Goal: Task Accomplishment & Management: Manage account settings

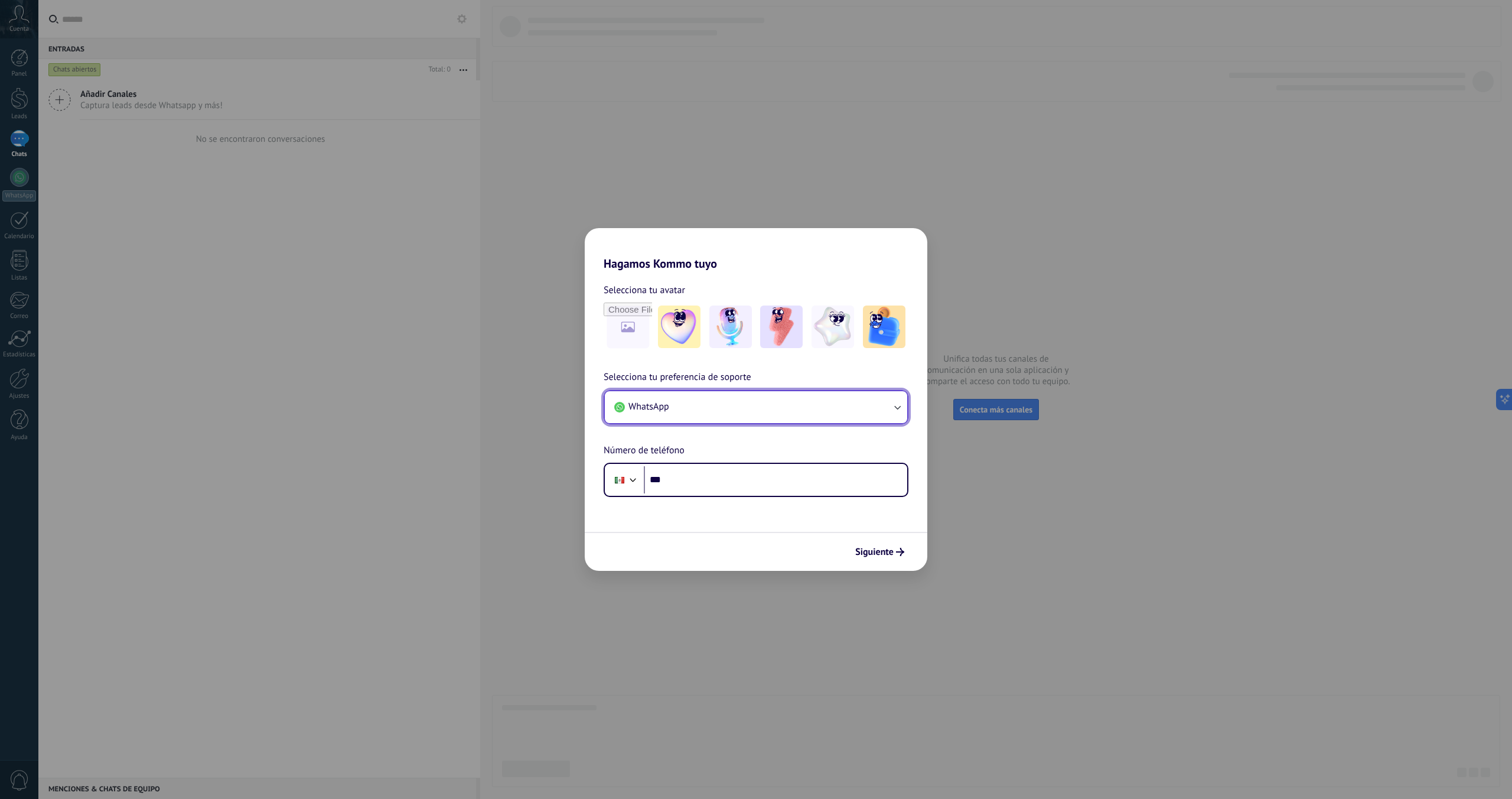
click at [834, 414] on button "WhatsApp" at bounding box center [756, 406] width 303 height 32
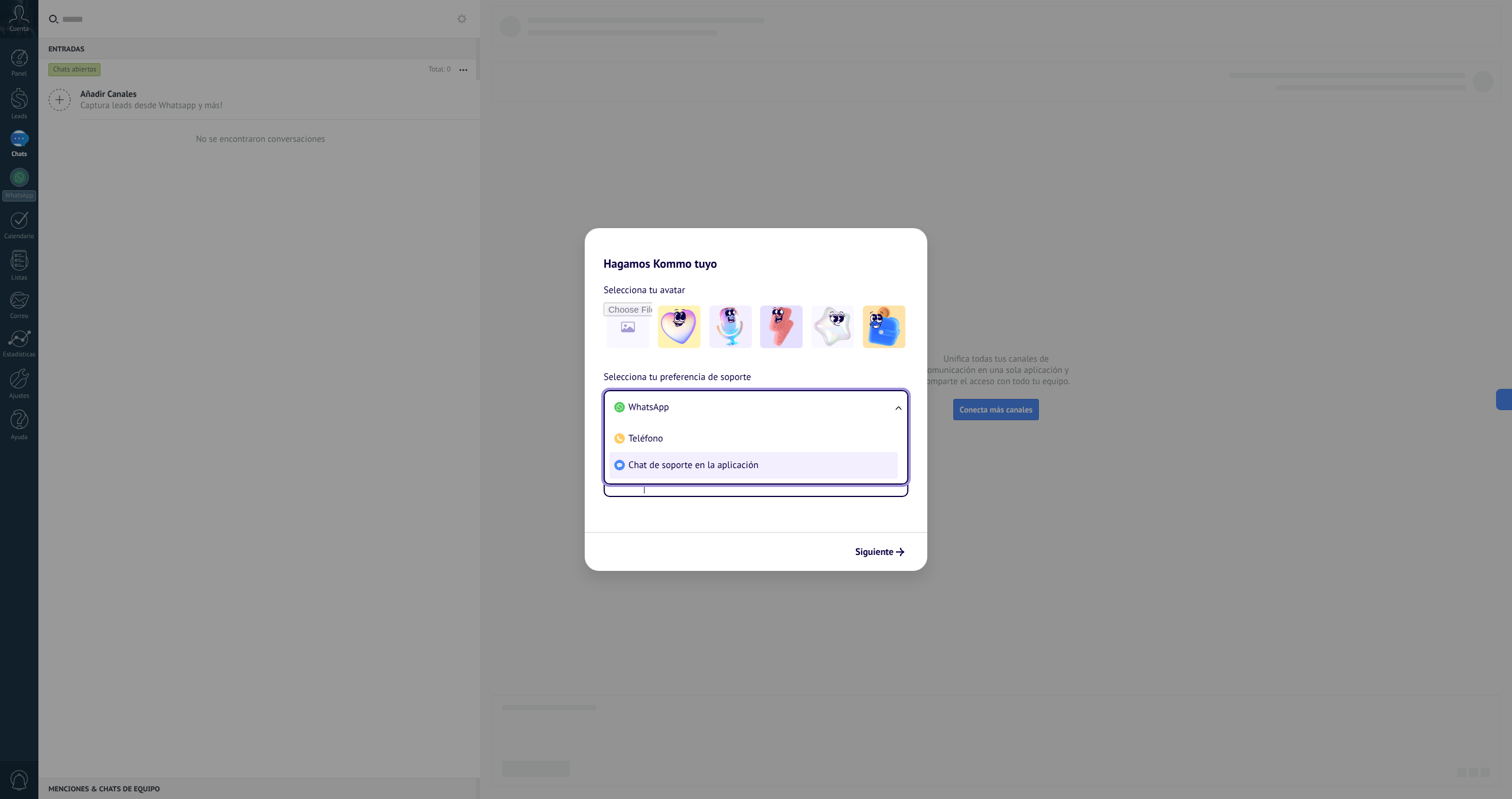
click at [699, 468] on span "Chat de soporte en la aplicación" at bounding box center [693, 465] width 130 height 12
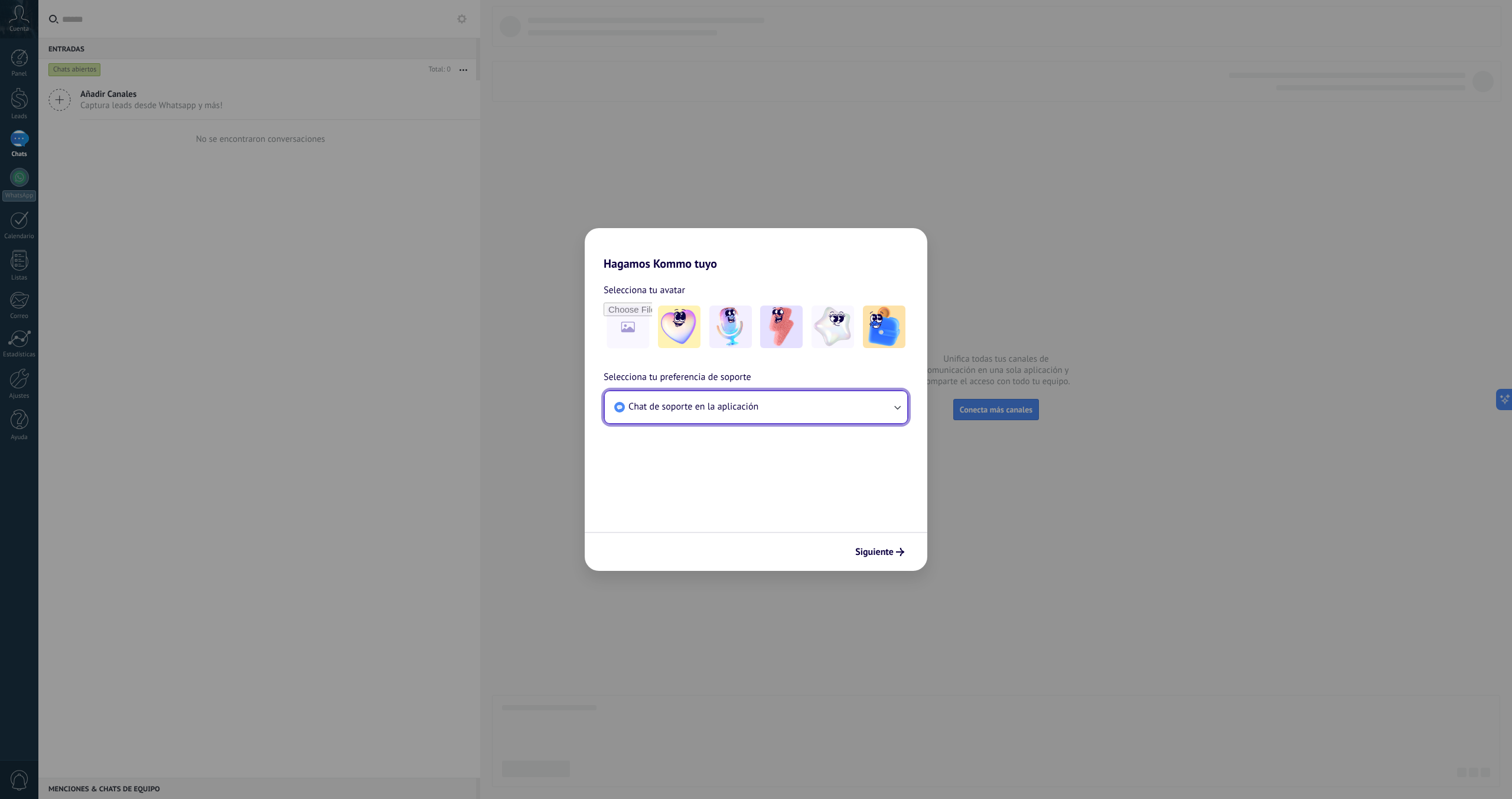
click at [686, 412] on span "Chat de soporte en la aplicación" at bounding box center [693, 406] width 130 height 12
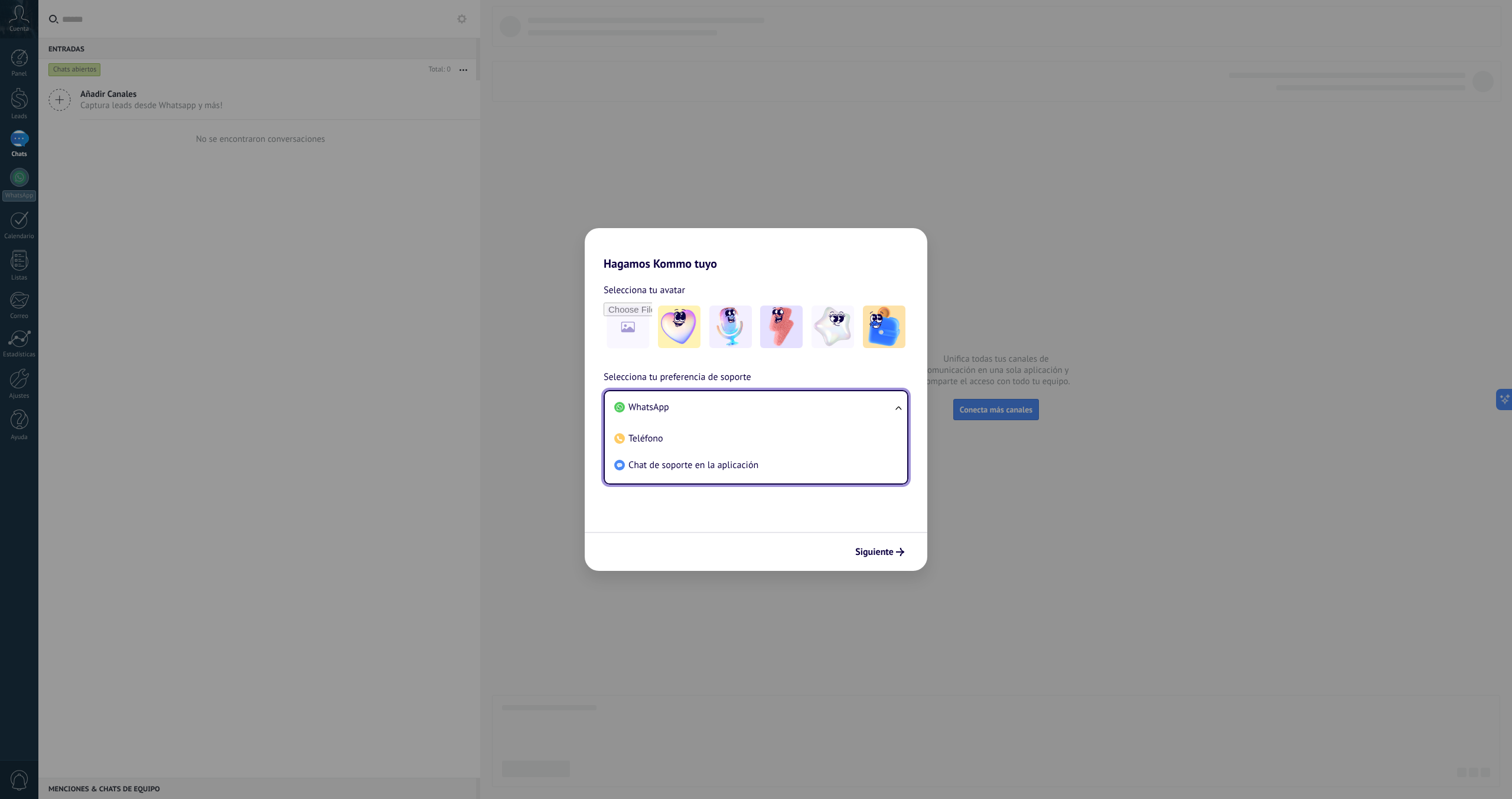
click at [709, 529] on form "Selecciona tu avatar Selecciona tu preferencia de soporte Chat de soporte en la…" at bounding box center [756, 420] width 342 height 300
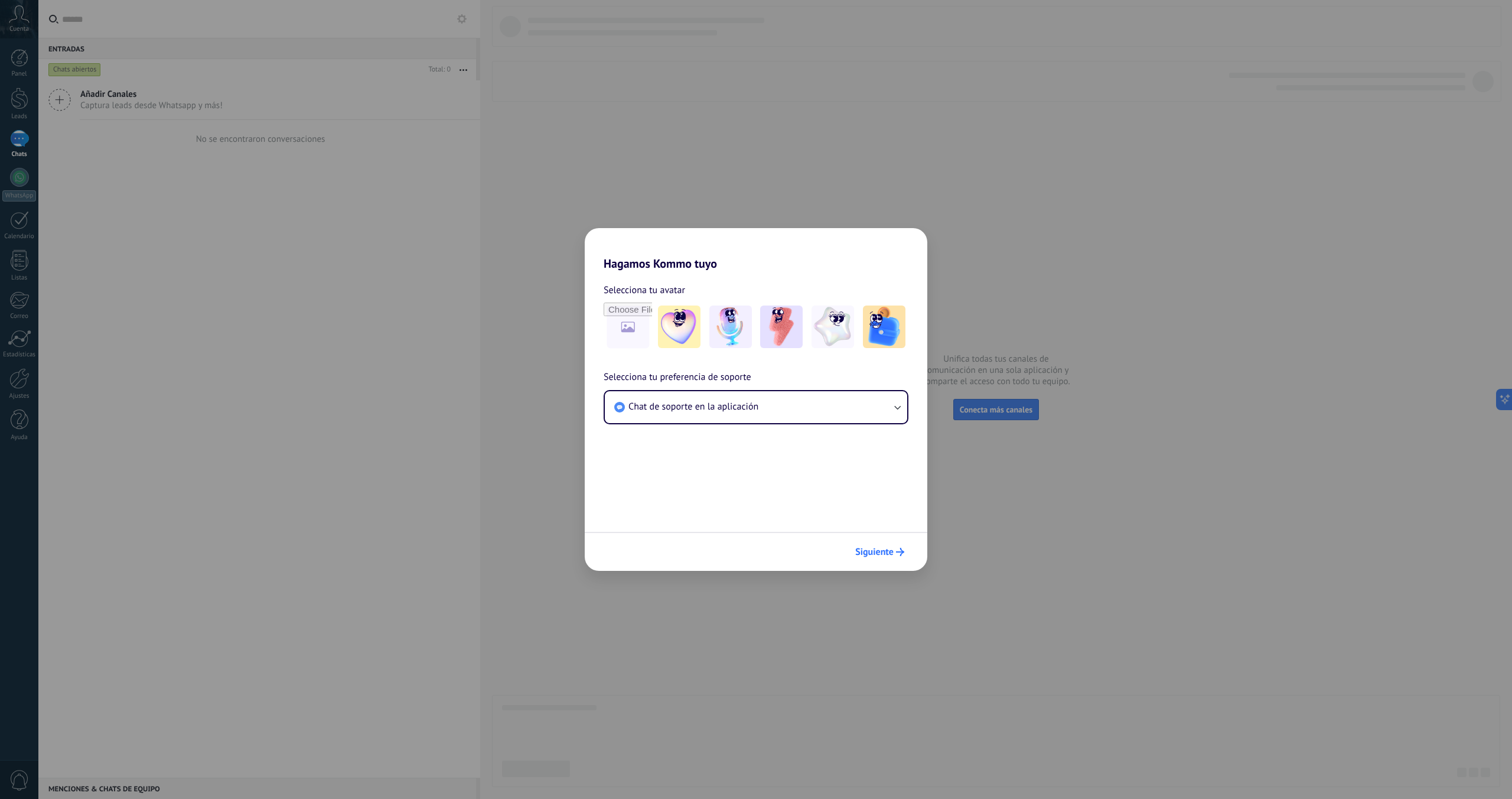
click at [890, 546] on button "Siguiente" at bounding box center [879, 552] width 60 height 20
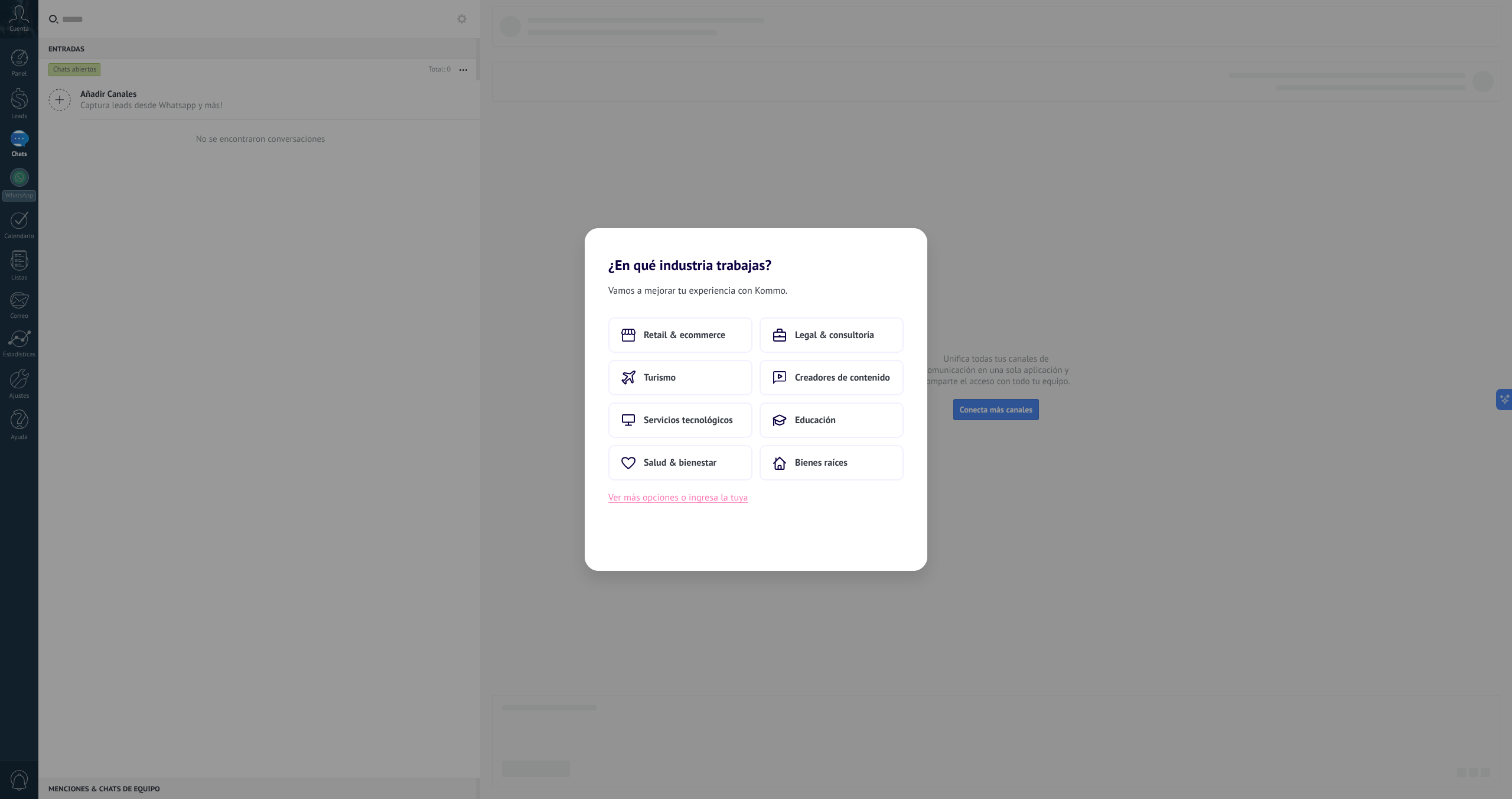
click at [676, 499] on button "Ver más opciones o ingresa la tuya" at bounding box center [678, 498] width 139 height 16
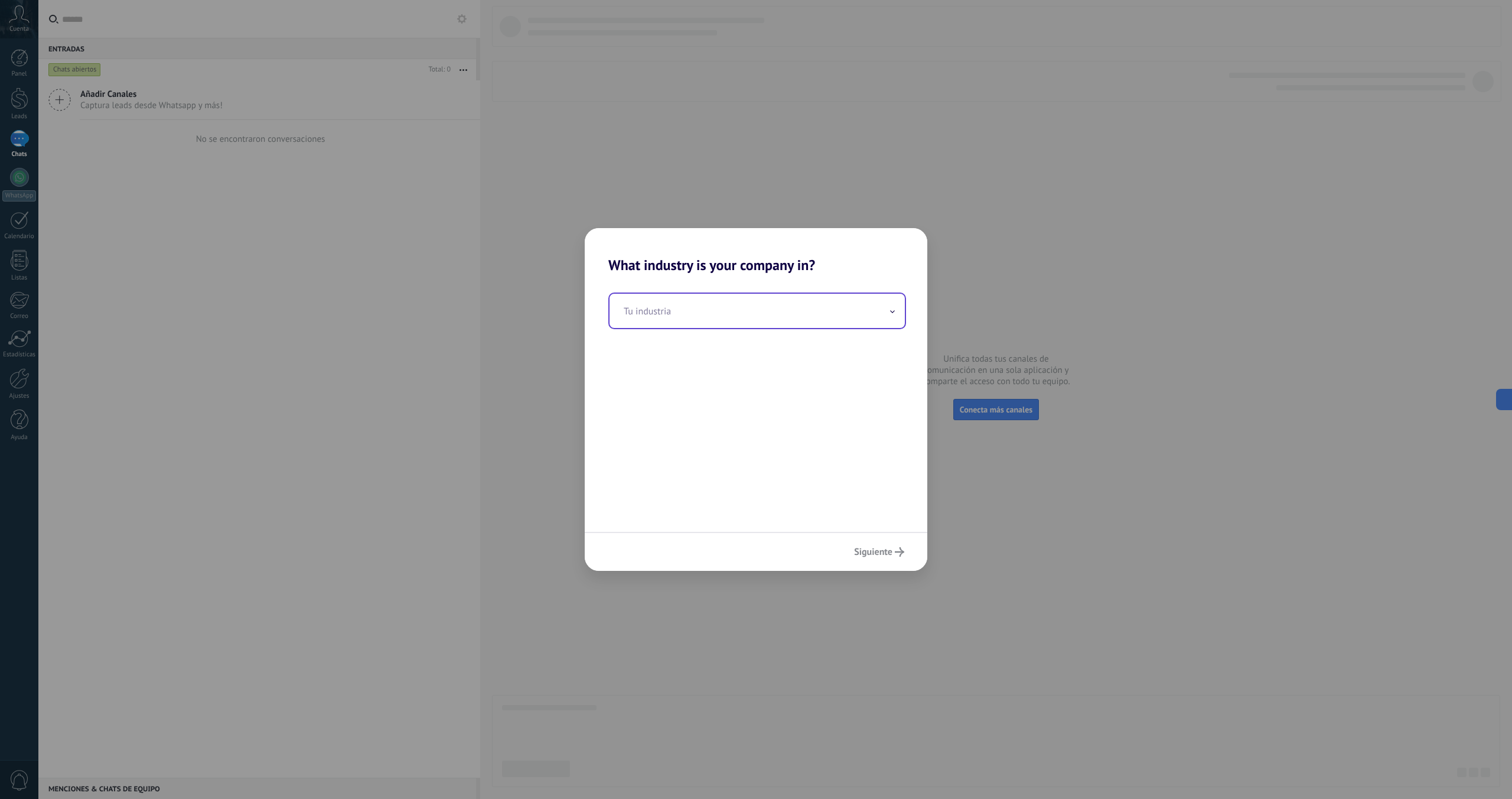
click at [708, 316] on input "text" at bounding box center [757, 311] width 296 height 35
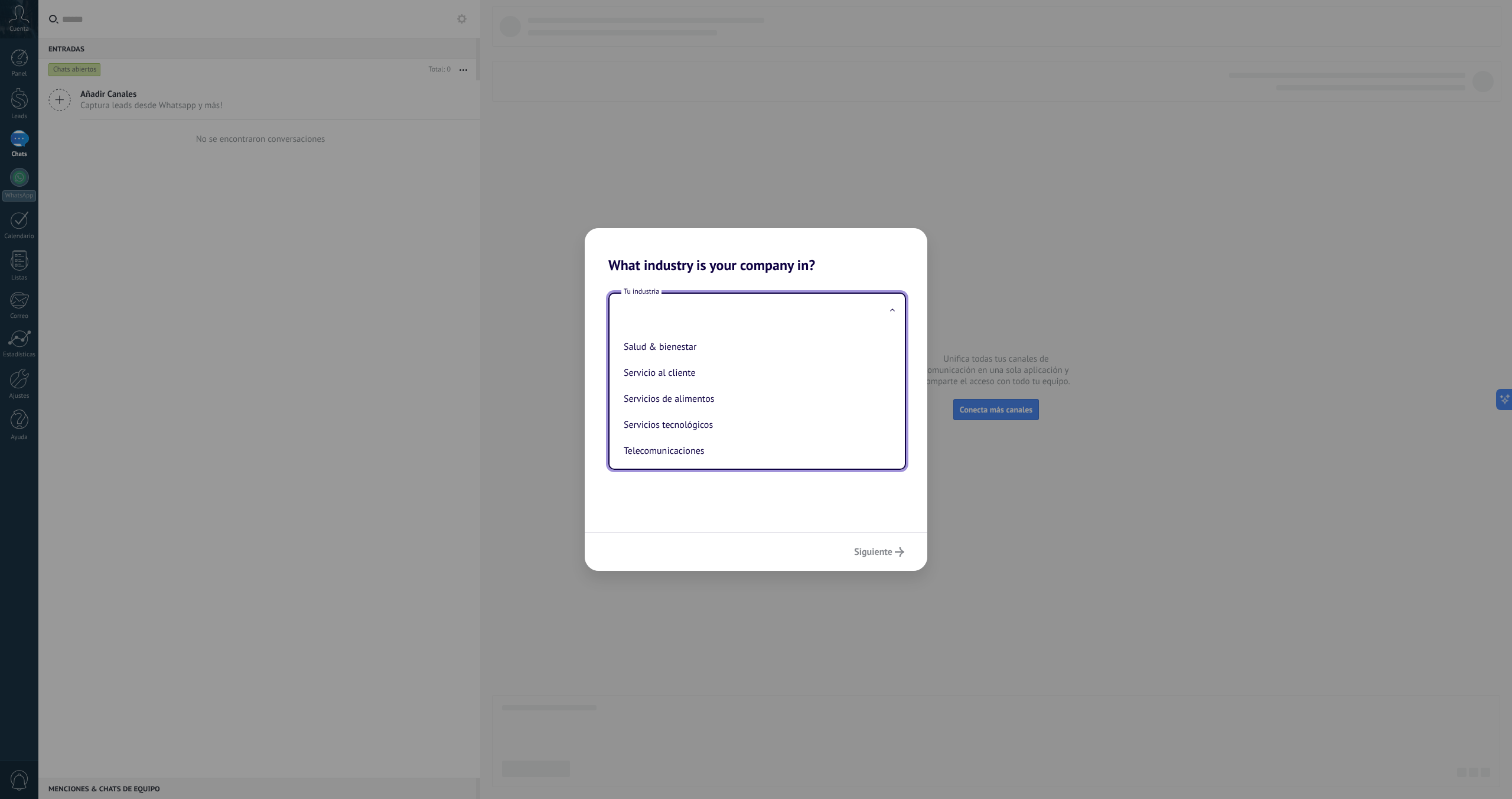
scroll to position [323, 0]
click at [705, 368] on li "Servicios tecnológicos" at bounding box center [755, 368] width 271 height 26
type input "**********"
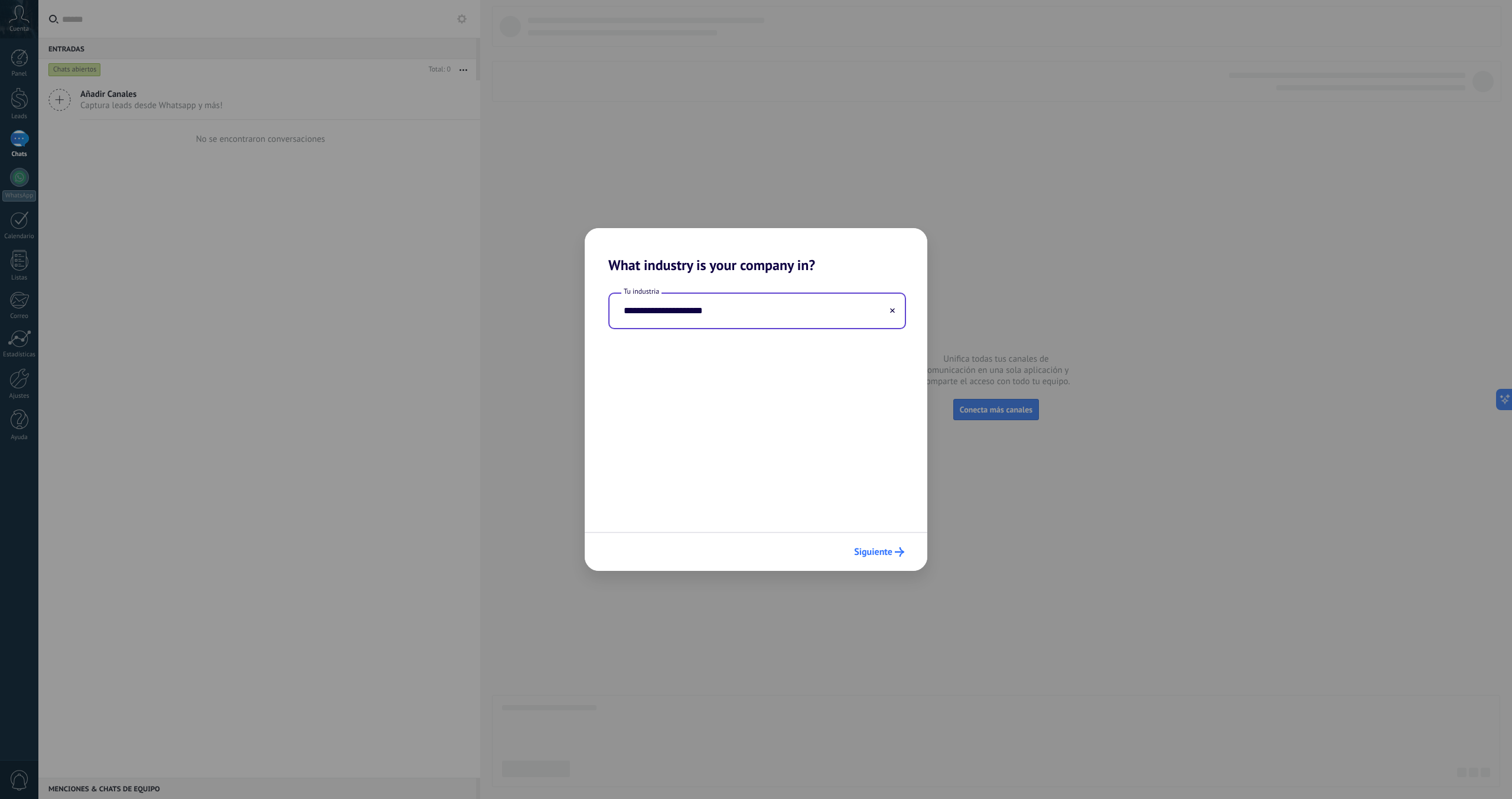
click at [874, 559] on button "Siguiente" at bounding box center [879, 552] width 61 height 20
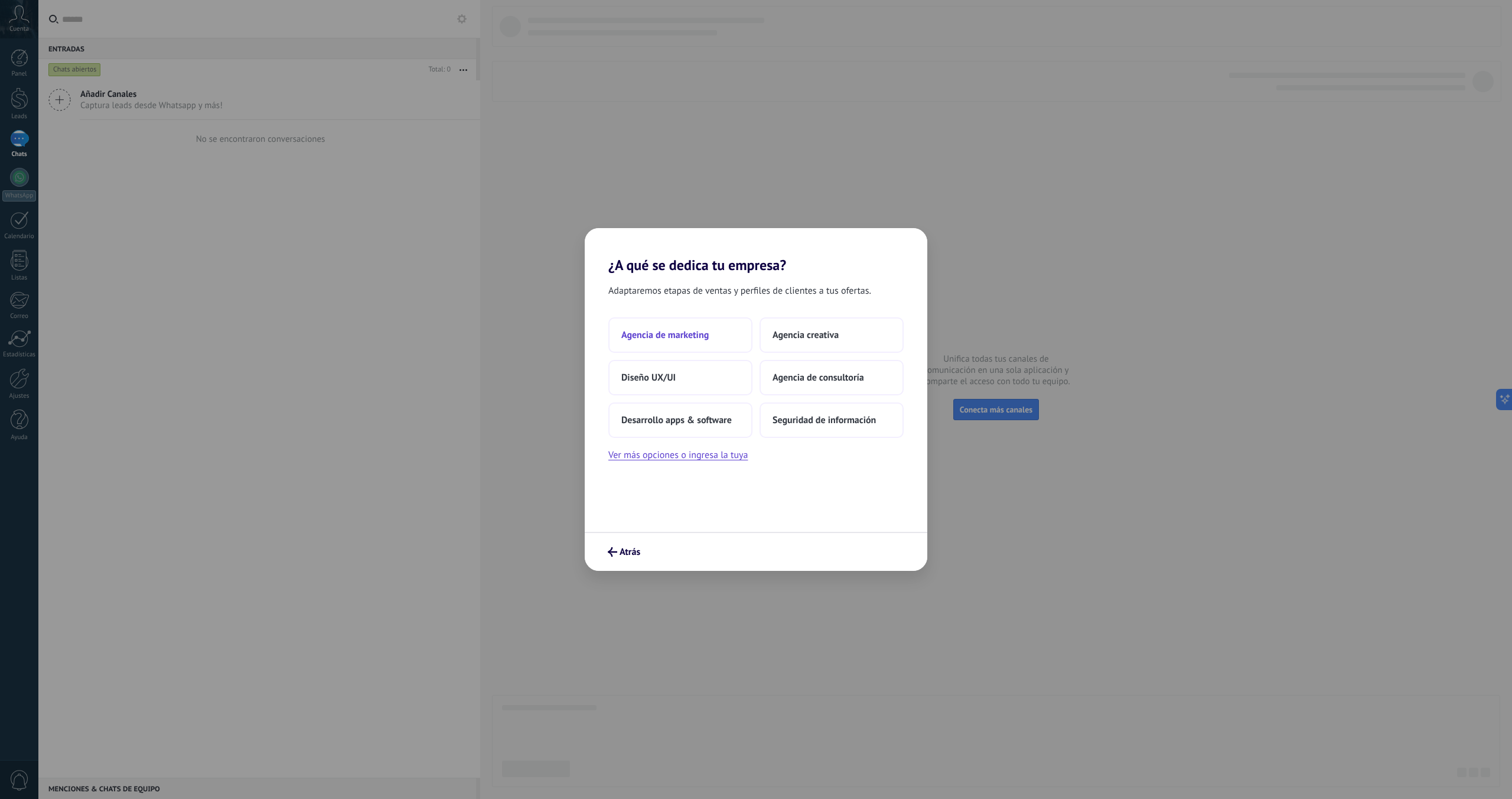
click at [711, 339] on button "Agencia de marketing" at bounding box center [680, 335] width 144 height 35
click at [723, 331] on button "Solo yo" at bounding box center [680, 335] width 144 height 35
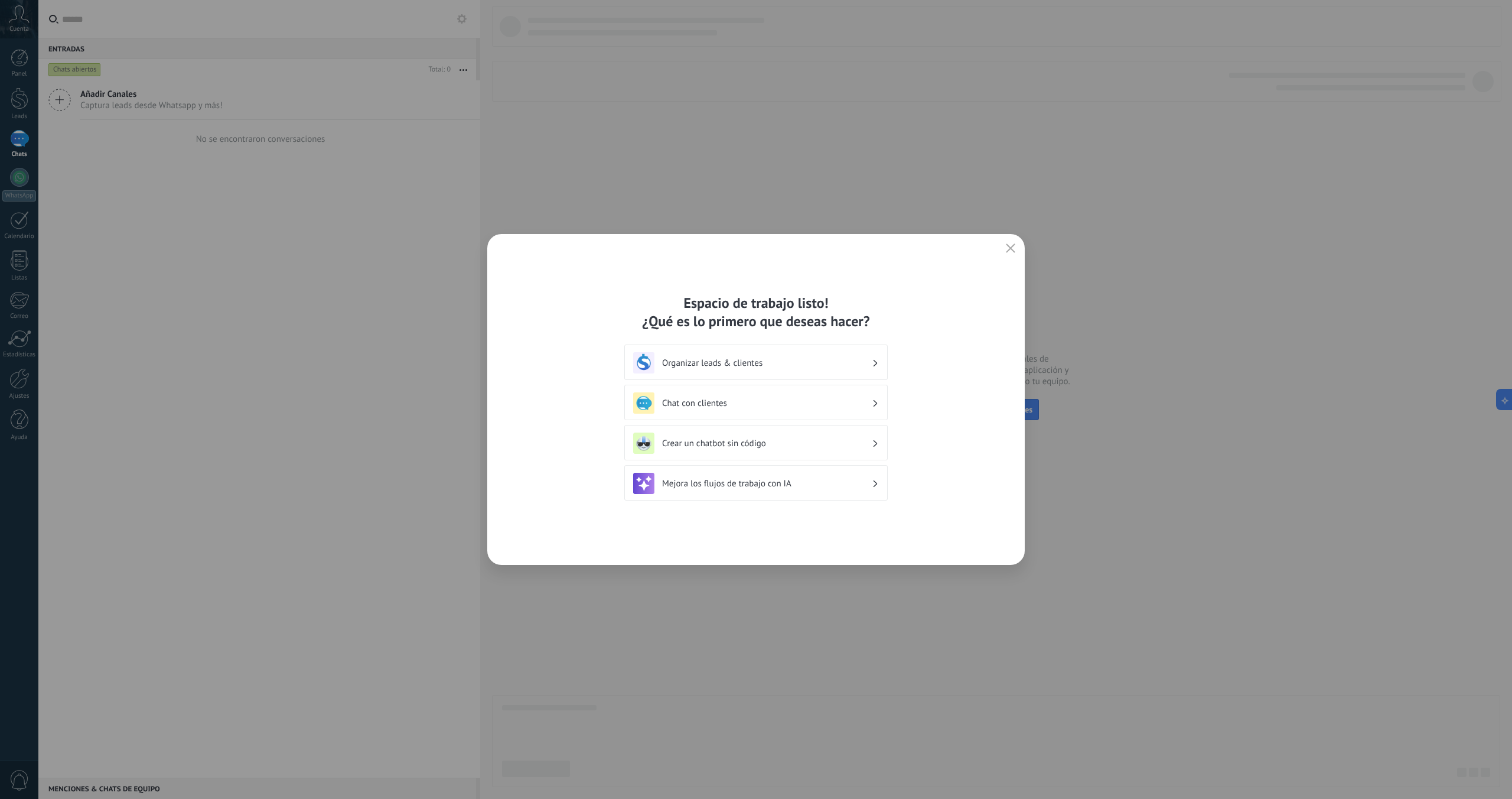
click at [774, 398] on h3 "Chat con clientes" at bounding box center [767, 403] width 210 height 11
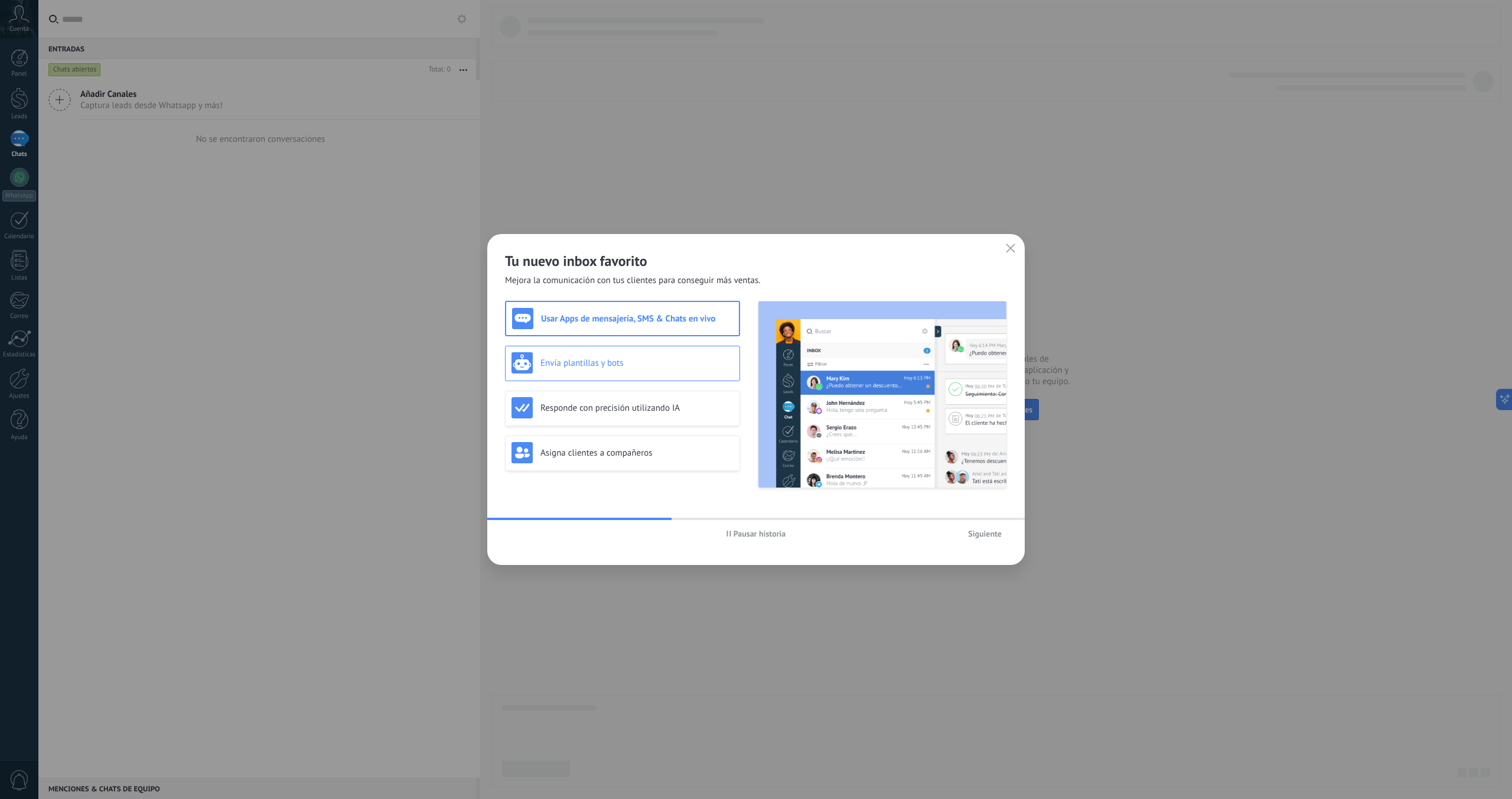
click at [657, 363] on h3 "Envía plantillas y bots" at bounding box center [636, 362] width 193 height 11
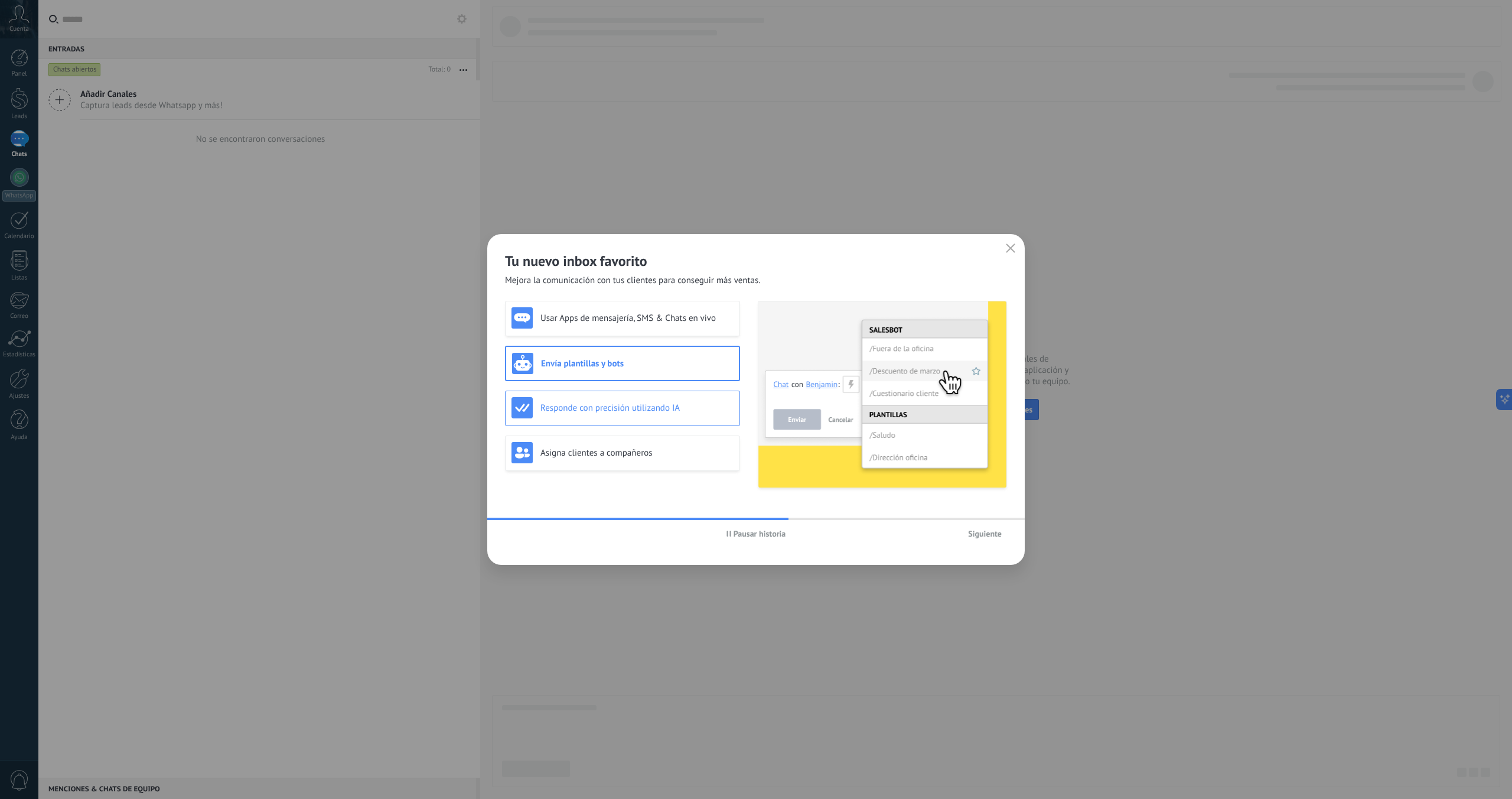
click at [682, 419] on div "Responde con precisión utilizando IA" at bounding box center [622, 408] width 235 height 35
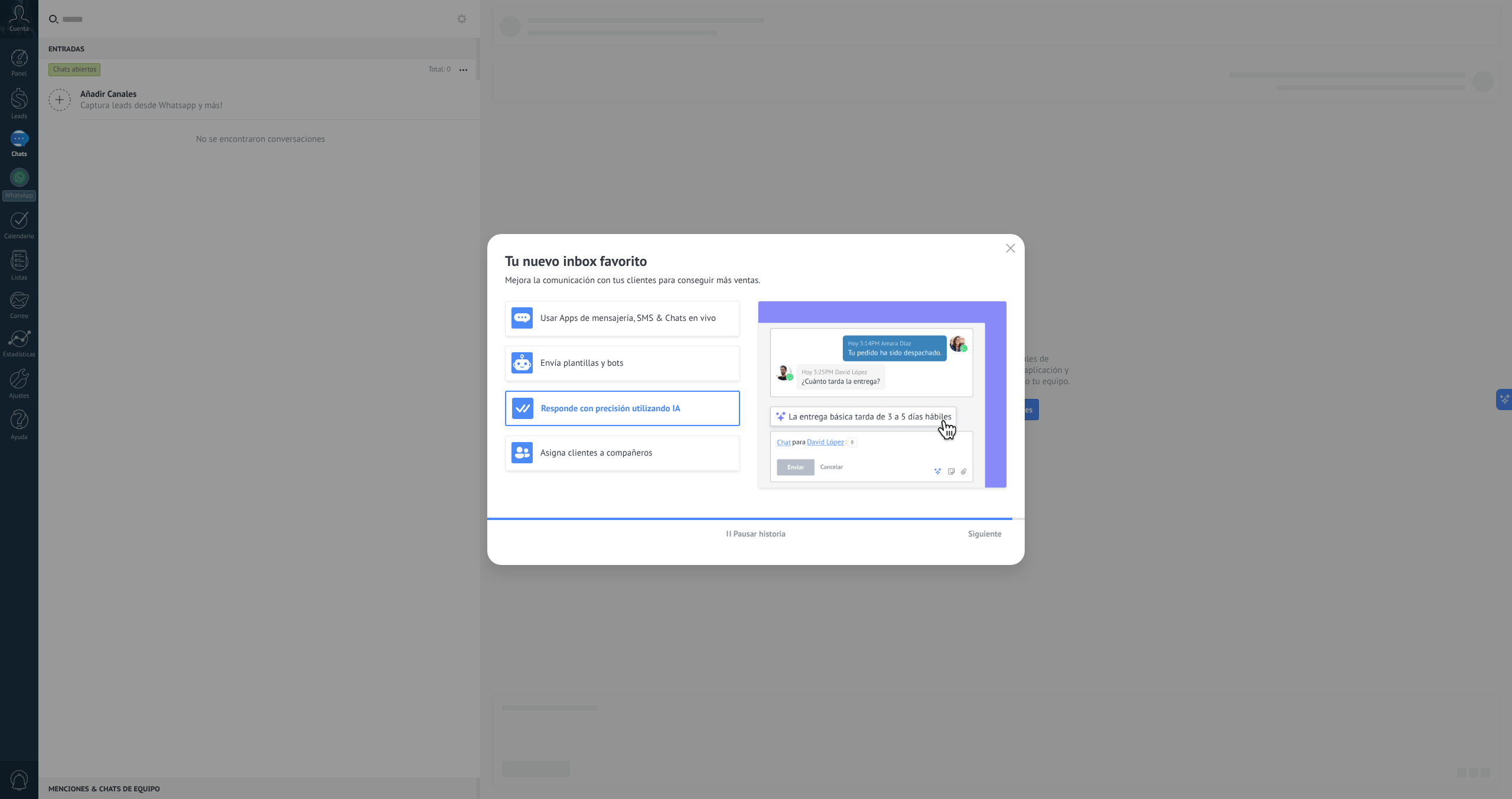
click at [587, 292] on div "Tu nuevo inbox favorito Mejora la comunicación con tus clientes para conseguir …" at bounding box center [756, 400] width 538 height 331
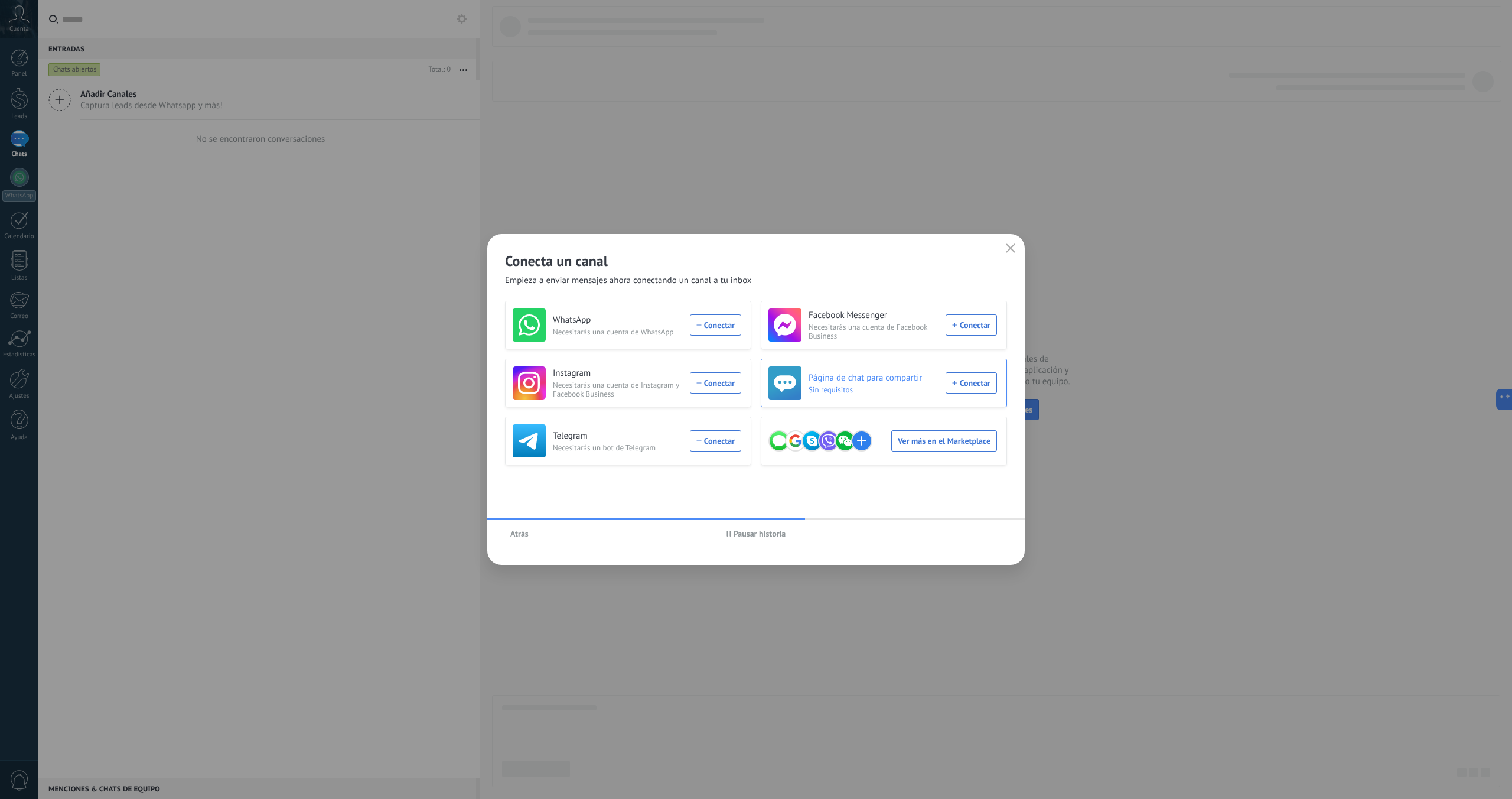
click at [973, 384] on div "Página de chat para compartir Sin requisitos Conectar" at bounding box center [883, 383] width 228 height 33
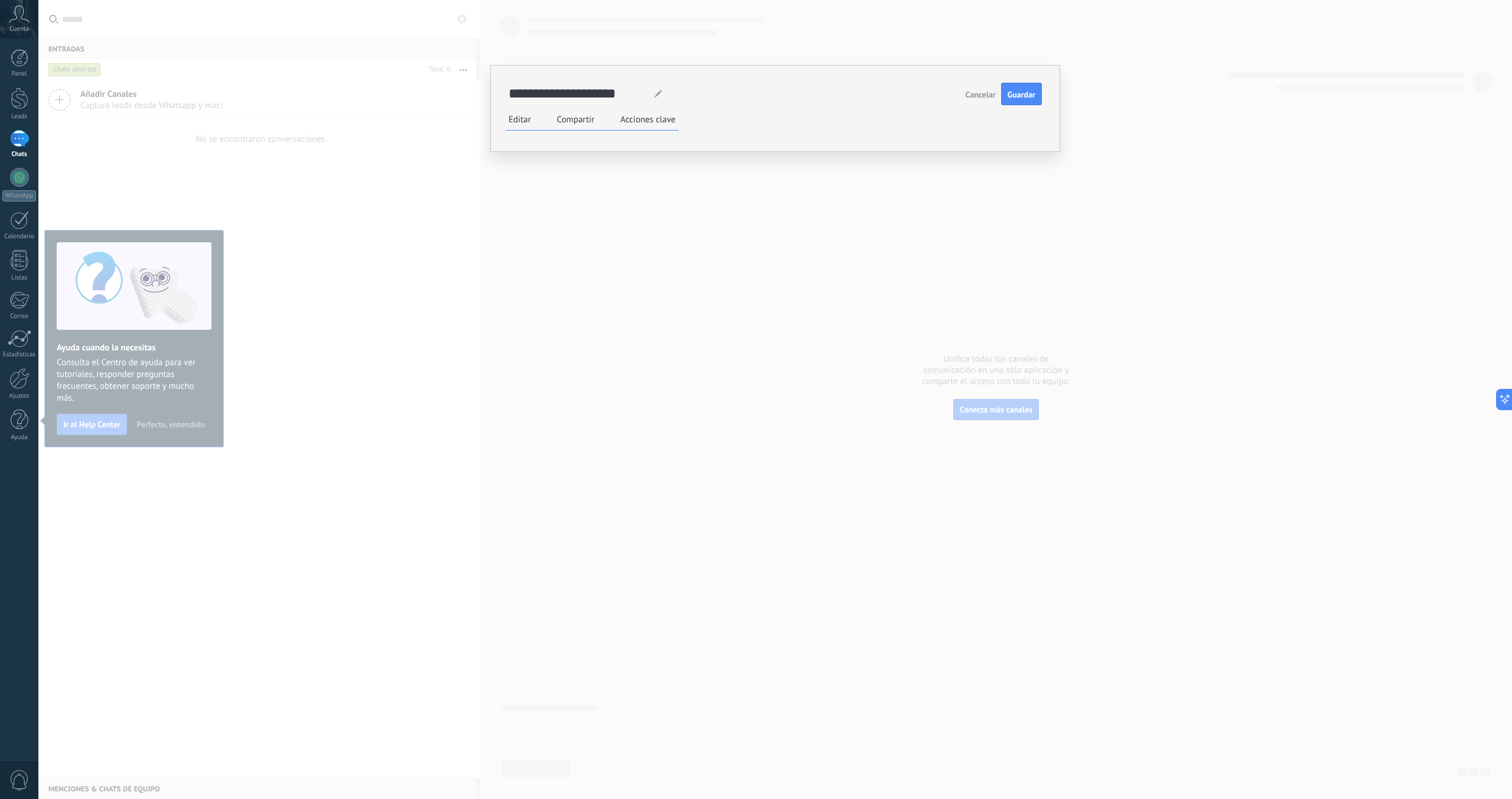
scroll to position [15, 0]
click at [0, 0] on span "Web" at bounding box center [0, 0] width 0 height 0
click at [975, 93] on span "Cancelar" at bounding box center [980, 95] width 30 height 9
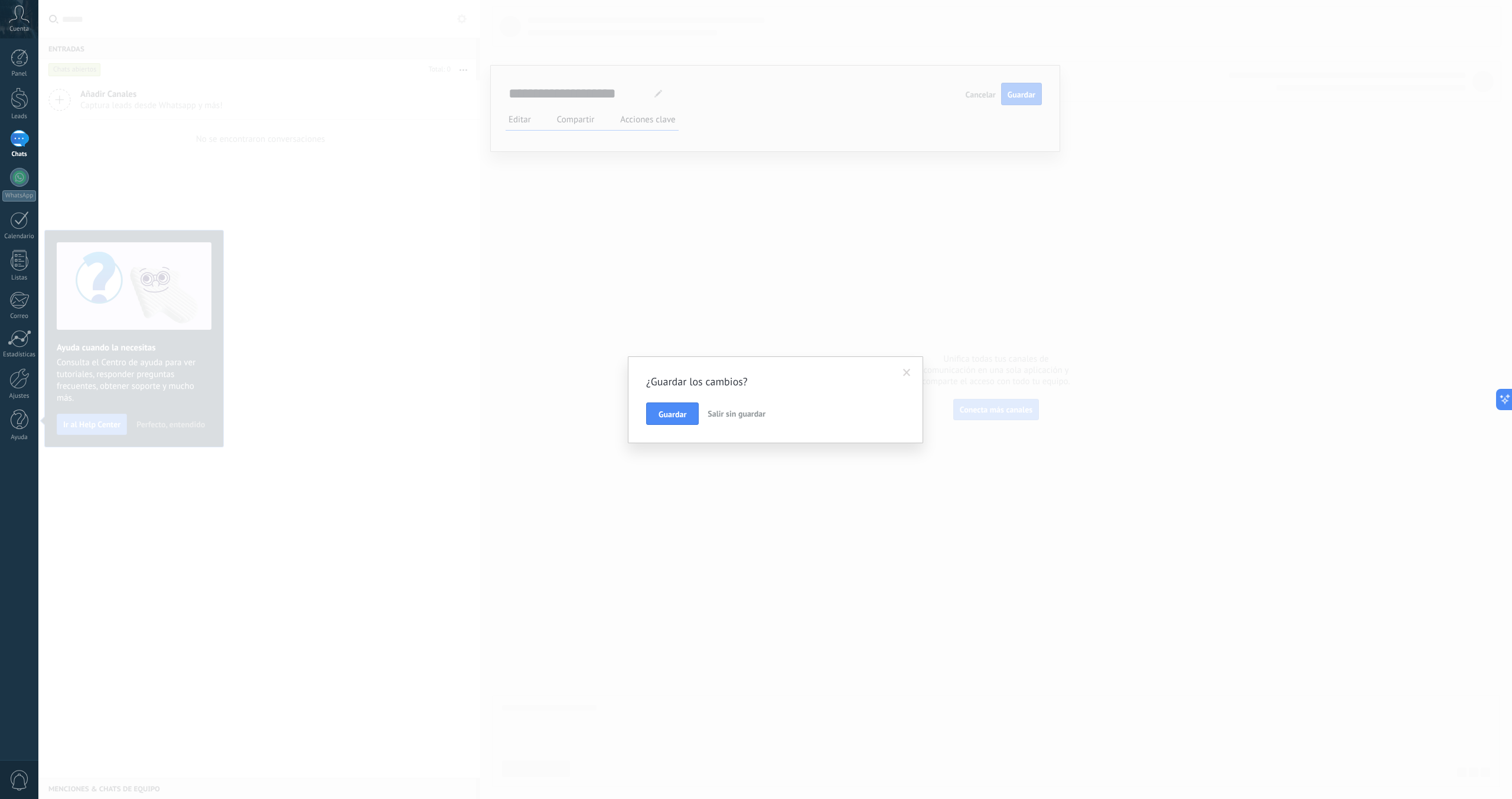
click at [724, 412] on span "Salir sin guardar" at bounding box center [737, 413] width 58 height 10
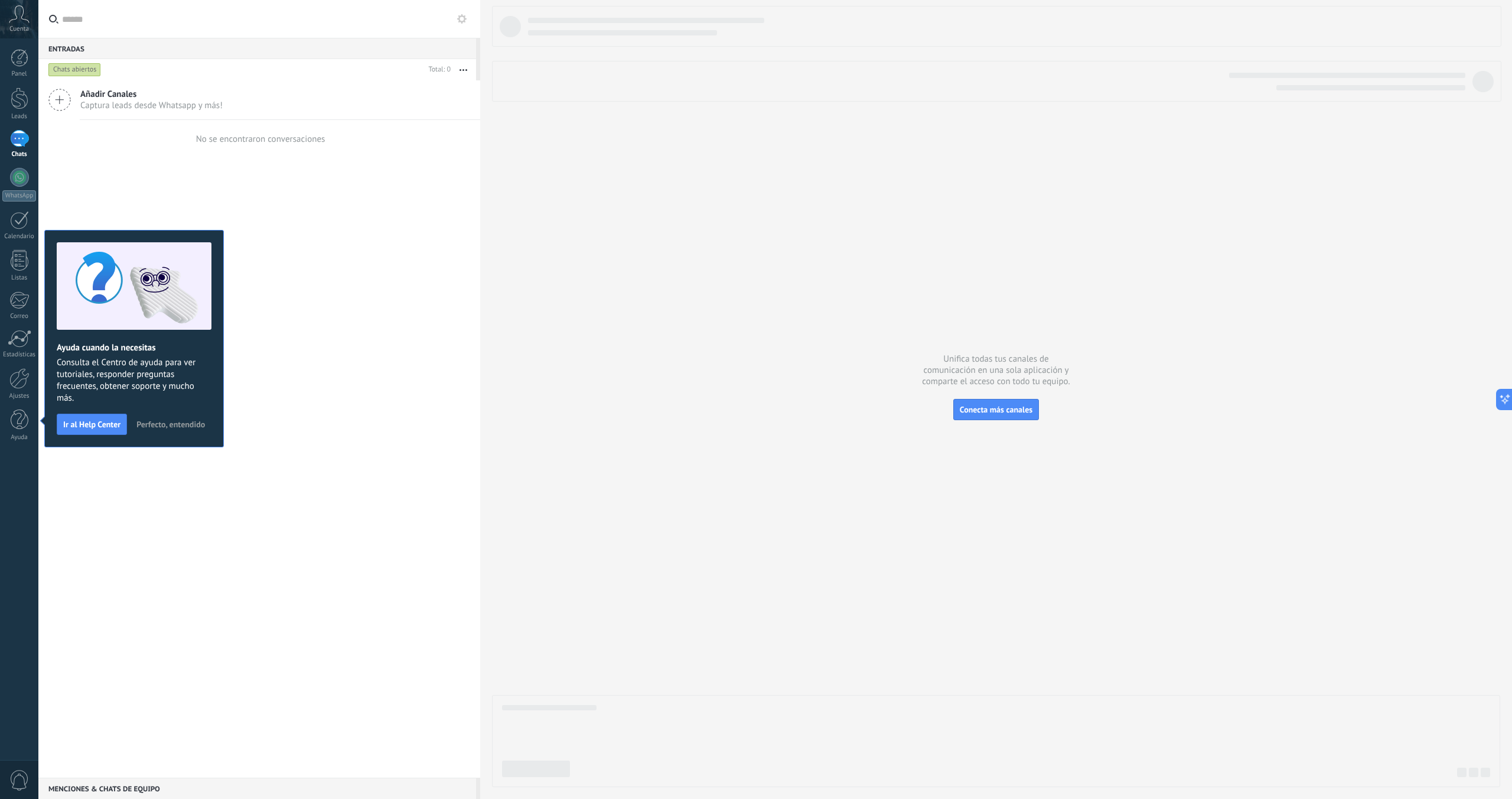
click at [155, 416] on button "Perfecto, entendido" at bounding box center [171, 424] width 80 height 18
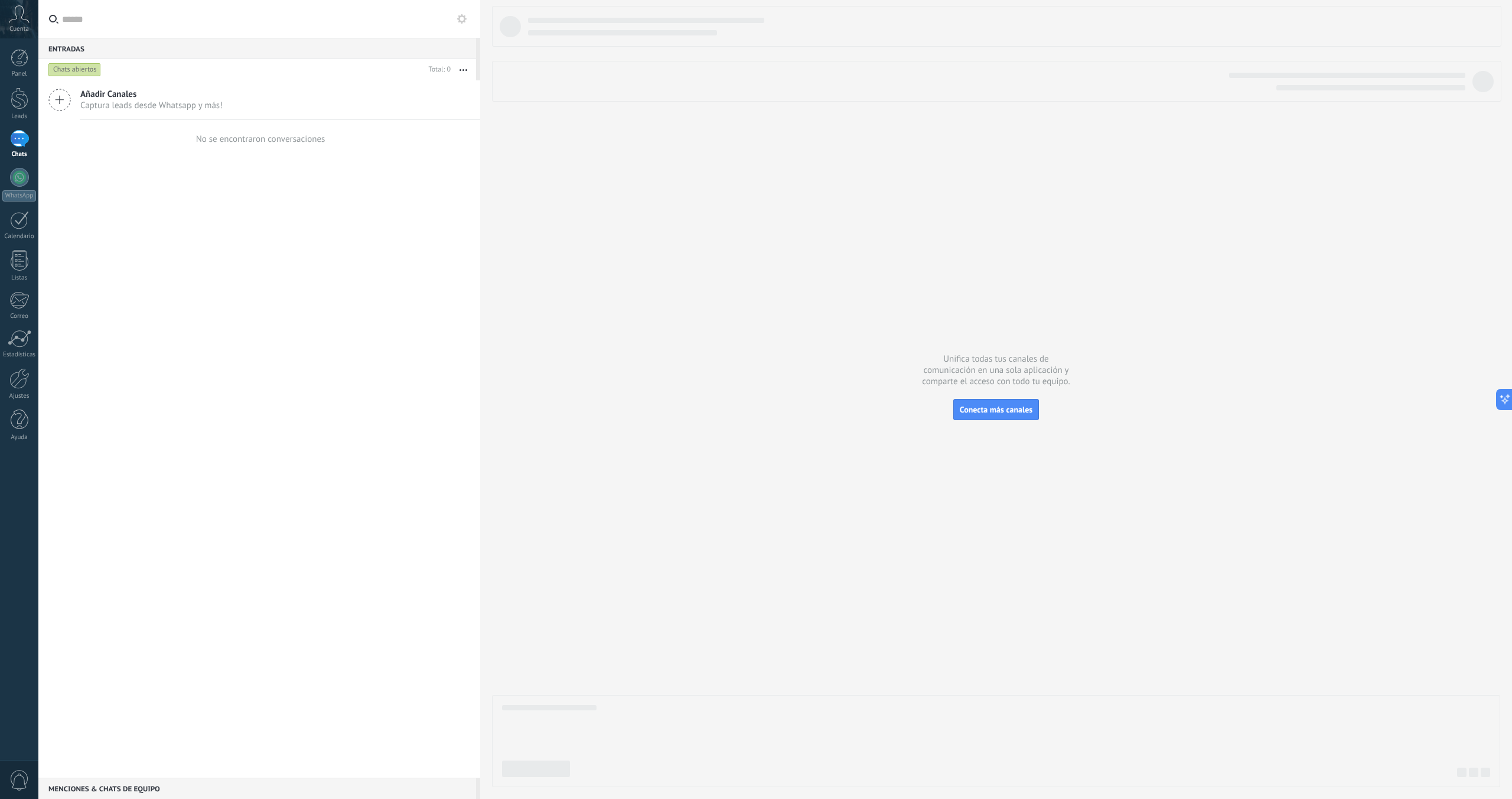
click at [16, 141] on div at bounding box center [20, 138] width 19 height 17
click at [18, 16] on icon at bounding box center [19, 14] width 21 height 18
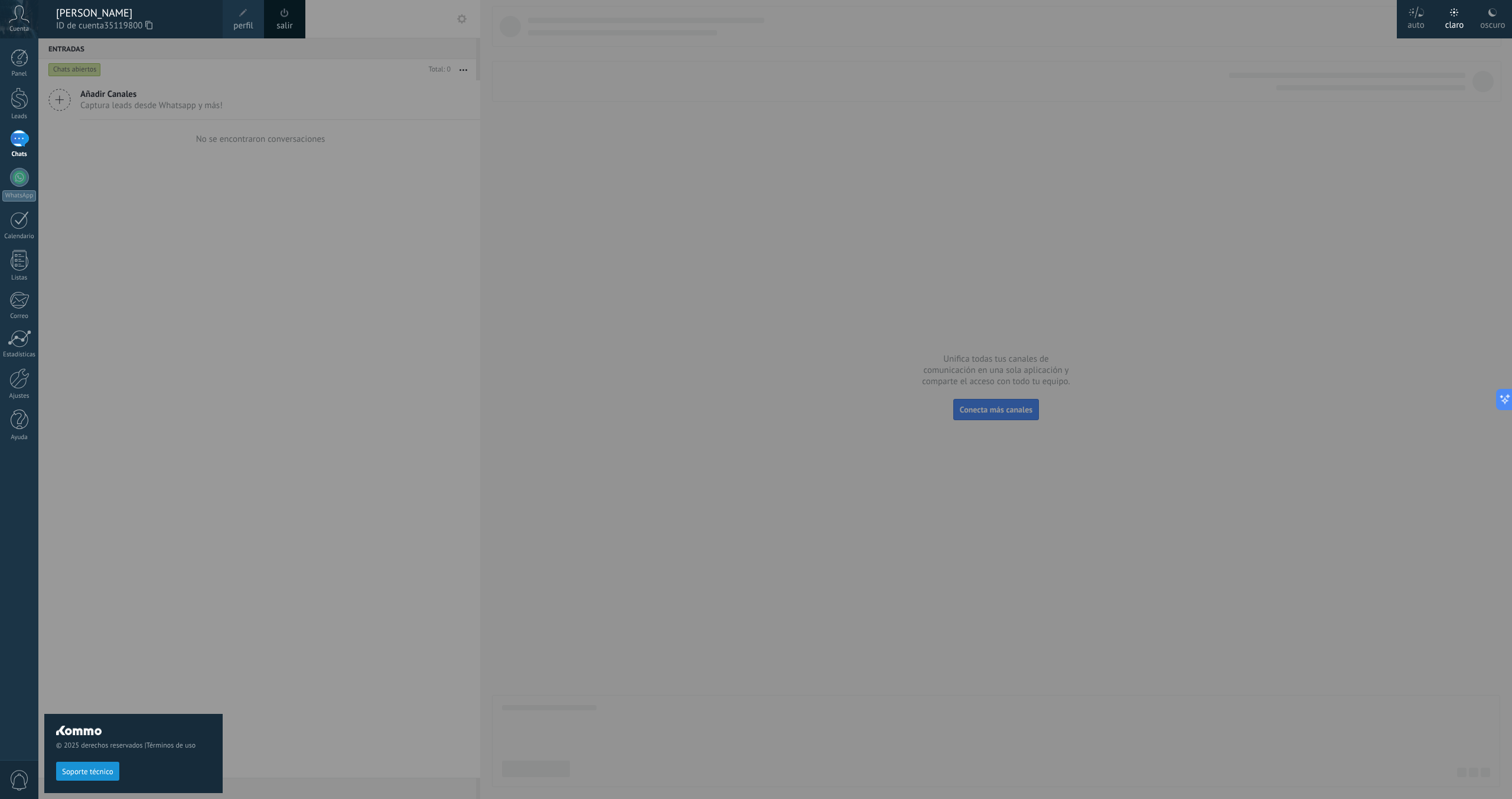
click at [169, 131] on div "© 2025 derechos reservados | Términos de uso Soporte técnico" at bounding box center [133, 418] width 178 height 760
click at [265, 162] on div at bounding box center [794, 400] width 1512 height 799
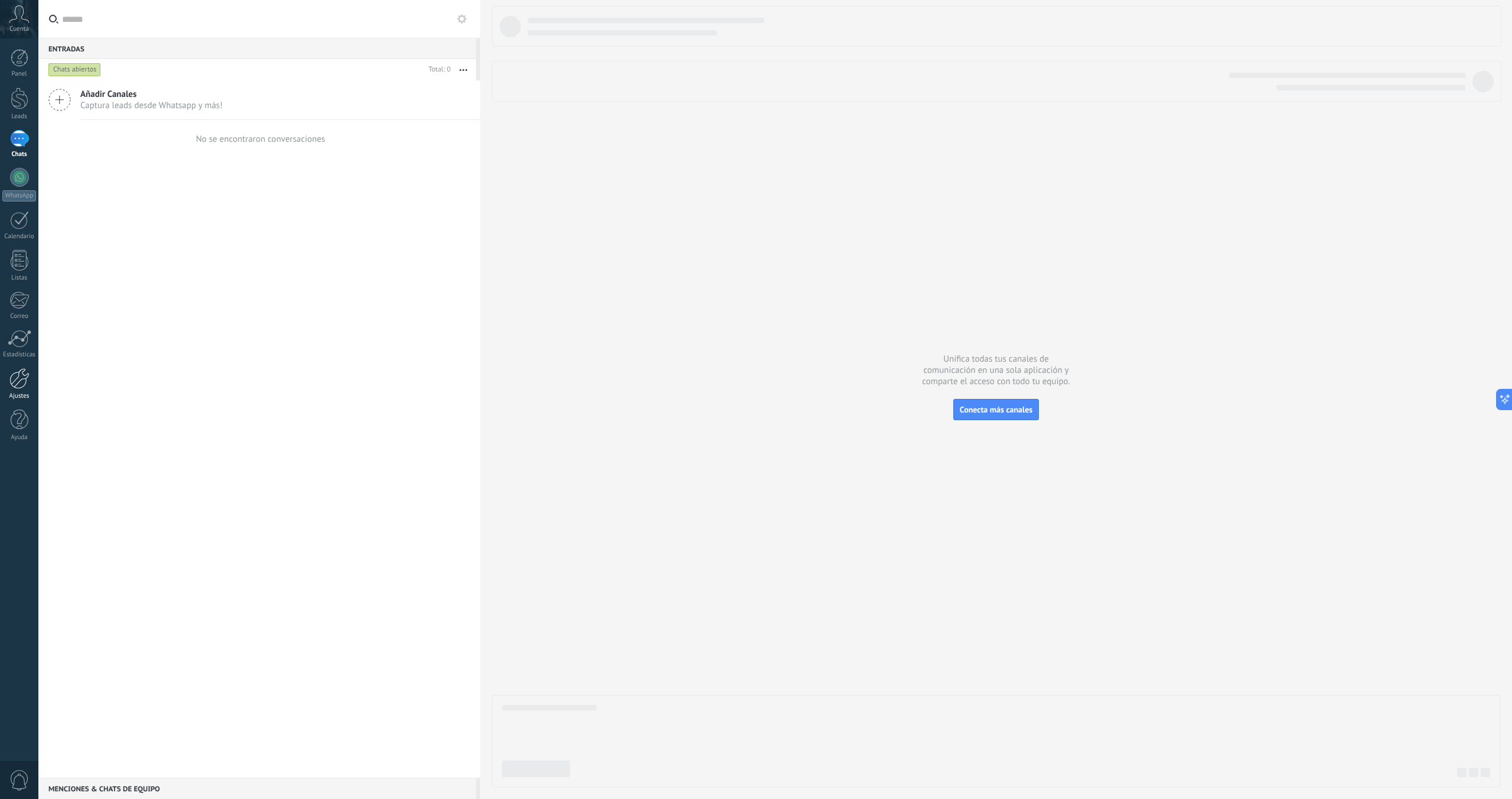
click at [16, 391] on link "Ajustes" at bounding box center [19, 384] width 38 height 32
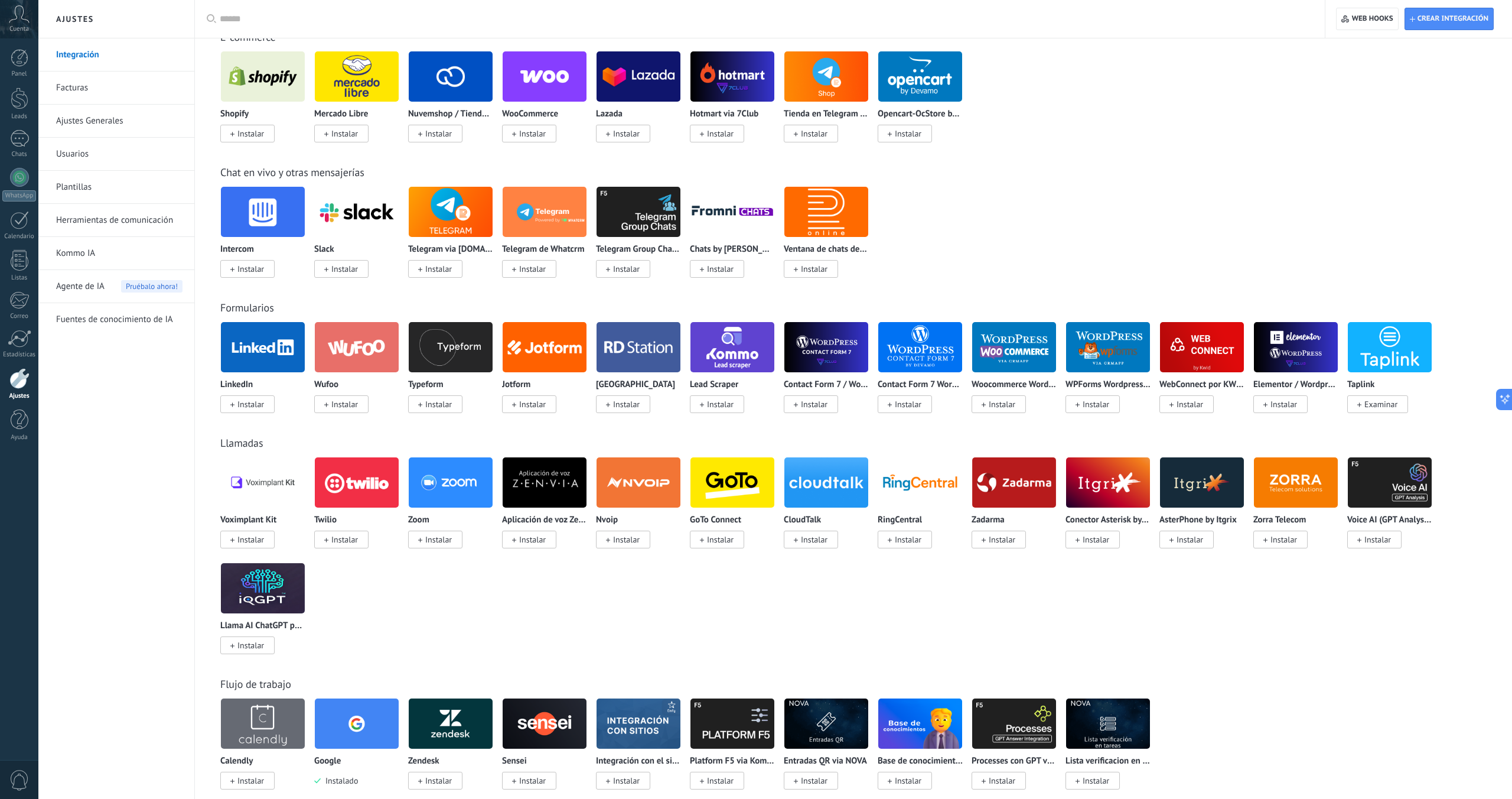
scroll to position [684, 0]
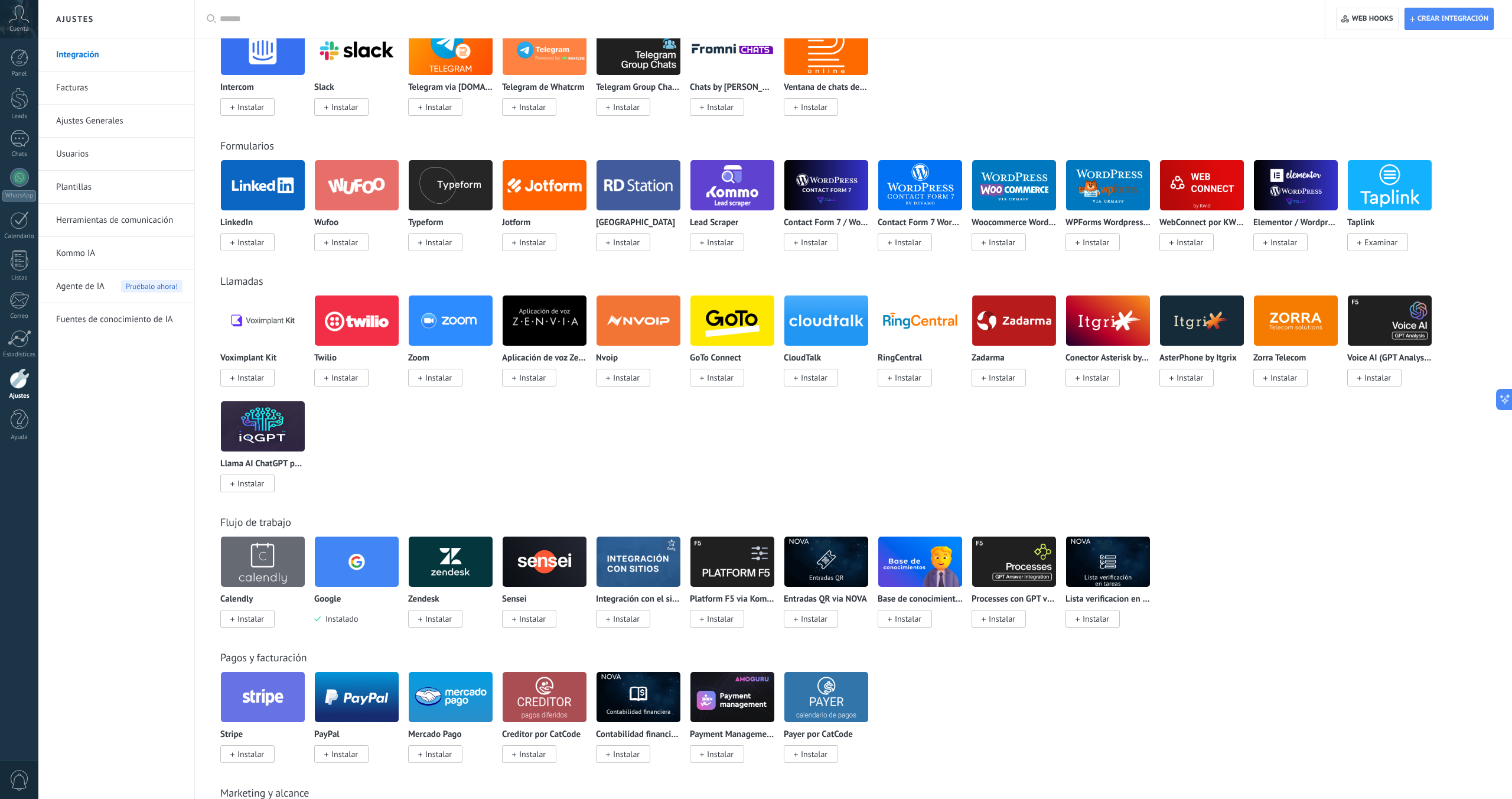
click at [495, 444] on div "Voximplant Kit Instalar Twilio Instalar Zoom Instalar Aplicación de voz [PERSON…" at bounding box center [859, 400] width 1279 height 212
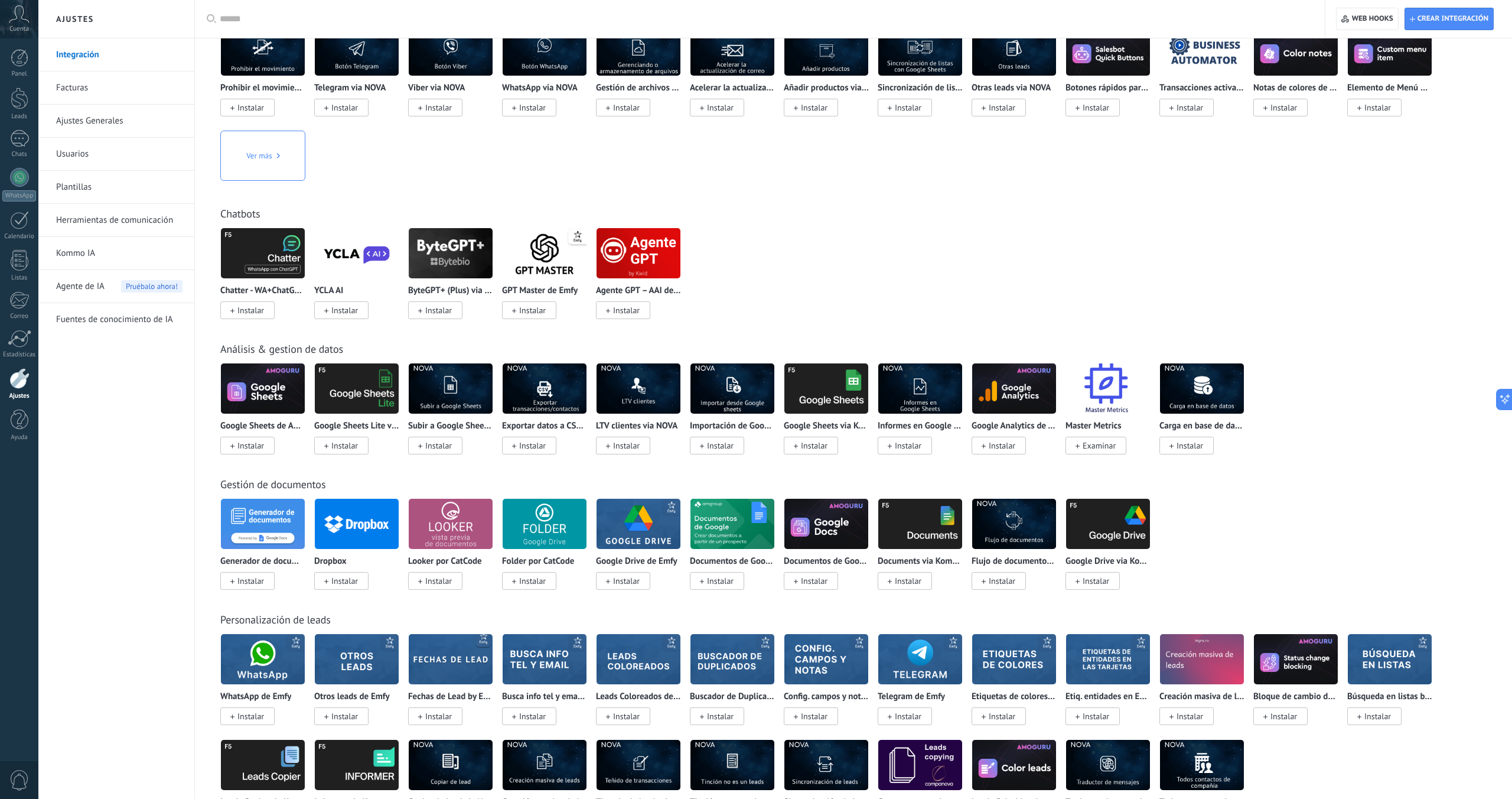
scroll to position [0, 0]
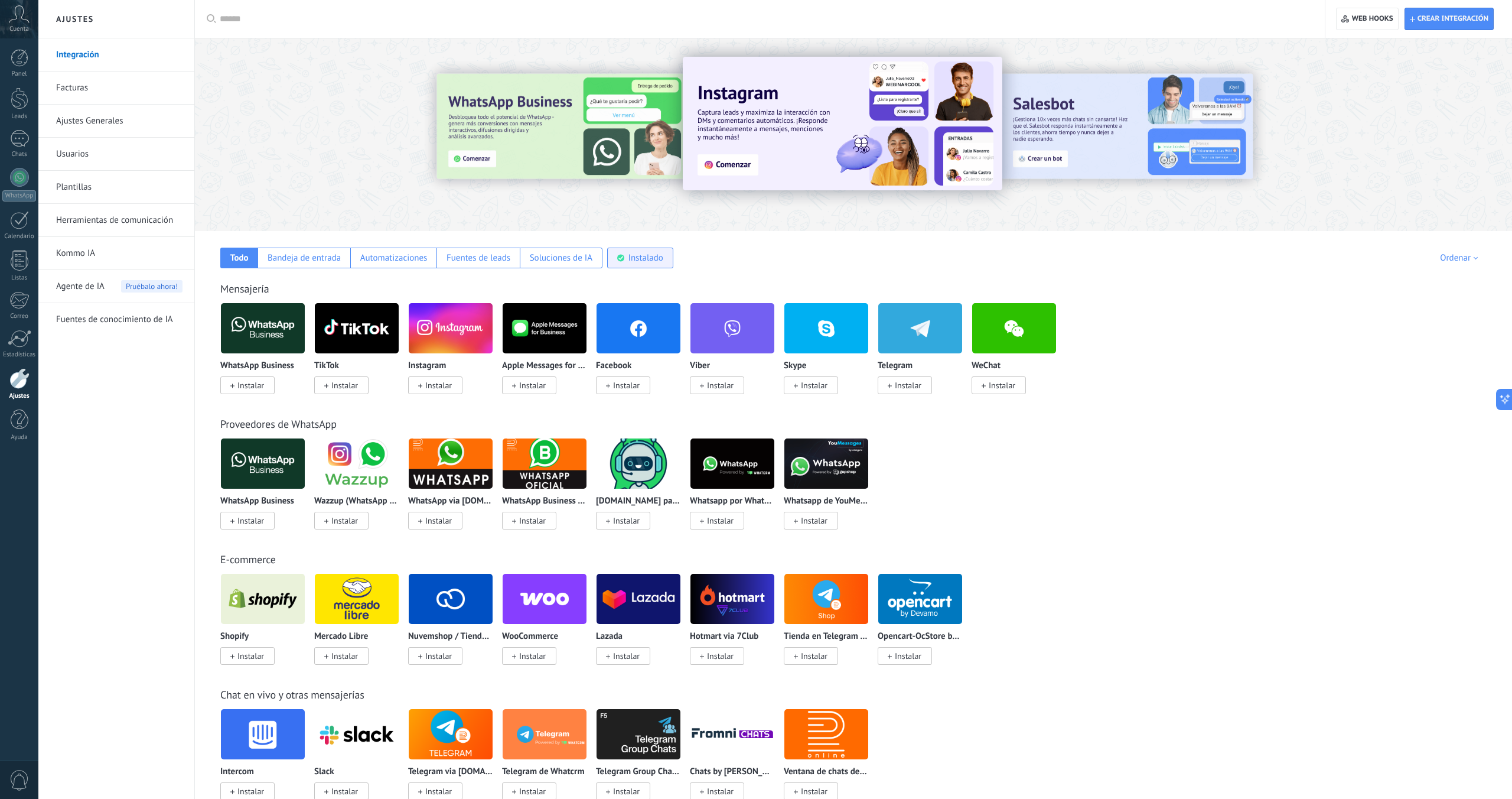
click at [666, 252] on div "Instalado" at bounding box center [641, 258] width 67 height 21
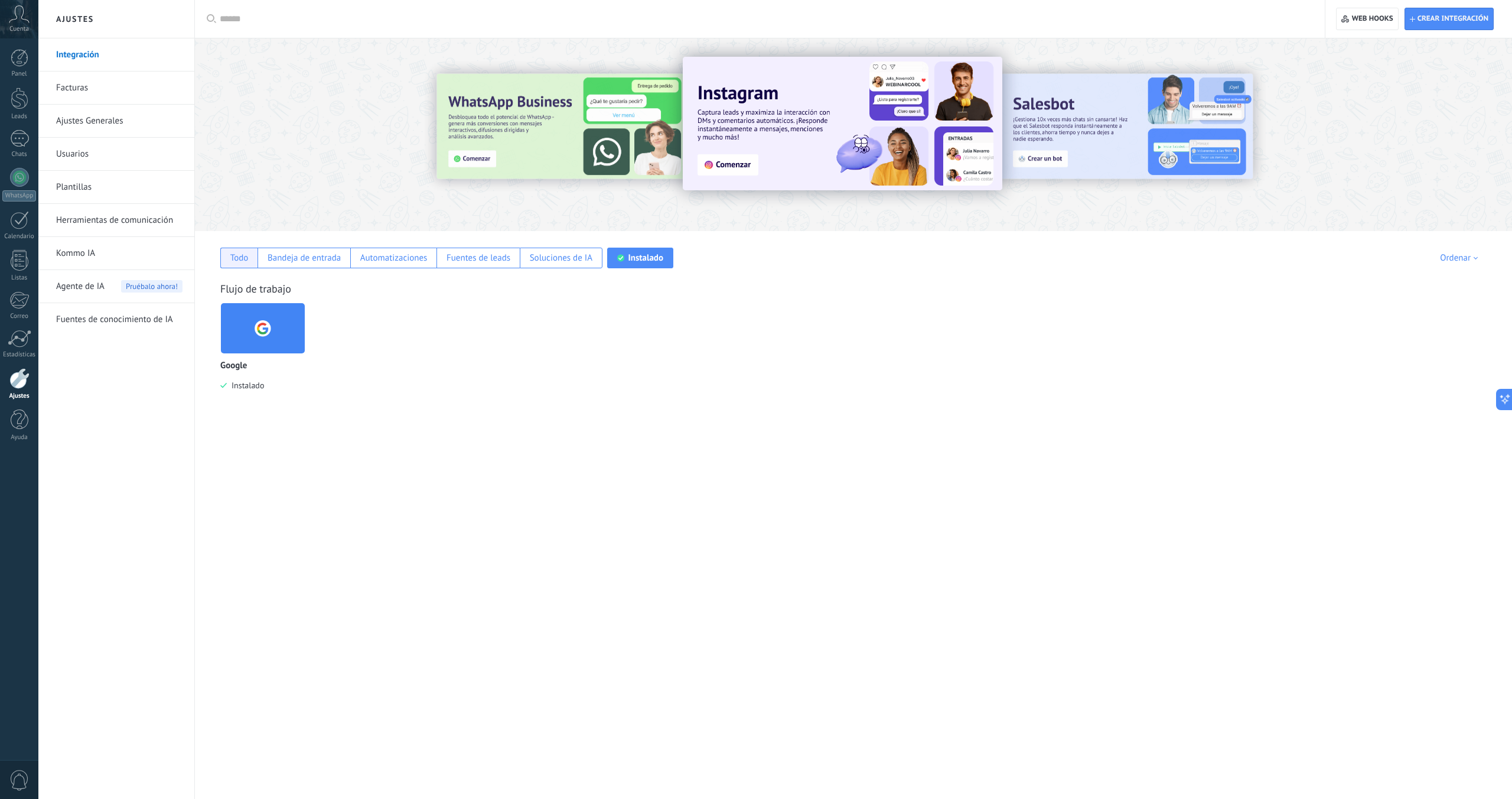
click at [239, 257] on div "Todo" at bounding box center [239, 258] width 18 height 11
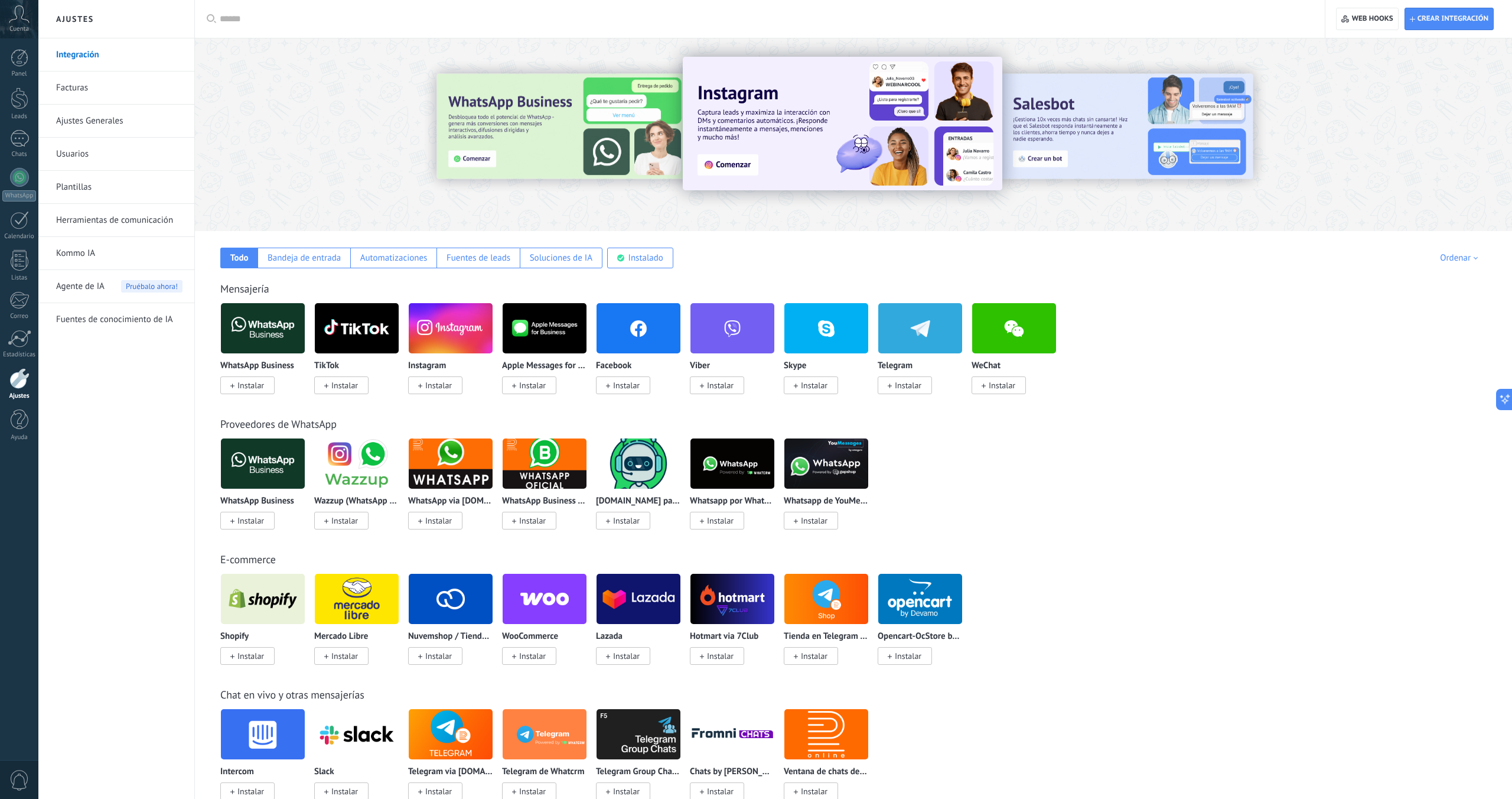
click at [87, 290] on span "Agente de IA" at bounding box center [80, 286] width 48 height 33
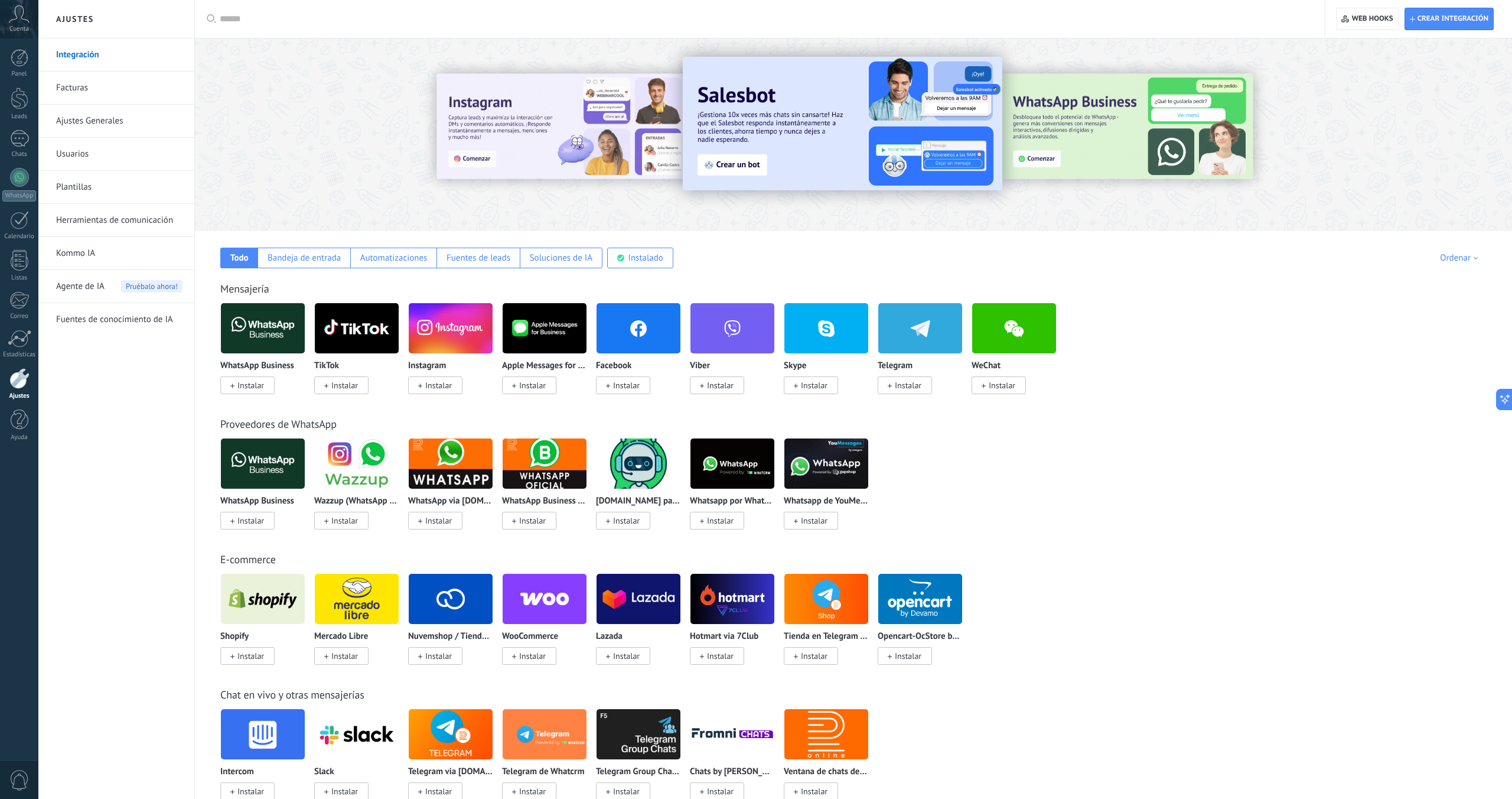
click at [98, 218] on link "Herramientas de comunicación" at bounding box center [119, 221] width 126 height 33
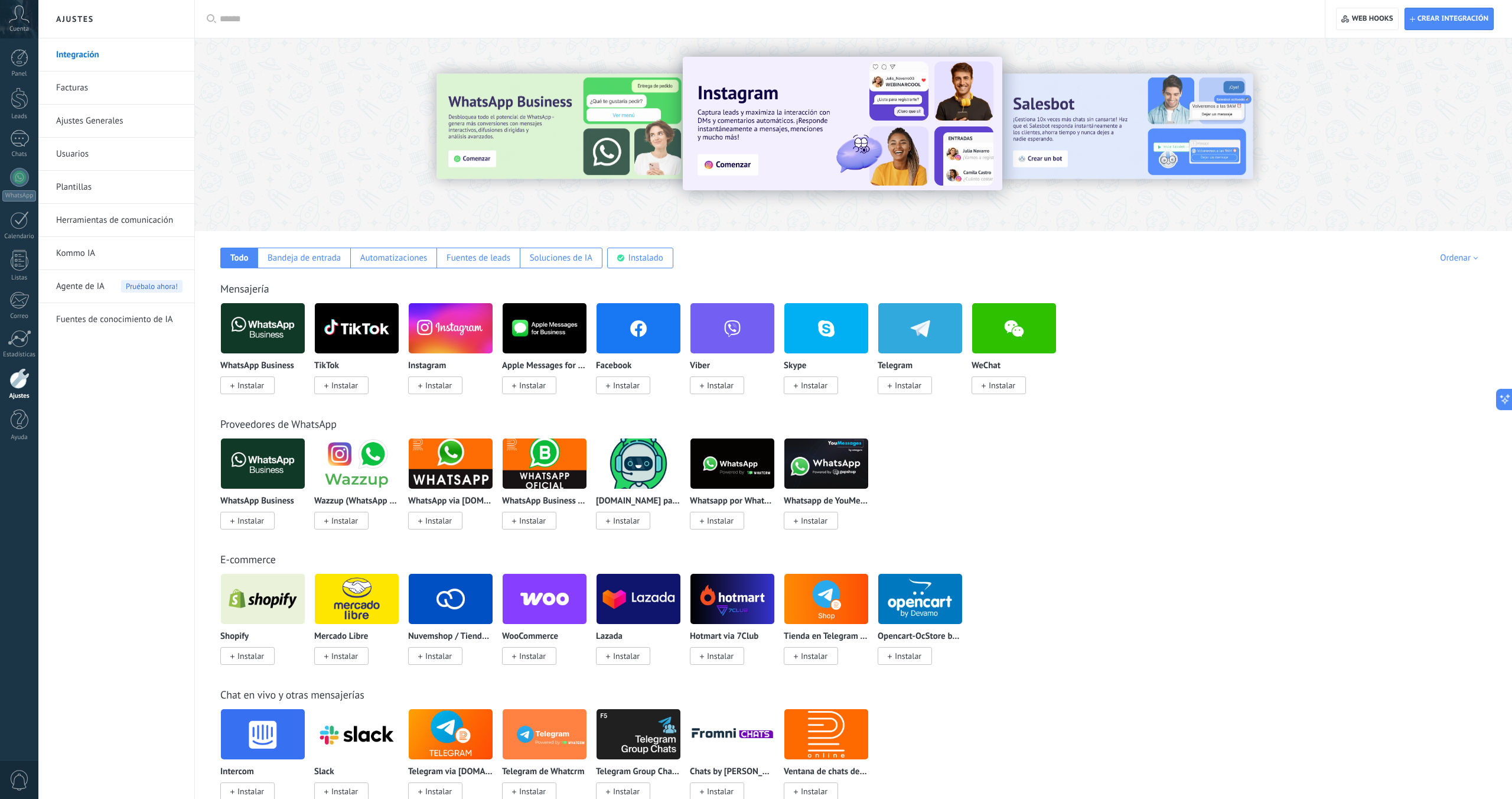
click at [14, 22] on icon at bounding box center [19, 14] width 21 height 18
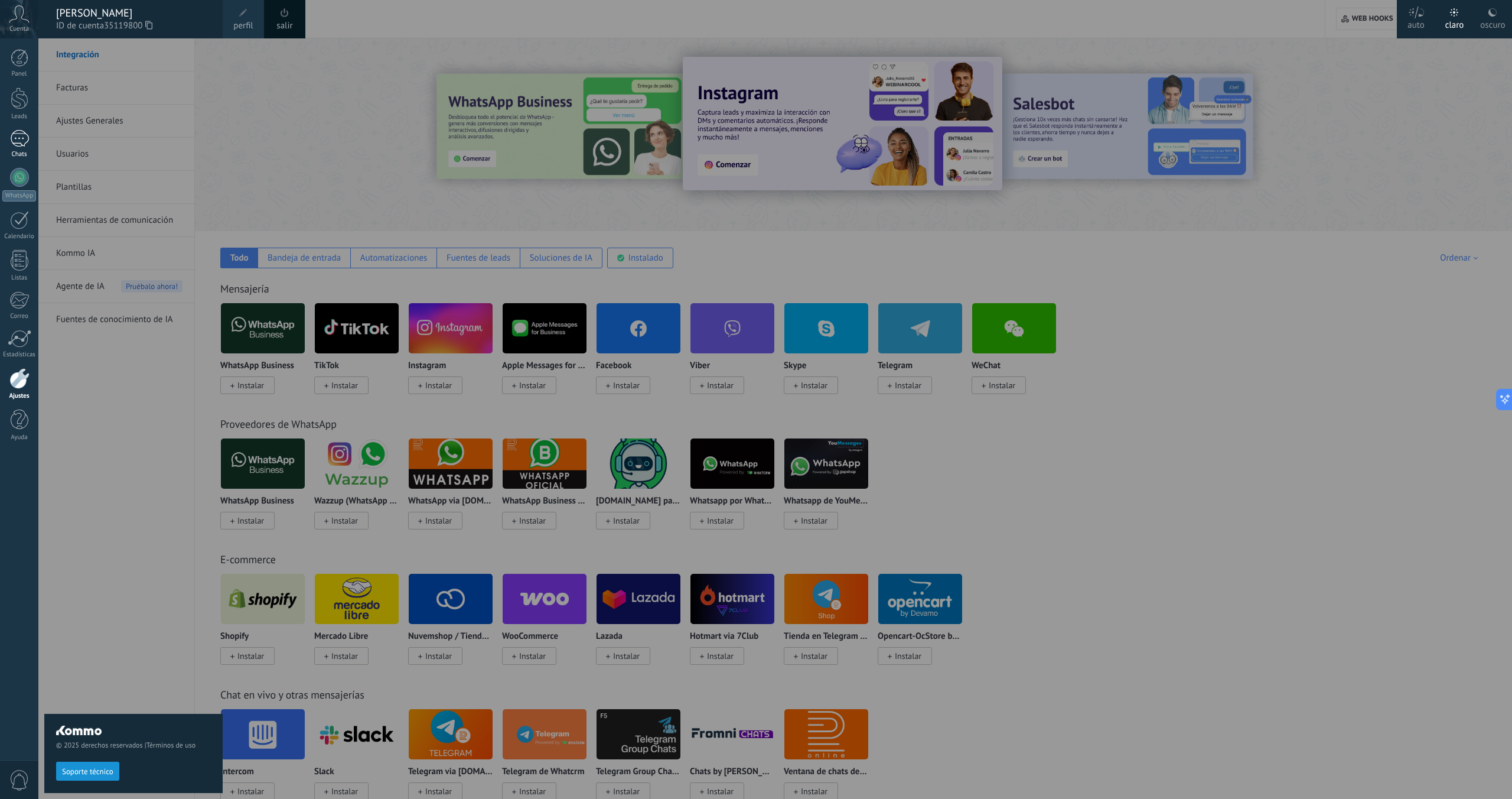
click at [12, 137] on div at bounding box center [20, 138] width 19 height 17
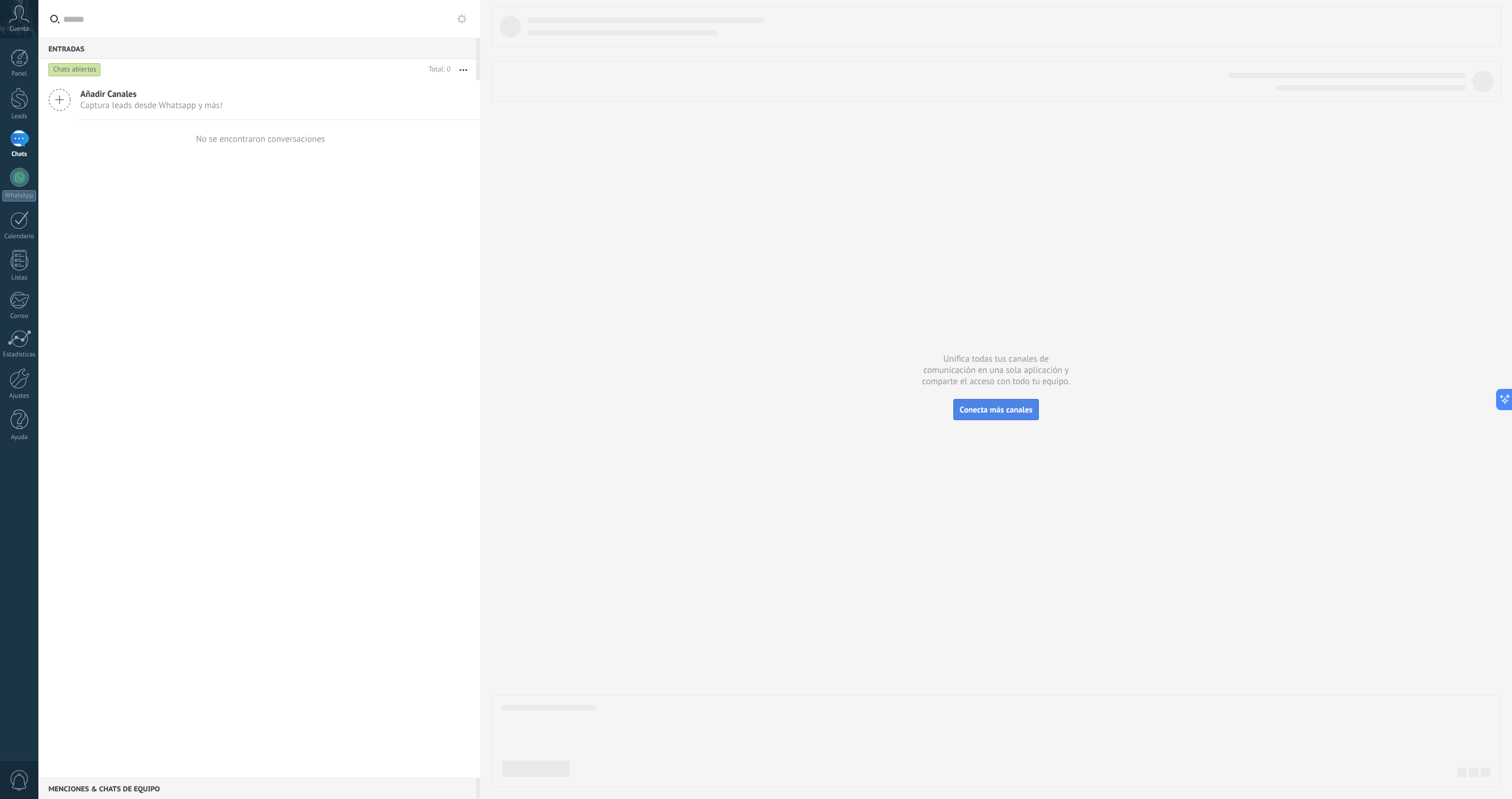
click at [996, 402] on button "Conecta más canales" at bounding box center [996, 409] width 86 height 22
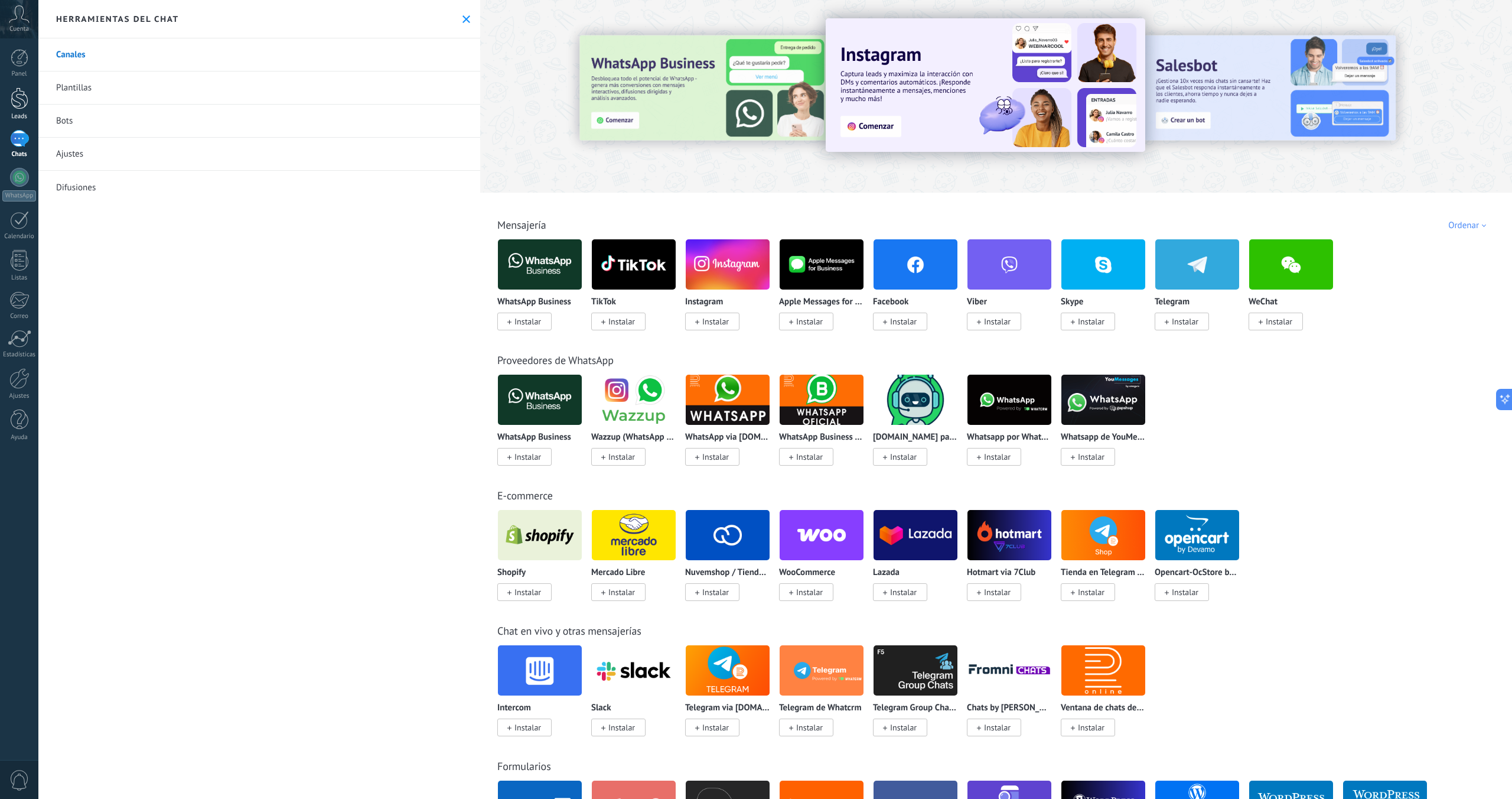
click at [24, 99] on div at bounding box center [19, 98] width 18 height 22
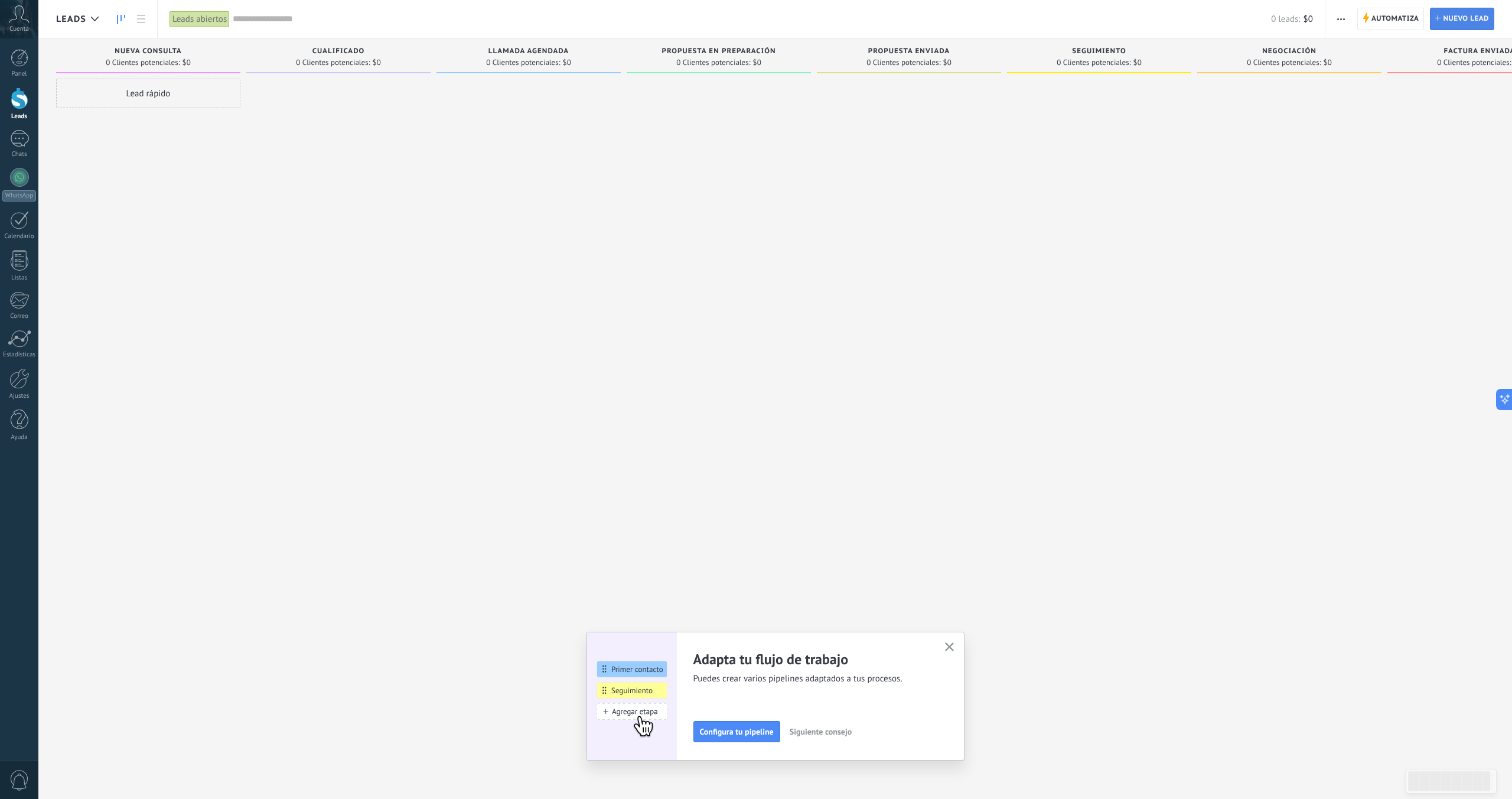
click at [1453, 17] on span "Nuevo lead" at bounding box center [1465, 19] width 46 height 22
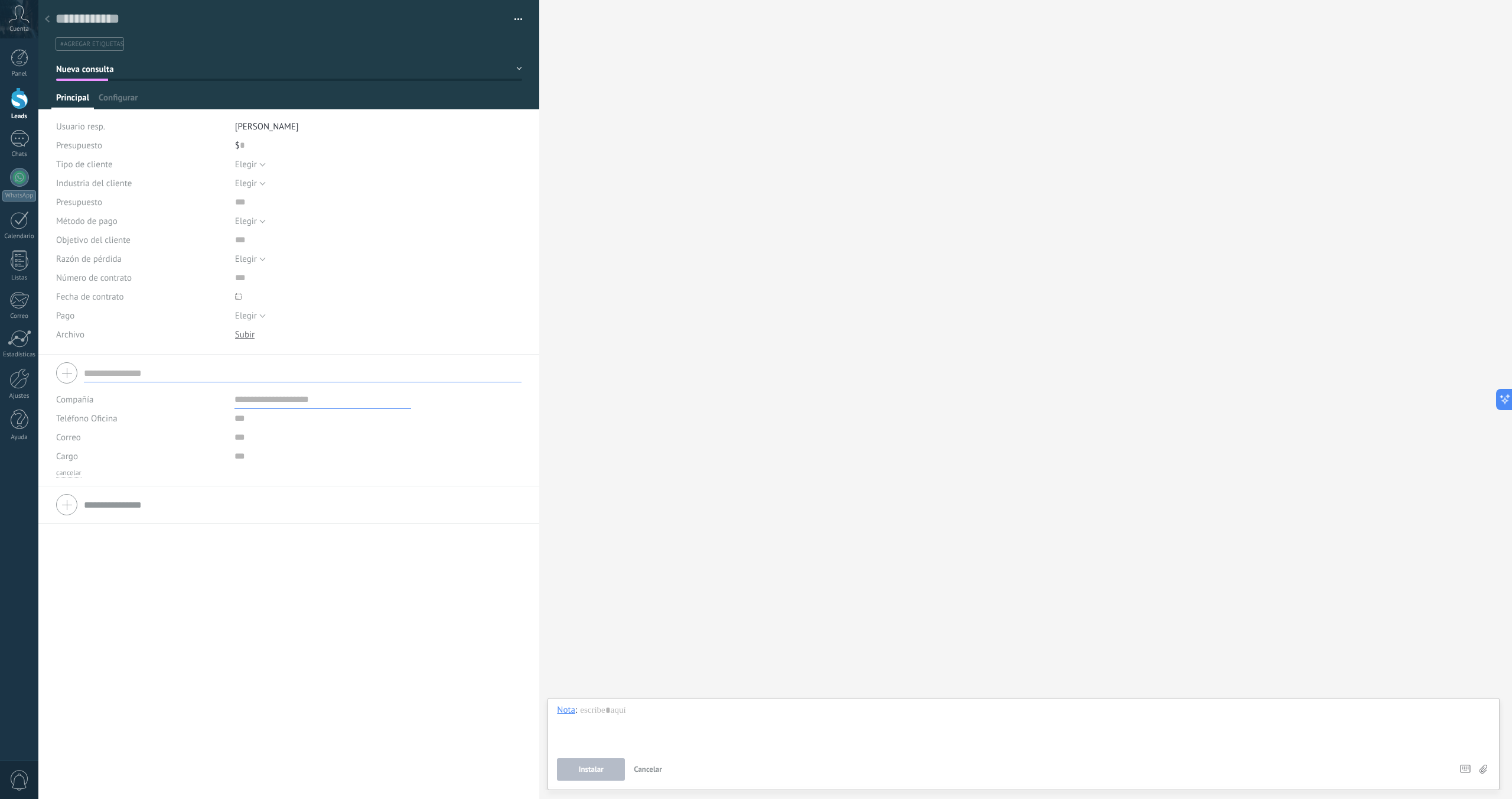
click at [48, 20] on icon at bounding box center [47, 19] width 4 height 7
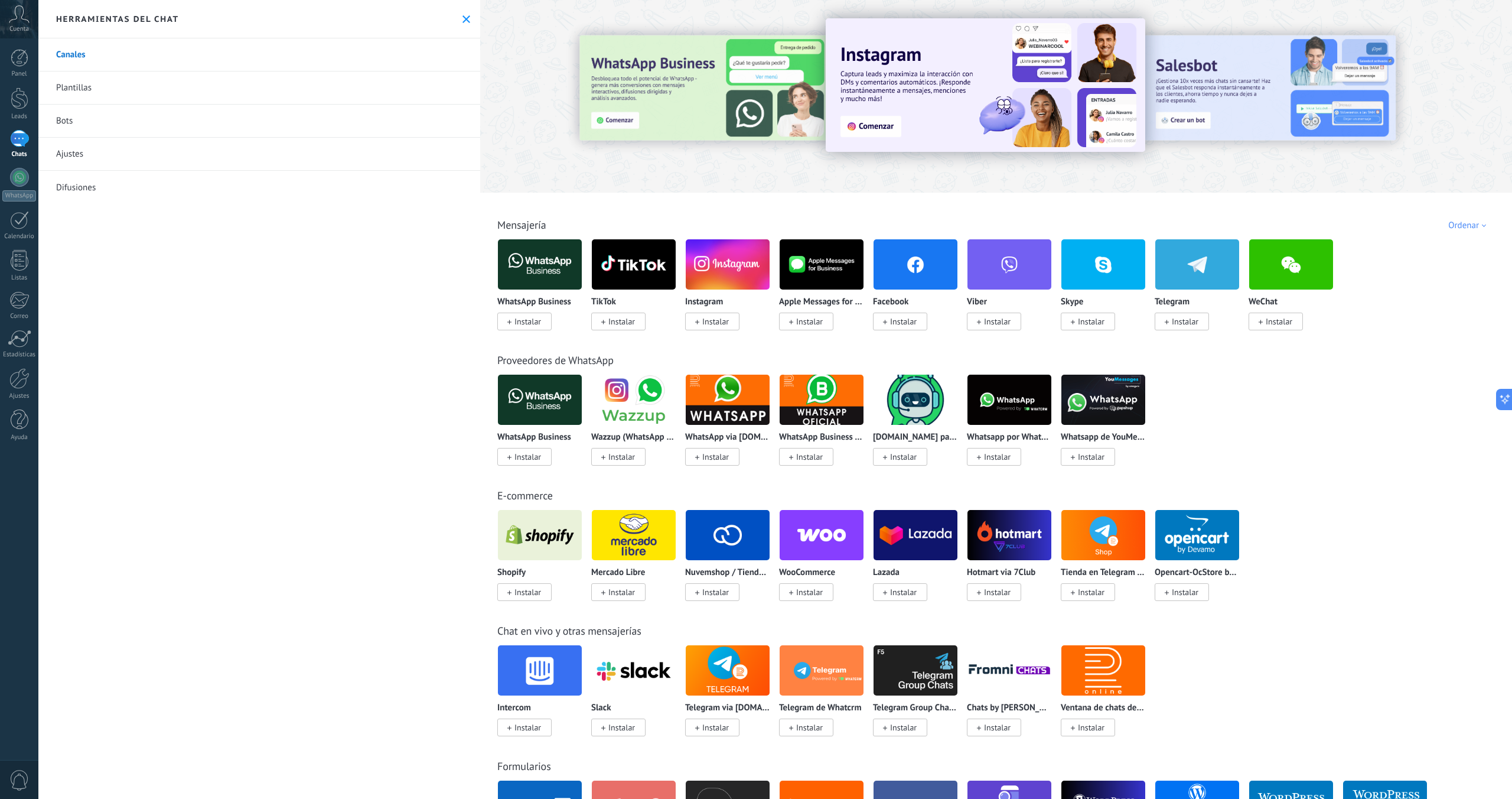
click at [463, 21] on icon at bounding box center [466, 19] width 8 height 8
click at [12, 99] on div at bounding box center [19, 98] width 18 height 22
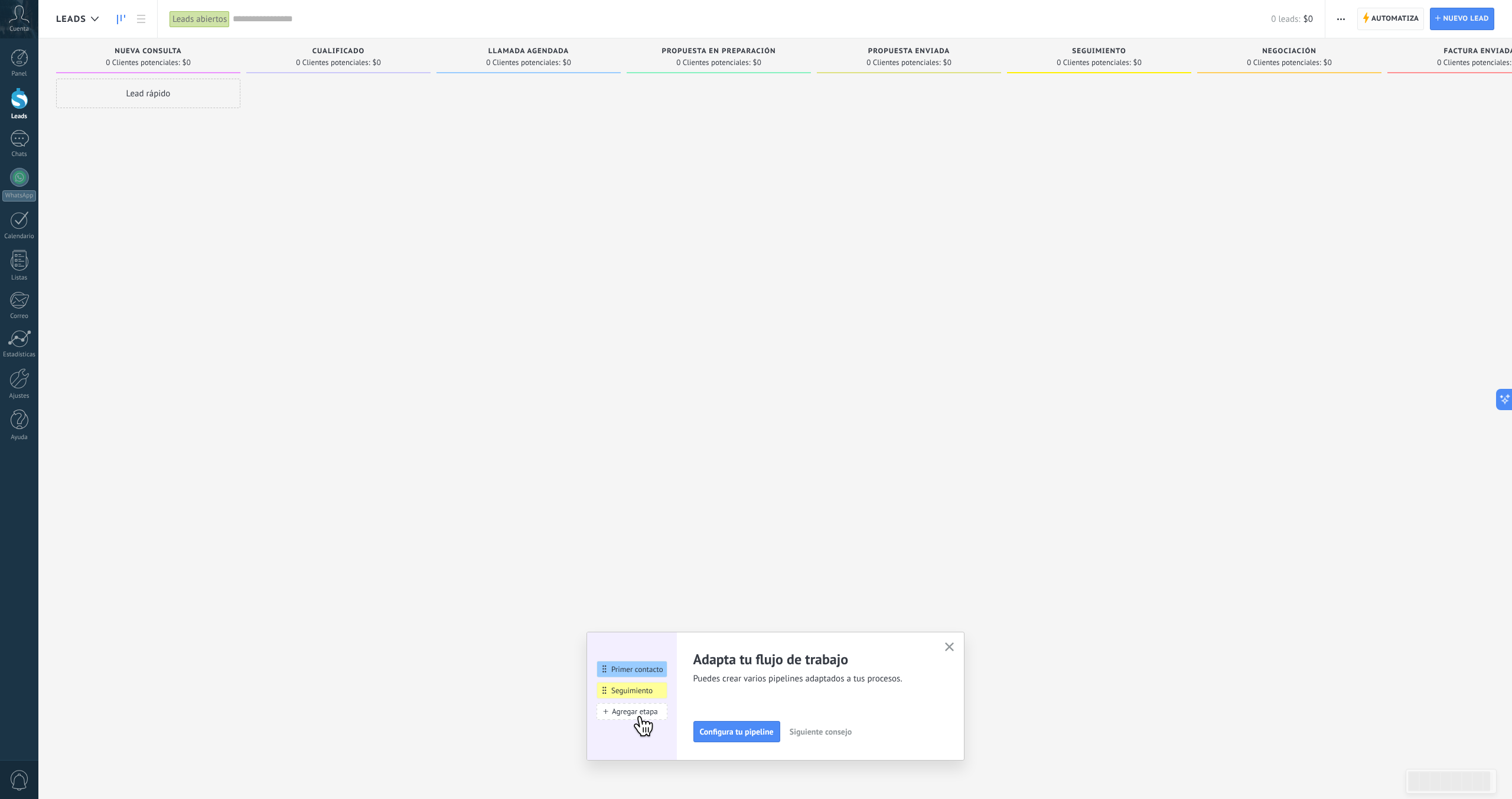
click at [1398, 18] on span "Automatiza" at bounding box center [1395, 19] width 48 height 22
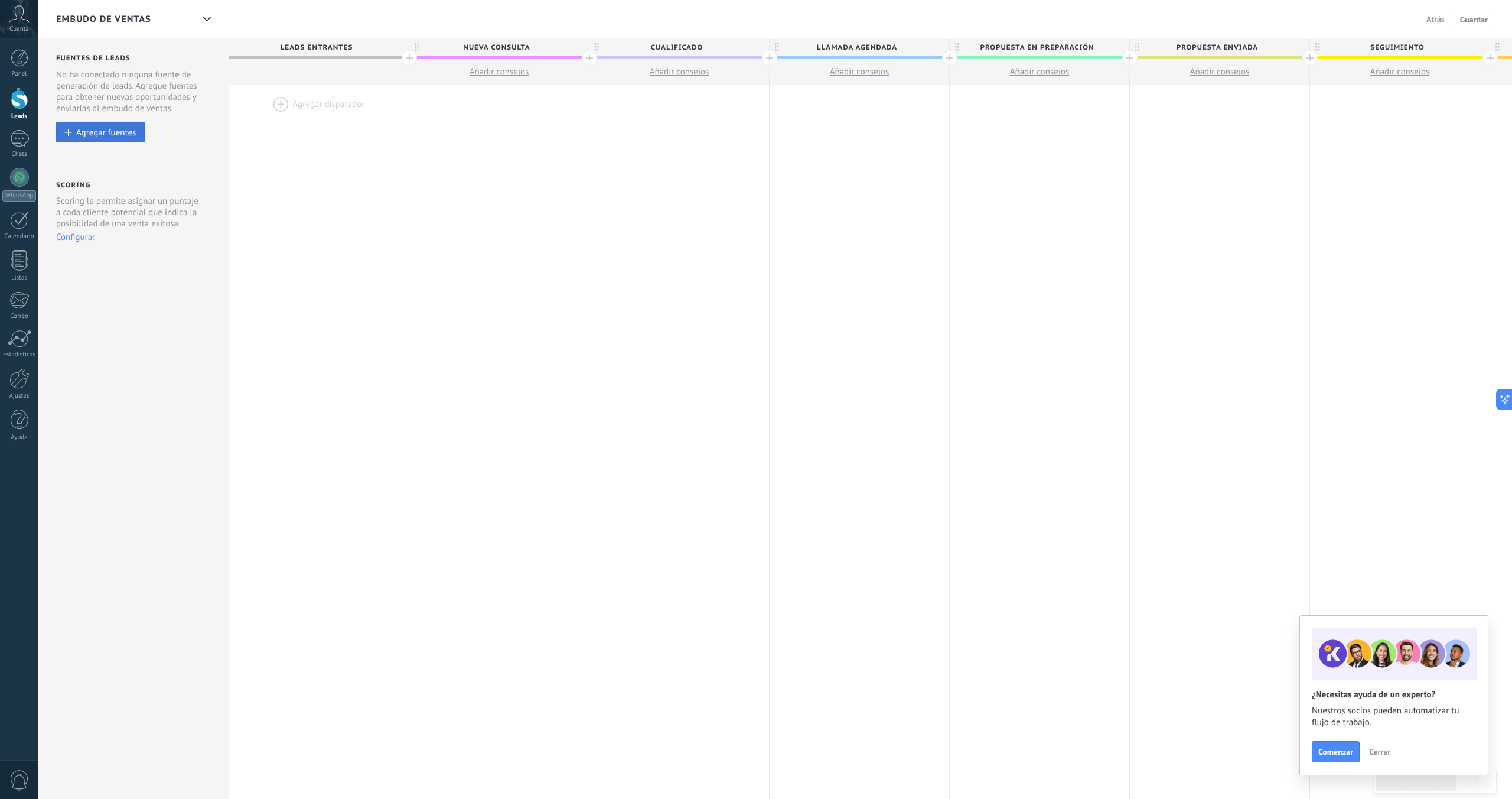
click at [80, 133] on div "Agregar fuentes" at bounding box center [105, 132] width 60 height 10
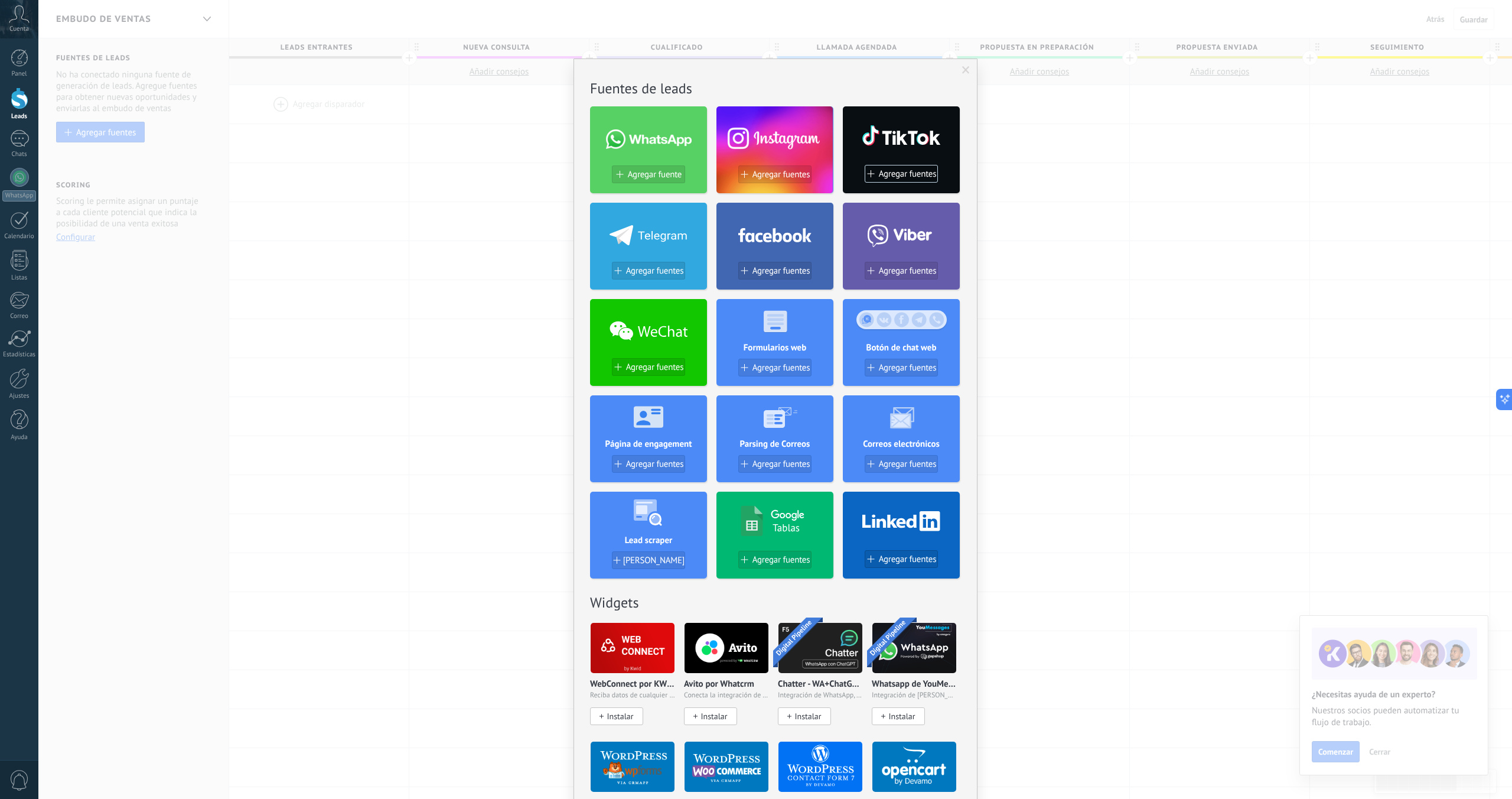
scroll to position [45, 0]
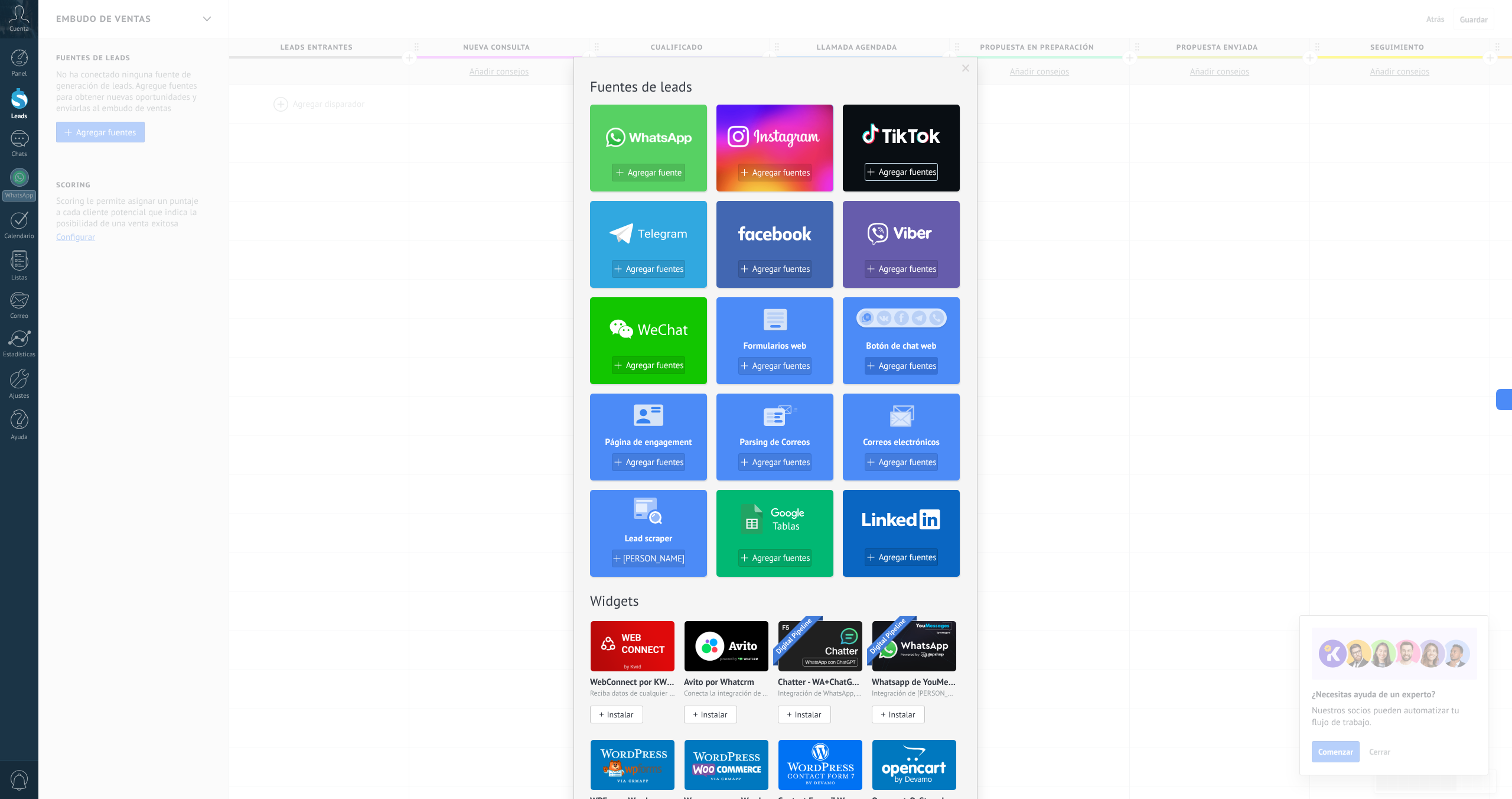
click at [906, 368] on span "Agregar fuentes" at bounding box center [908, 367] width 58 height 10
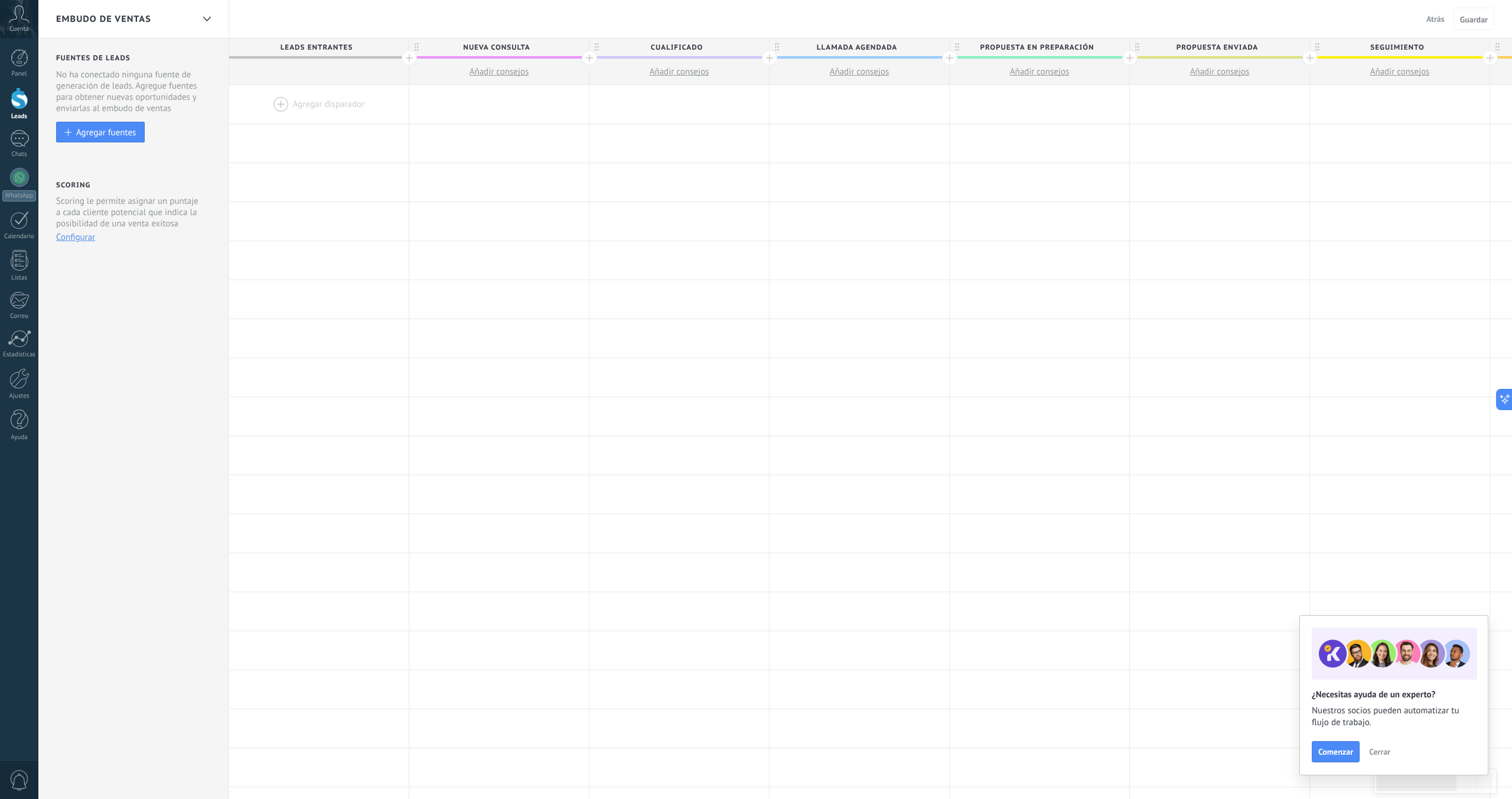
scroll to position [0, 0]
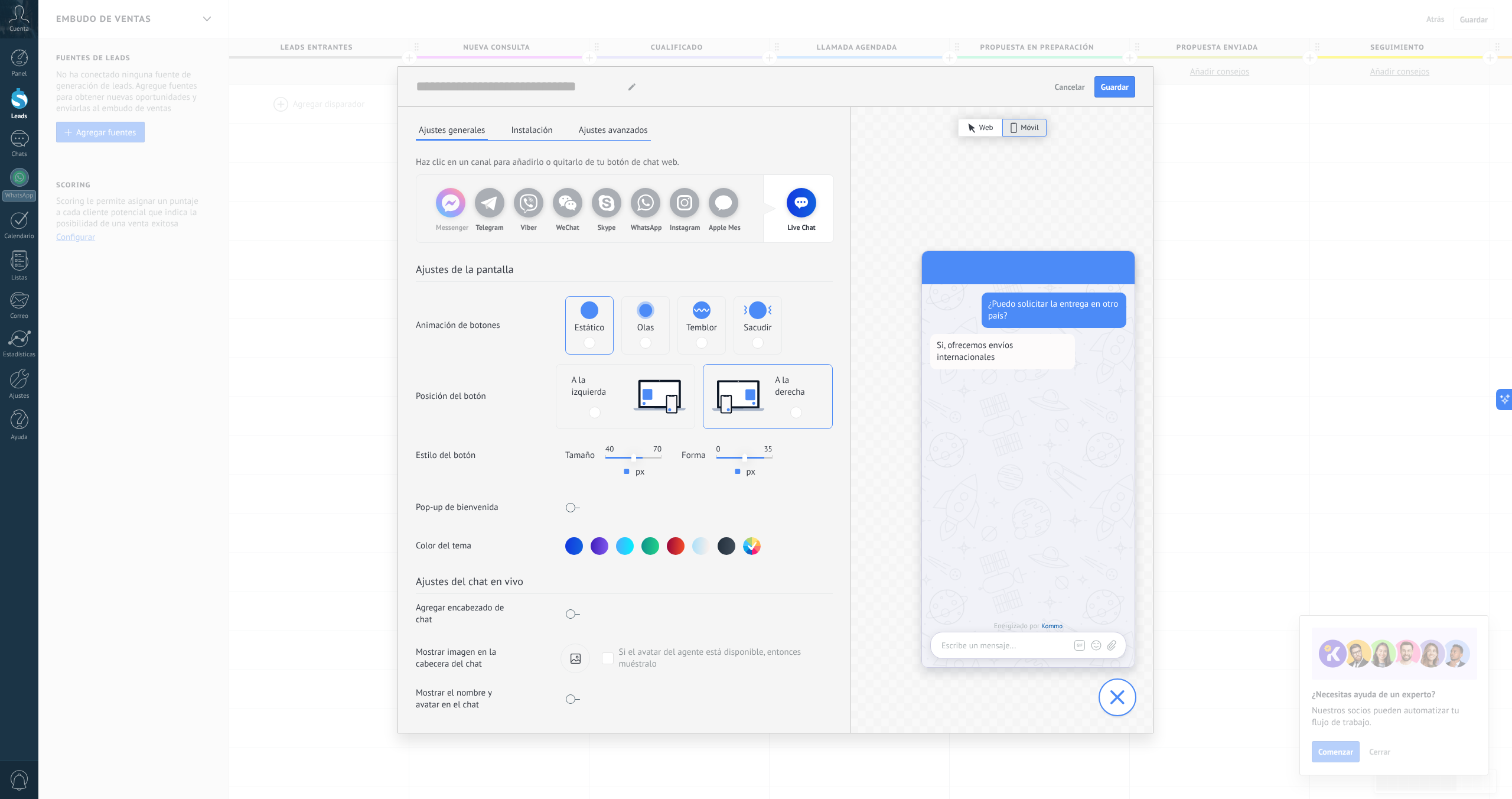
click at [445, 202] on icon at bounding box center [450, 202] width 29 height 29
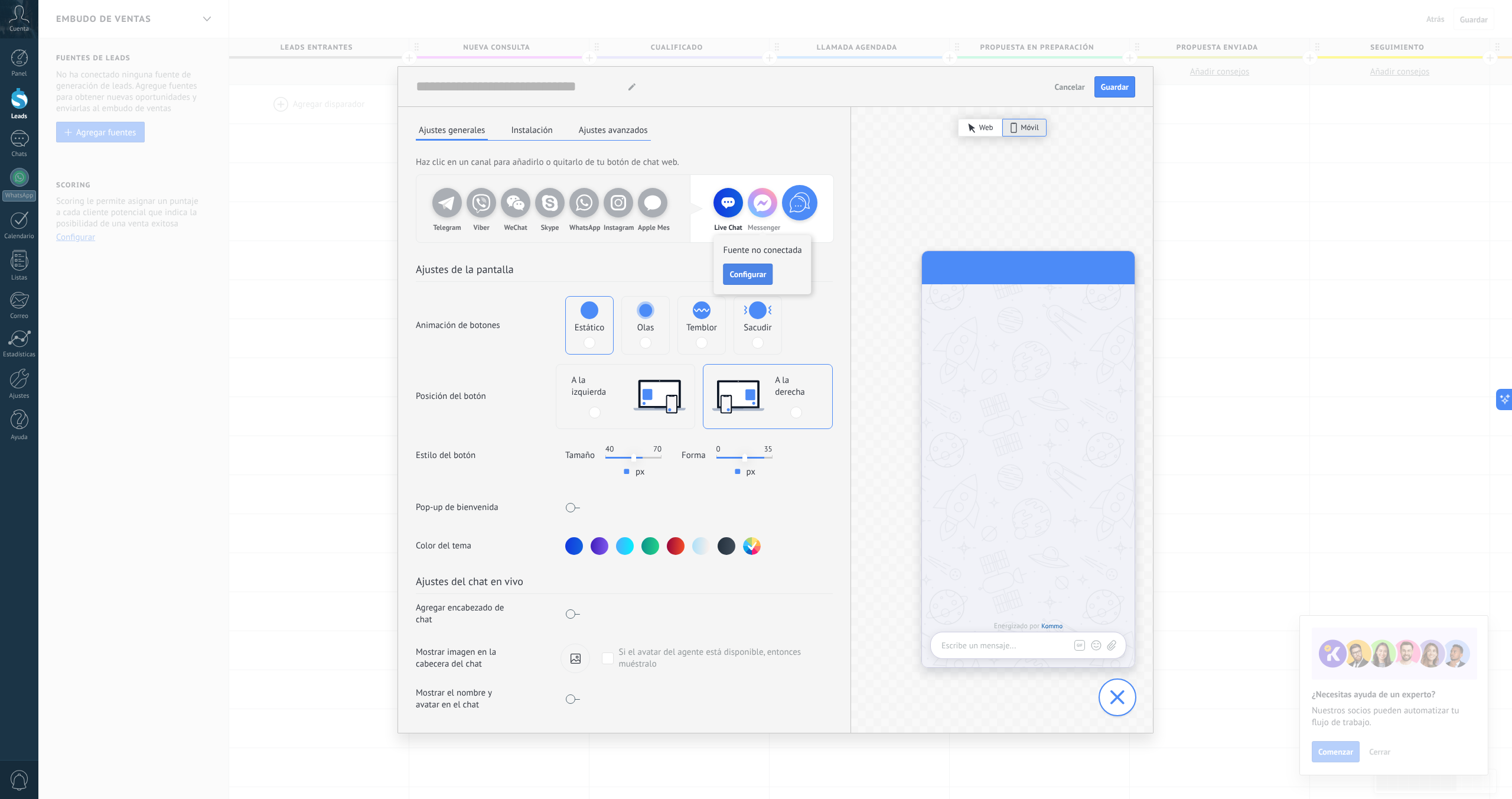
click at [742, 270] on span "Configurar" at bounding box center [748, 274] width 36 height 9
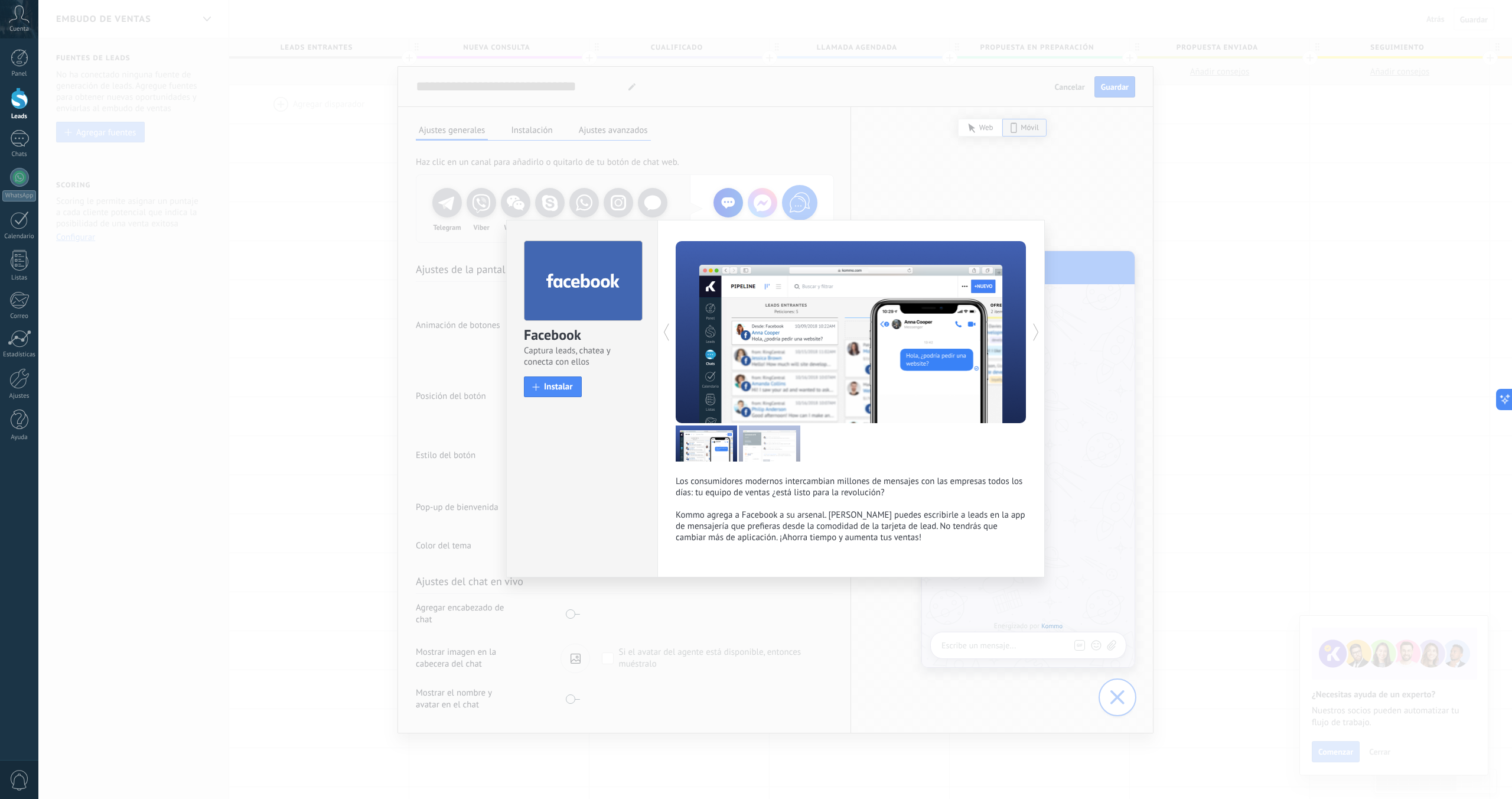
click at [840, 217] on div "Facebook Captura leads, chatea y conecta con ellos install Instalar Los consumi…" at bounding box center [775, 400] width 1474 height 799
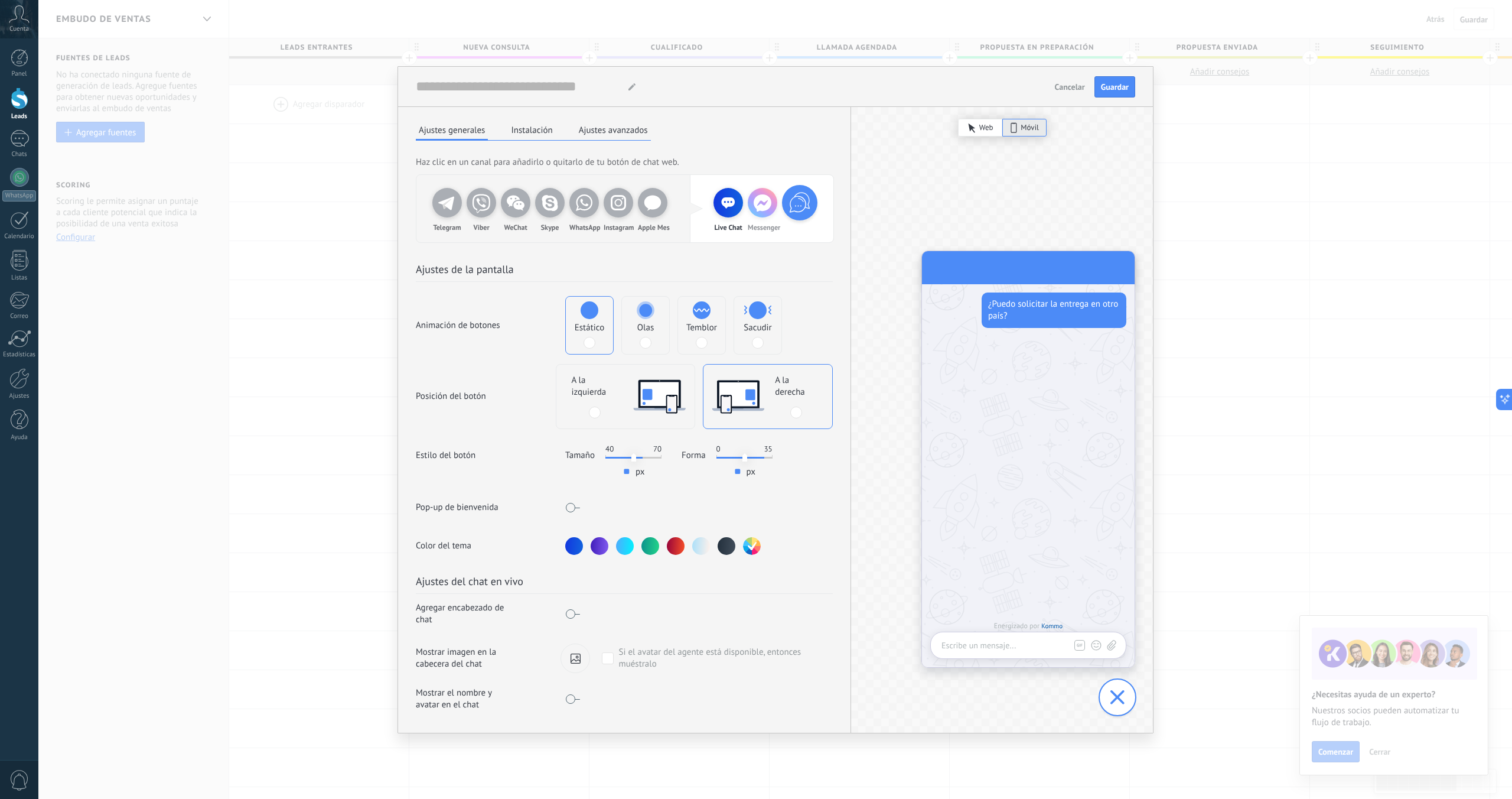
click at [732, 199] on div "Live Chat" at bounding box center [729, 202] width 29 height 29
click at [770, 202] on icon at bounding box center [762, 202] width 29 height 29
click at [778, 155] on h2 "Haz clic en un canal para añadirlo o quitarlo de tu botón de chat web." at bounding box center [624, 164] width 417 height 20
drag, startPoint x: 758, startPoint y: 197, endPoint x: 658, endPoint y: 198, distance: 100.0
click at [658, 198] on div "Telegram Viber WeChat Skype WhatsApp Instagram Apple Mes Live Chat Messenger" at bounding box center [625, 208] width 417 height 67
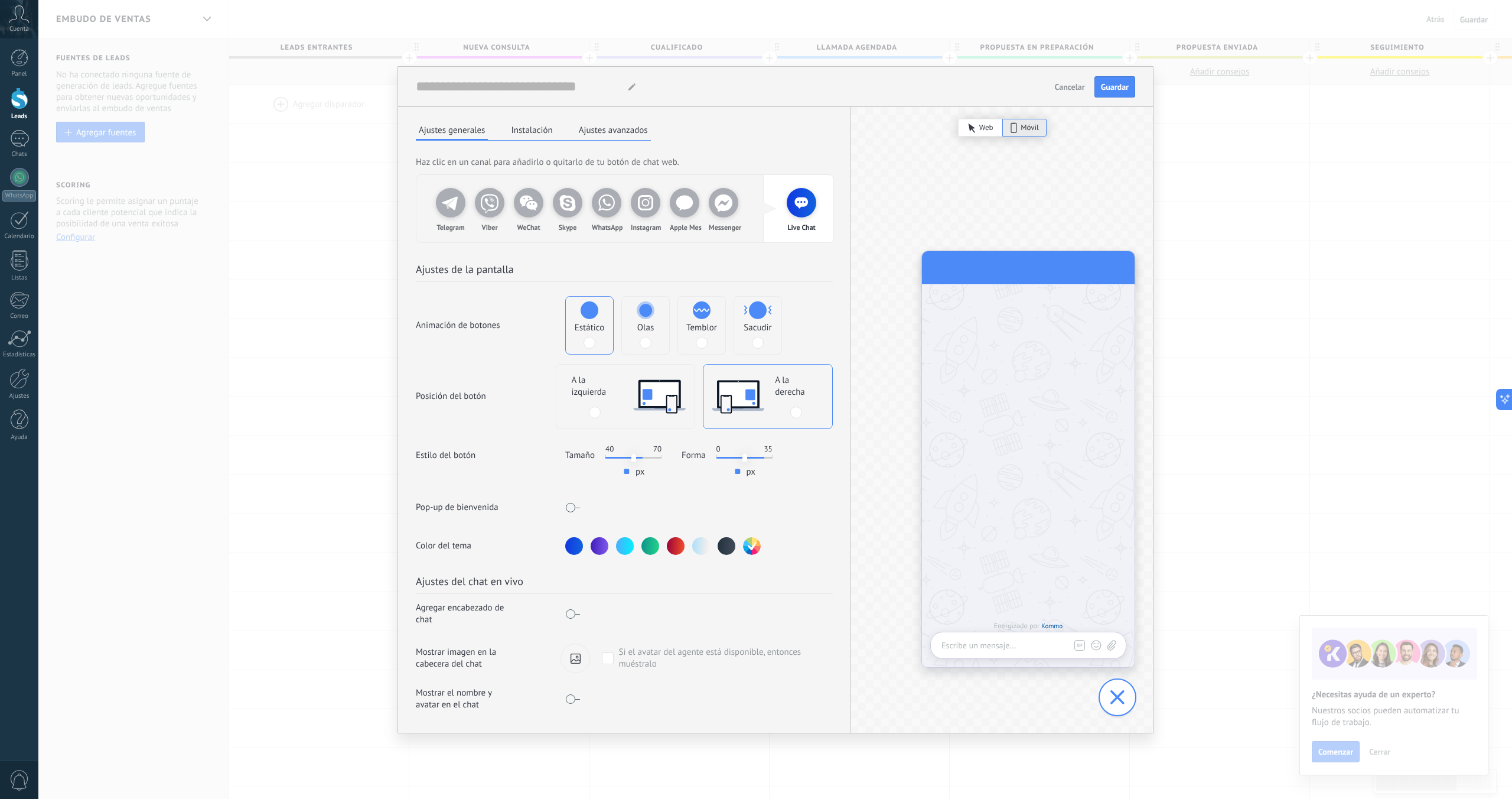
click at [626, 540] on div at bounding box center [625, 546] width 18 height 18
click at [692, 539] on div at bounding box center [663, 546] width 195 height 18
click at [695, 539] on div at bounding box center [701, 546] width 18 height 18
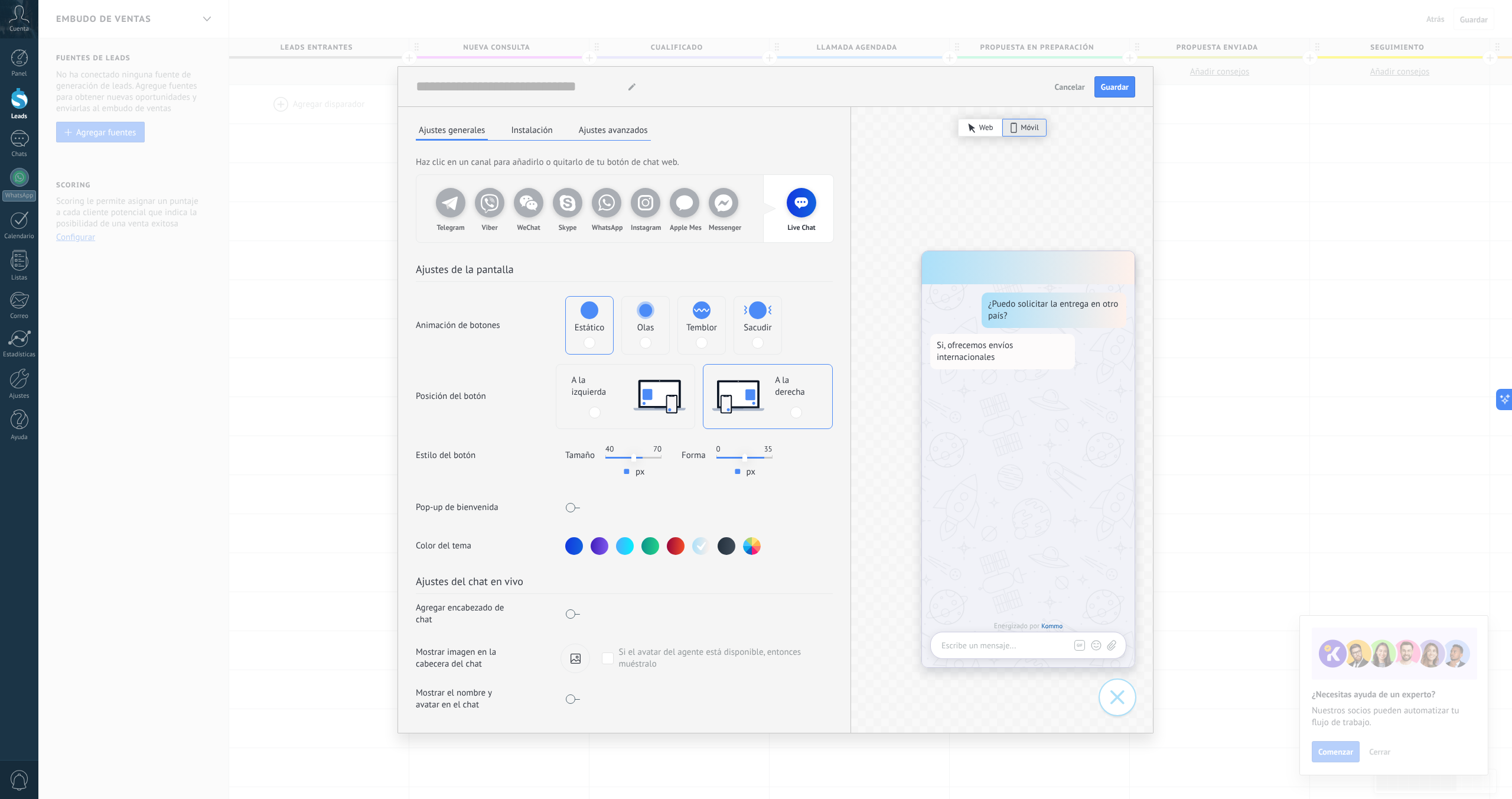
click at [566, 540] on div at bounding box center [574, 546] width 18 height 18
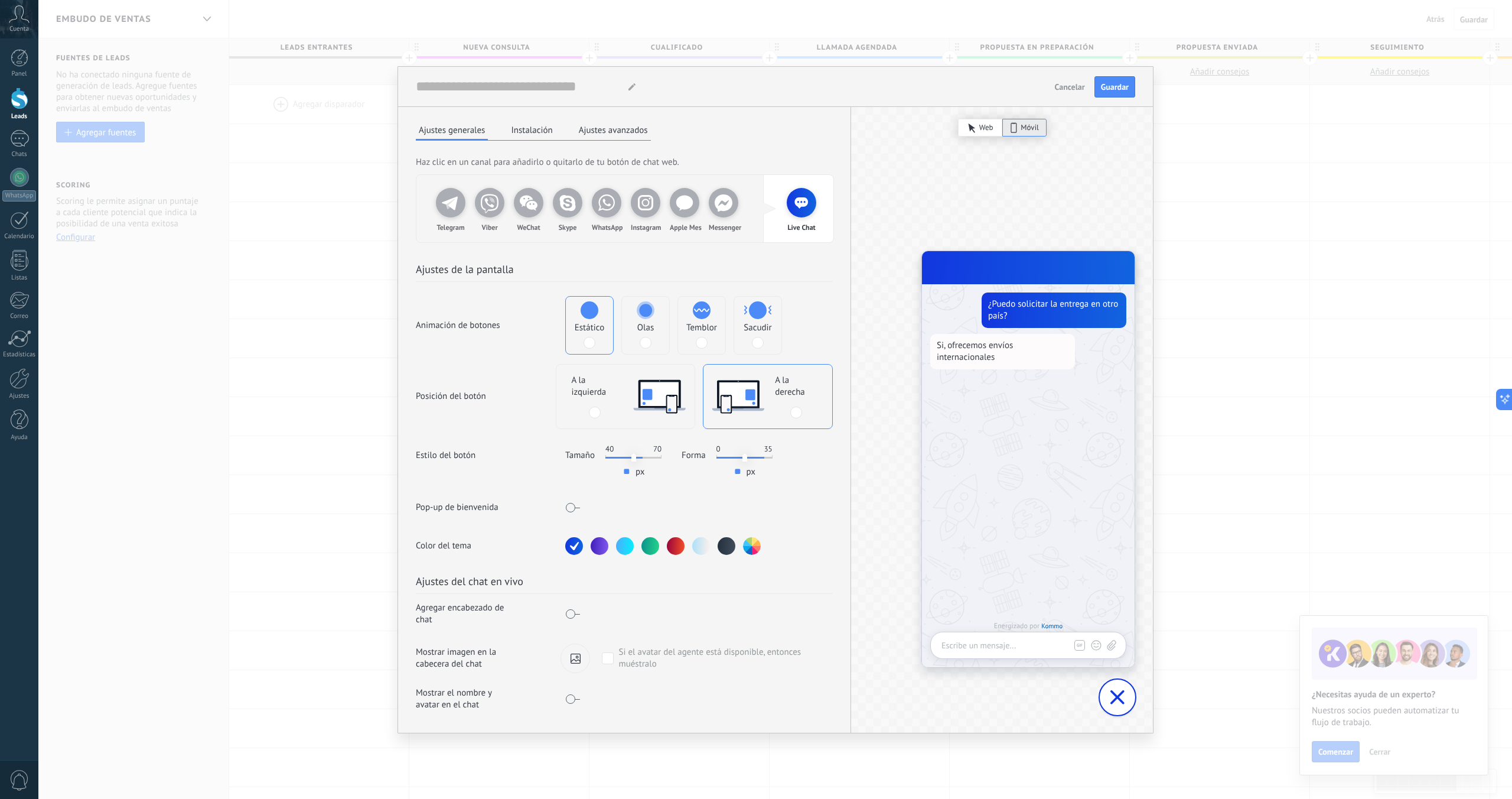
click at [753, 542] on button "button" at bounding box center [752, 546] width 18 height 18
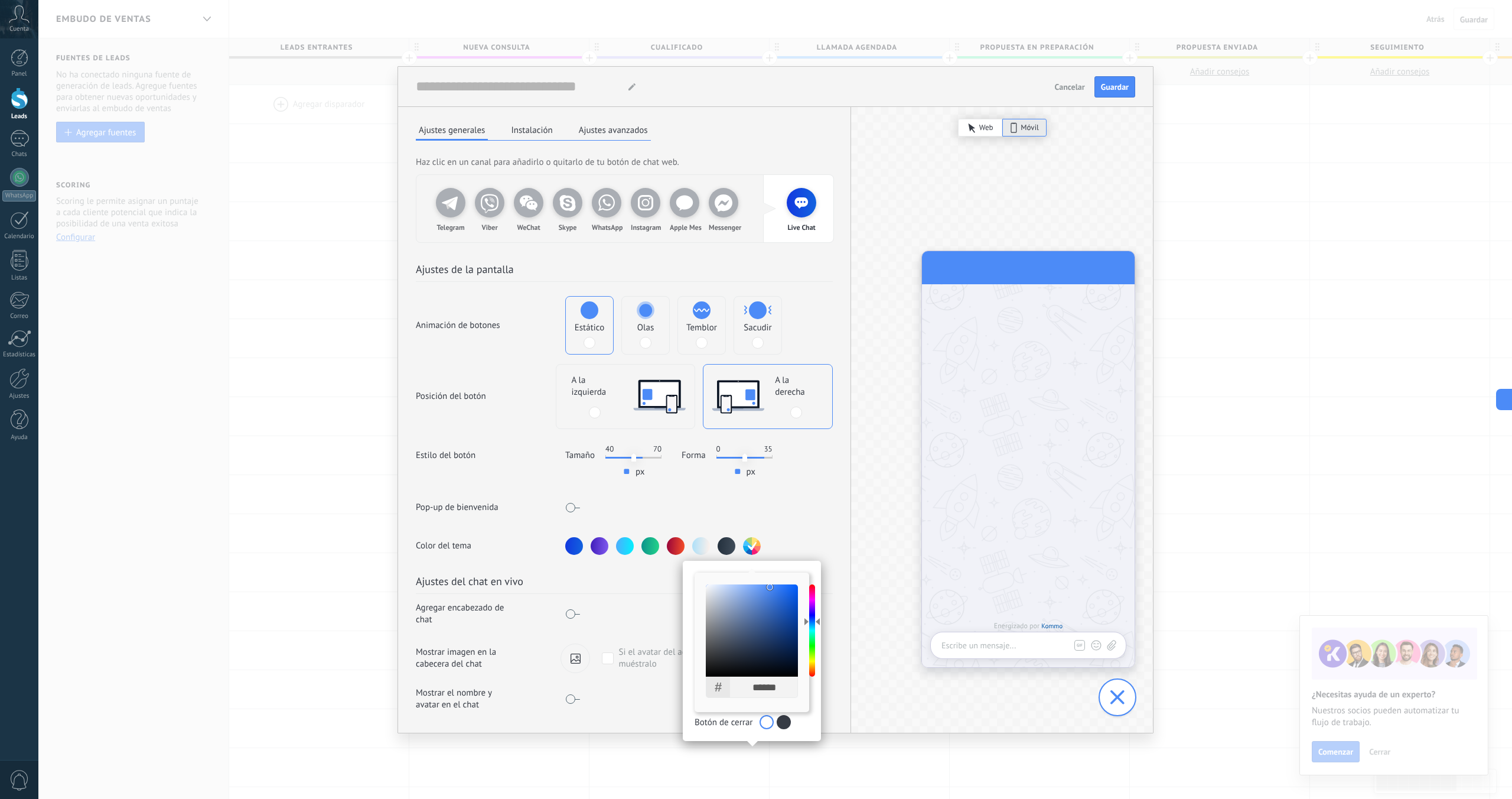
click at [727, 537] on div at bounding box center [726, 546] width 18 height 18
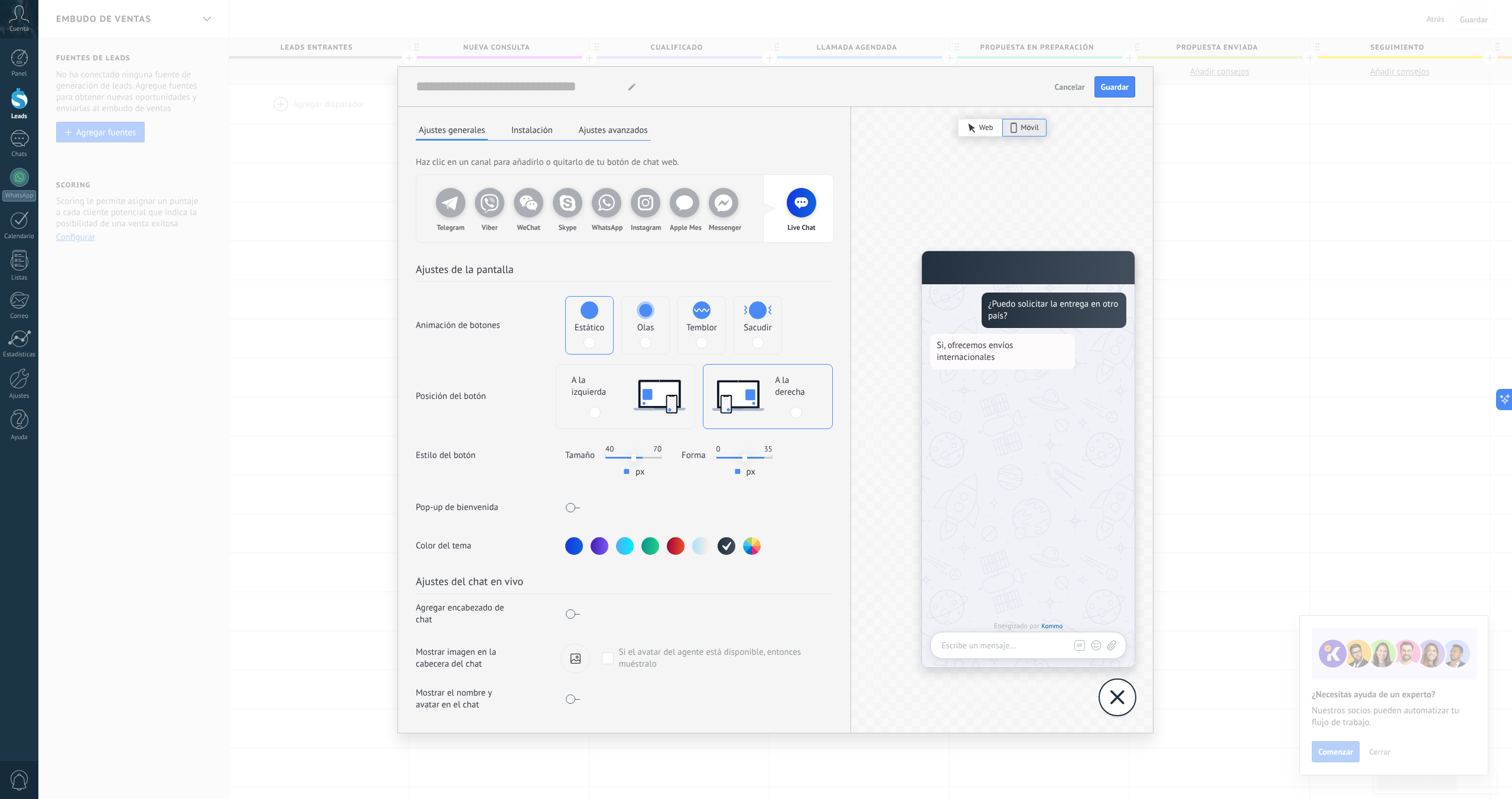
click at [576, 610] on span at bounding box center [572, 614] width 15 height 10
click at [618, 620] on div "**********" at bounding box center [624, 644] width 452 height 178
click at [618, 605] on input "**********" at bounding box center [692, 613] width 208 height 19
click at [641, 604] on input "**********" at bounding box center [692, 613] width 208 height 19
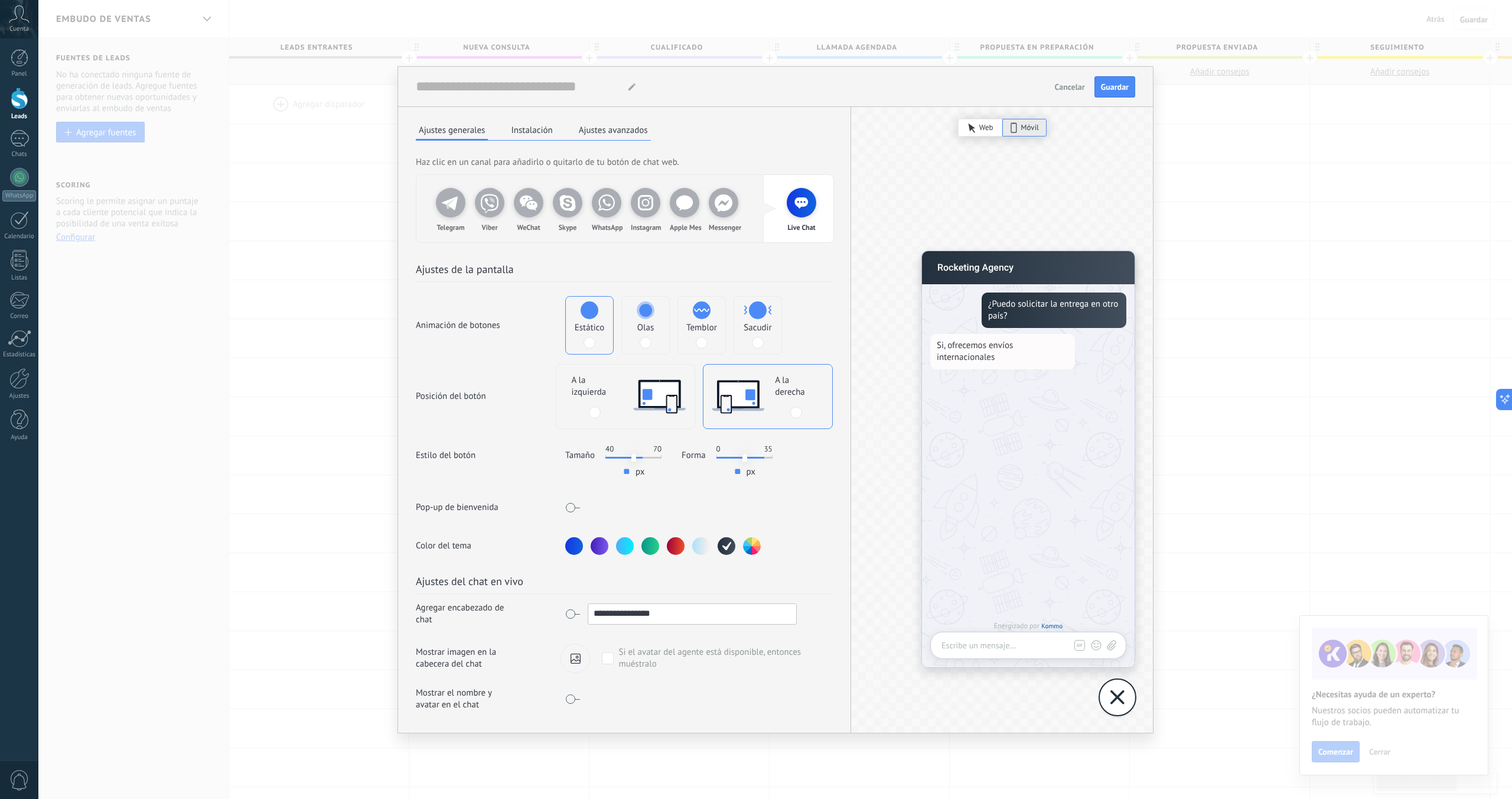
type input "**********"
click at [576, 694] on span at bounding box center [572, 699] width 15 height 10
click at [603, 652] on span at bounding box center [608, 658] width 12 height 12
click at [539, 121] on button "Instalación" at bounding box center [532, 130] width 48 height 18
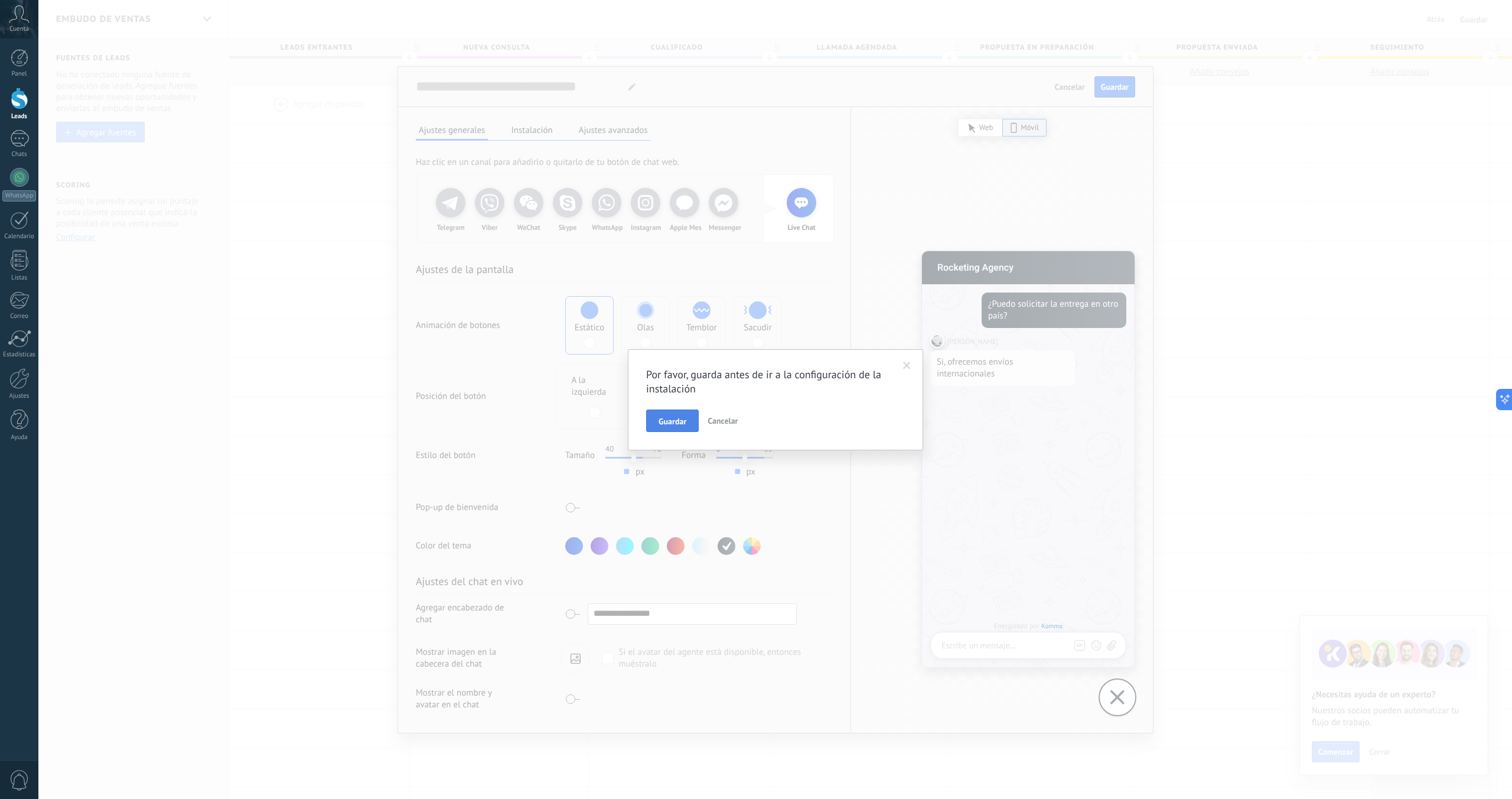
click at [686, 417] on span "Guardar" at bounding box center [673, 421] width 28 height 9
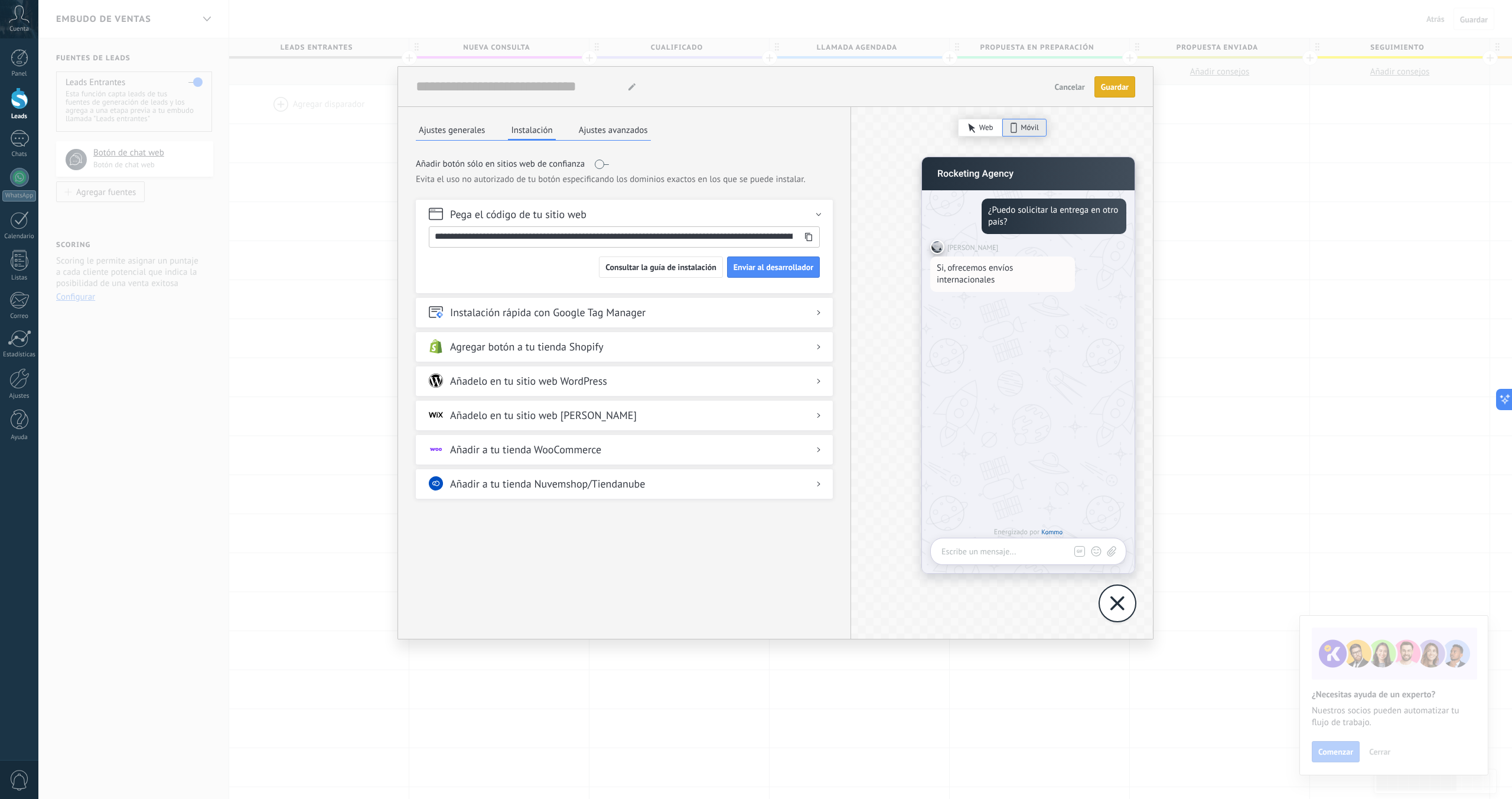
click at [532, 123] on button "Instalación" at bounding box center [532, 131] width 48 height 20
click at [809, 227] on div "**********" at bounding box center [624, 237] width 391 height 22
click at [809, 233] on icon at bounding box center [809, 237] width 9 height 9
click at [671, 263] on span "Consultar la guía de instalación" at bounding box center [660, 267] width 111 height 9
click at [603, 160] on span at bounding box center [601, 164] width 15 height 10
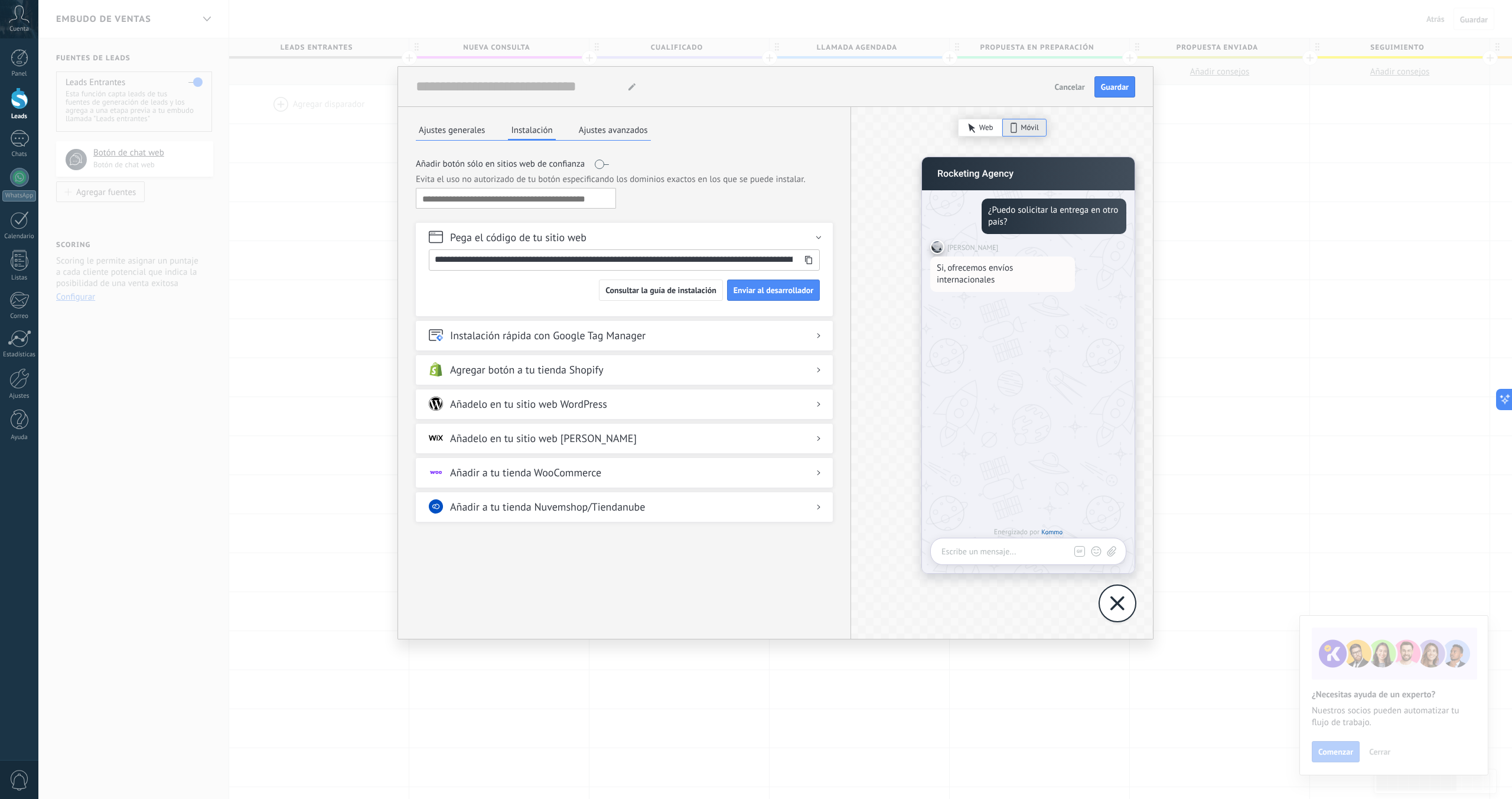
click at [558, 195] on input "text" at bounding box center [514, 199] width 182 height 10
click at [550, 195] on input "text" at bounding box center [514, 199] width 182 height 10
paste input "**********"
type input "**********"
click at [1101, 83] on span "Guardar" at bounding box center [1115, 87] width 28 height 9
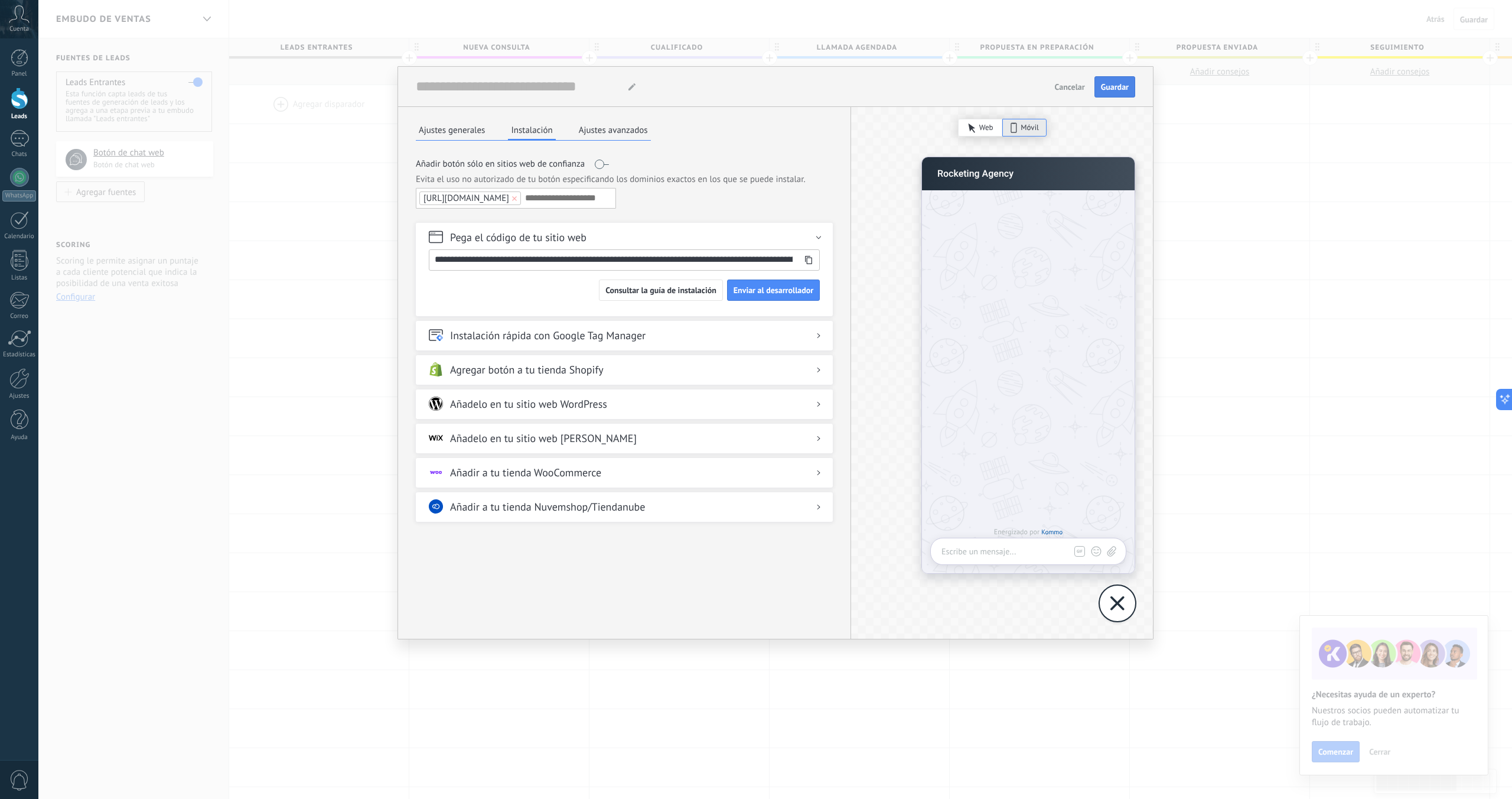
click at [1115, 83] on span "Guardar" at bounding box center [1115, 87] width 28 height 9
click at [636, 126] on button "Ajustes avanzados" at bounding box center [613, 130] width 75 height 18
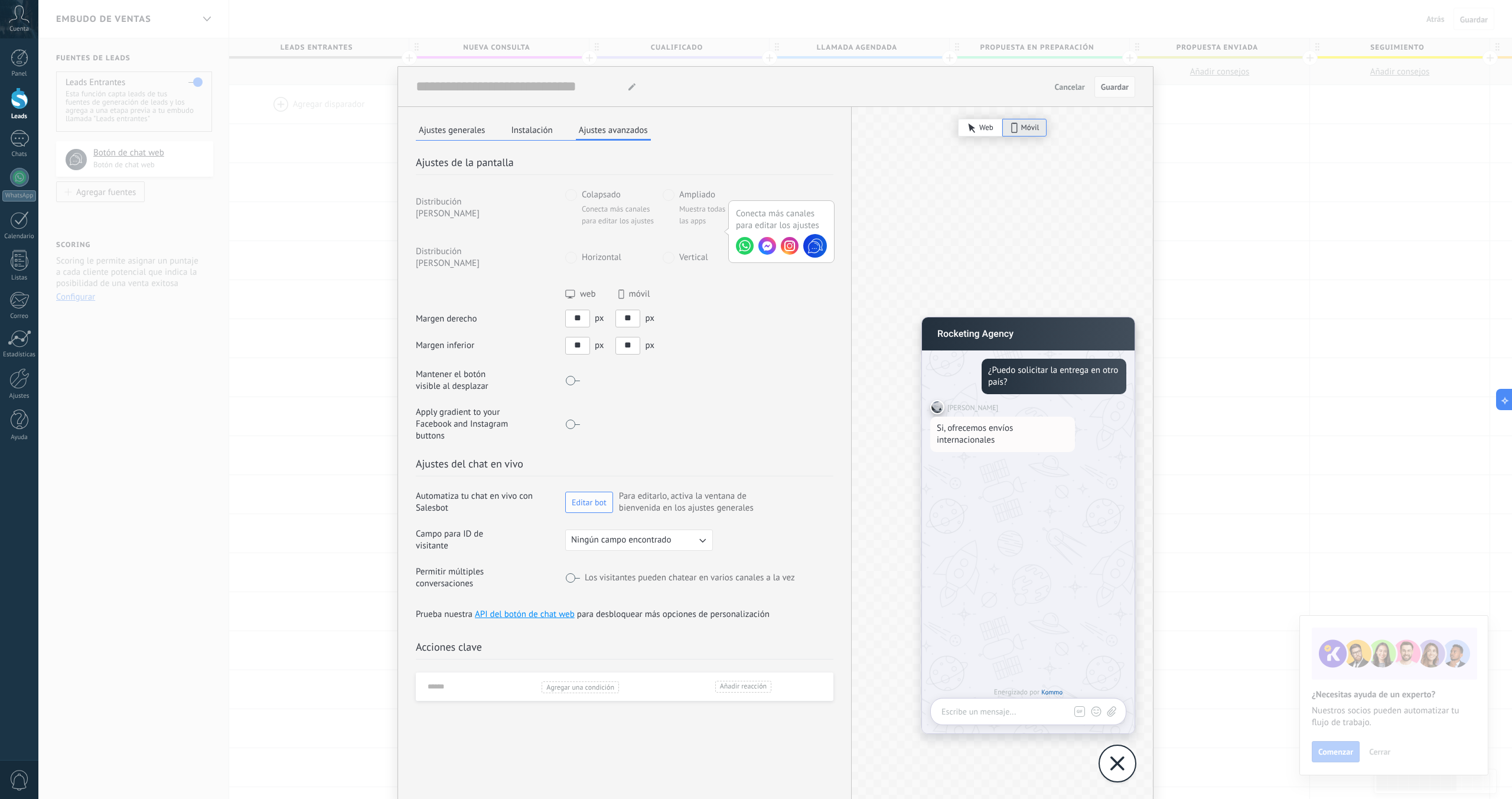
click at [590, 492] on button "Editar bot" at bounding box center [589, 502] width 48 height 22
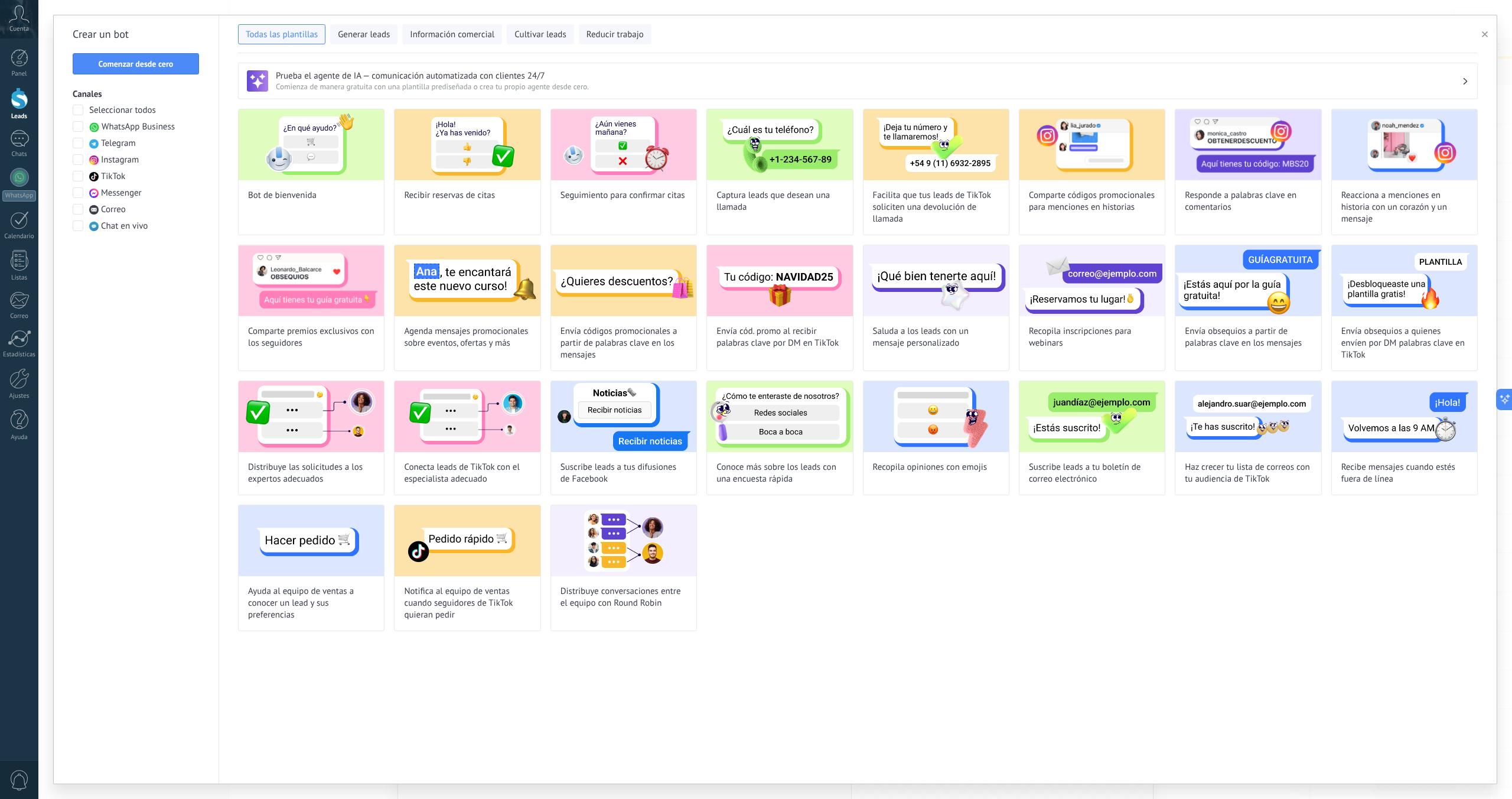
click at [791, 499] on div "Bot de bienvenida Recibir reservas de citas Seguimiento para confirmar citas Ca…" at bounding box center [858, 370] width 1240 height 522
click at [421, 33] on span "Información comercial" at bounding box center [452, 35] width 85 height 12
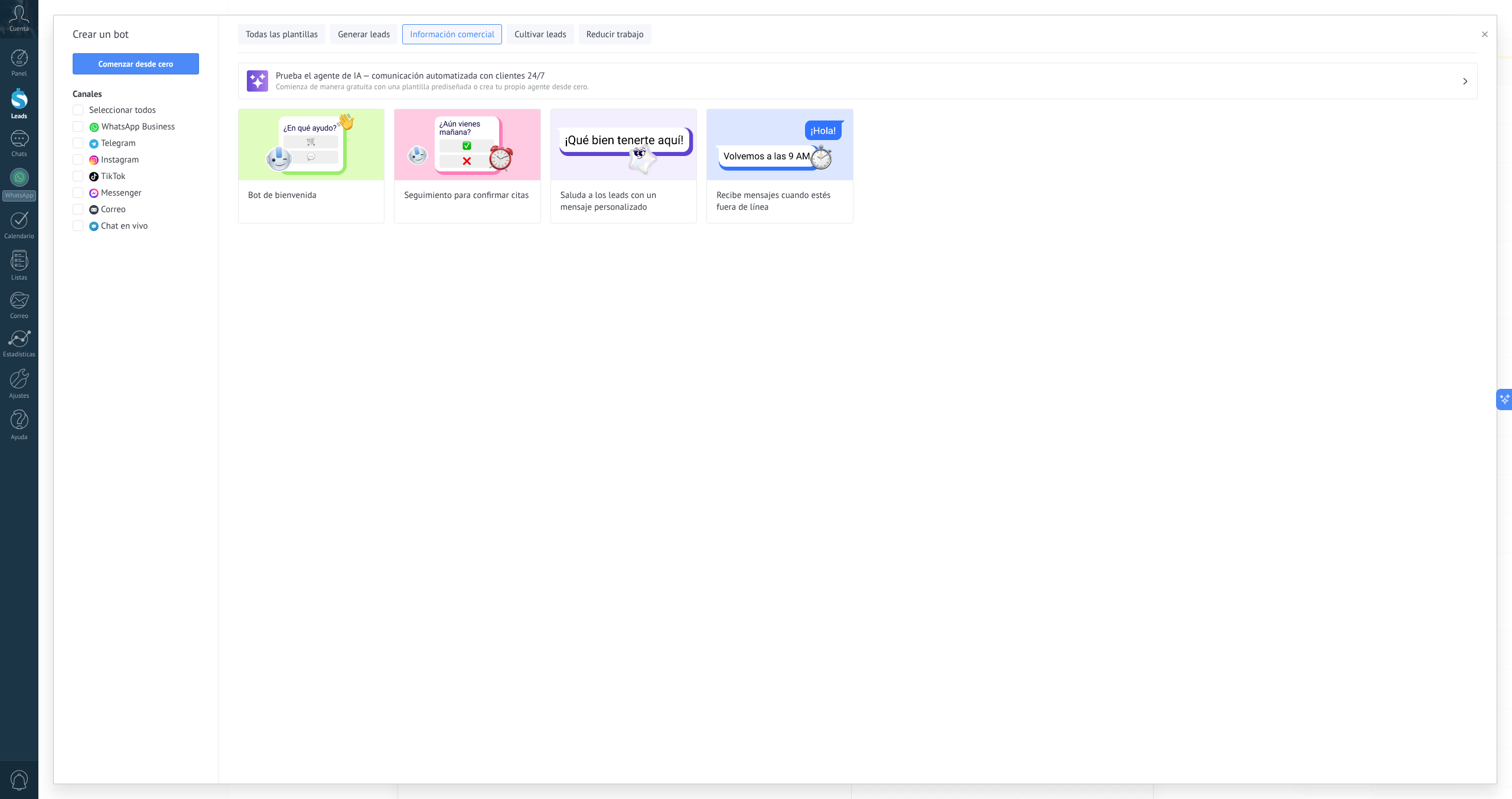
click at [111, 107] on span "Seleccionar todos" at bounding box center [122, 111] width 67 height 12
click at [126, 64] on span "Comenzar desde cero" at bounding box center [136, 64] width 75 height 9
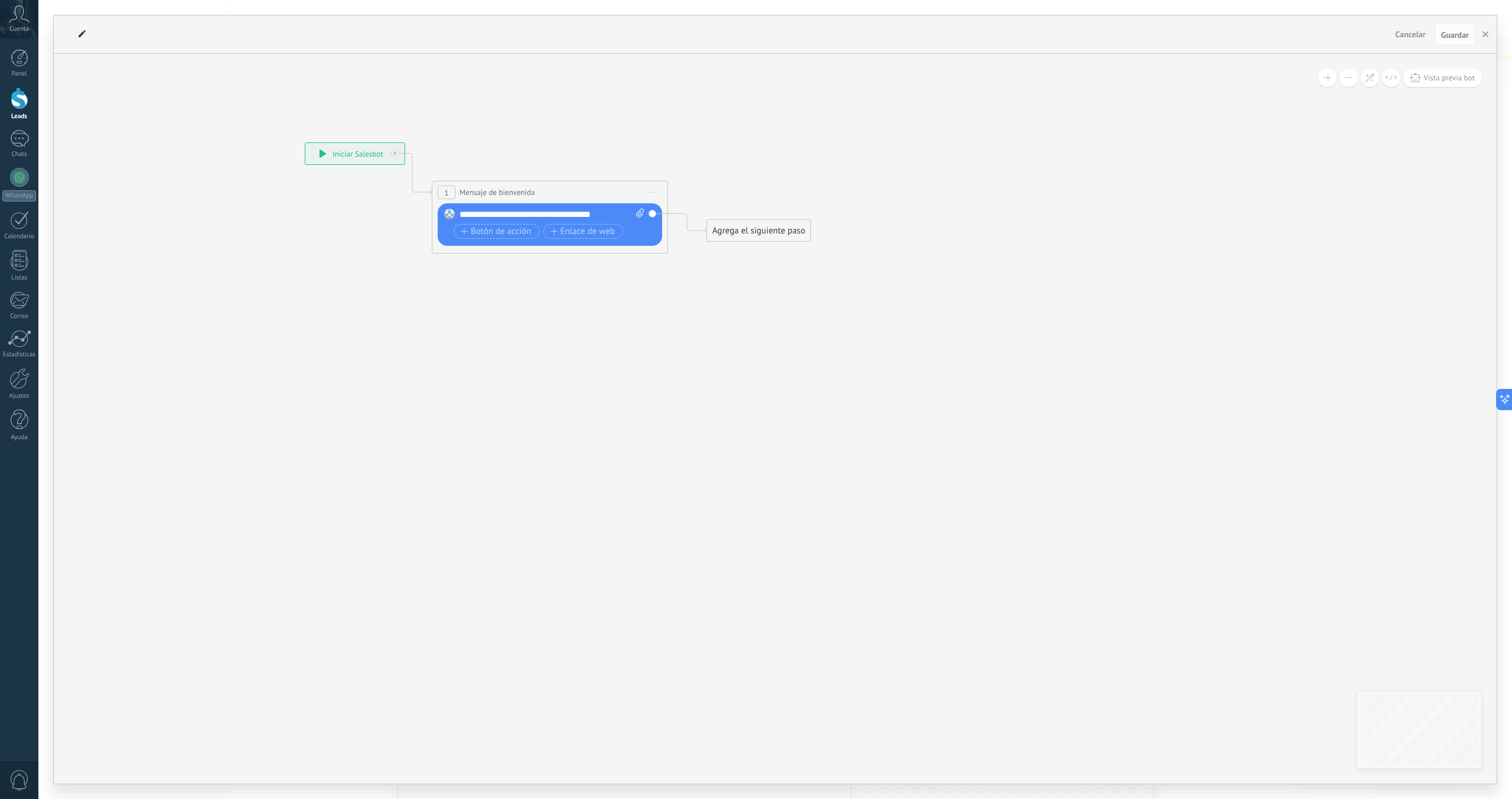
click at [758, 236] on div "Agrega el siguiente paso" at bounding box center [759, 231] width 104 height 20
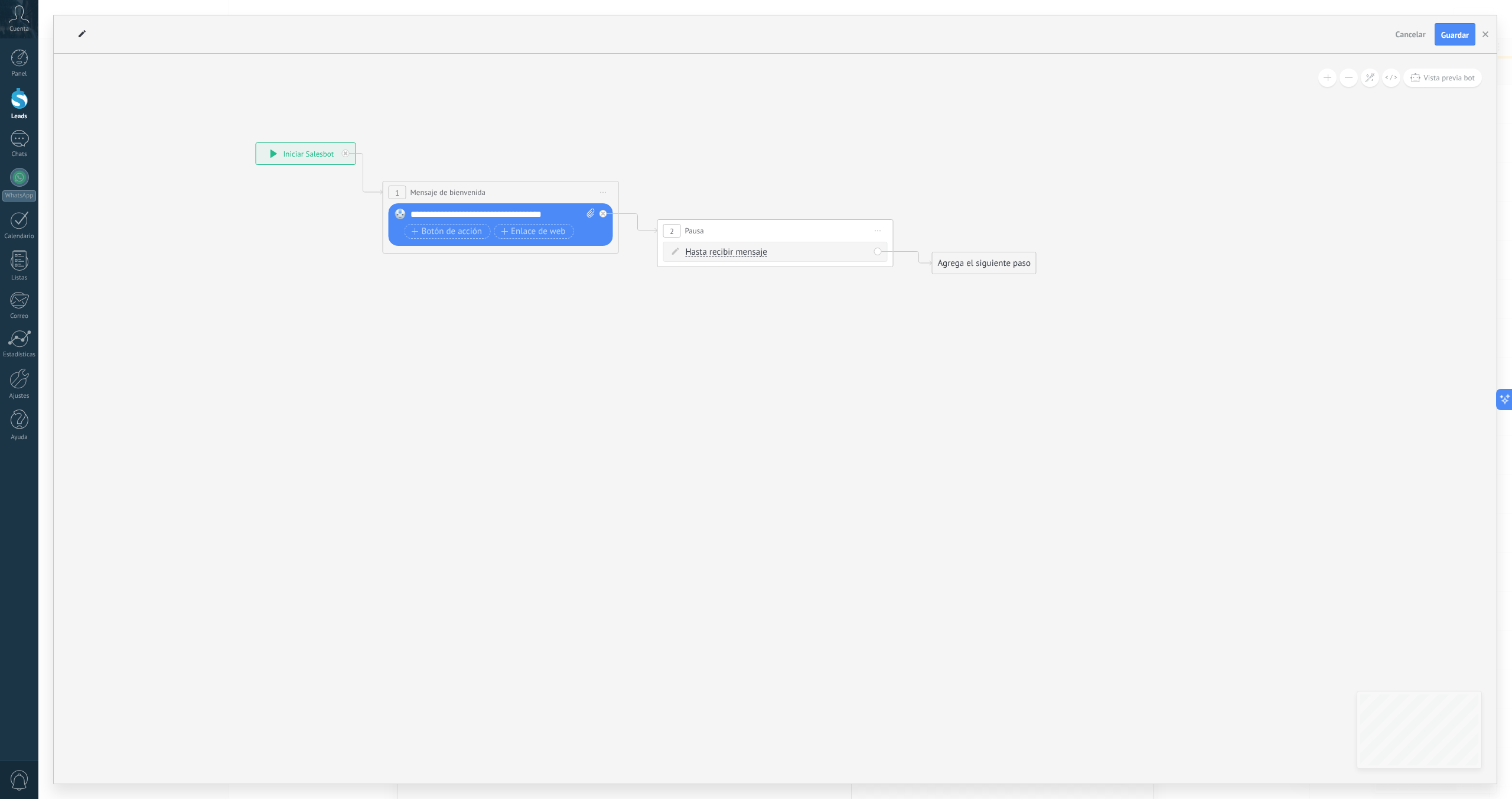
click at [874, 231] on span "Iniciar vista previa aquí Cambiar nombre Duplicar [GEOGRAPHIC_DATA]" at bounding box center [878, 231] width 19 height 17
click at [890, 308] on div "Borrar" at bounding box center [932, 307] width 117 height 20
click at [436, 216] on div "**********" at bounding box center [504, 214] width 187 height 12
click at [446, 215] on div "**********" at bounding box center [504, 214] width 187 height 12
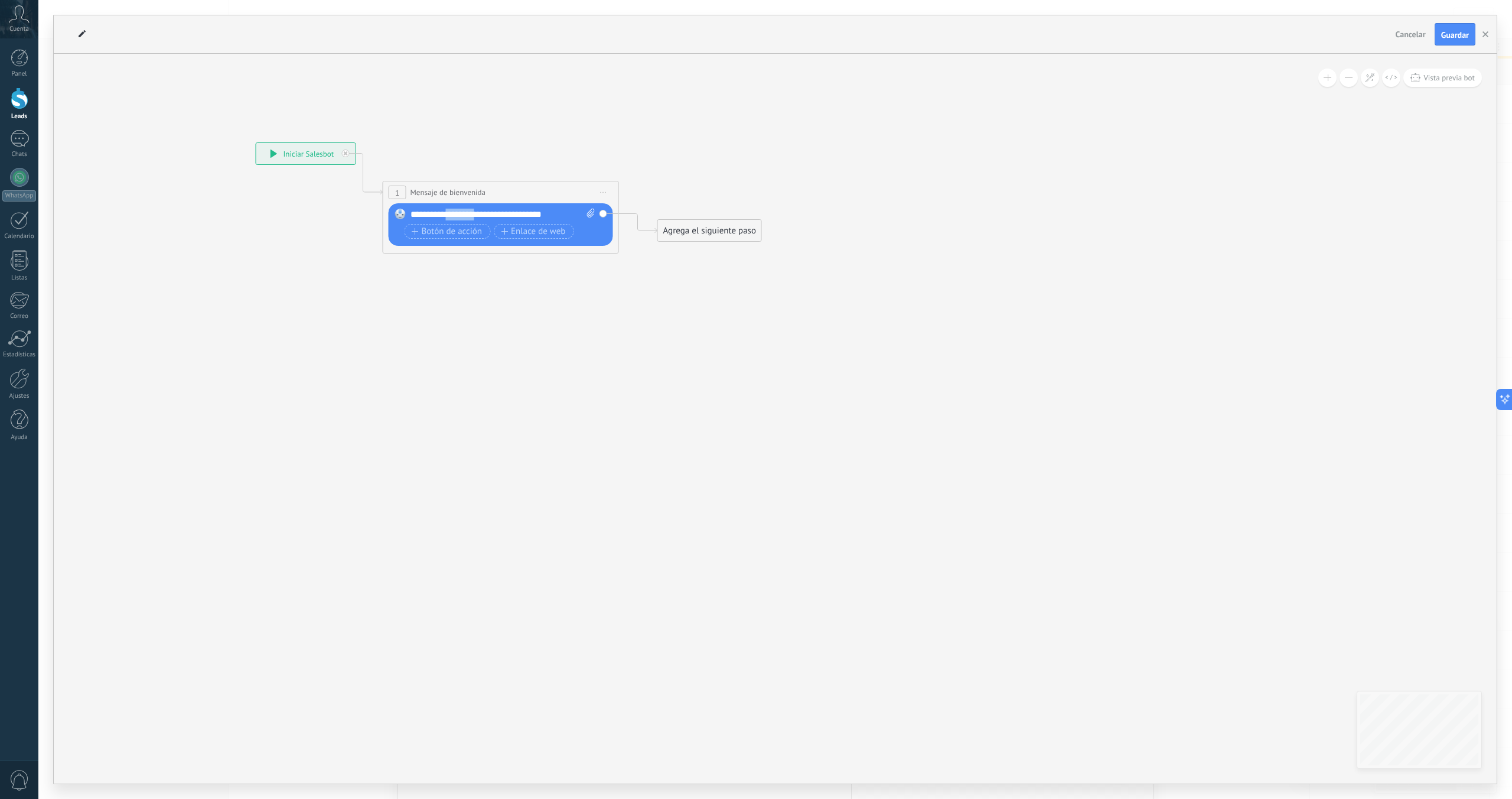
click at [446, 215] on div "**********" at bounding box center [504, 214] width 187 height 12
click at [433, 230] on span "Botón de acción" at bounding box center [447, 231] width 71 height 10
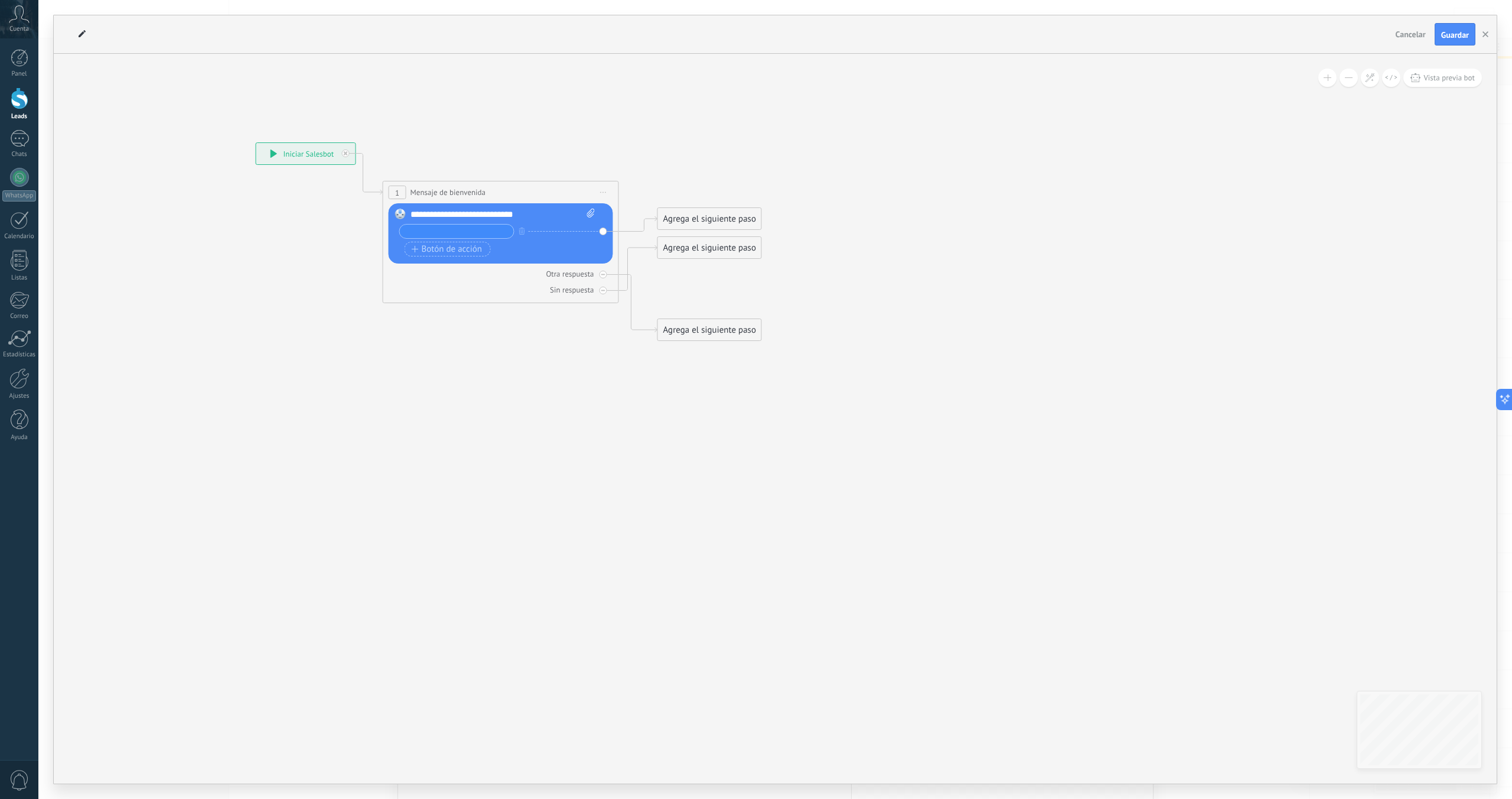
click at [695, 214] on div "Agrega el siguiente paso" at bounding box center [710, 219] width 104 height 20
click at [522, 349] on icon at bounding box center [488, 242] width 1057 height 790
click at [521, 233] on icon "button" at bounding box center [521, 230] width 6 height 7
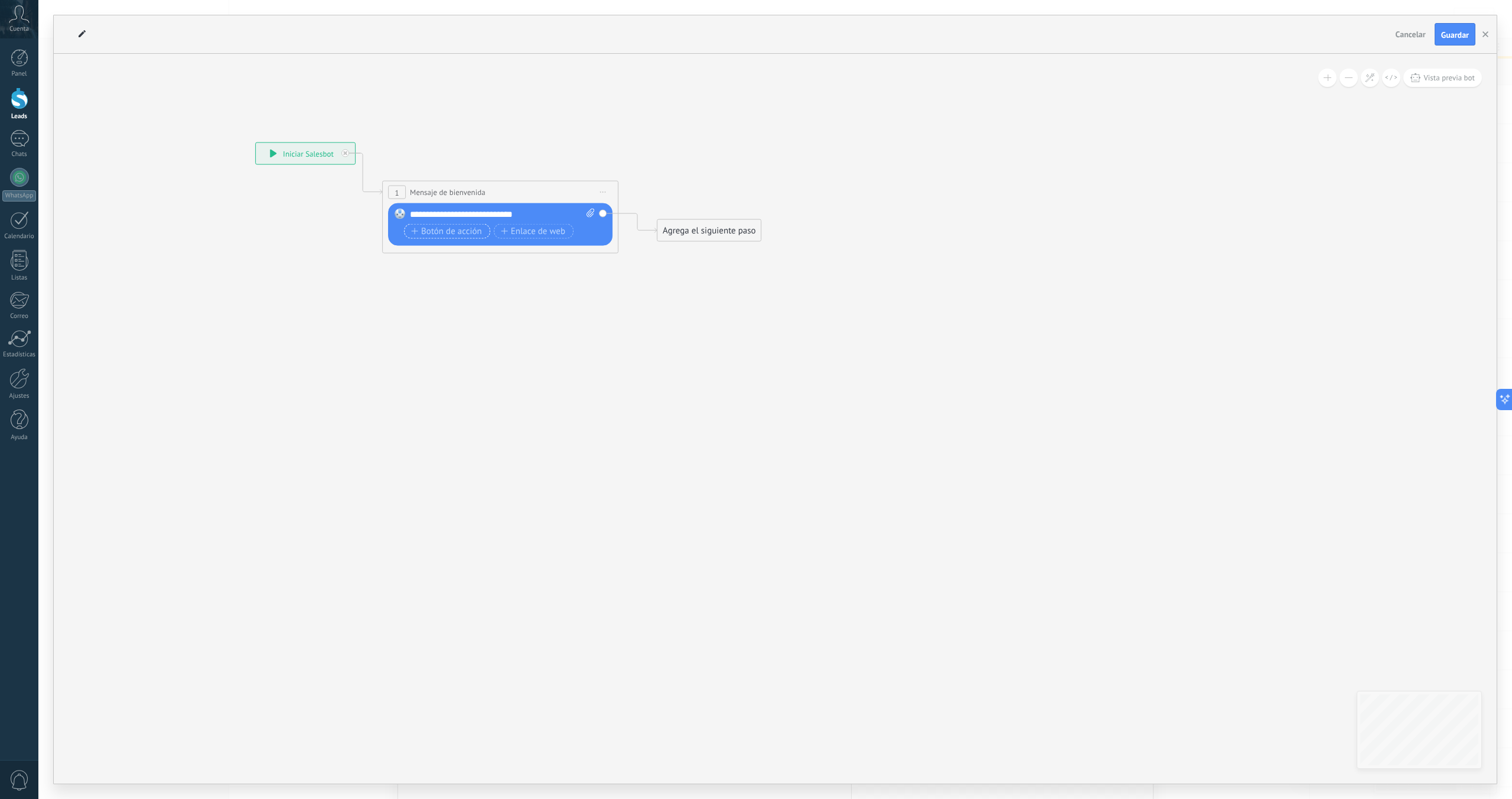
click at [462, 234] on span "Botón de acción" at bounding box center [447, 231] width 71 height 10
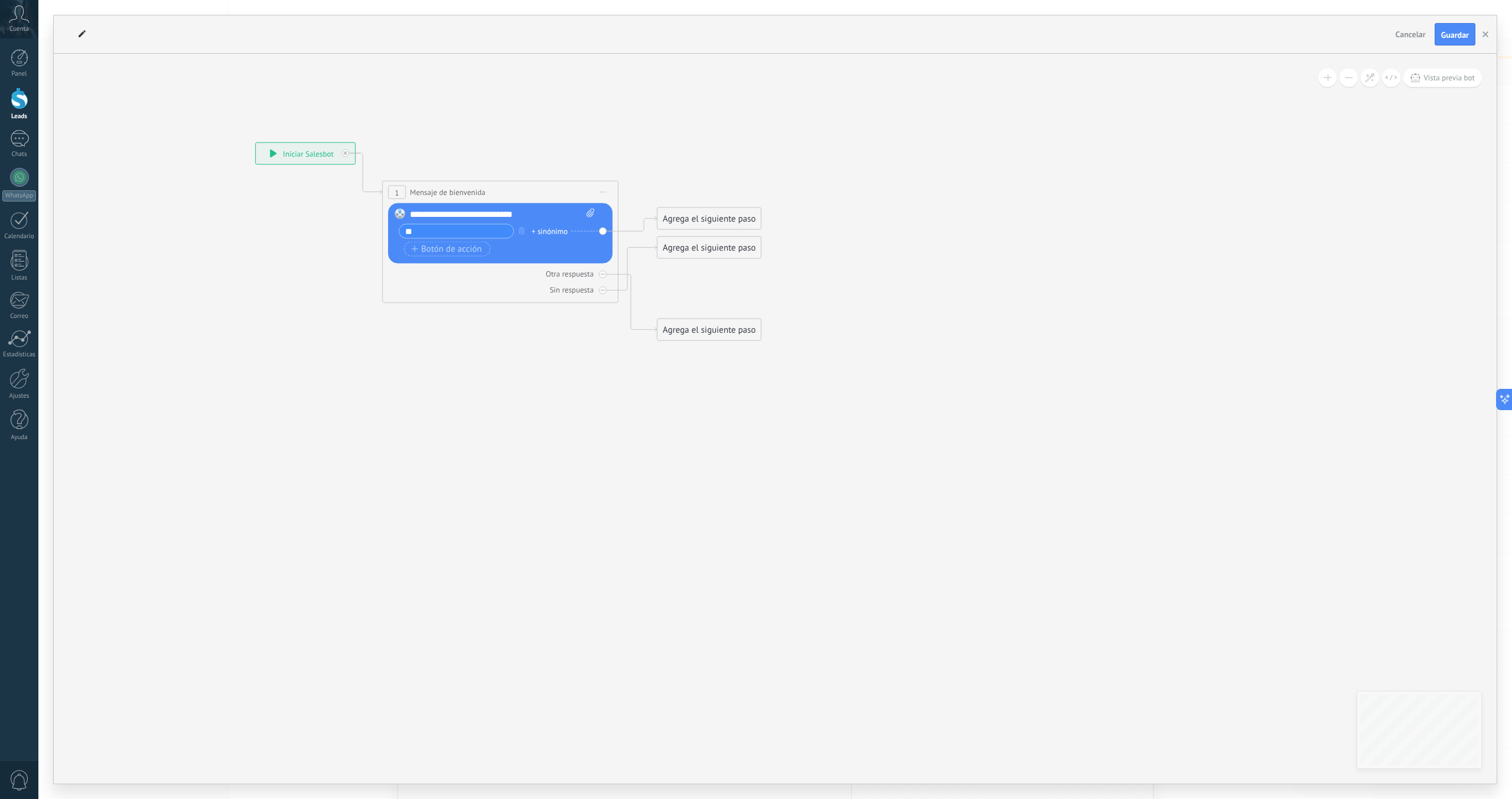
type input "*"
type input "**********"
click at [652, 288] on icon at bounding box center [488, 242] width 1057 height 790
click at [494, 357] on icon at bounding box center [488, 242] width 1057 height 790
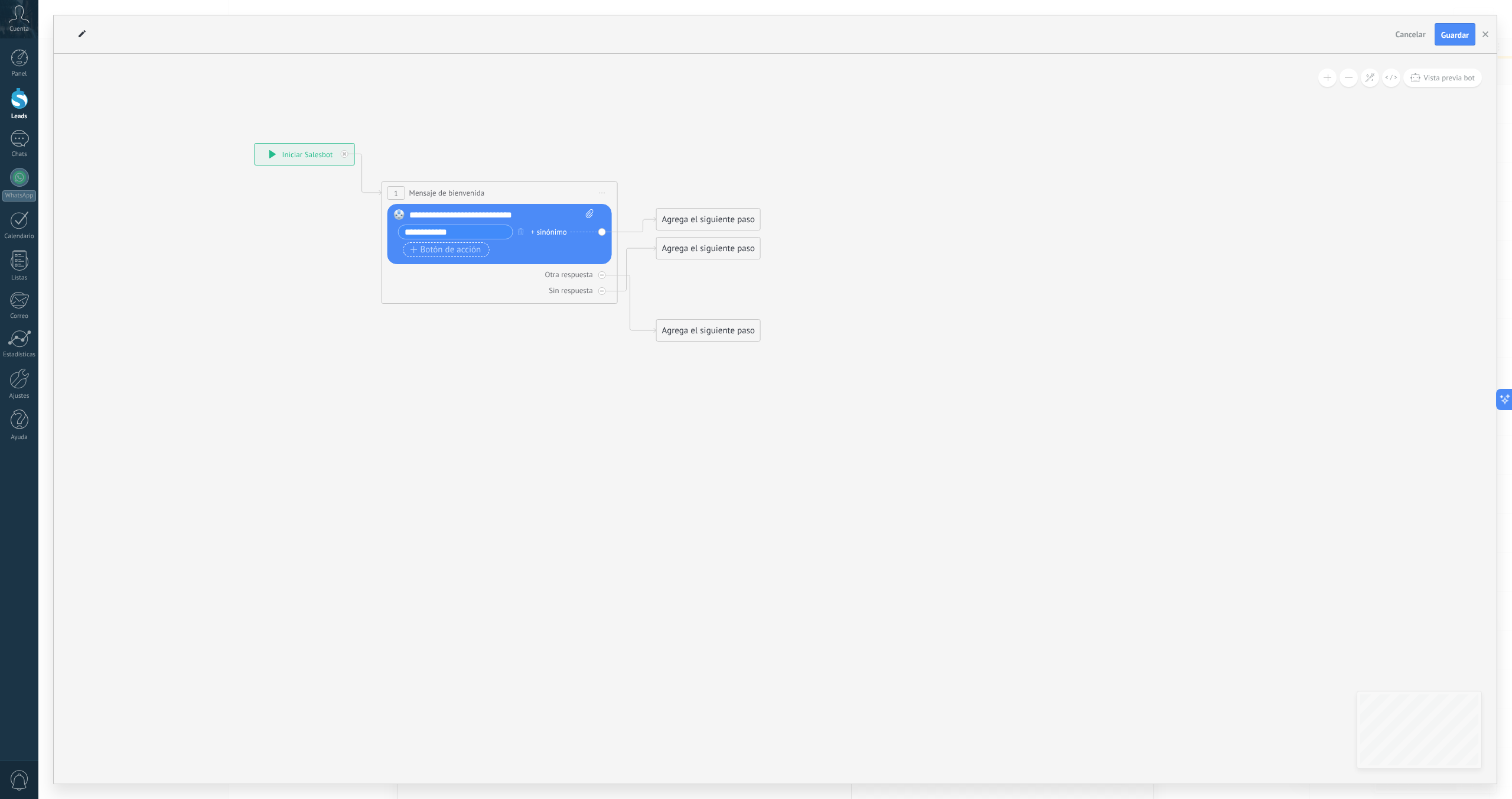
click at [436, 249] on span "Botón de acción" at bounding box center [446, 250] width 71 height 10
type input "**********"
click at [380, 362] on icon at bounding box center [488, 252] width 1057 height 808
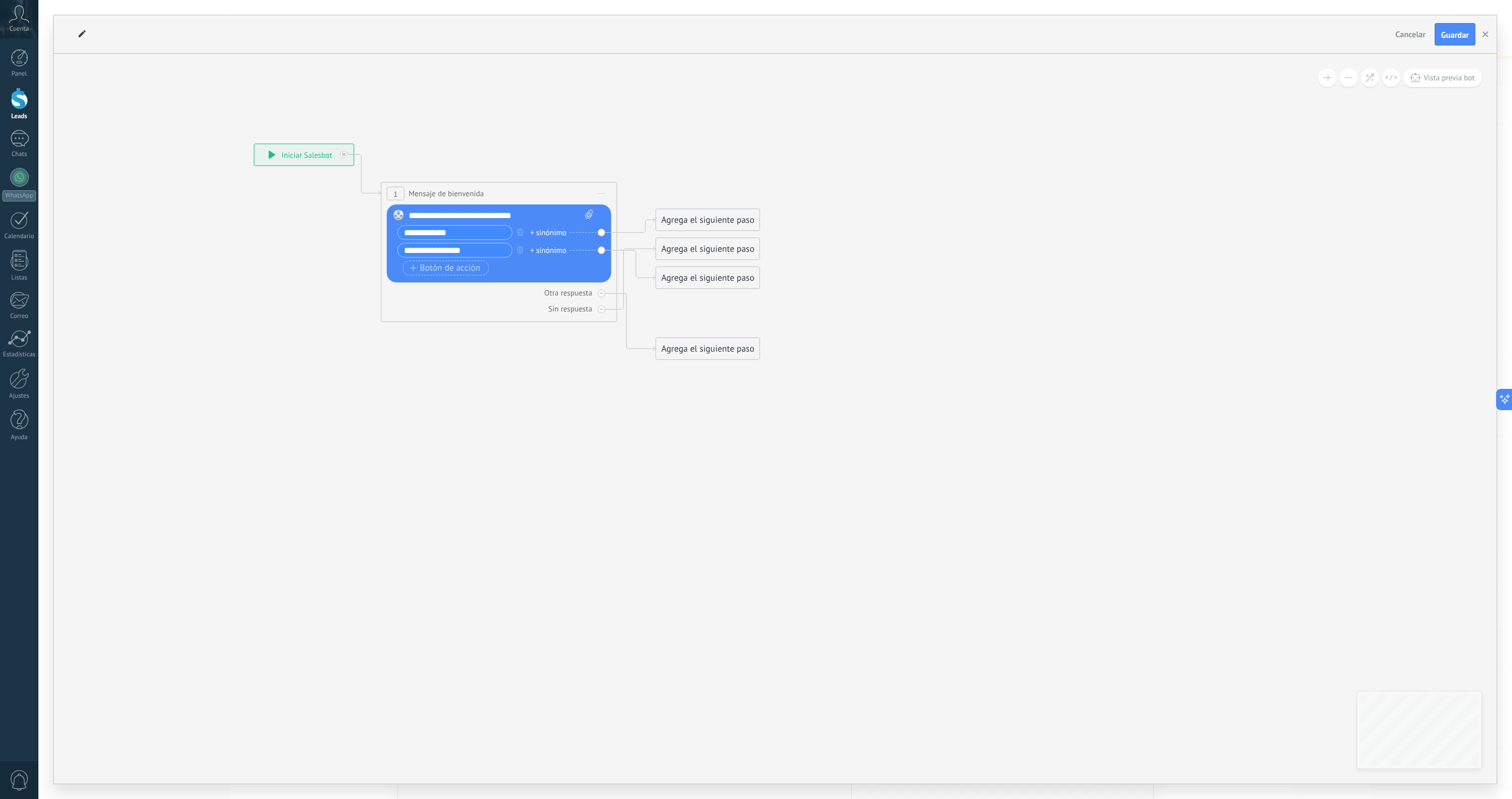
click at [697, 220] on div "Agrega el siguiente paso" at bounding box center [708, 220] width 104 height 20
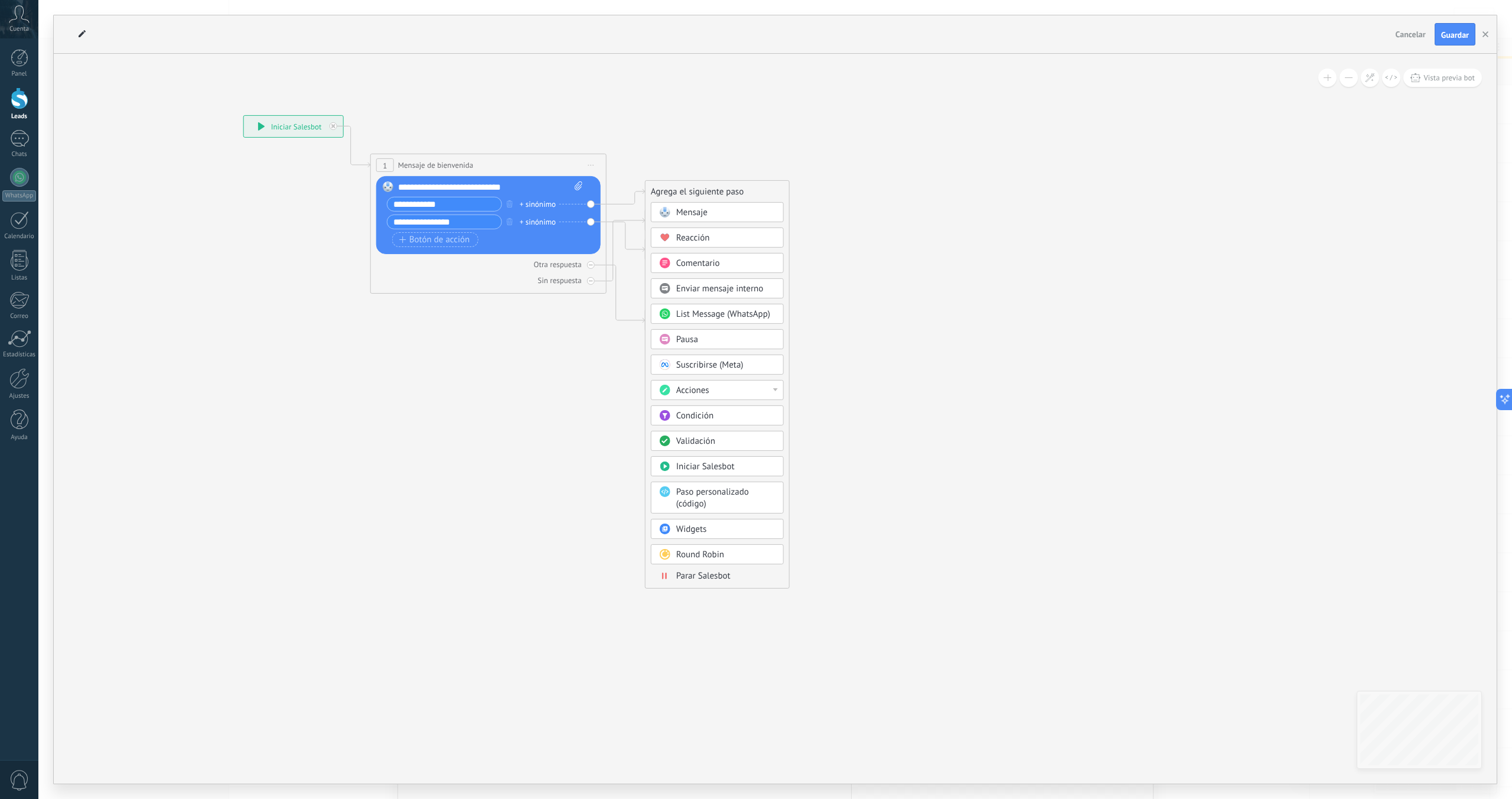
click at [692, 469] on span "Iniciar Salesbot" at bounding box center [705, 466] width 59 height 11
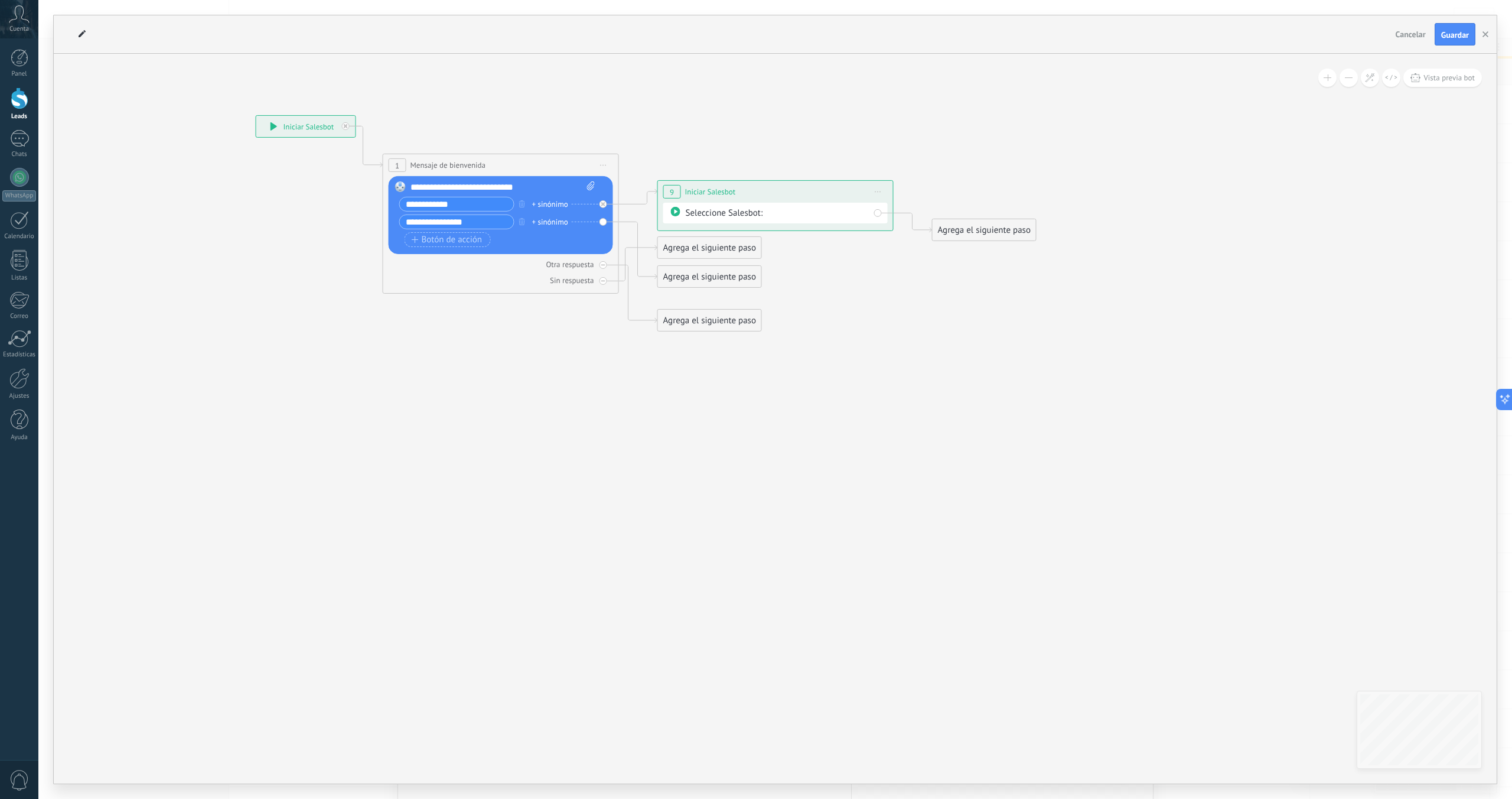
click at [793, 215] on div "Seleccione Salesbot:" at bounding box center [777, 213] width 184 height 12
click at [735, 214] on div "Seleccione Salesbot:" at bounding box center [777, 213] width 184 height 12
click at [980, 223] on div "Agrega el siguiente paso" at bounding box center [985, 230] width 104 height 20
click at [987, 249] on span "Mensaje" at bounding box center [979, 251] width 31 height 11
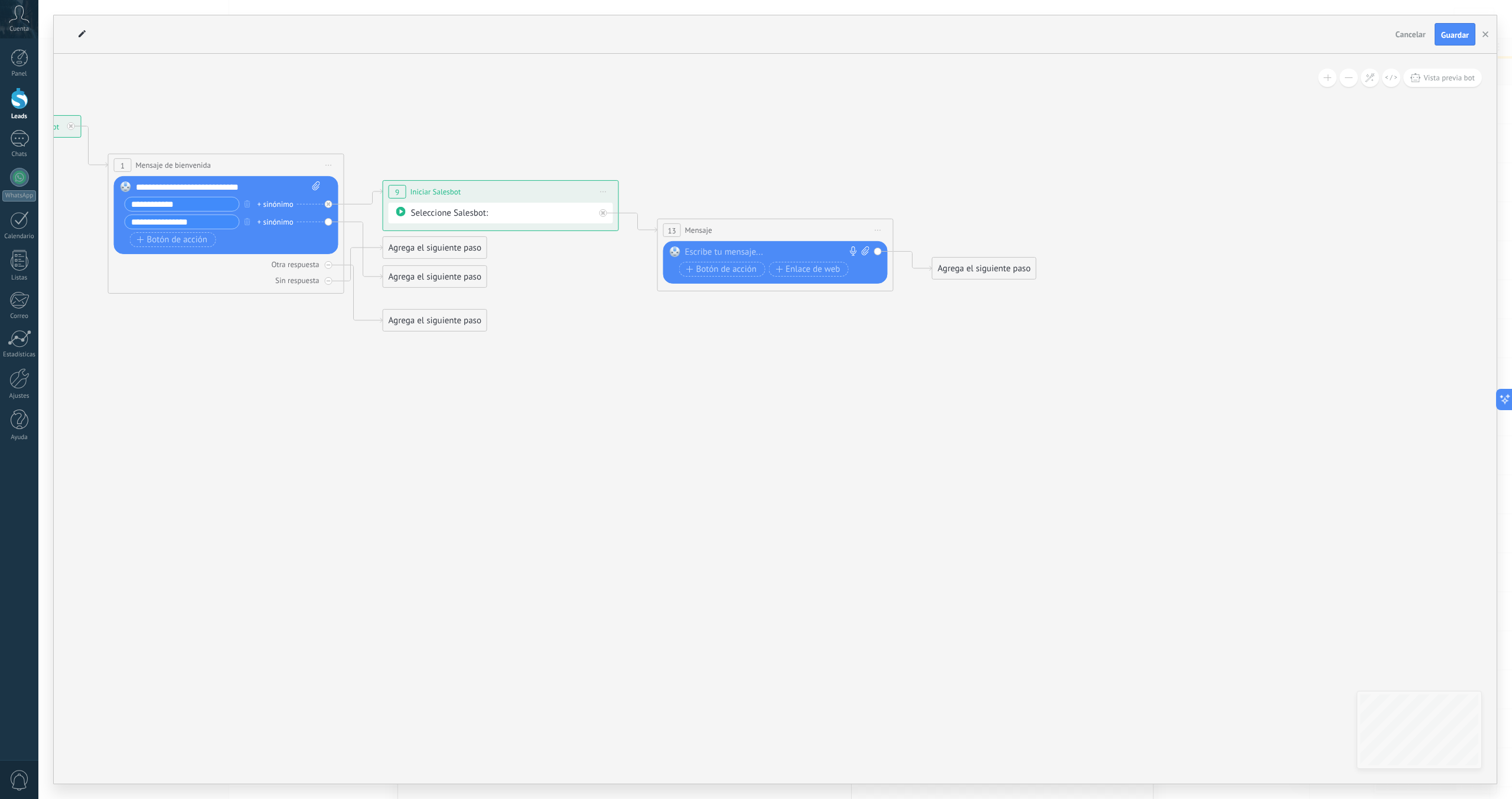
click at [867, 229] on div "13 Mensaje ******* (a): Todos los contactos - canales seleccionados Todos los c…" at bounding box center [775, 230] width 235 height 22
click at [880, 231] on span "Iniciar vista previa aquí Cambiar nombre Duplicar [GEOGRAPHIC_DATA]" at bounding box center [878, 230] width 19 height 17
click at [904, 307] on div "Borrar" at bounding box center [932, 307] width 117 height 20
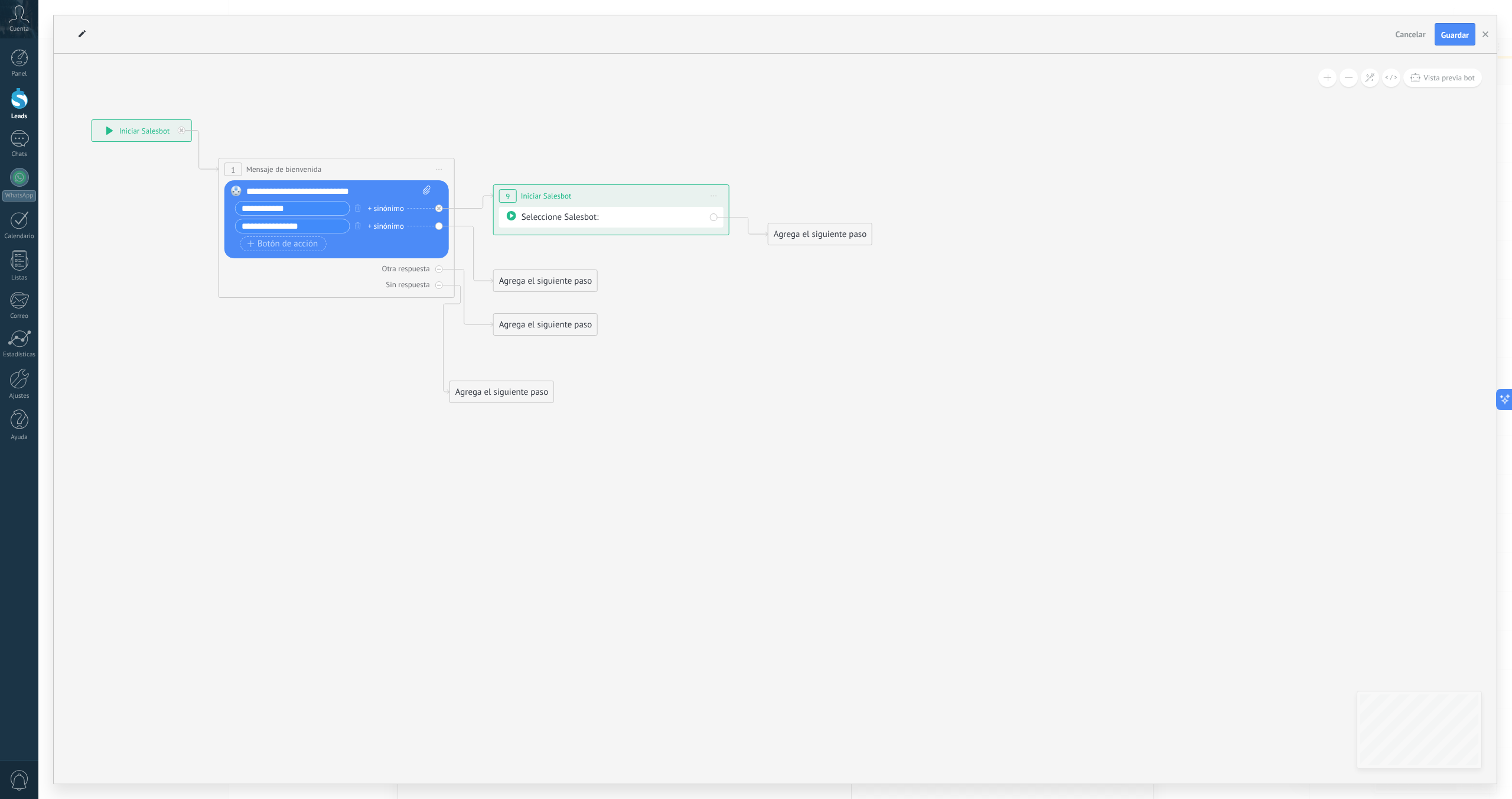
drag, startPoint x: 531, startPoint y: 257, endPoint x: 488, endPoint y: 397, distance: 146.5
click at [488, 397] on div "Agrega el siguiente paso" at bounding box center [502, 392] width 104 height 20
click at [553, 280] on div "Agrega el siguiente paso" at bounding box center [545, 281] width 104 height 20
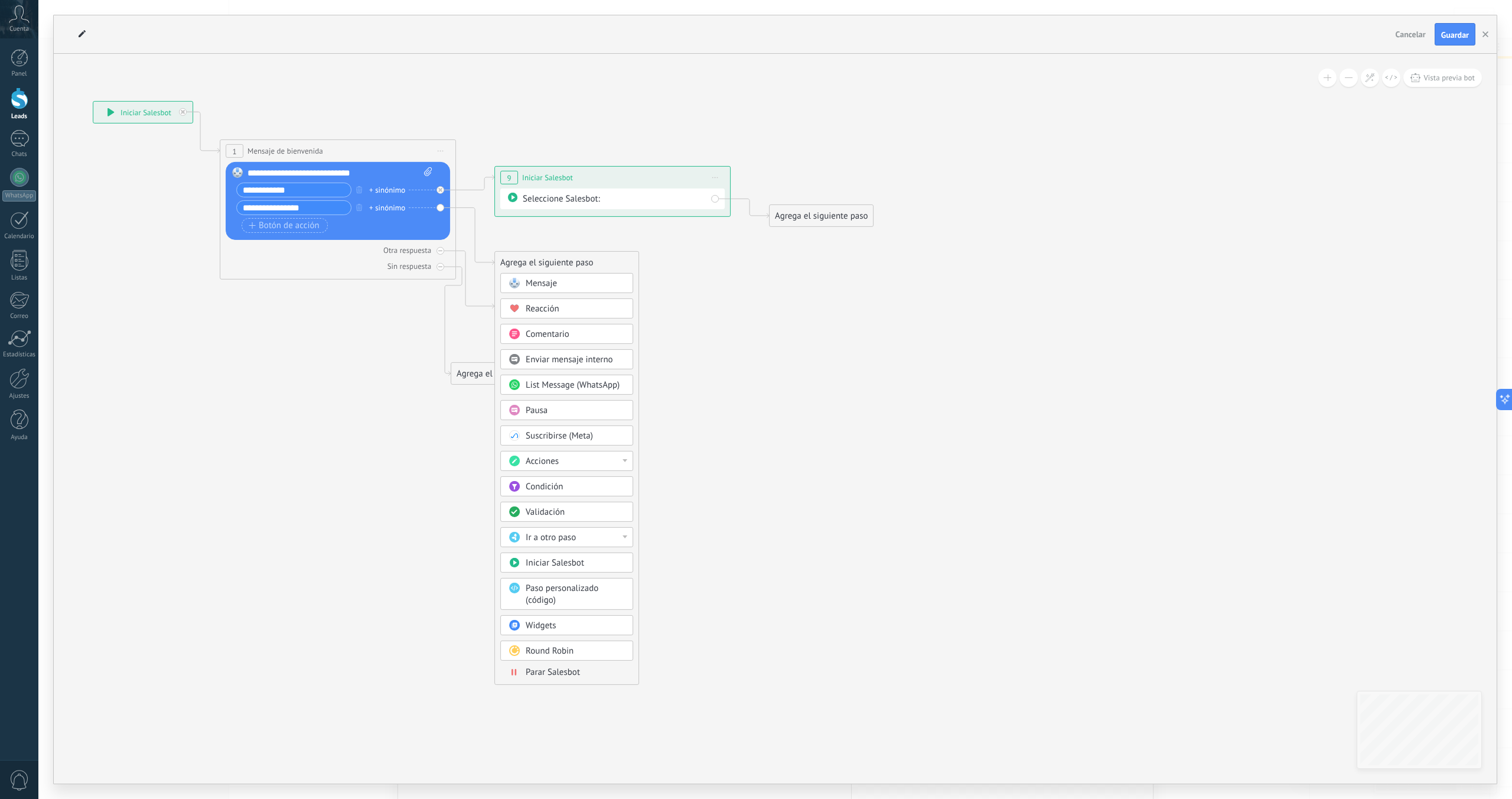
click at [568, 359] on span "Enviar mensaje interno" at bounding box center [569, 359] width 87 height 11
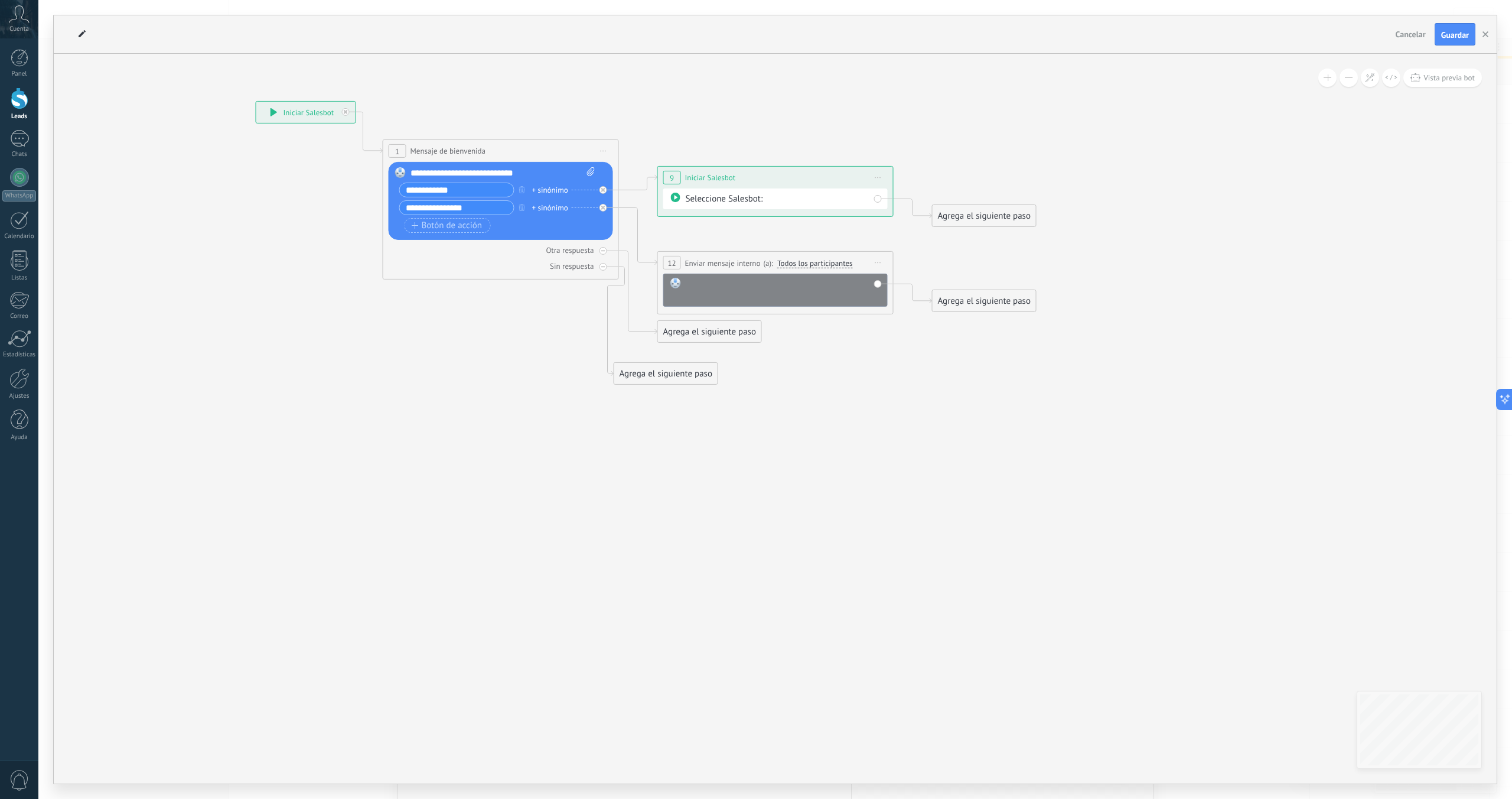
click at [747, 294] on div at bounding box center [783, 289] width 195 height 23
click at [793, 264] on span "Todos los participantes" at bounding box center [814, 263] width 75 height 10
click at [793, 264] on button "Todos los participantes" at bounding box center [845, 263] width 148 height 22
click at [794, 320] on span "[PERSON_NAME]" at bounding box center [835, 320] width 143 height 10
click at [732, 270] on div "**********" at bounding box center [775, 262] width 235 height 22
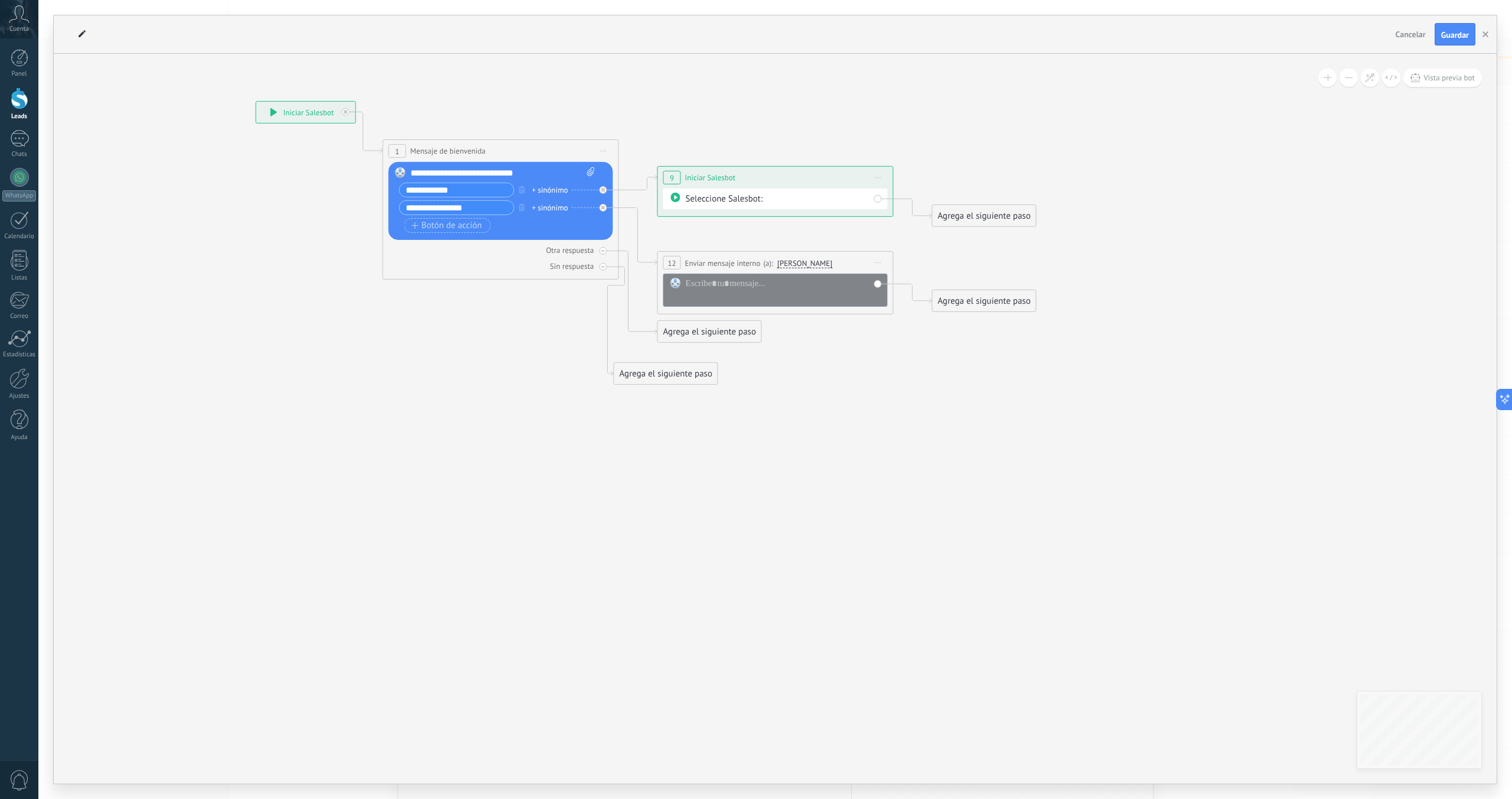
drag, startPoint x: 732, startPoint y: 270, endPoint x: 755, endPoint y: 259, distance: 25.5
click at [755, 259] on div "**********" at bounding box center [775, 262] width 235 height 22
drag, startPoint x: 738, startPoint y: 259, endPoint x: 718, endPoint y: 266, distance: 21.2
click at [718, 266] on div "**********" at bounding box center [775, 256] width 235 height 22
click at [967, 293] on div "Agrega el siguiente paso" at bounding box center [985, 301] width 104 height 20
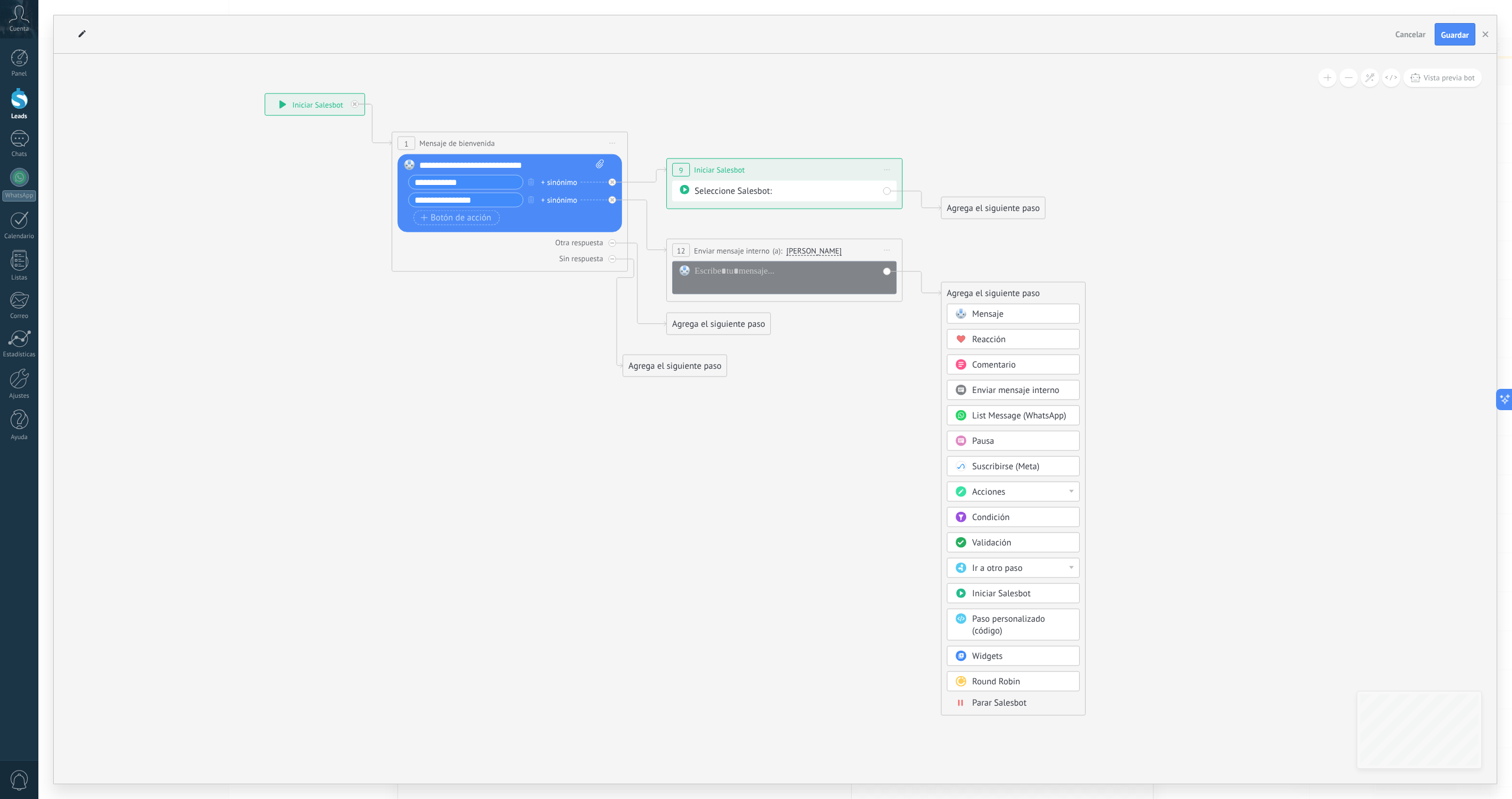
click at [1008, 679] on span "Round Robin" at bounding box center [996, 681] width 48 height 11
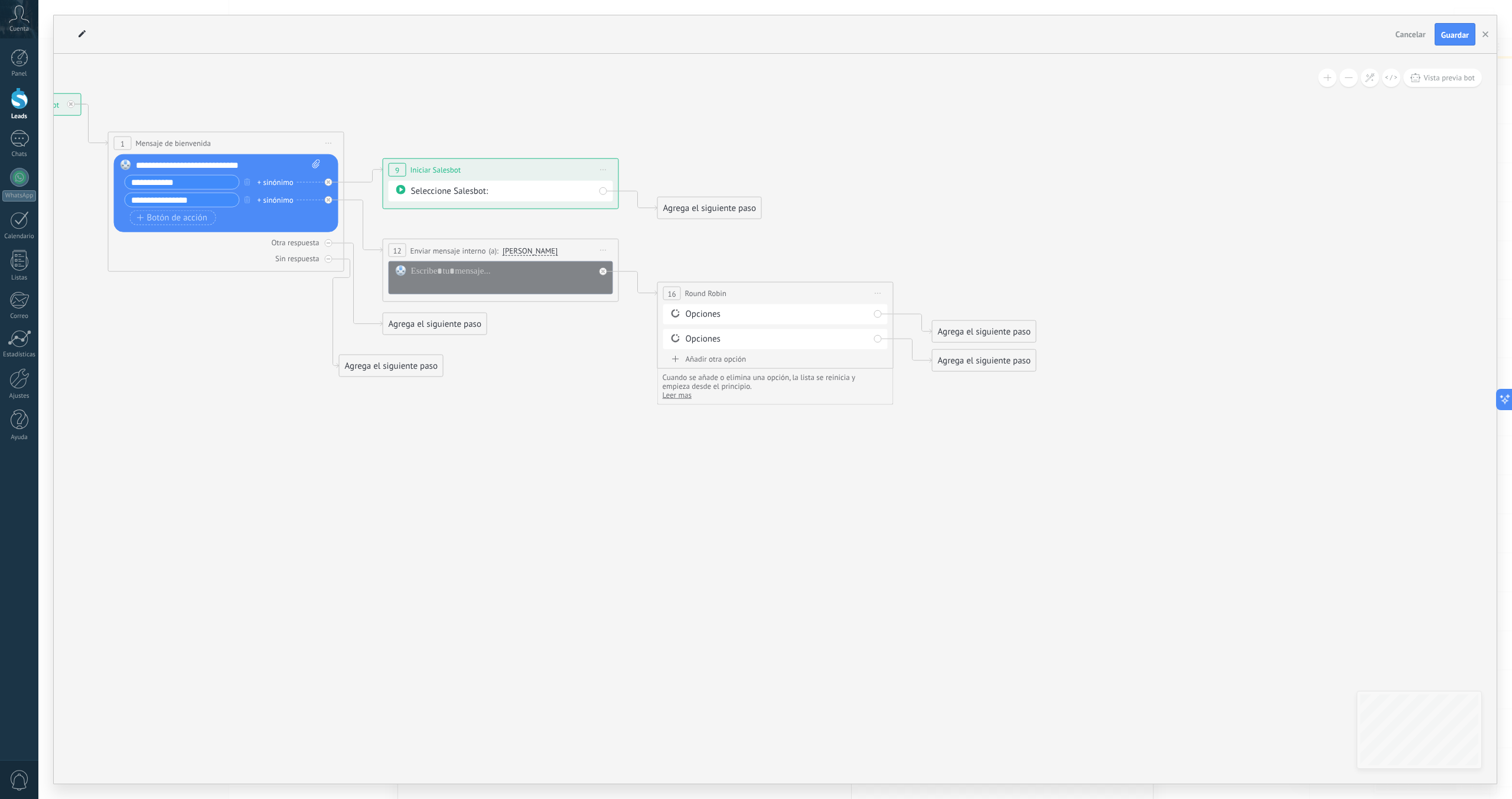
click at [608, 249] on span "Iniciar vista previa aquí Cambiar nombre Duplicar [GEOGRAPHIC_DATA]" at bounding box center [603, 250] width 19 height 17
click at [635, 326] on div "Borrar" at bounding box center [657, 327] width 117 height 20
drag, startPoint x: 418, startPoint y: 225, endPoint x: 695, endPoint y: 297, distance: 286.2
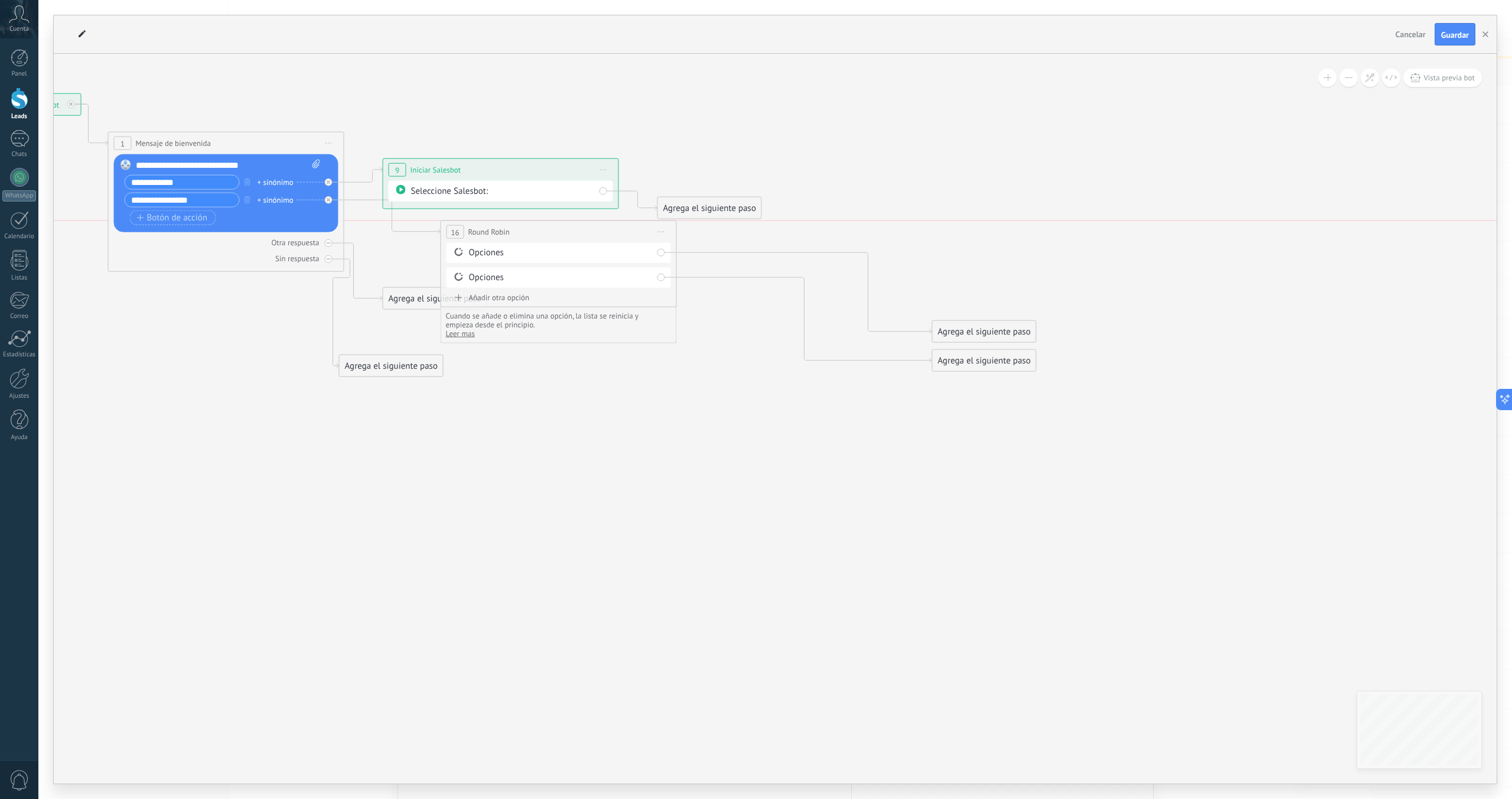
drag, startPoint x: 736, startPoint y: 297, endPoint x: 519, endPoint y: 243, distance: 223.6
click at [519, 243] on div "**********" at bounding box center [558, 232] width 235 height 22
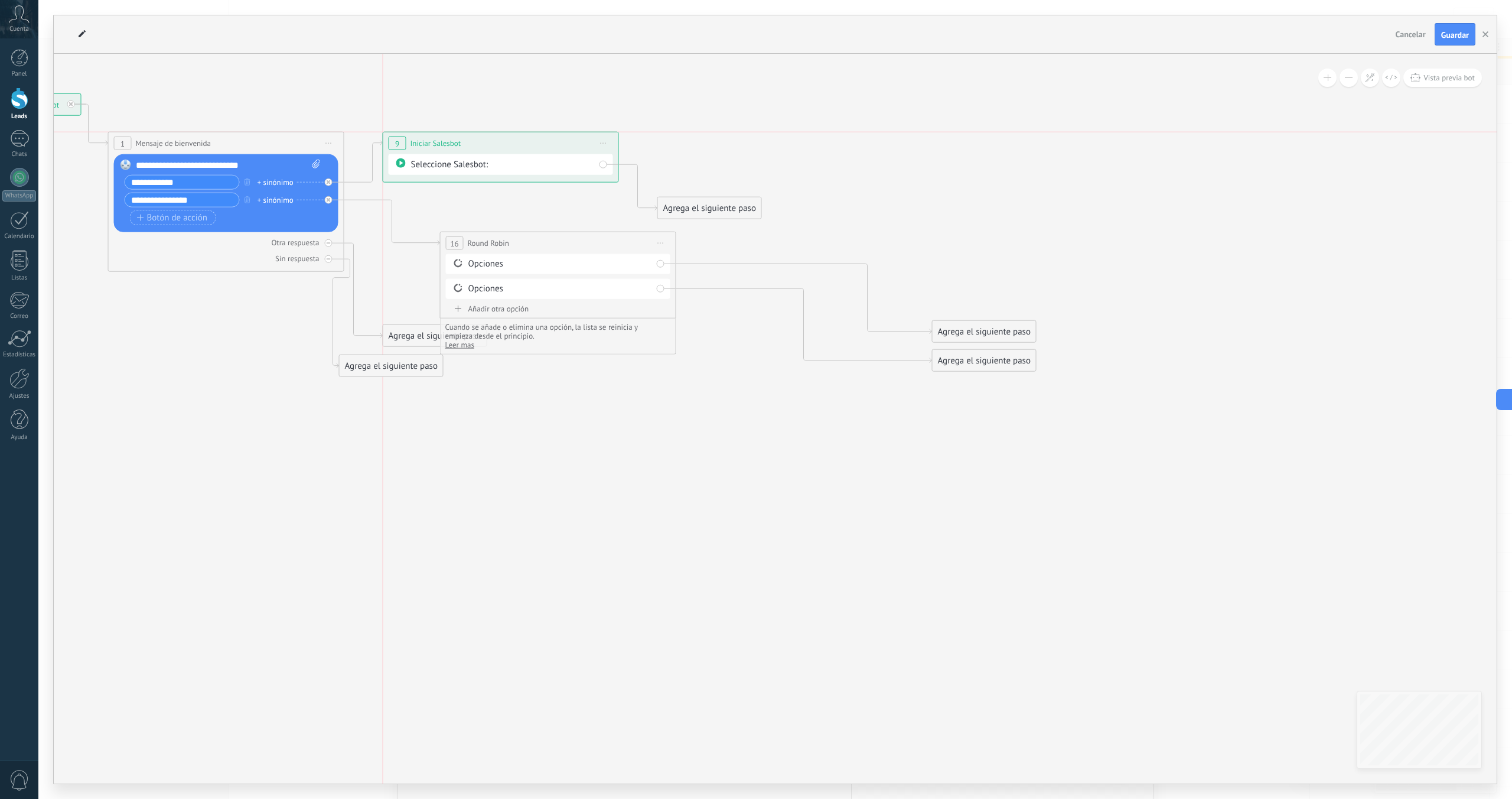
drag, startPoint x: 539, startPoint y: 171, endPoint x: 540, endPoint y: 143, distance: 28.0
click at [540, 142] on div "**********" at bounding box center [501, 143] width 235 height 22
drag, startPoint x: 699, startPoint y: 206, endPoint x: 713, endPoint y: 157, distance: 51.0
click at [713, 157] on div "Agrega el siguiente paso" at bounding box center [724, 159] width 104 height 20
drag, startPoint x: 603, startPoint y: 243, endPoint x: 686, endPoint y: 224, distance: 85.1
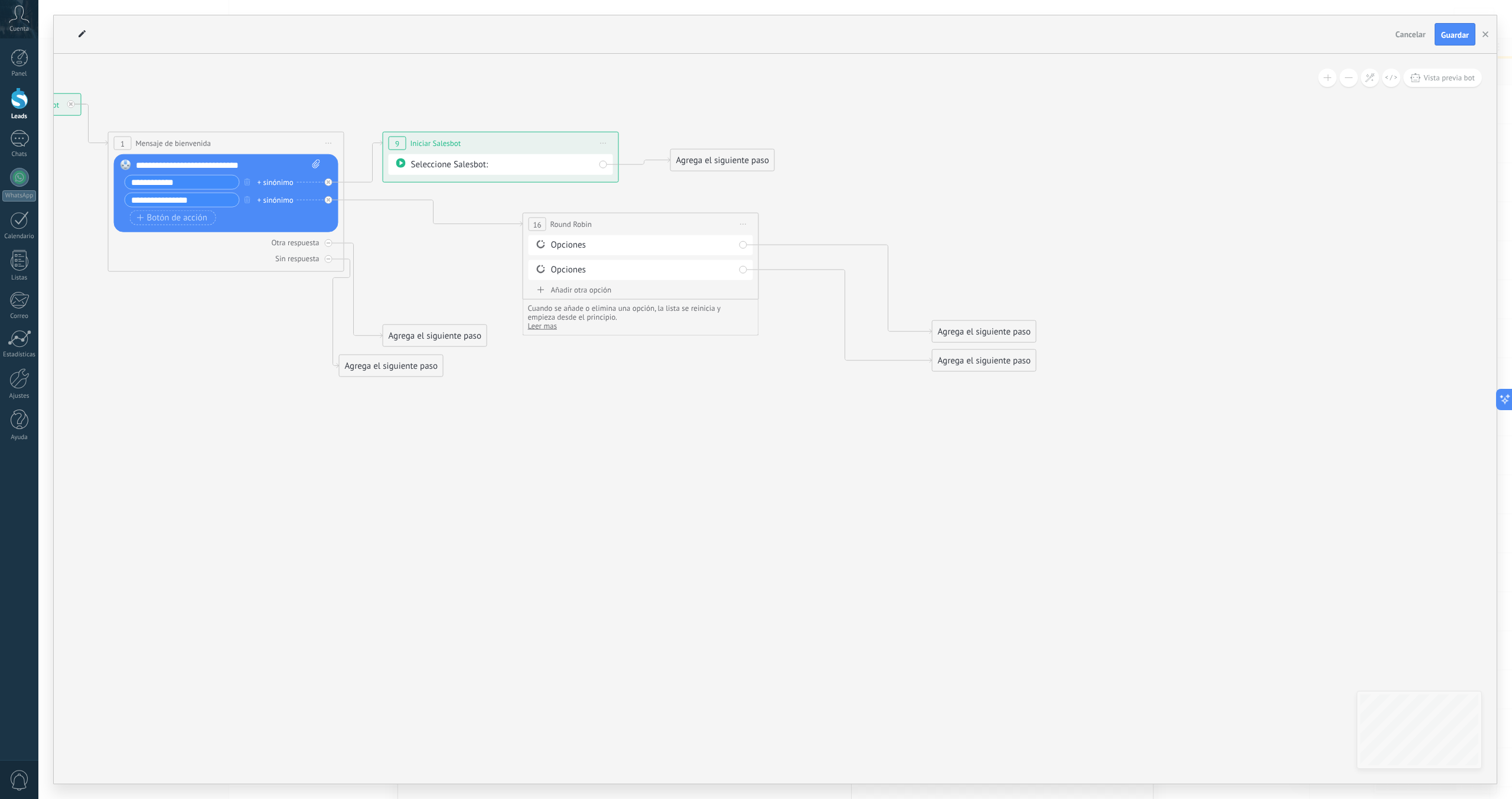
click at [686, 224] on div "**********" at bounding box center [641, 224] width 235 height 22
click at [704, 246] on div "Opciones" at bounding box center [643, 246] width 184 height 12
click at [571, 242] on div "Opciones" at bounding box center [643, 246] width 184 height 12
click at [558, 270] on div "Opciones" at bounding box center [643, 270] width 184 height 12
click at [967, 328] on div "Agrega el siguiente paso" at bounding box center [985, 331] width 104 height 20
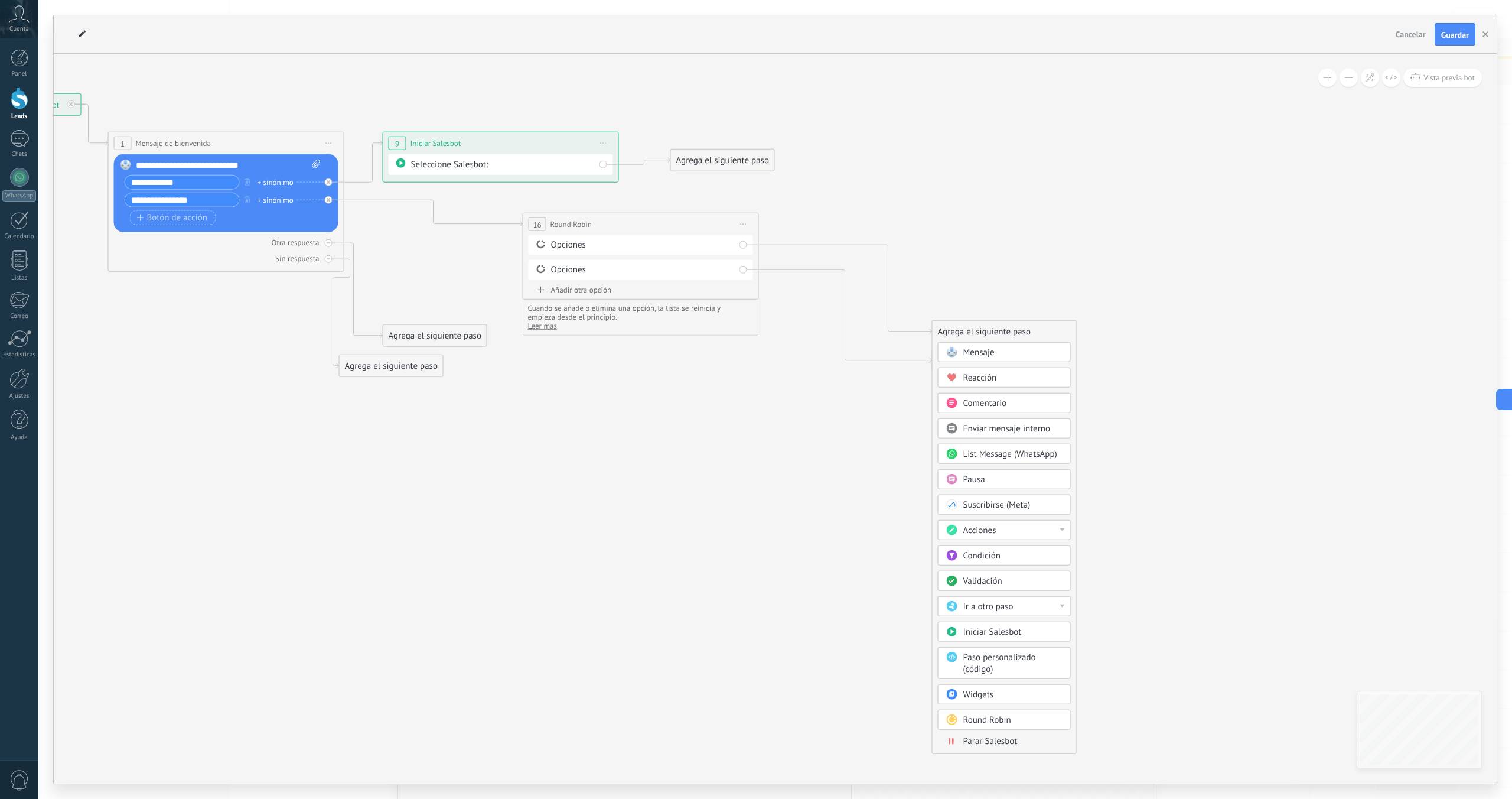
click at [856, 428] on icon at bounding box center [488, 235] width 1606 height 875
click at [742, 270] on div "Opciones" at bounding box center [641, 270] width 225 height 20
click at [628, 266] on div "Opciones" at bounding box center [643, 270] width 184 height 12
click at [563, 227] on span "Round Robin" at bounding box center [571, 224] width 41 height 11
click at [539, 223] on span "16" at bounding box center [537, 225] width 9 height 10
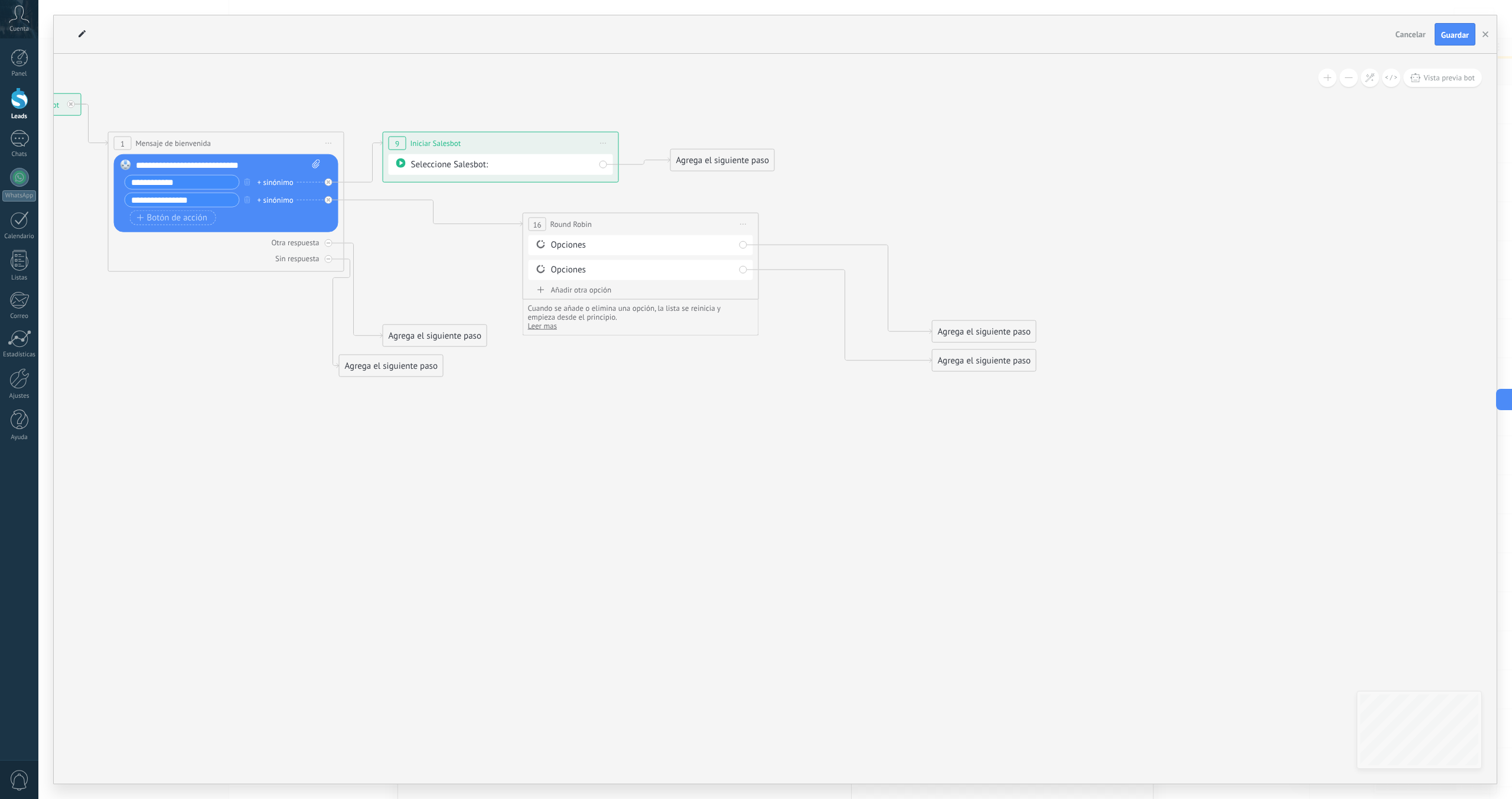
click at [736, 222] on span "Iniciar vista previa aquí Cambiar nombre Duplicar [GEOGRAPHIC_DATA]" at bounding box center [743, 224] width 19 height 17
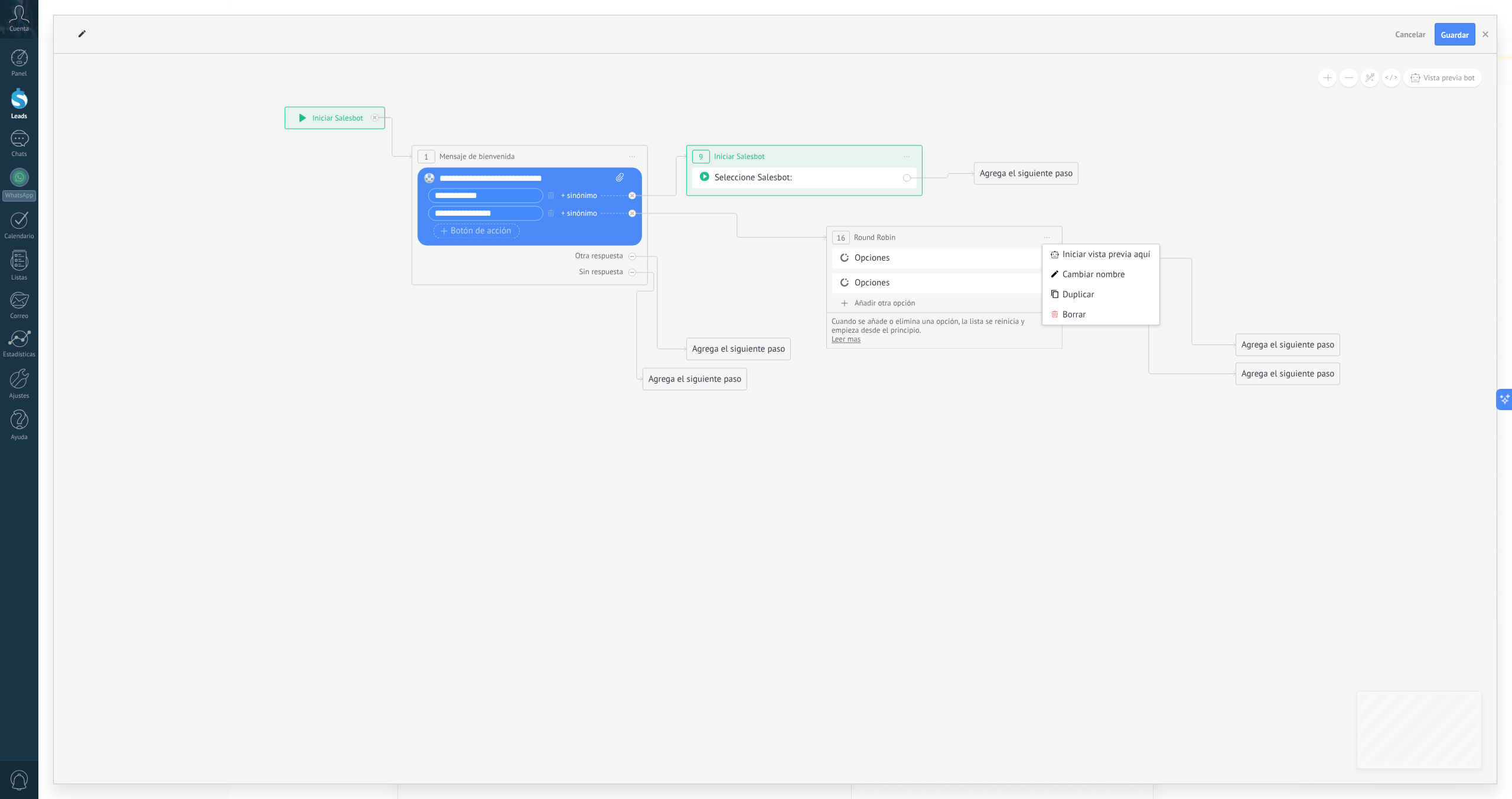
click at [294, 122] on div "**********" at bounding box center [335, 118] width 99 height 22
click at [299, 113] on div "**********" at bounding box center [335, 118] width 99 height 22
click at [1452, 44] on button "Guardar" at bounding box center [1455, 35] width 41 height 22
click at [1429, 77] on span "Vista previa bot" at bounding box center [1449, 78] width 51 height 10
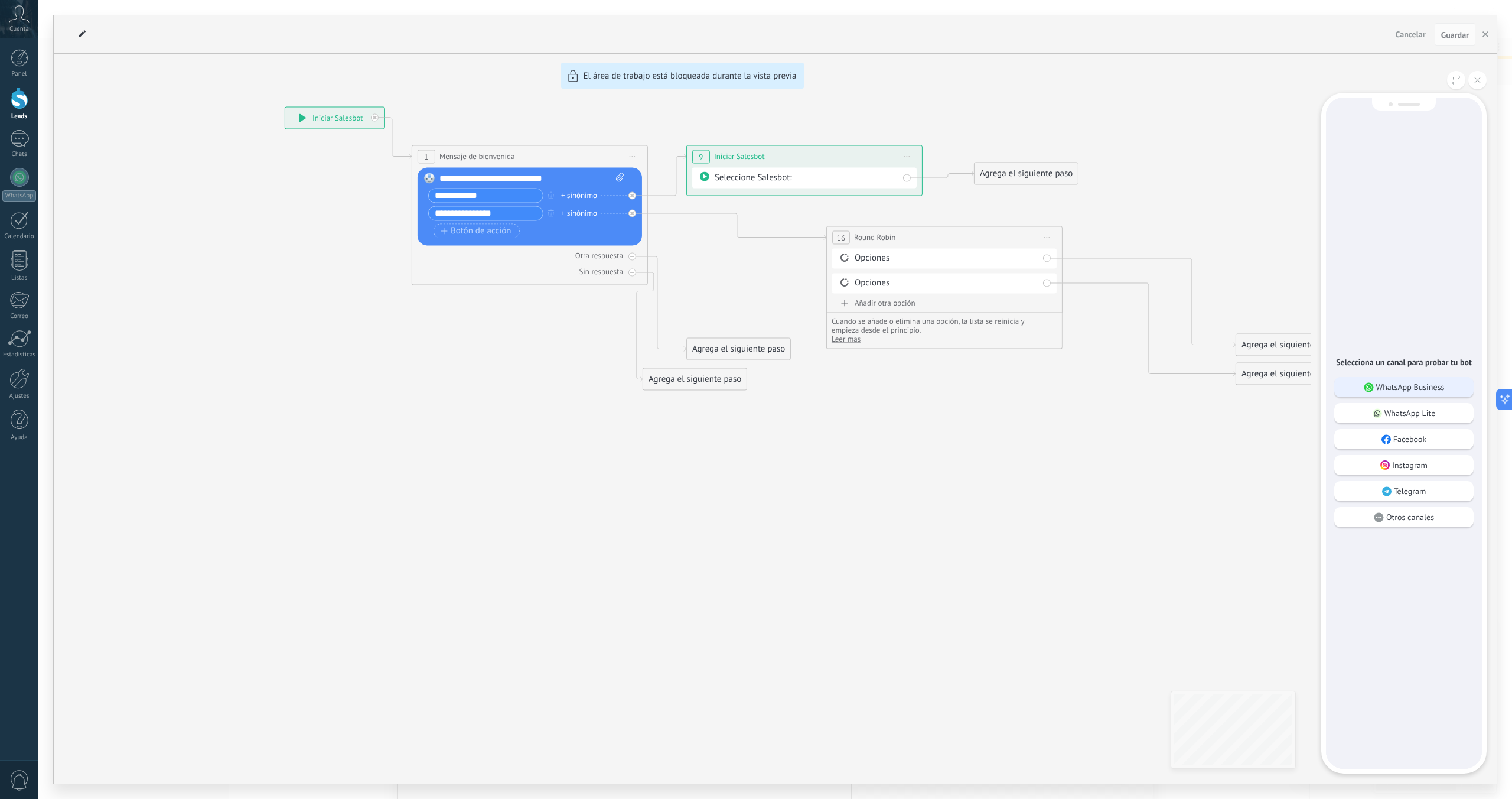
click at [1400, 381] on p "WhatsApp Business" at bounding box center [1410, 387] width 68 height 10
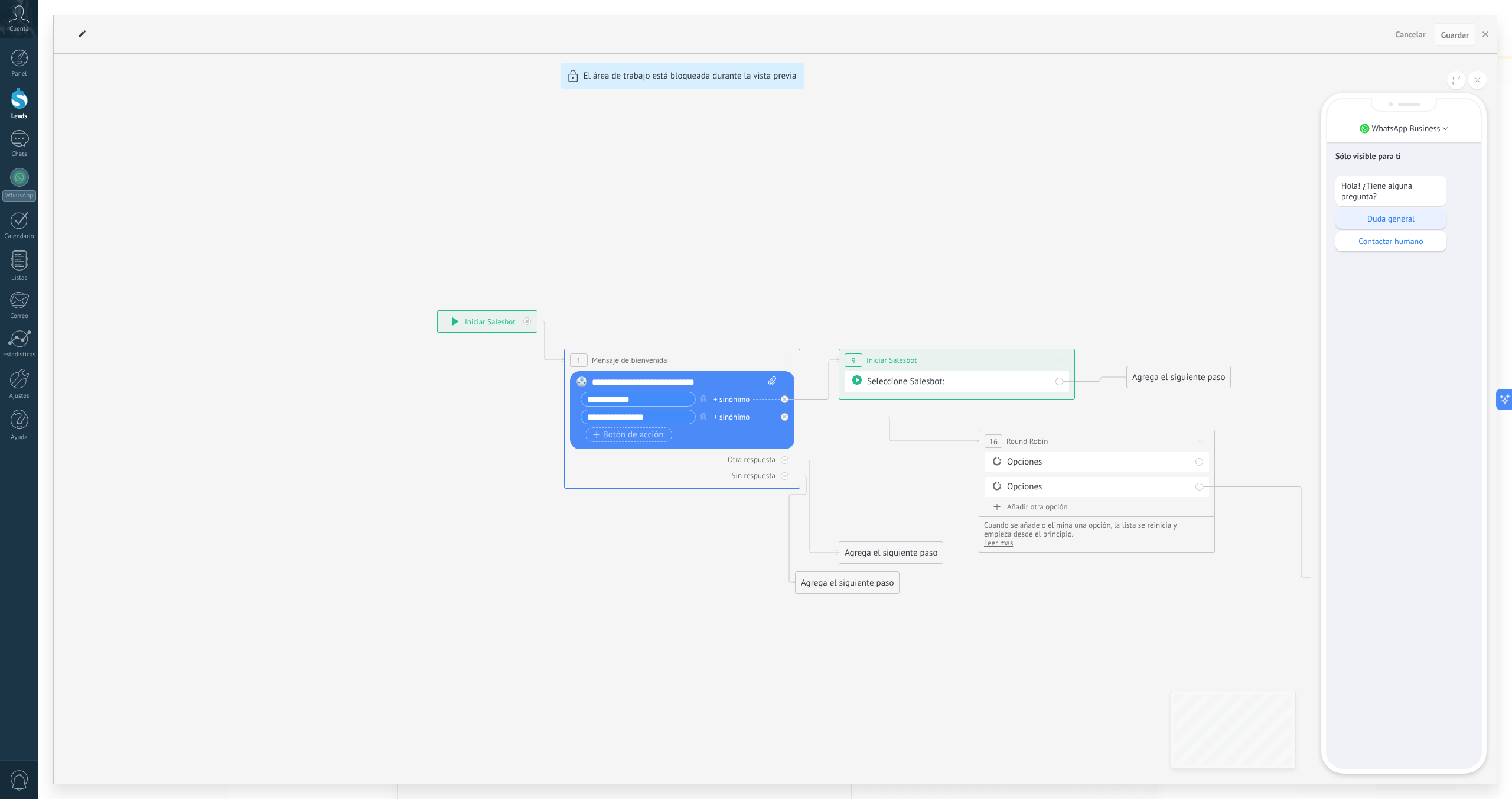
click at [1375, 218] on p "Duda general" at bounding box center [1391, 219] width 99 height 10
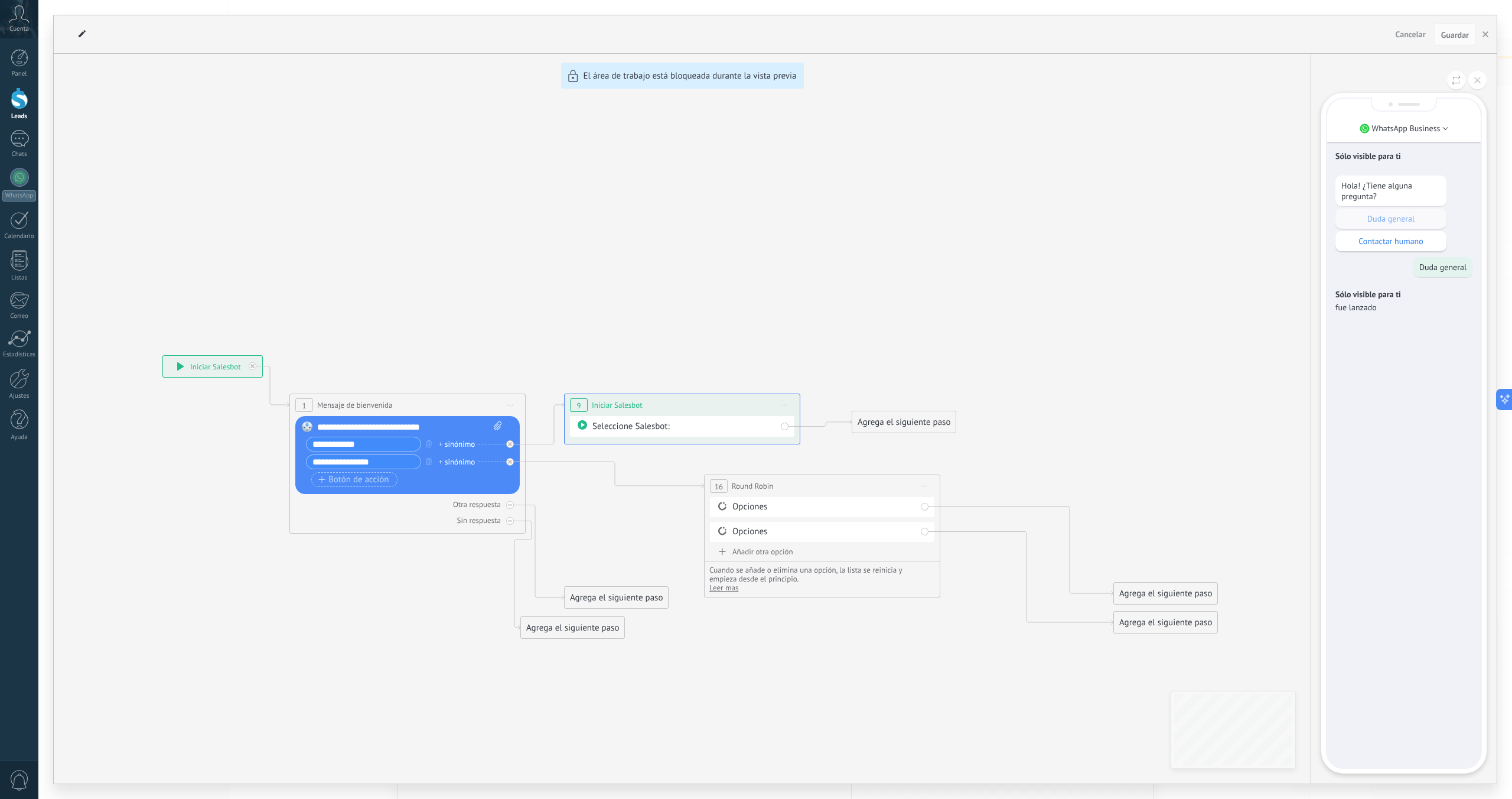
click at [774, 431] on div "**********" at bounding box center [775, 400] width 1443 height 768
click at [786, 403] on div "**********" at bounding box center [775, 400] width 1443 height 768
click at [1481, 79] on icon at bounding box center [1478, 80] width 7 height 7
click at [708, 425] on div "Seleccione Salesbot:" at bounding box center [684, 426] width 184 height 12
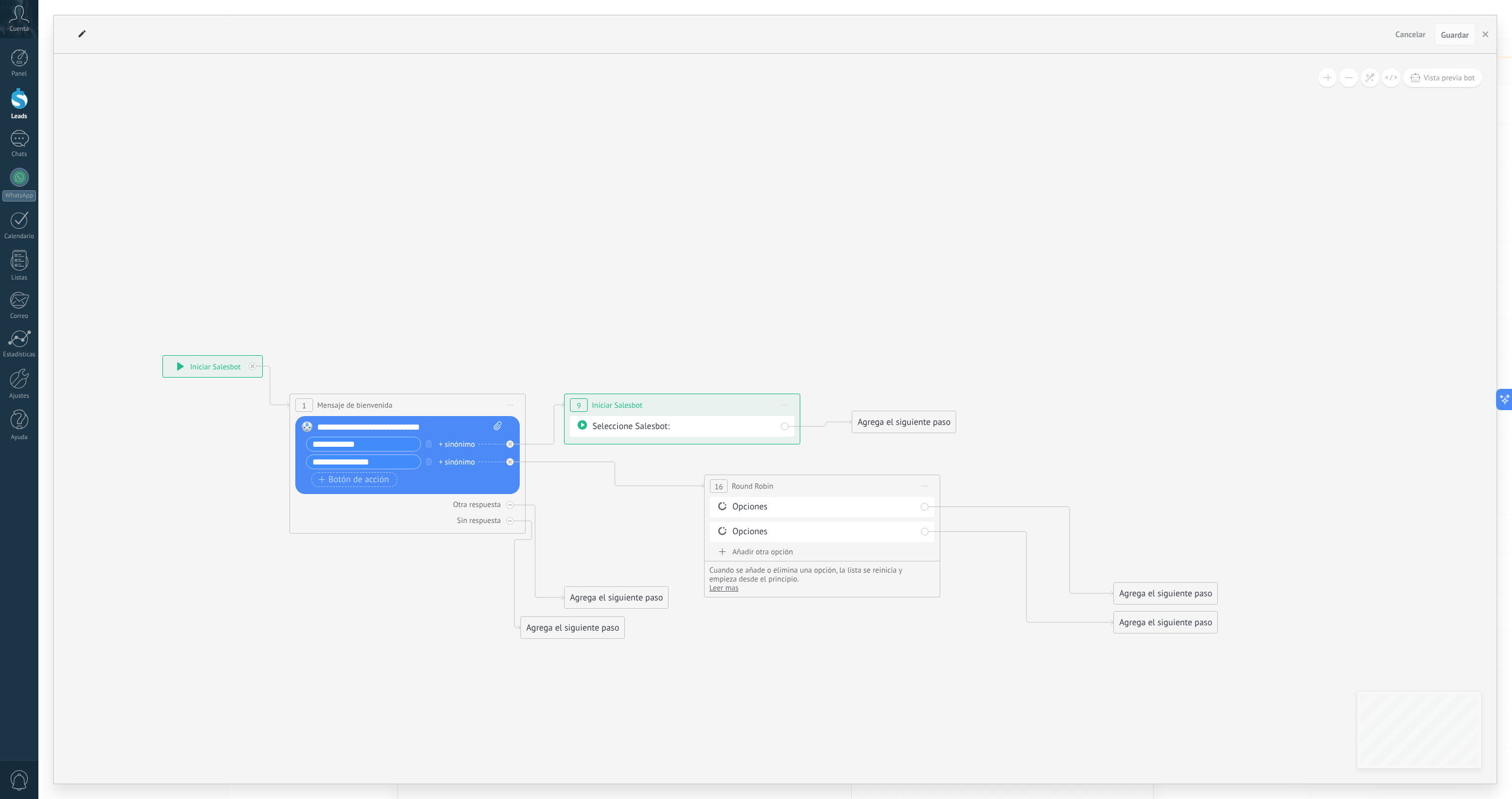
click at [784, 427] on div "Seleccione Salesbot:" at bounding box center [682, 426] width 225 height 21
click at [1407, 35] on span "Cancelar" at bounding box center [1411, 34] width 30 height 10
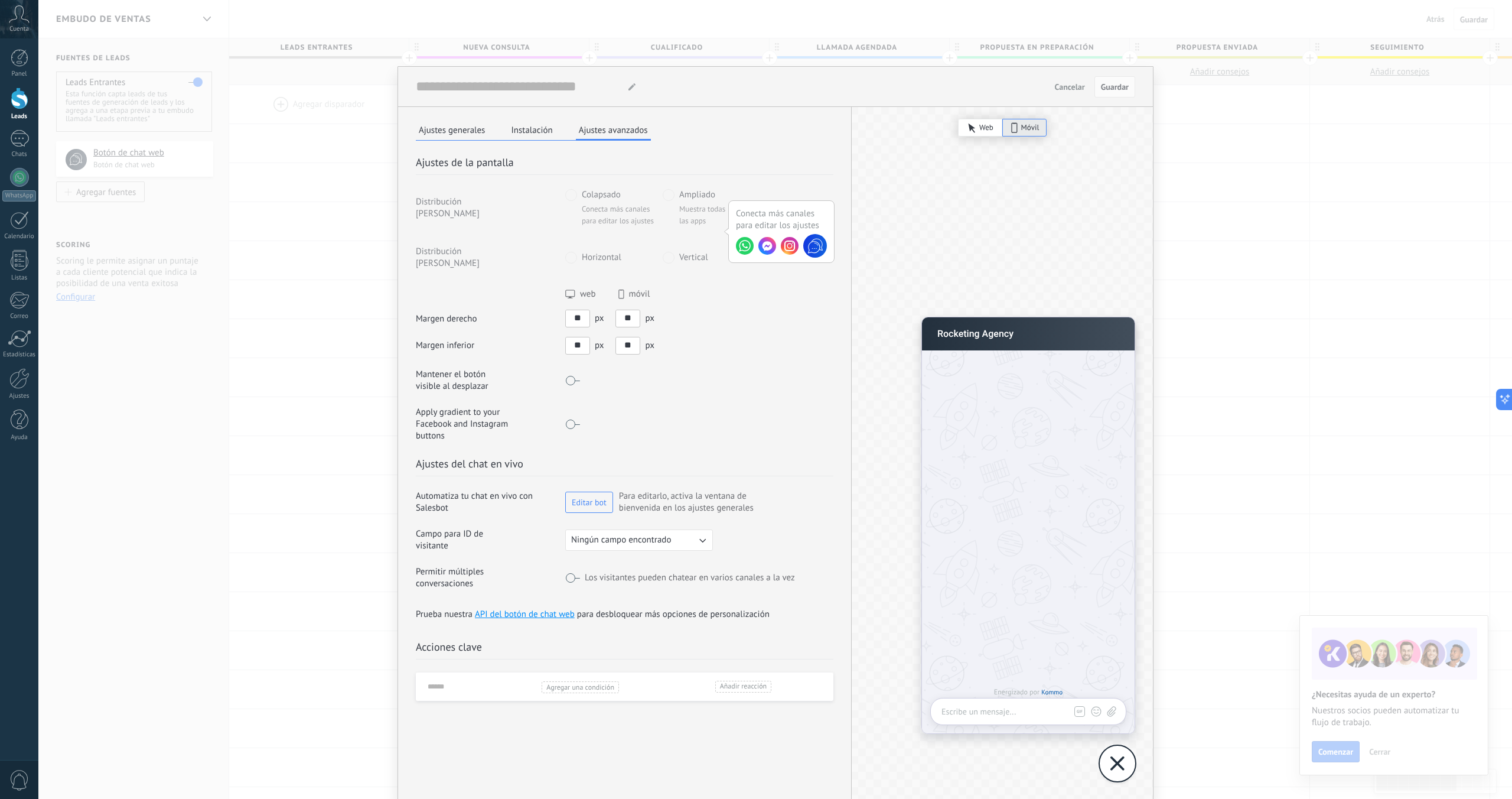
click at [1230, 171] on div "El botón de chat web de Kommo El botón de chat web de Kommo Cancelar Guardar Aj…" at bounding box center [775, 400] width 1474 height 799
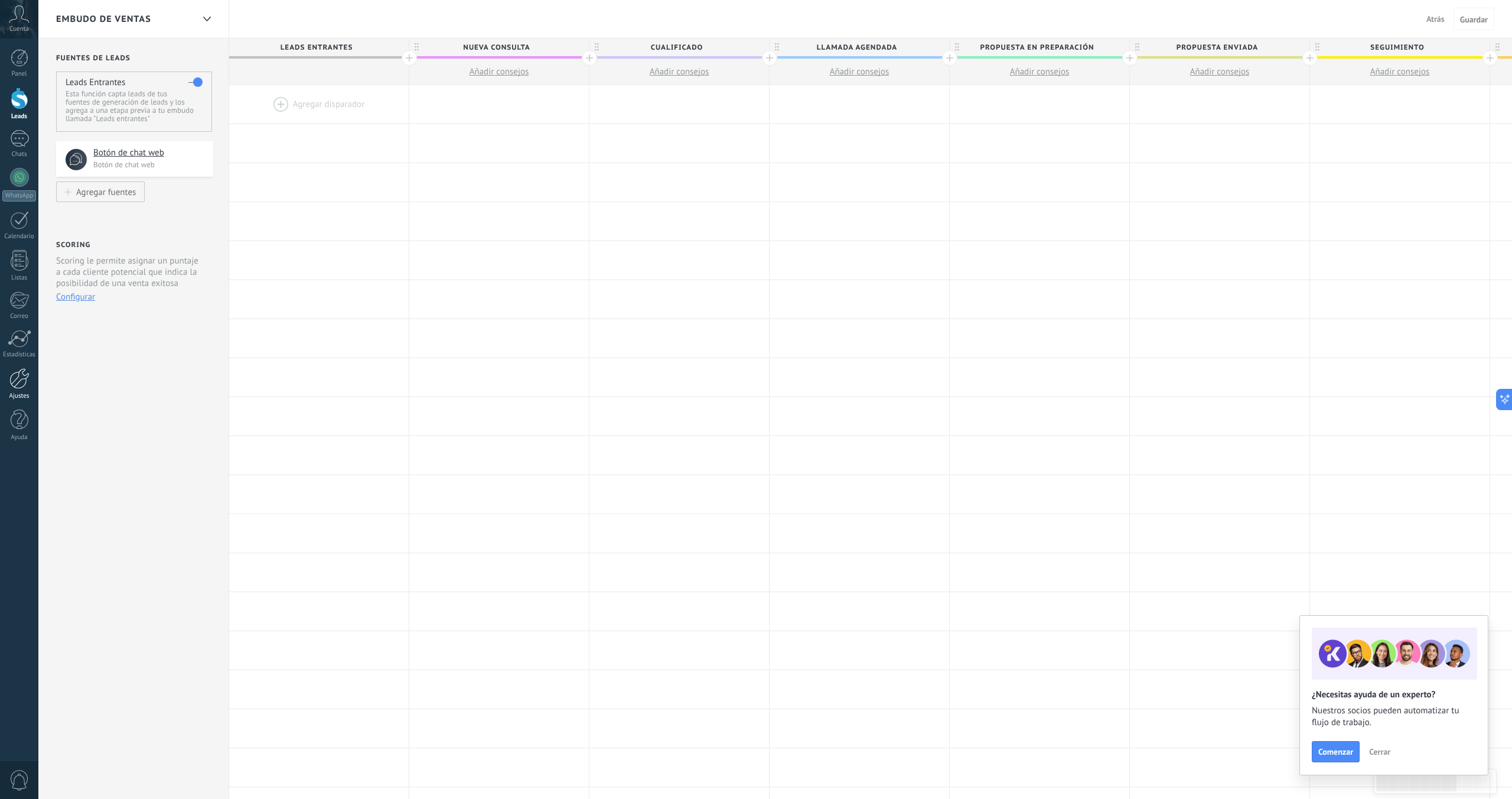
click at [25, 372] on div at bounding box center [19, 379] width 20 height 21
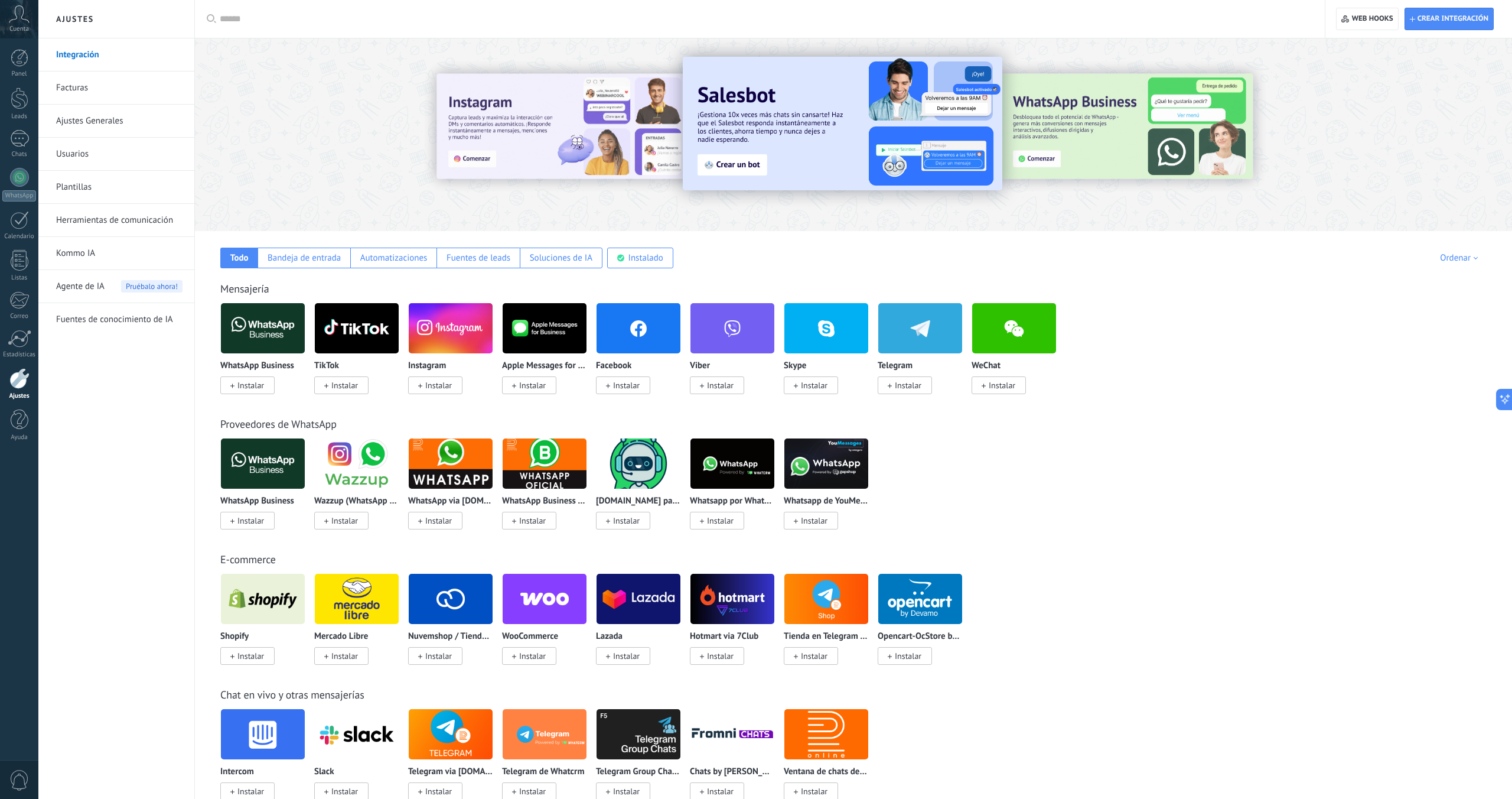
click at [109, 287] on div "Agente de IA Pruébalo ahora!" at bounding box center [119, 286] width 126 height 33
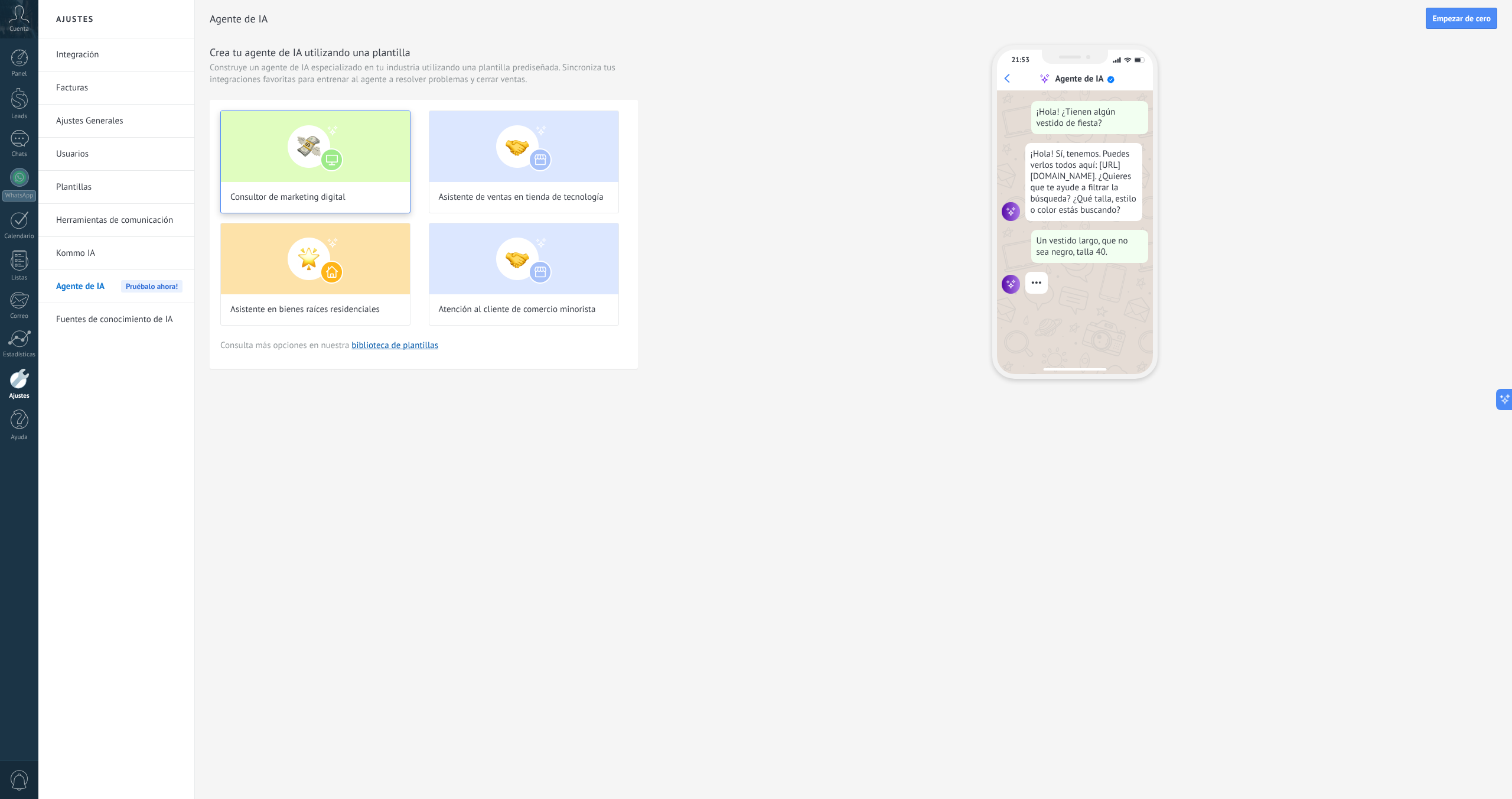
click at [372, 165] on img at bounding box center [316, 146] width 189 height 71
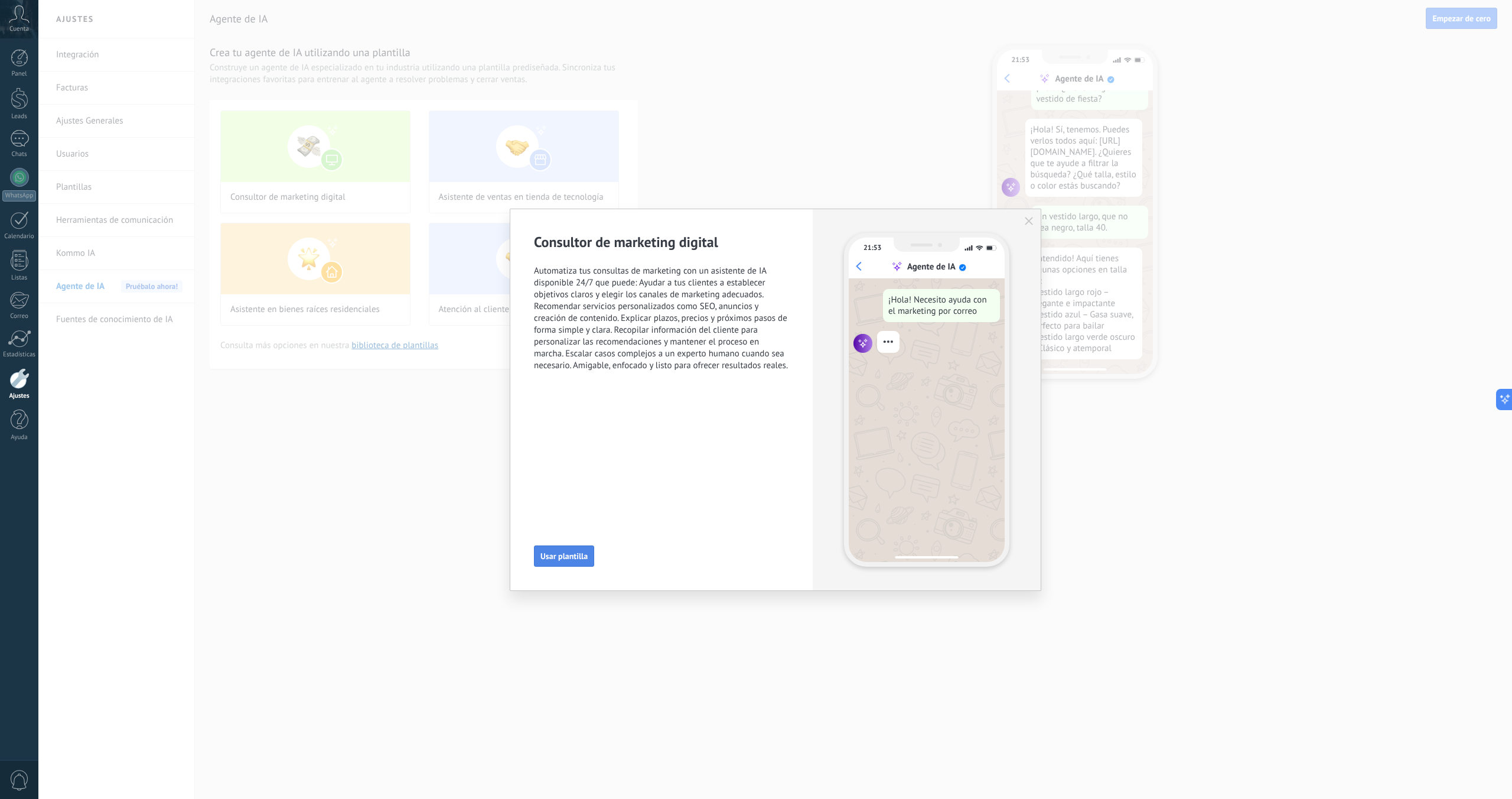
scroll to position [42, 0]
click at [555, 561] on button "Usar plantilla" at bounding box center [565, 556] width 61 height 22
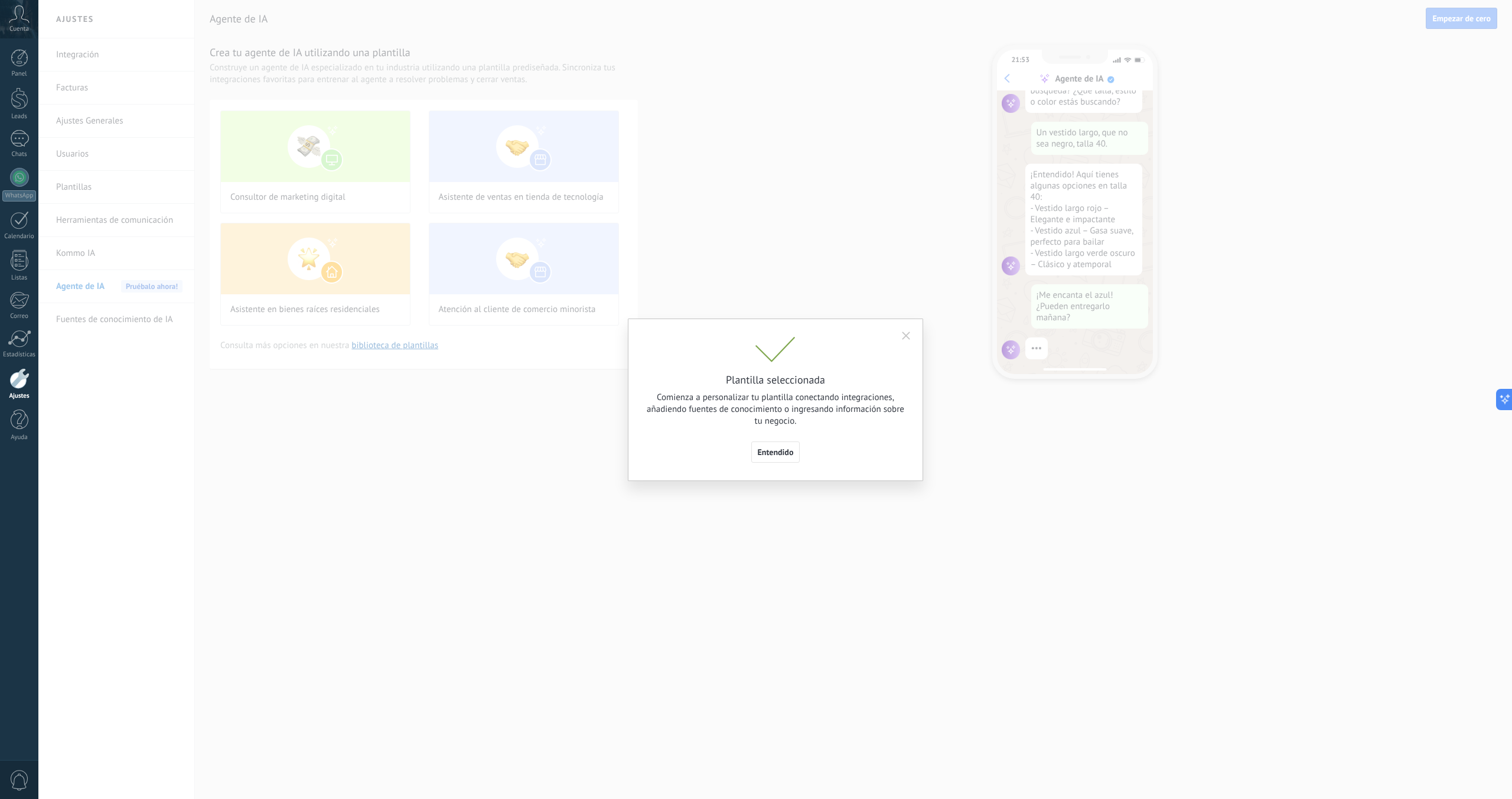
scroll to position [126, 0]
click at [782, 451] on span "Entendido" at bounding box center [776, 452] width 36 height 9
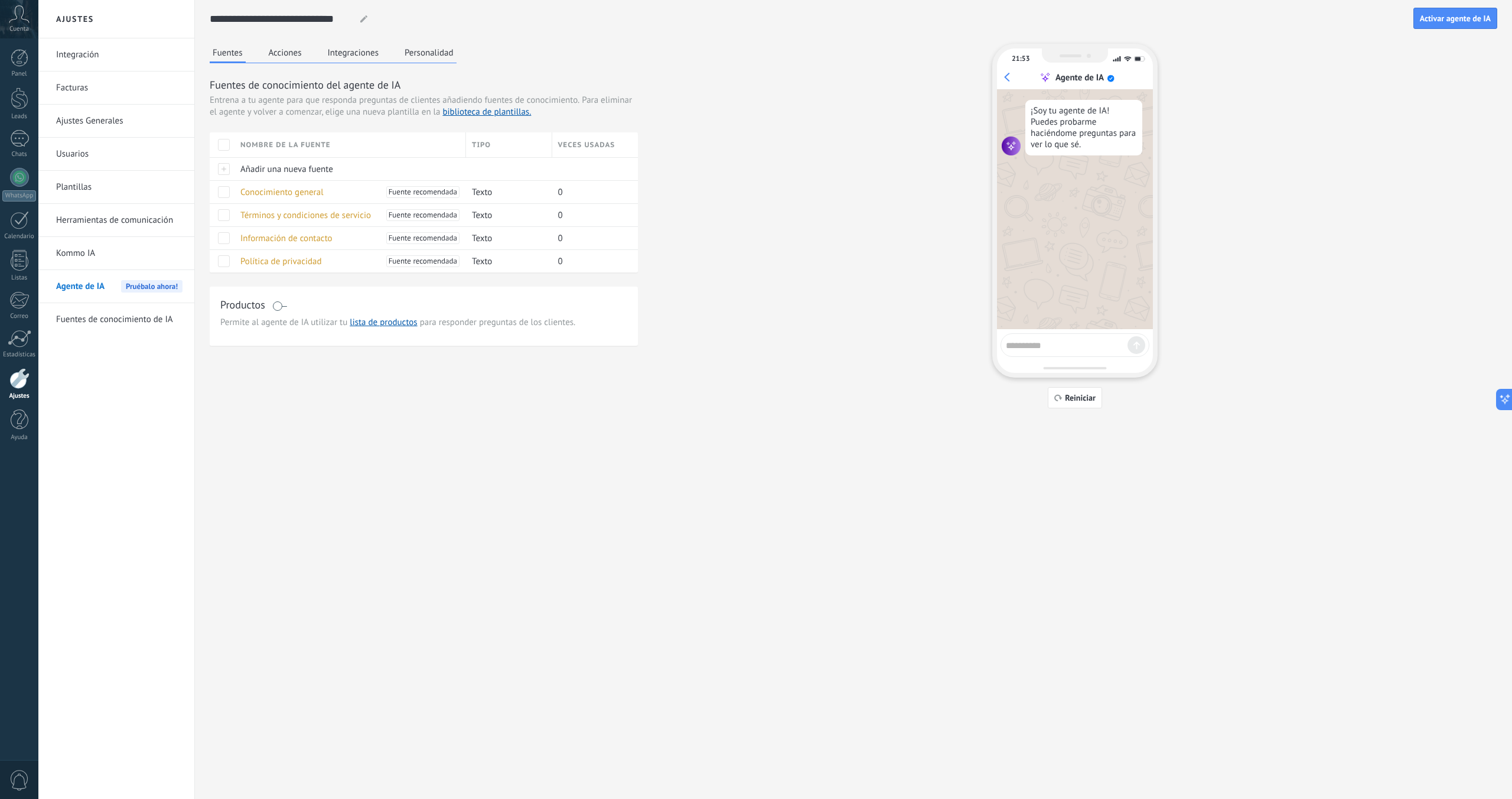
click at [293, 358] on div "Fuentes Acciones Integraciones Personalidad Fuentes de conocimiento del agente …" at bounding box center [854, 227] width 1288 height 365
click at [241, 173] on span "Añadir una nueva fuente" at bounding box center [286, 169] width 93 height 11
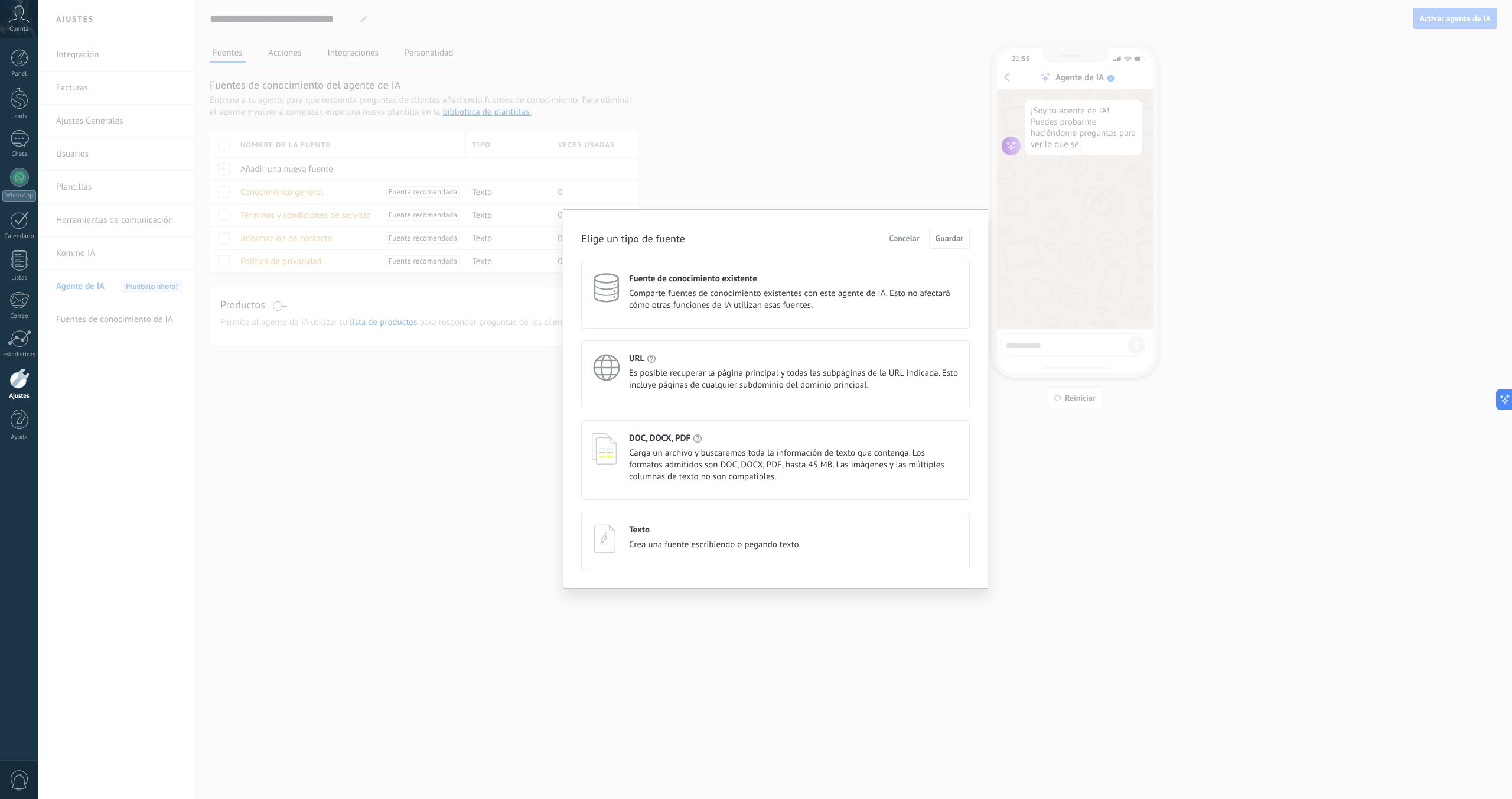
click at [669, 381] on span "Es posible recuperar la página principal y todas las subpáginas de la URL indic…" at bounding box center [794, 379] width 330 height 23
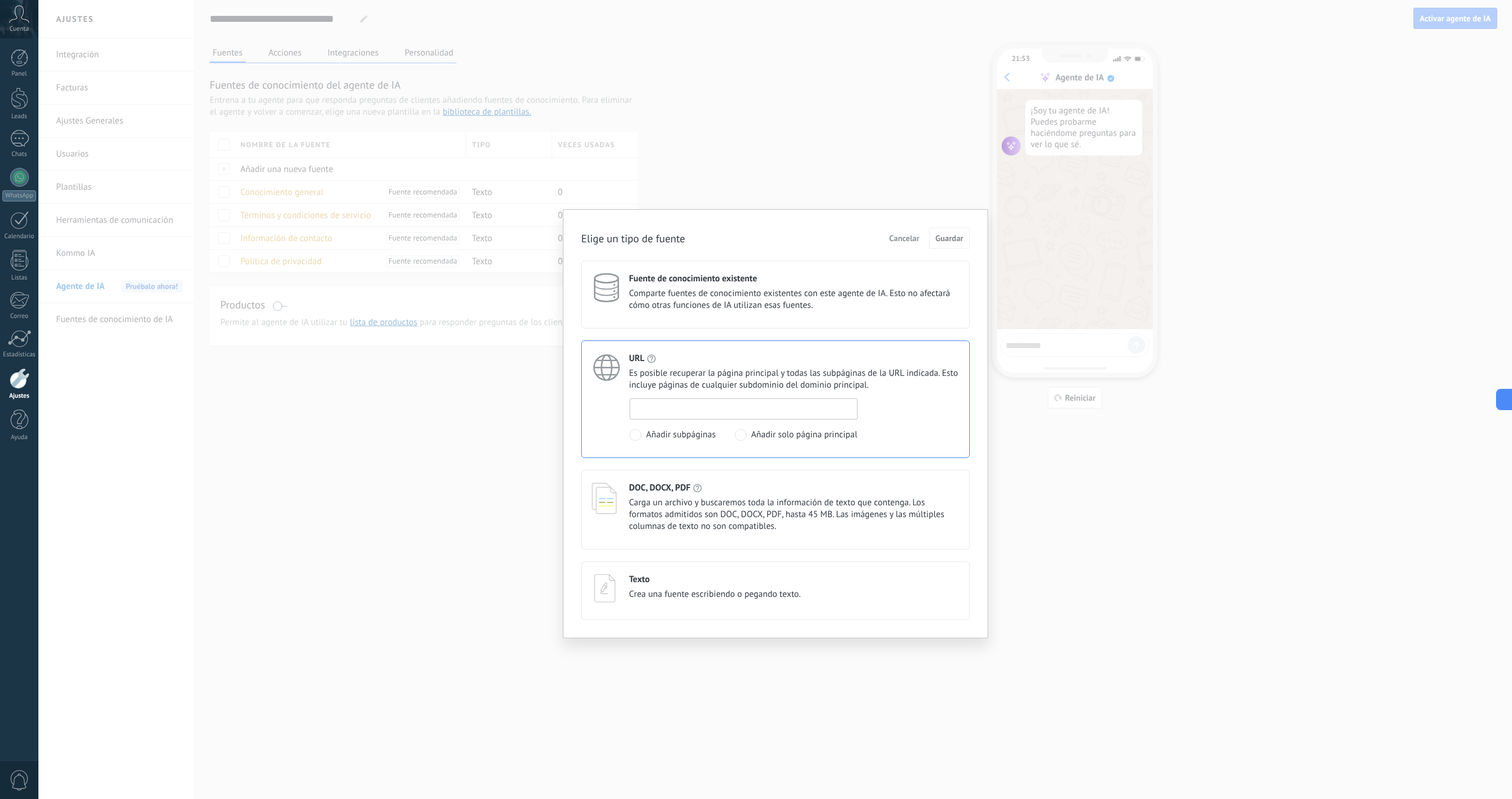
click at [683, 410] on input at bounding box center [743, 408] width 226 height 19
click at [718, 410] on input at bounding box center [743, 408] width 226 height 19
paste input "**********"
type input "**********"
click at [947, 245] on button "Guardar" at bounding box center [949, 238] width 41 height 22
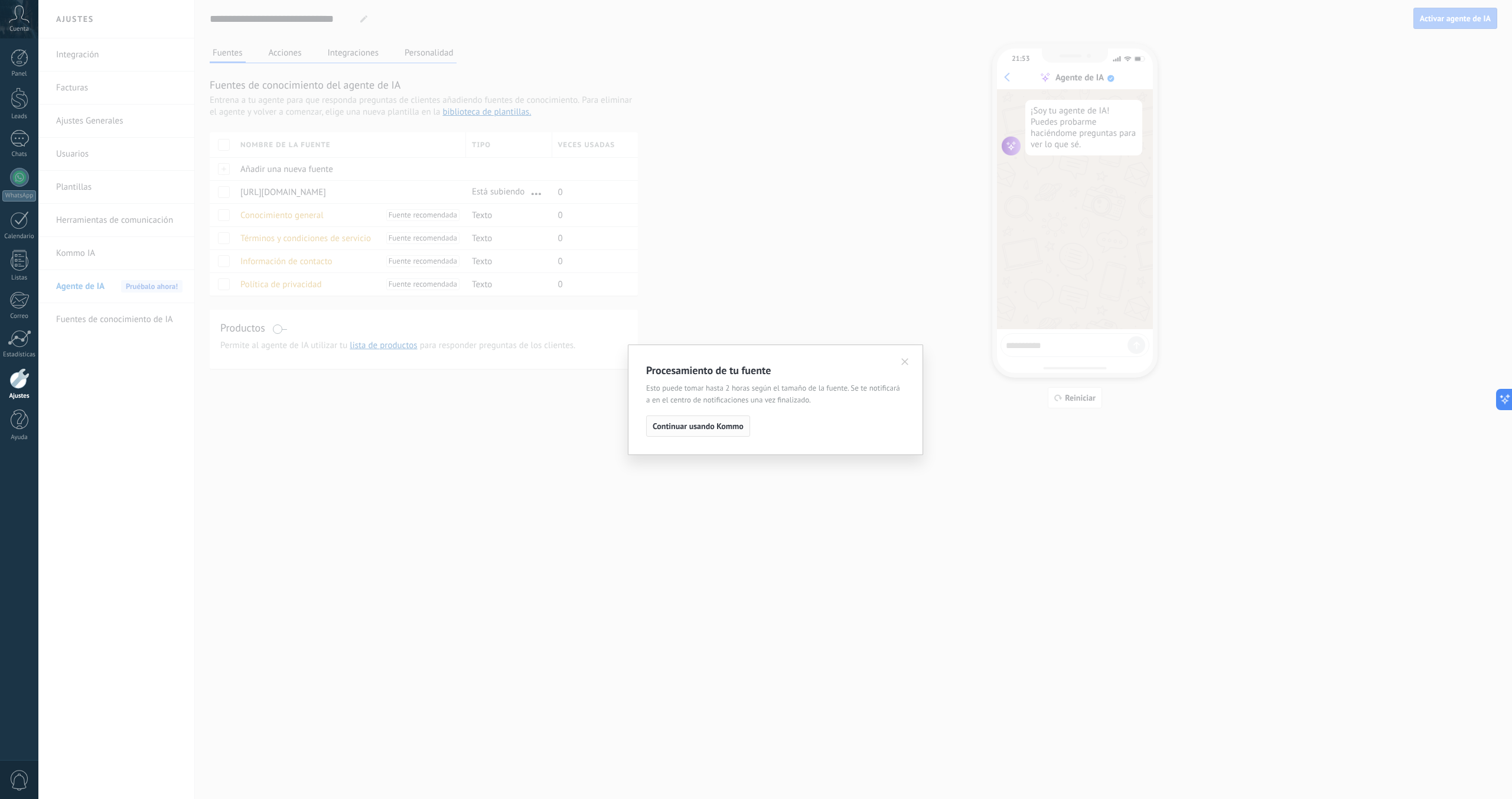
click at [726, 425] on span "Continuar usando Kommo" at bounding box center [698, 426] width 91 height 9
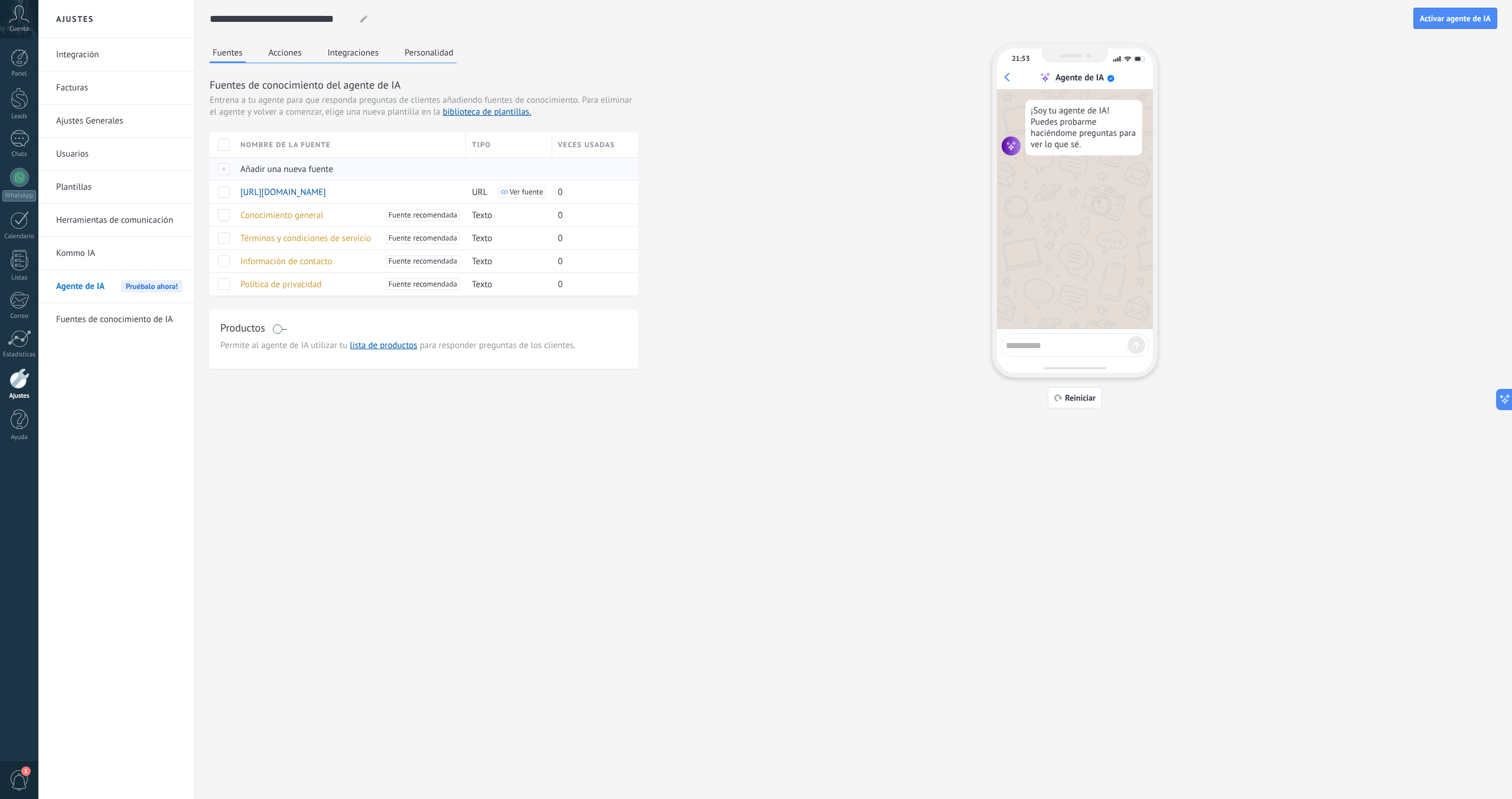
click at [247, 167] on span "Añadir una nueva fuente" at bounding box center [286, 169] width 93 height 11
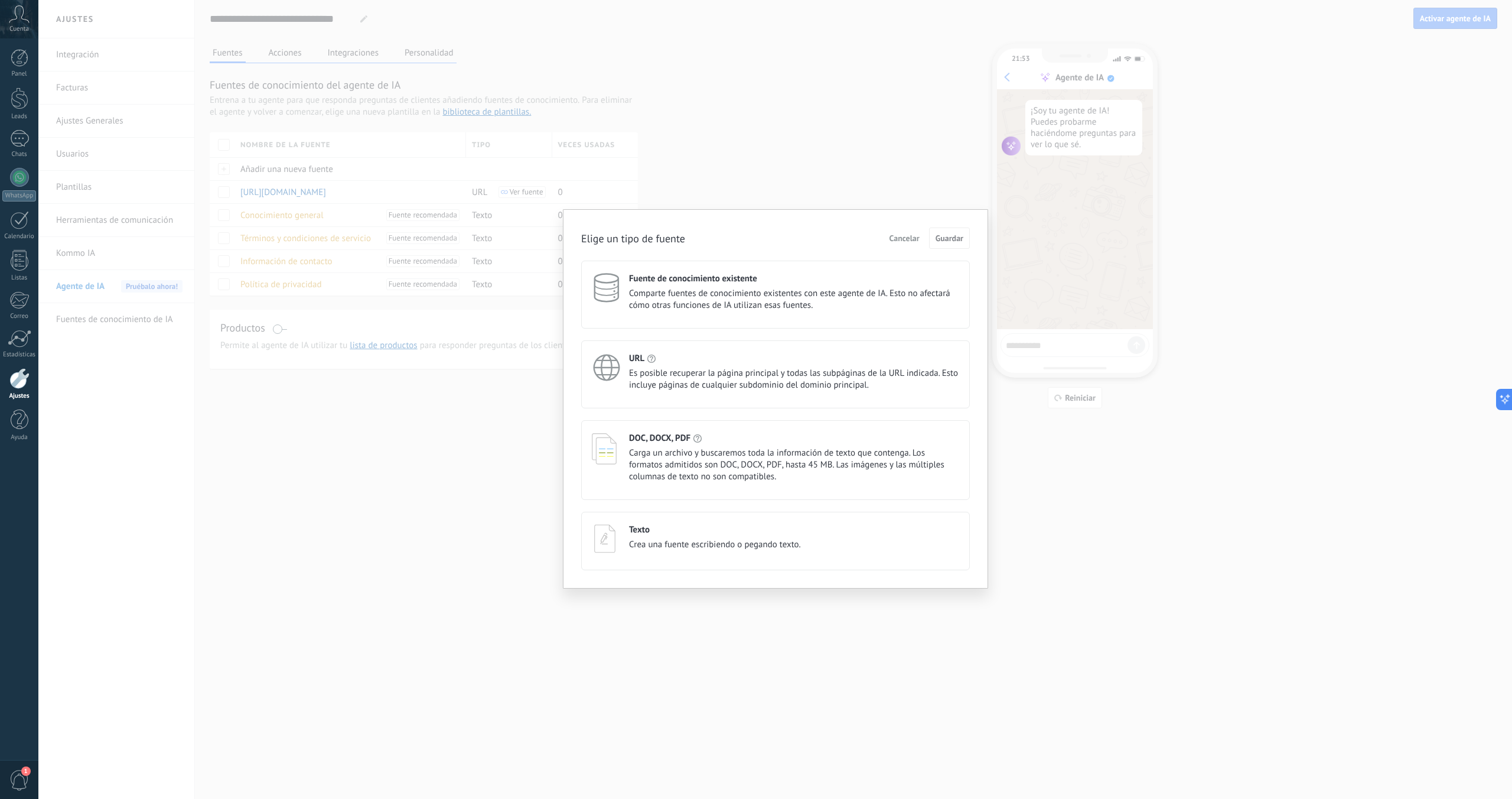
click at [908, 232] on button "Cancelar" at bounding box center [904, 238] width 41 height 18
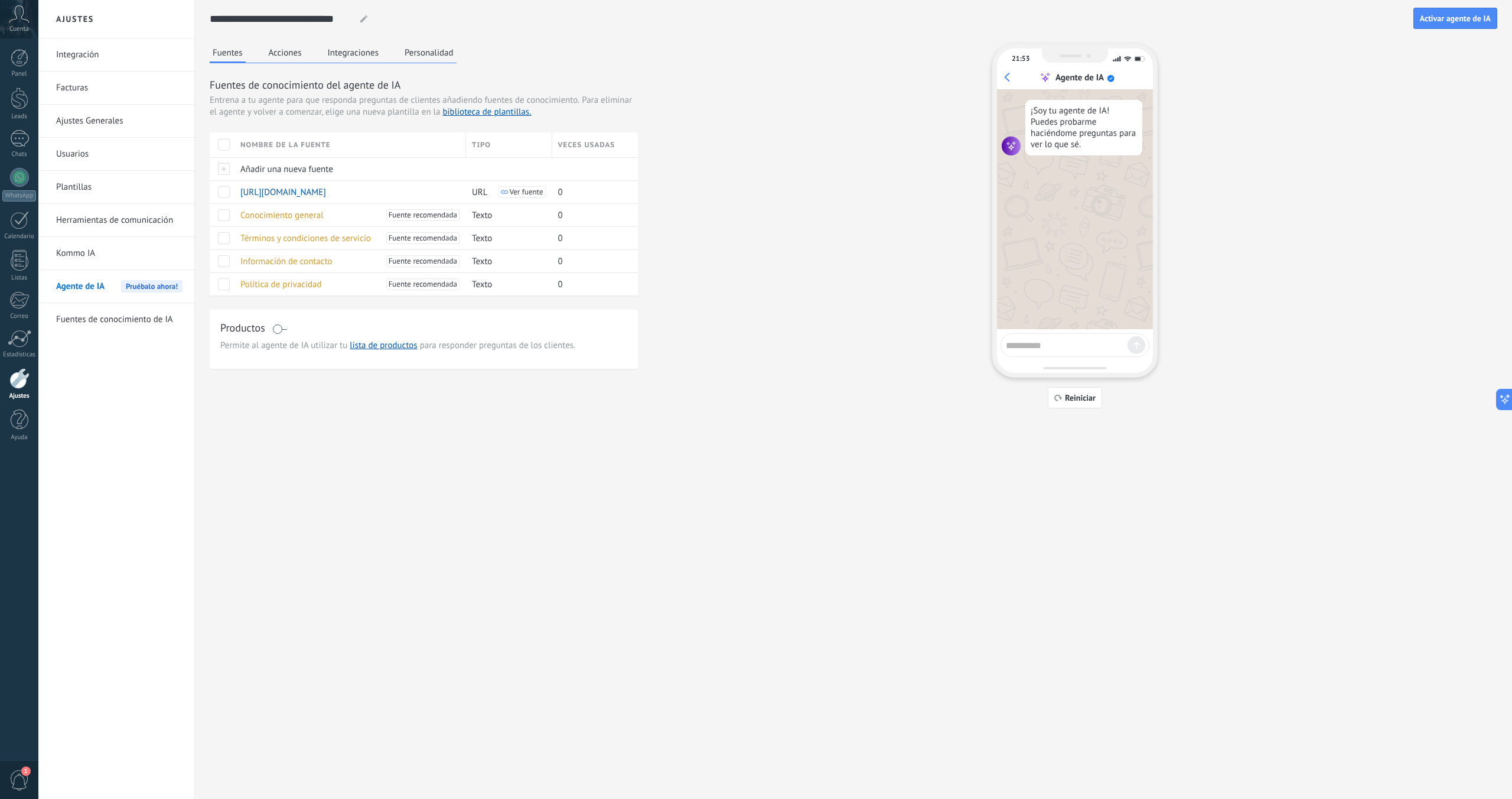
click at [289, 62] on div "Fuentes Acciones Integraciones Personalidad" at bounding box center [334, 54] width 247 height 20
click at [287, 53] on button "Acciones" at bounding box center [285, 53] width 39 height 18
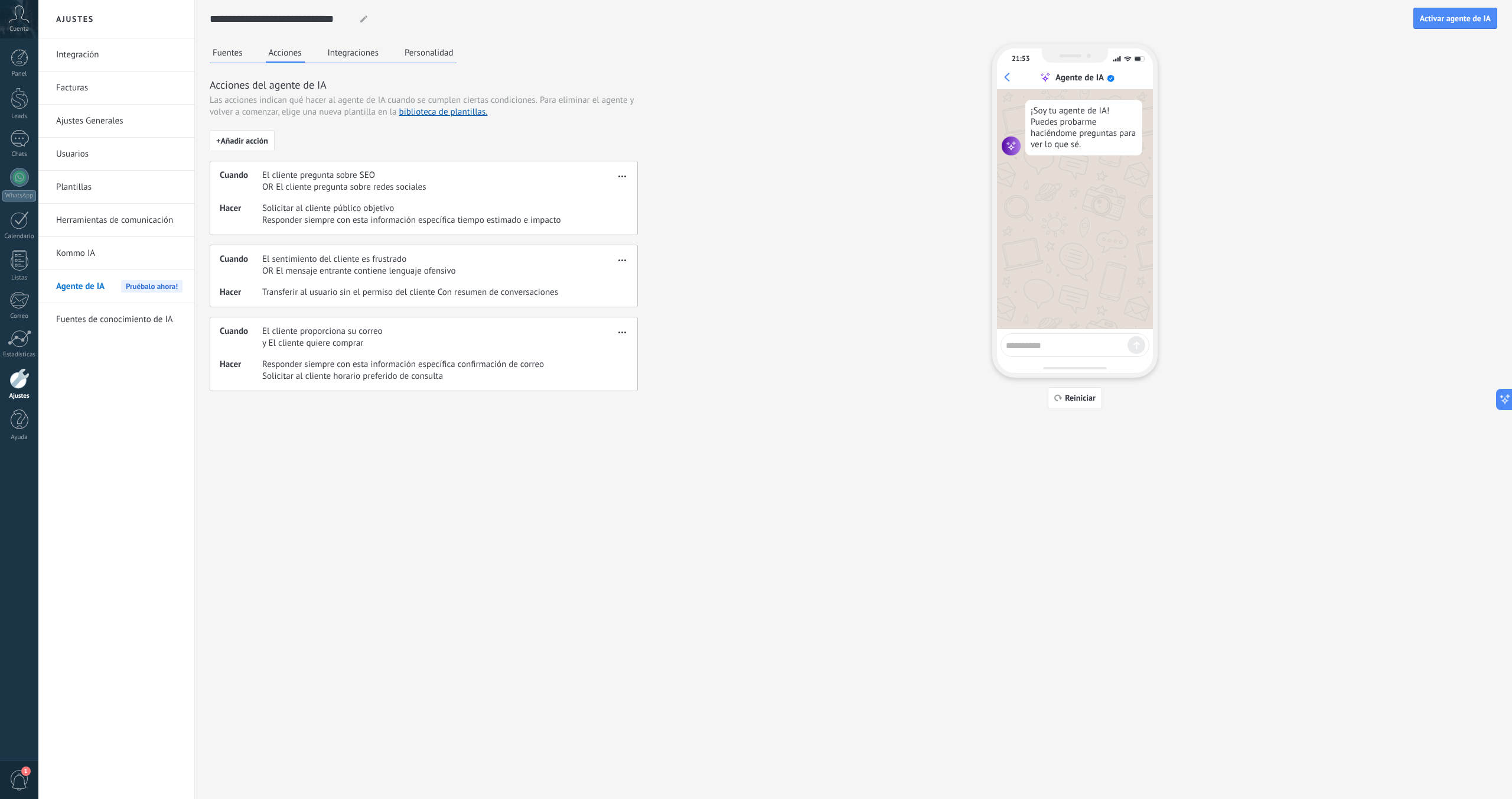
click at [363, 56] on button "Integraciones" at bounding box center [354, 53] width 57 height 18
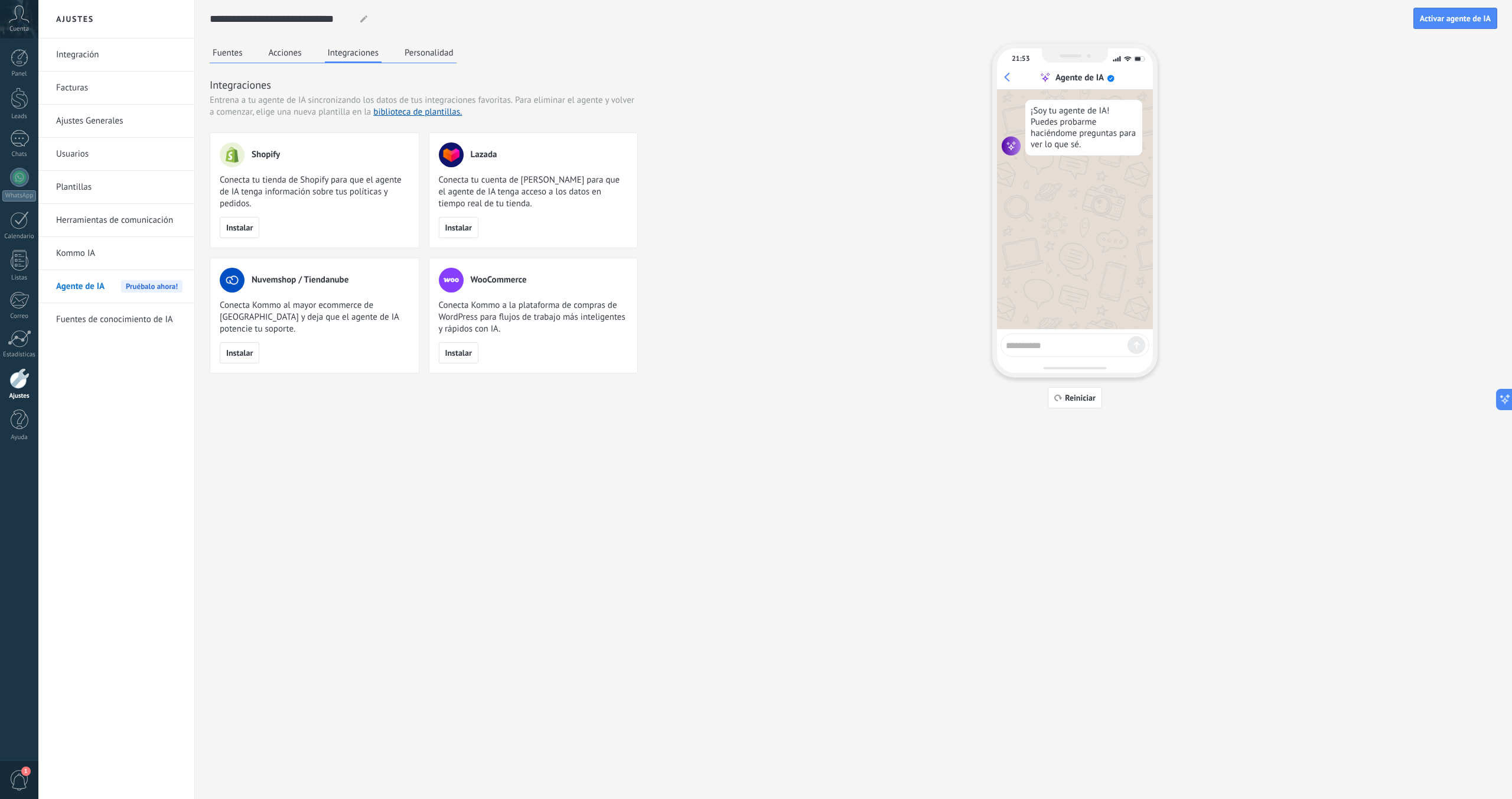
click at [419, 48] on button "Personalidad" at bounding box center [430, 53] width 55 height 18
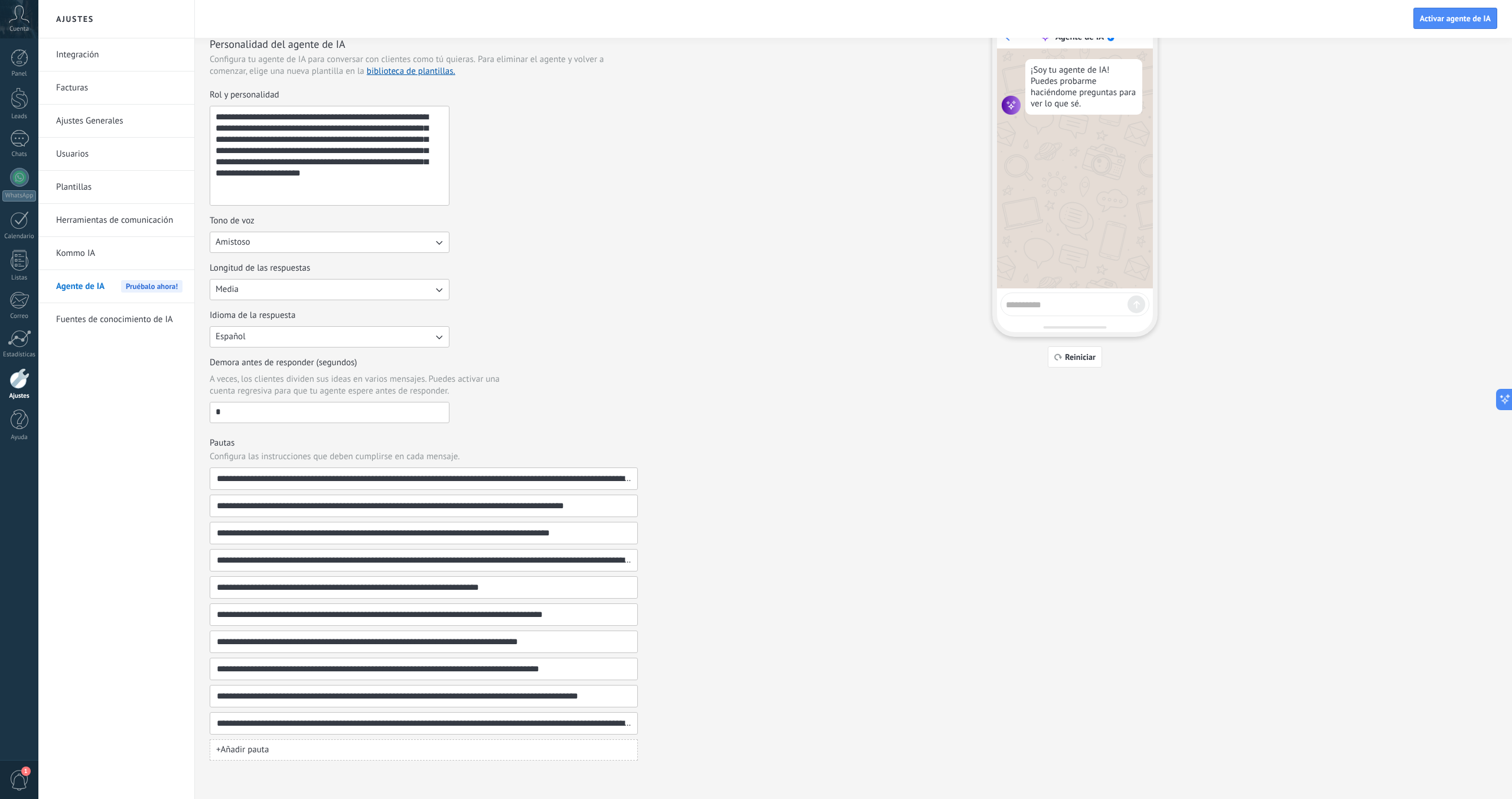
scroll to position [0, 0]
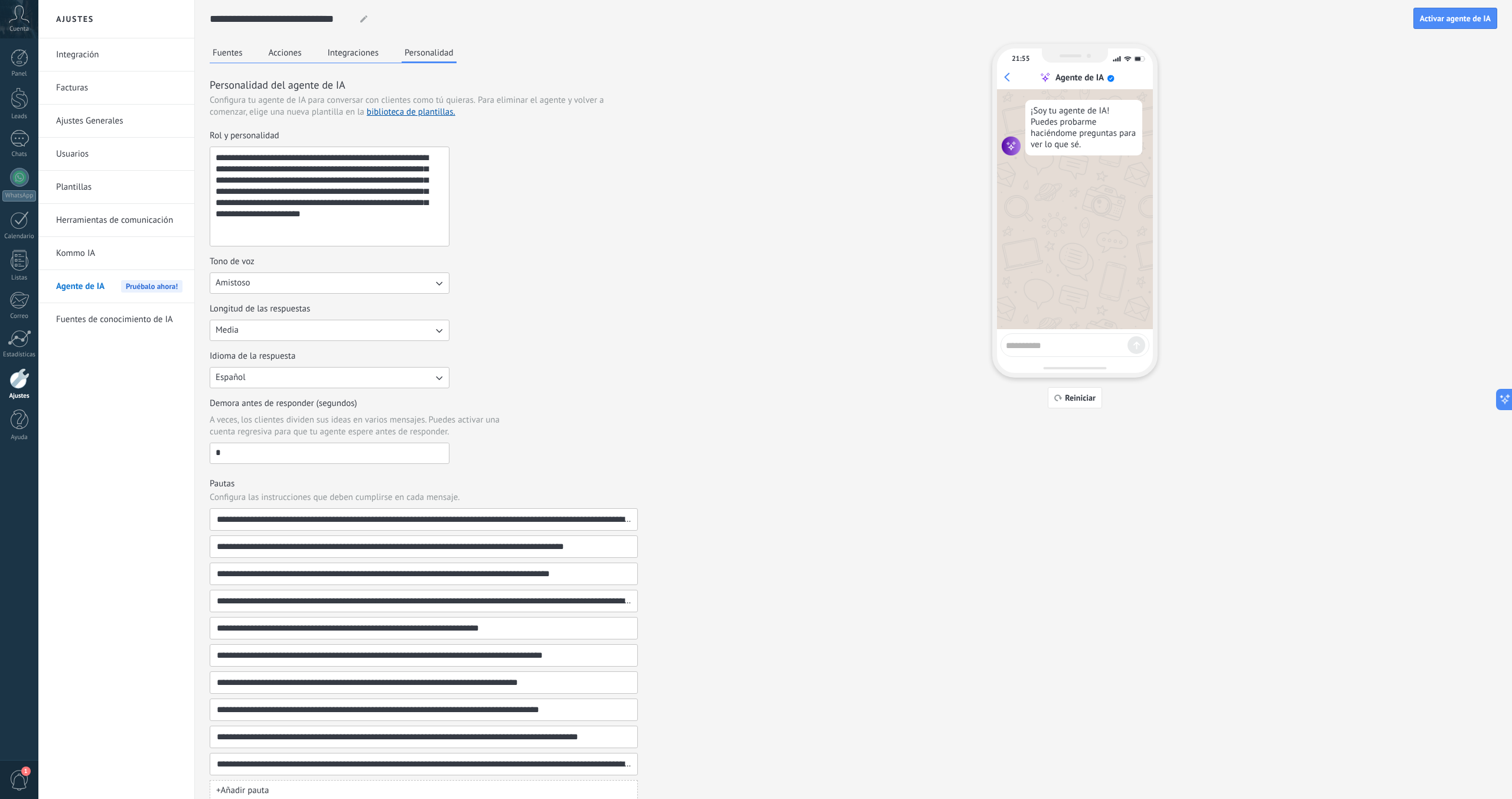
click at [223, 52] on button "Fuentes" at bounding box center [228, 53] width 36 height 18
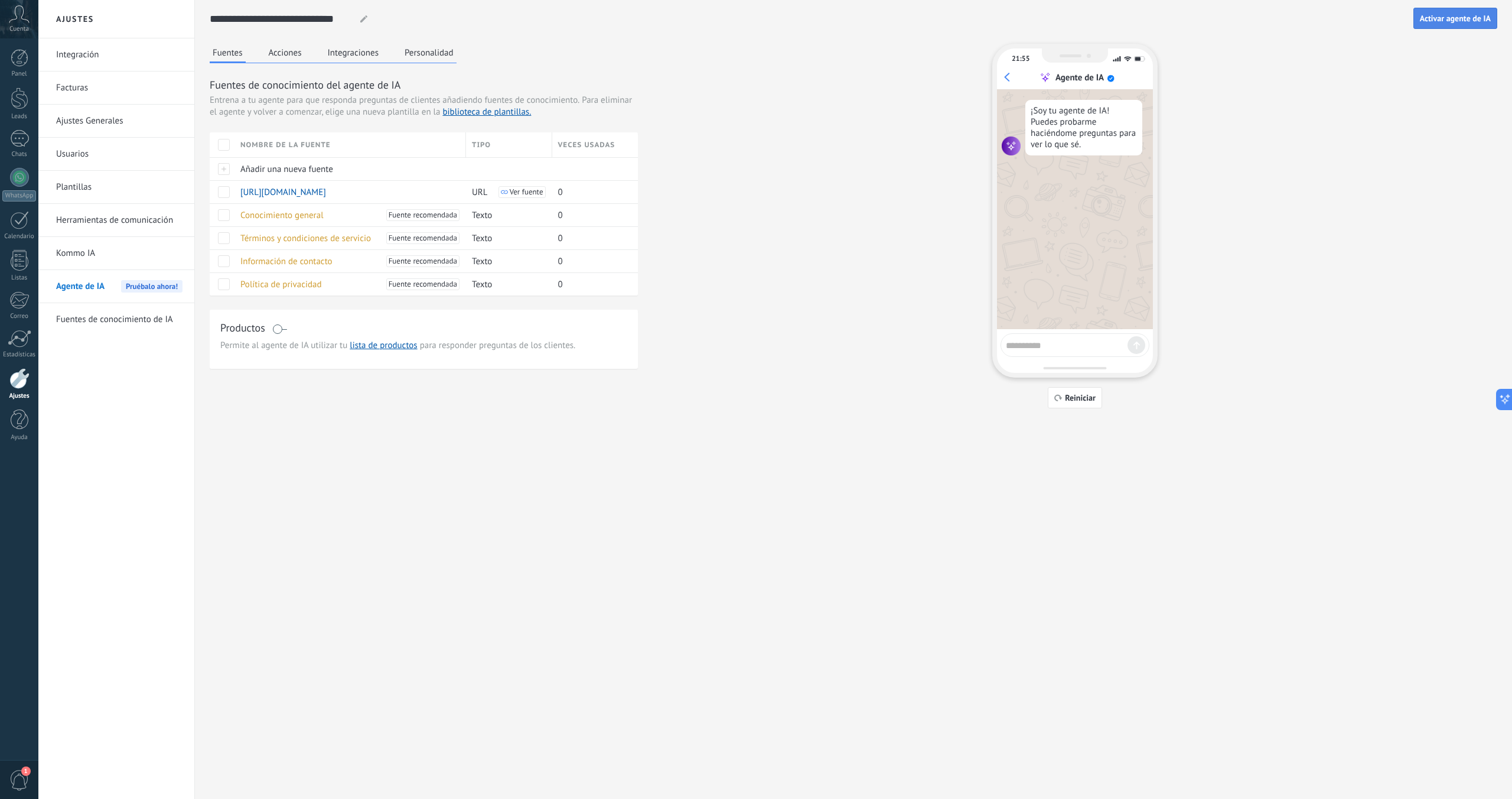
click at [1441, 22] on span "Activar agente de IA" at bounding box center [1456, 18] width 71 height 9
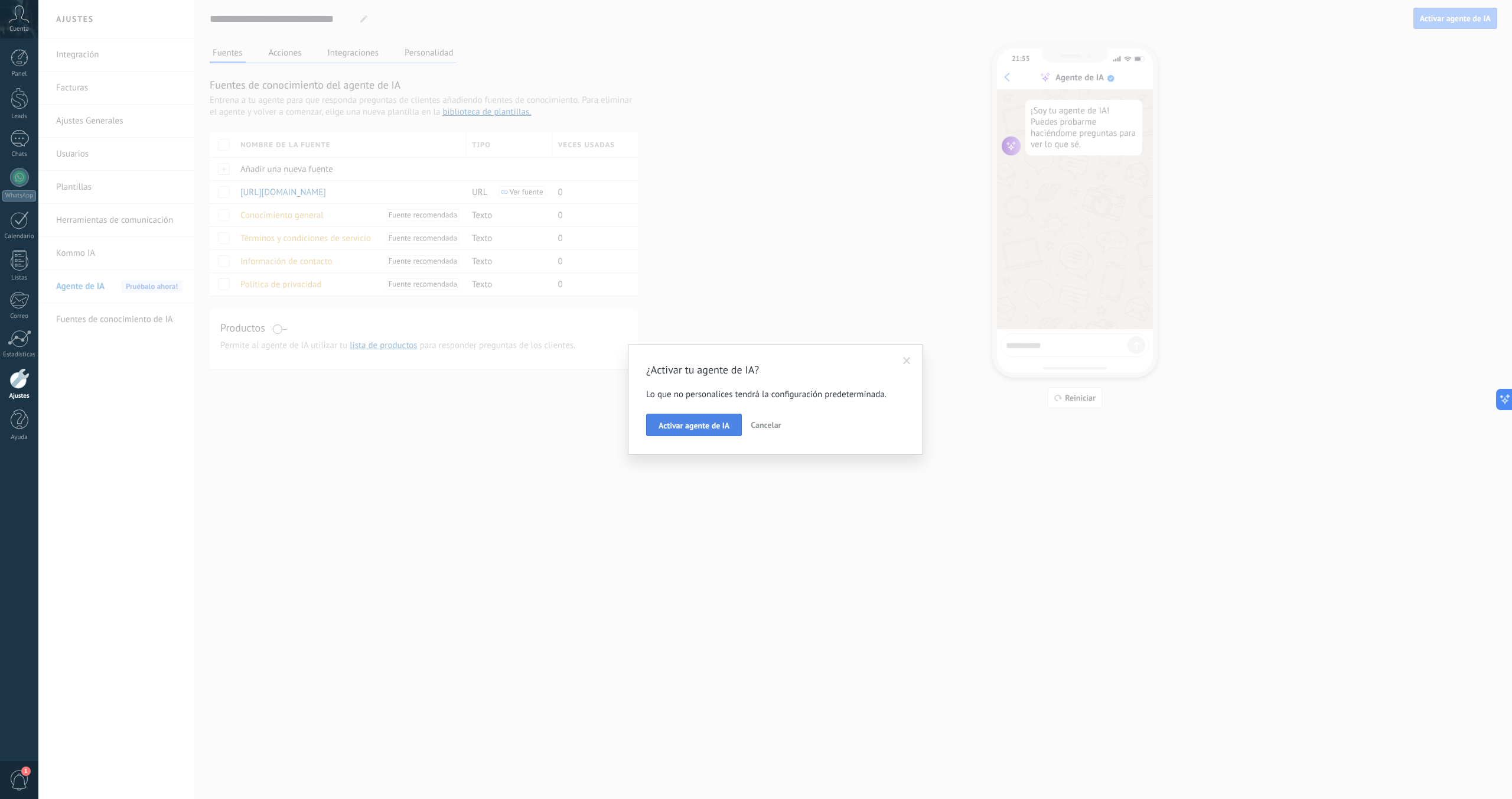
click at [718, 421] on span "Activar agente de IA" at bounding box center [694, 425] width 71 height 9
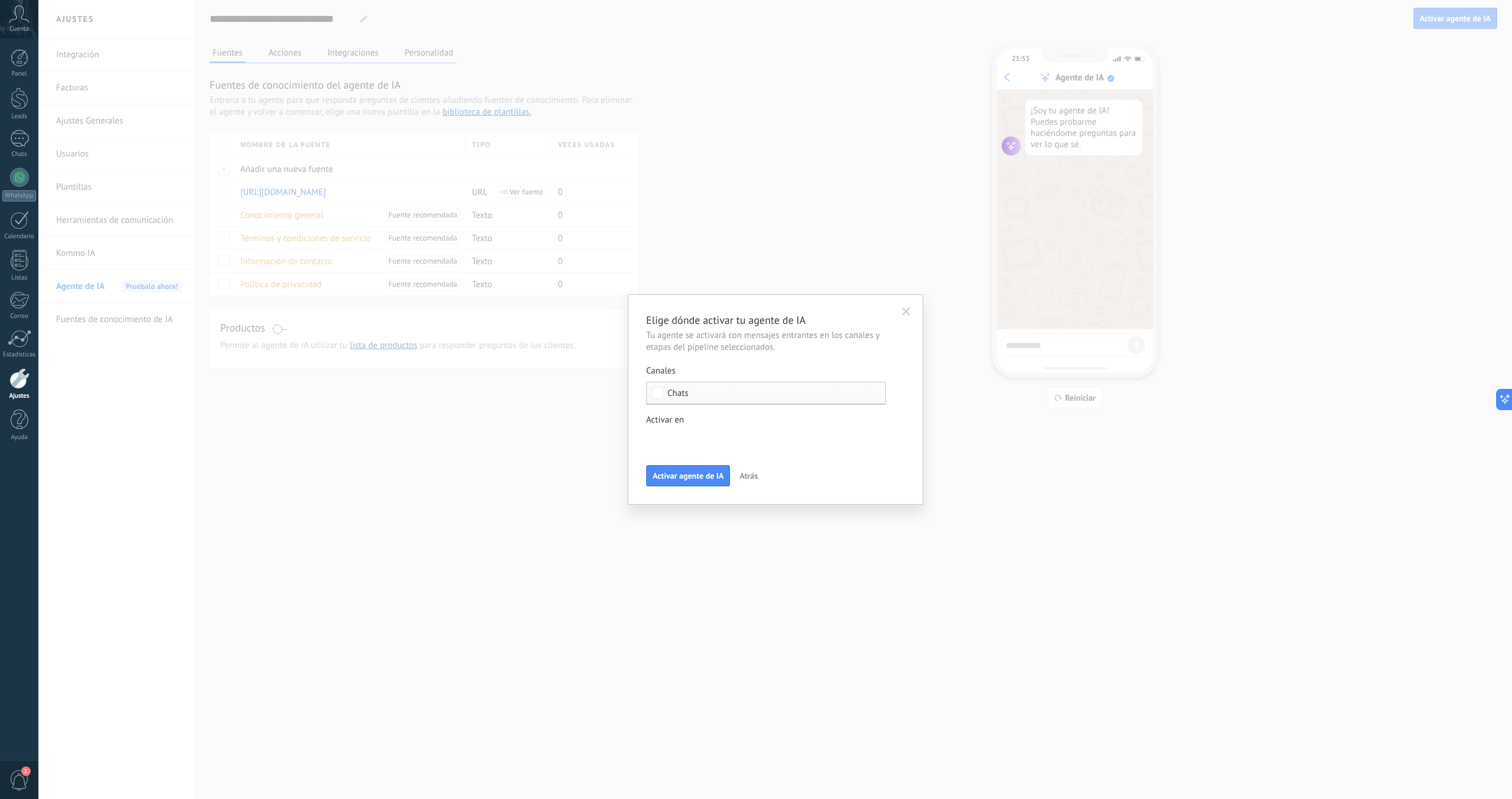
click at [0, 0] on div "Leads Entrantes Nueva consulta Cualificado Llamada agendada Propuesta en prepar…" at bounding box center [0, 0] width 0 height 0
click at [736, 421] on div at bounding box center [775, 400] width 1474 height 799
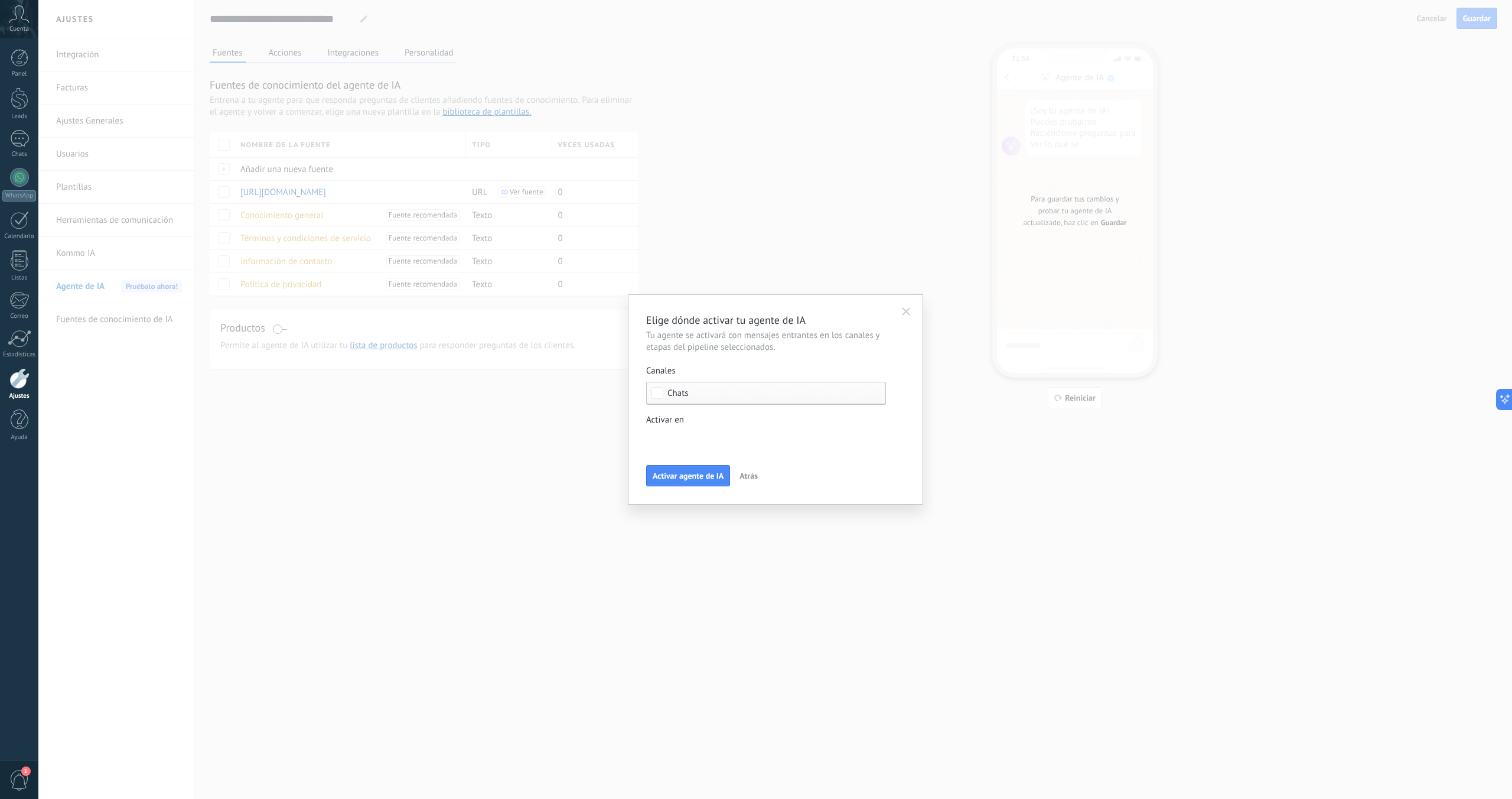
click at [0, 0] on div "Leads Entrantes Nueva consulta Cualificado Llamada agendada Propuesta en prepar…" at bounding box center [0, 0] width 0 height 0
click at [648, 420] on div at bounding box center [775, 400] width 1474 height 799
click at [0, 0] on div "Leads Entrantes Nueva consulta Cualificado Llamada agendada Propuesta en prepar…" at bounding box center [0, 0] width 0 height 0
click at [667, 413] on div at bounding box center [775, 400] width 1474 height 799
click at [675, 478] on span "Activar agente de IA" at bounding box center [688, 476] width 71 height 9
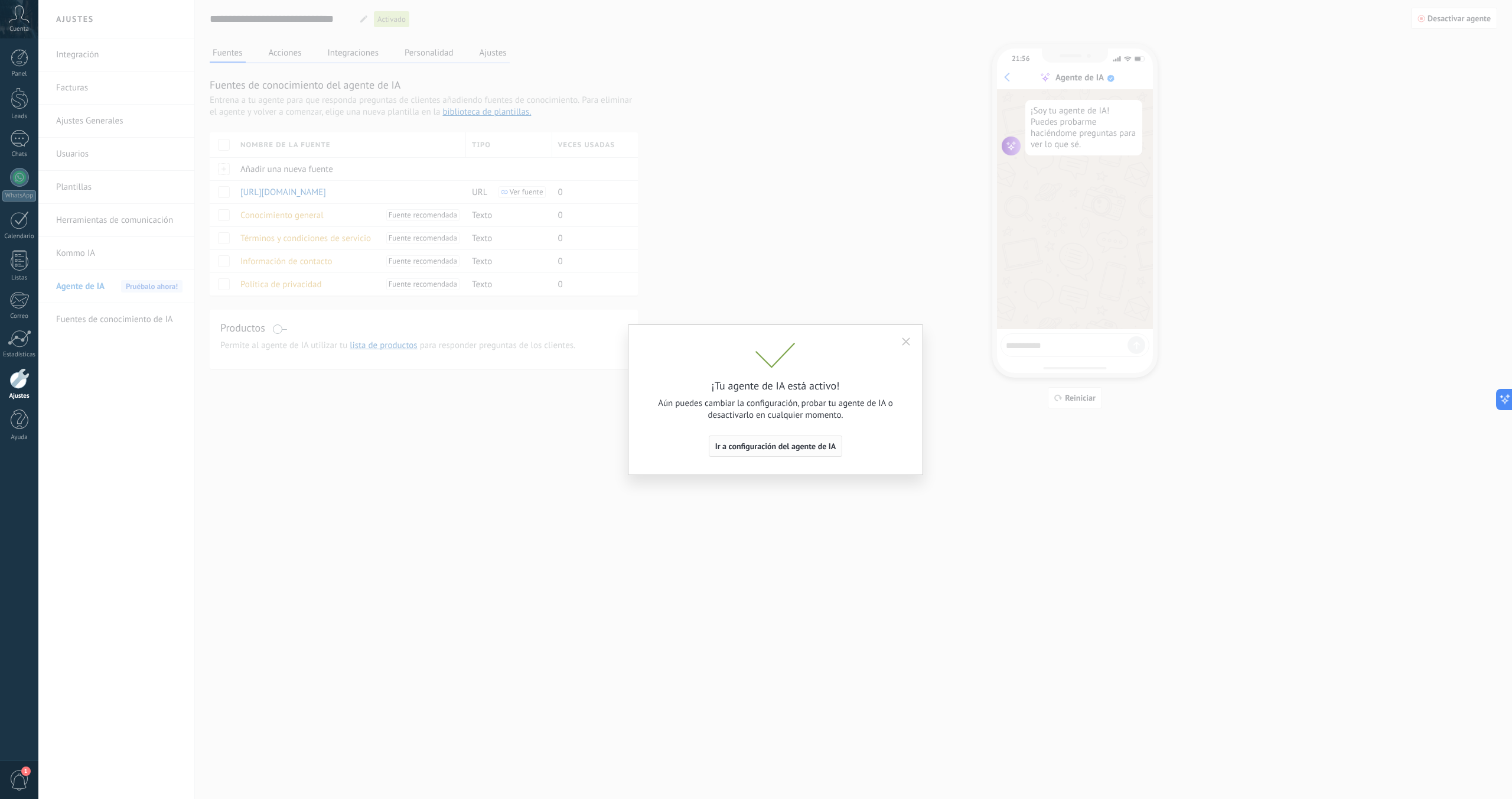
click at [759, 451] on span "Ir a configuración del agente de IA" at bounding box center [776, 446] width 121 height 9
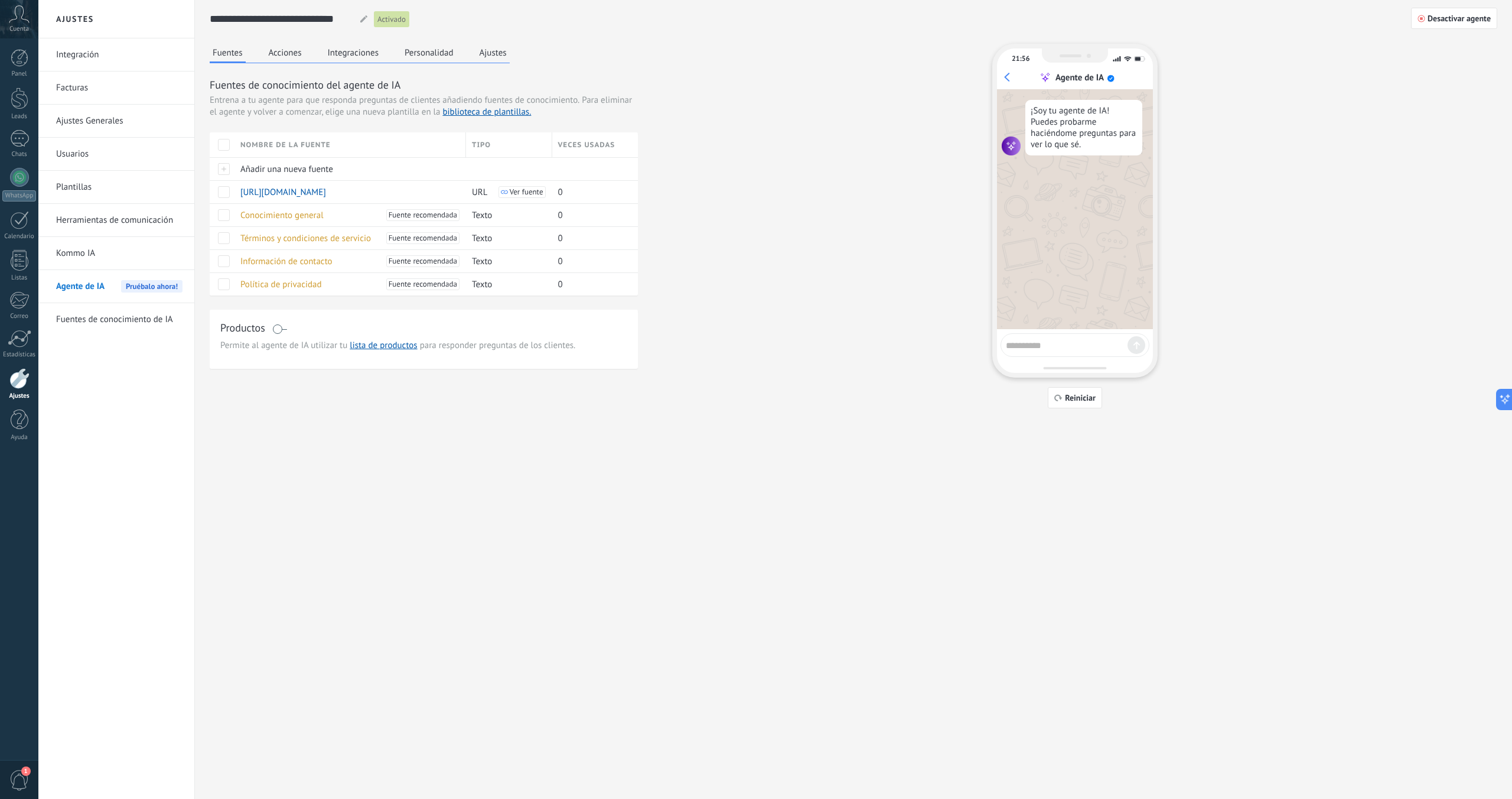
click at [283, 54] on button "Acciones" at bounding box center [285, 53] width 39 height 18
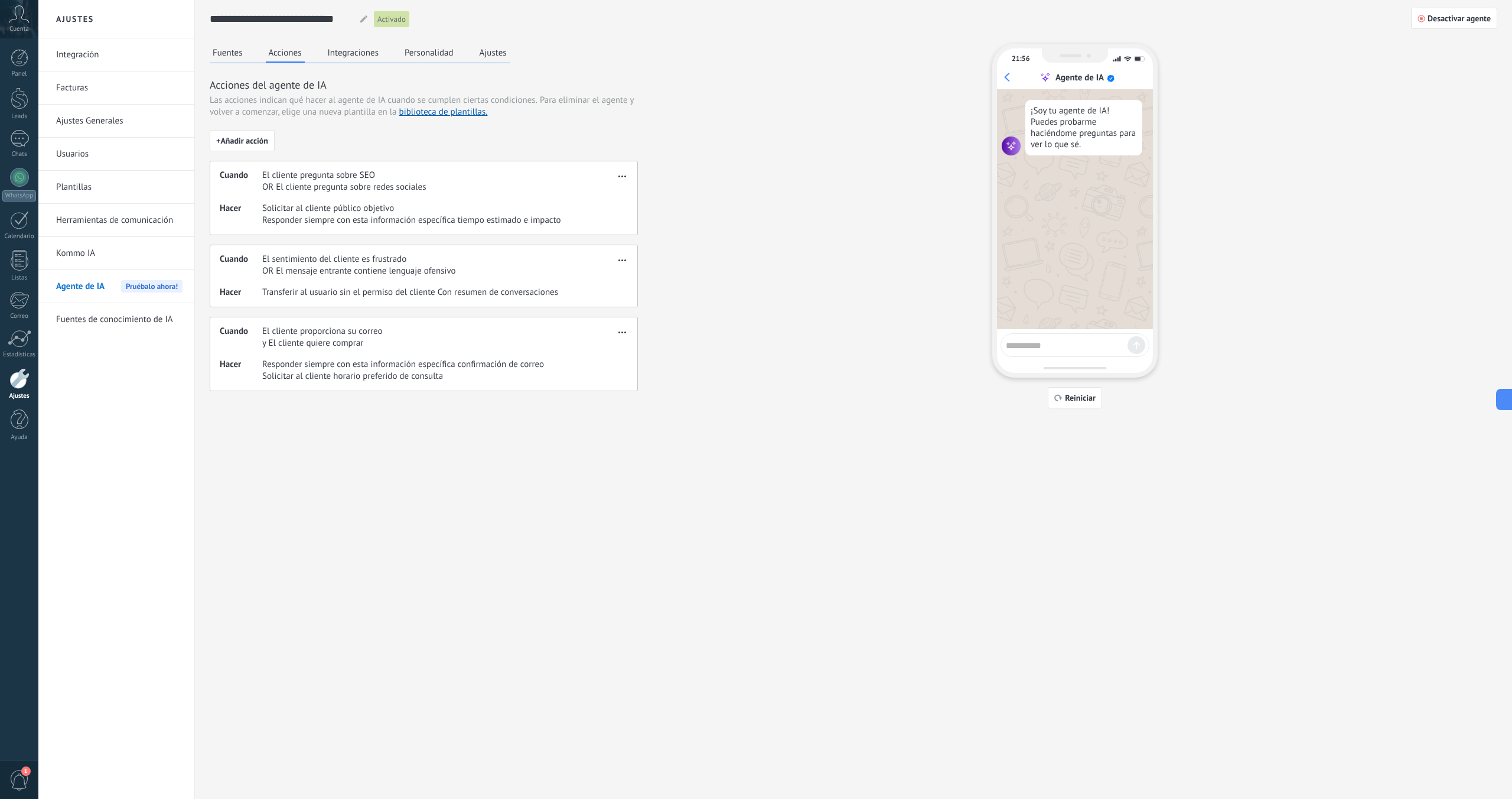
click at [341, 53] on button "Integraciones" at bounding box center [354, 53] width 57 height 18
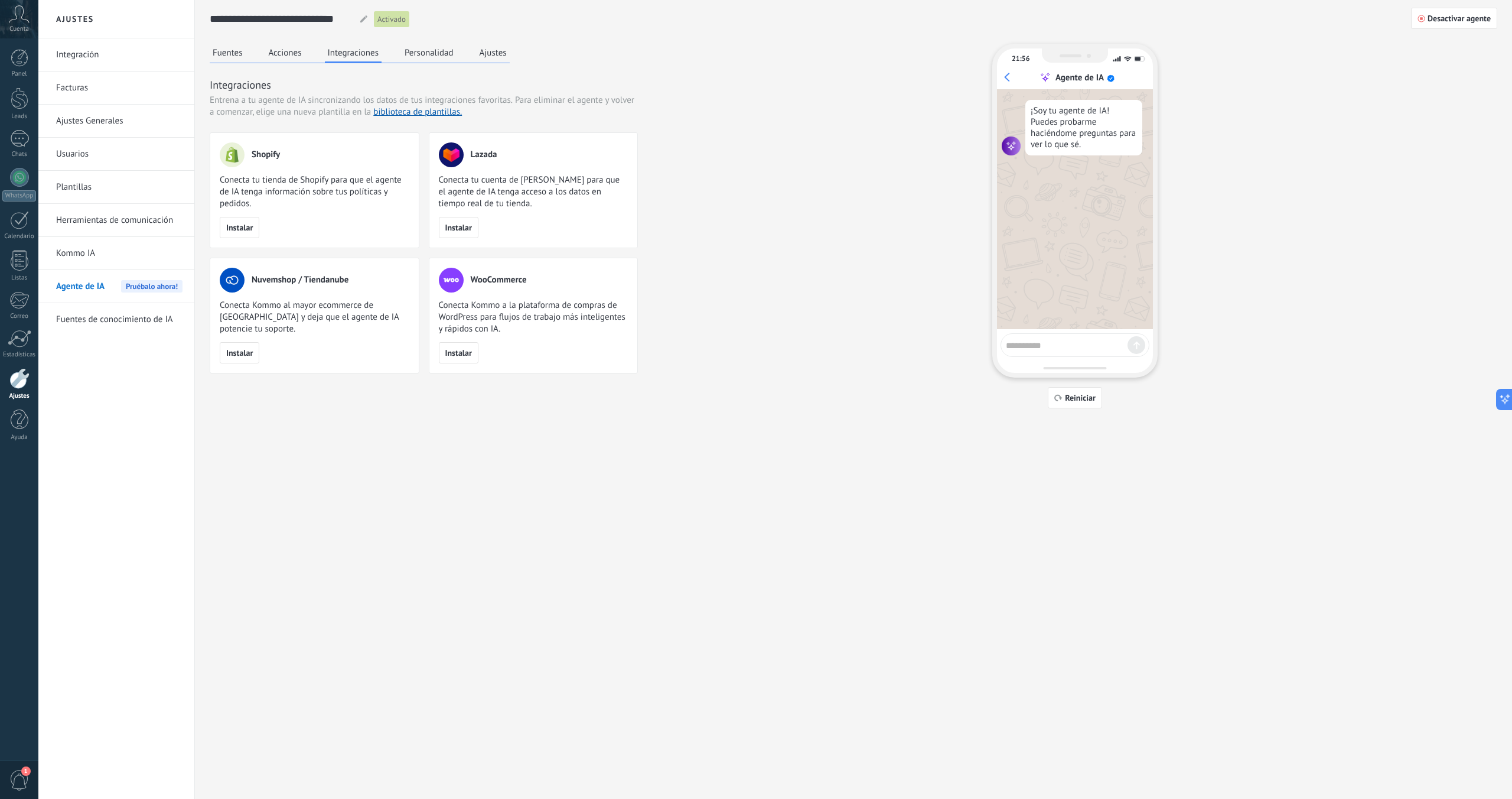
click at [402, 53] on button "Personalidad" at bounding box center [430, 53] width 55 height 18
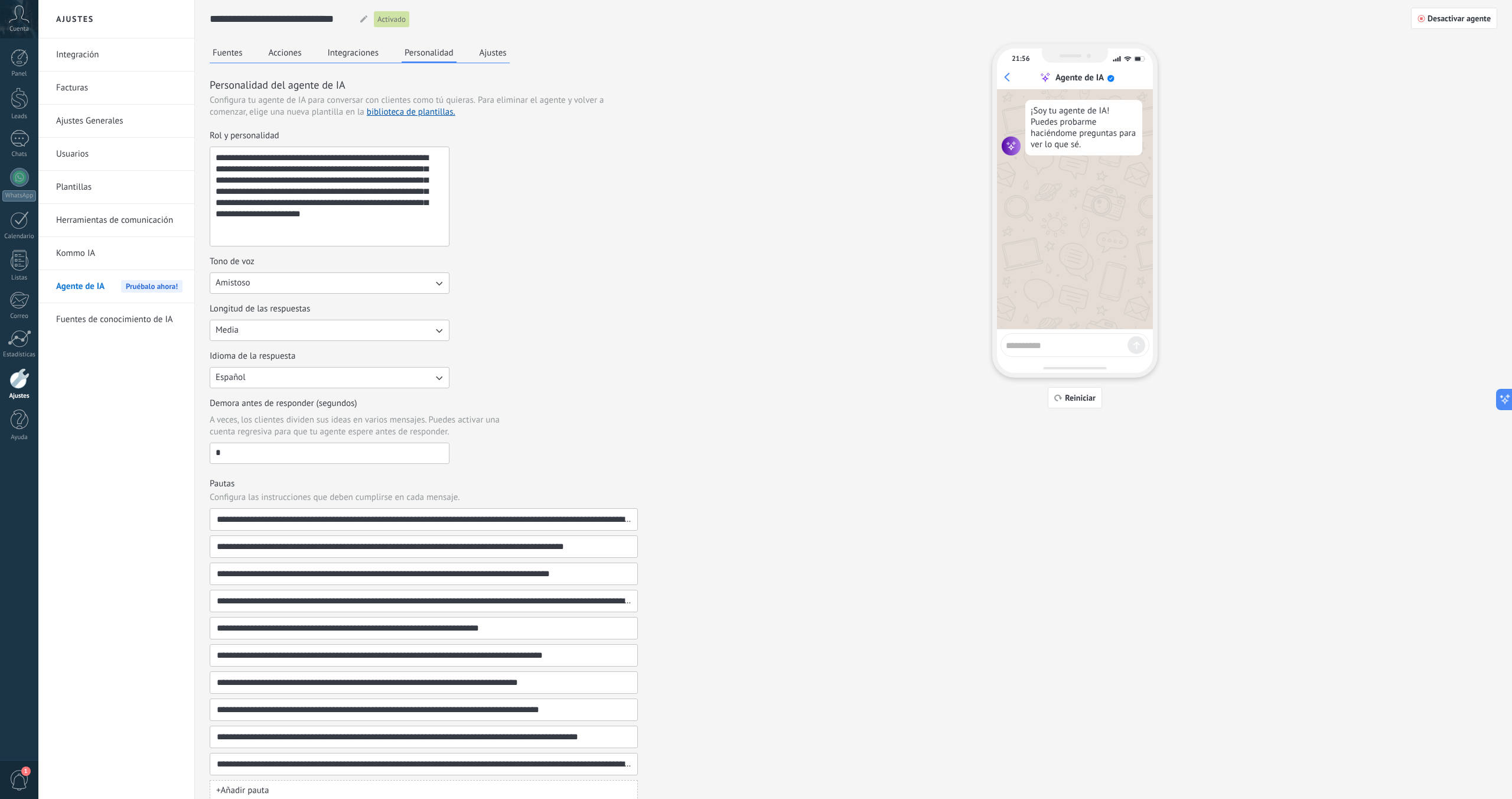
click at [507, 53] on button "Ajustes" at bounding box center [493, 53] width 33 height 18
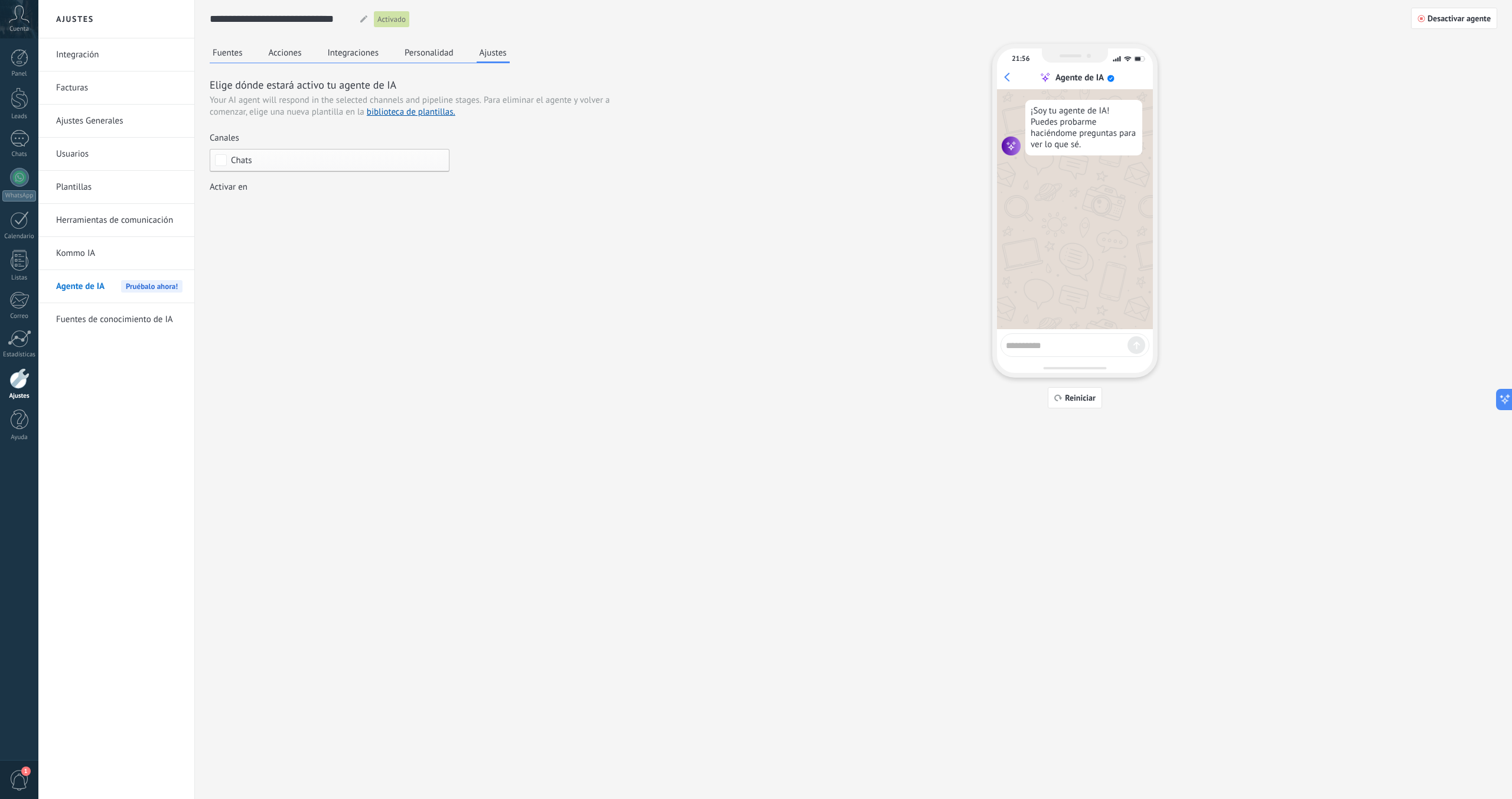
click at [423, 54] on button "Personalidad" at bounding box center [430, 53] width 55 height 18
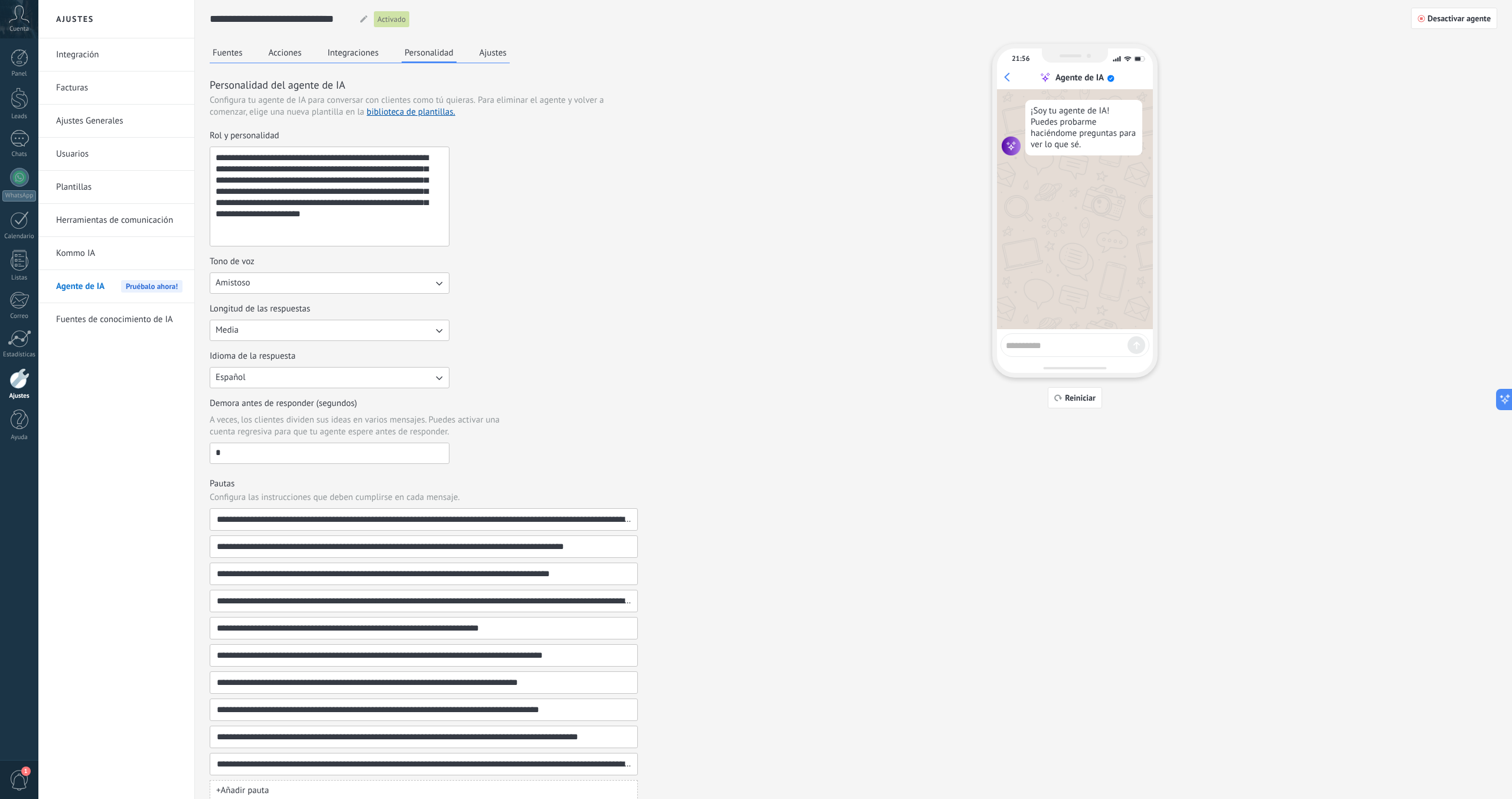
scroll to position [41, 0]
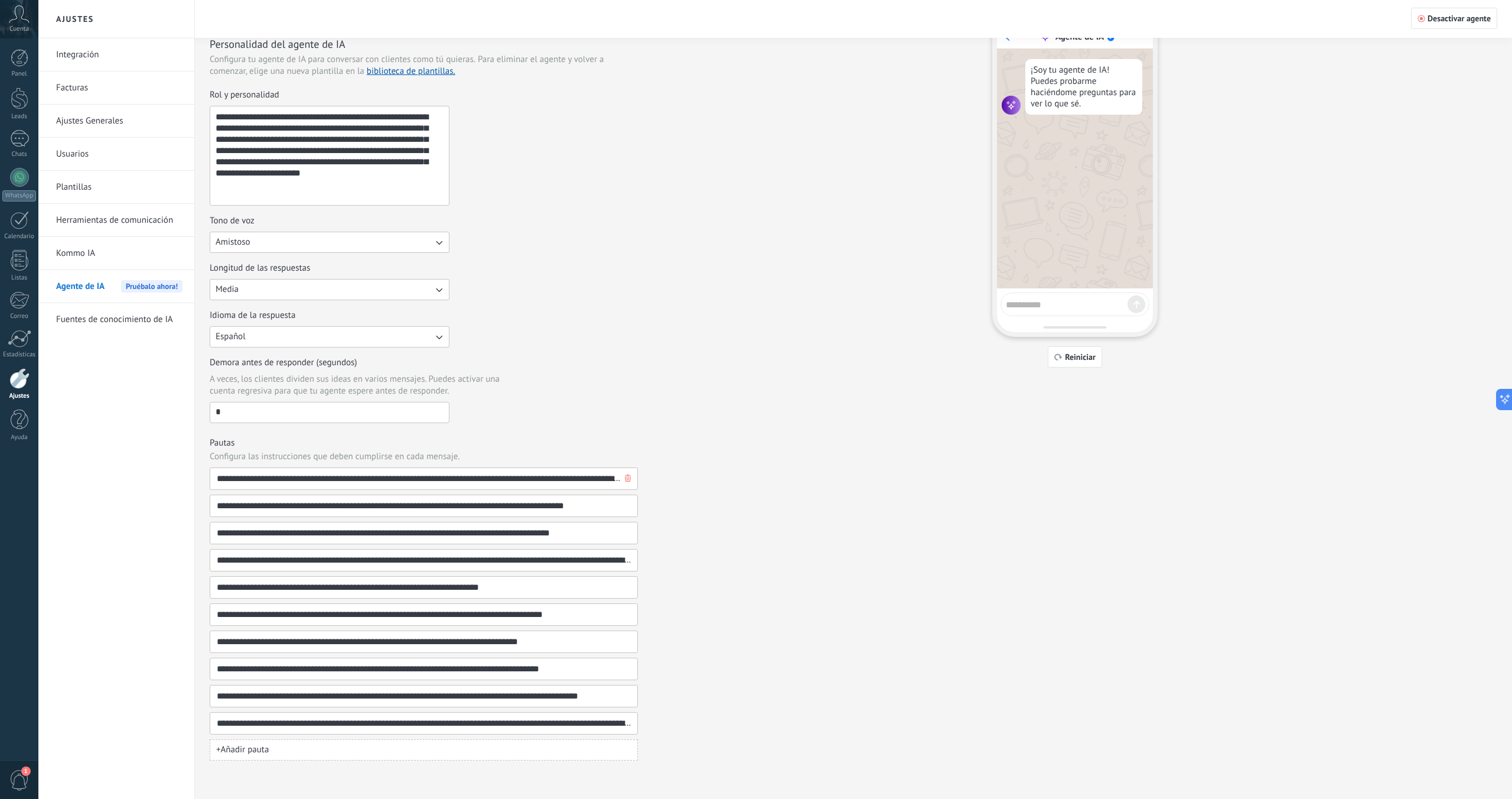
click at [326, 477] on input "**********" at bounding box center [418, 478] width 405 height 22
click at [244, 744] on button "+ Añadir pauta" at bounding box center [424, 750] width 428 height 22
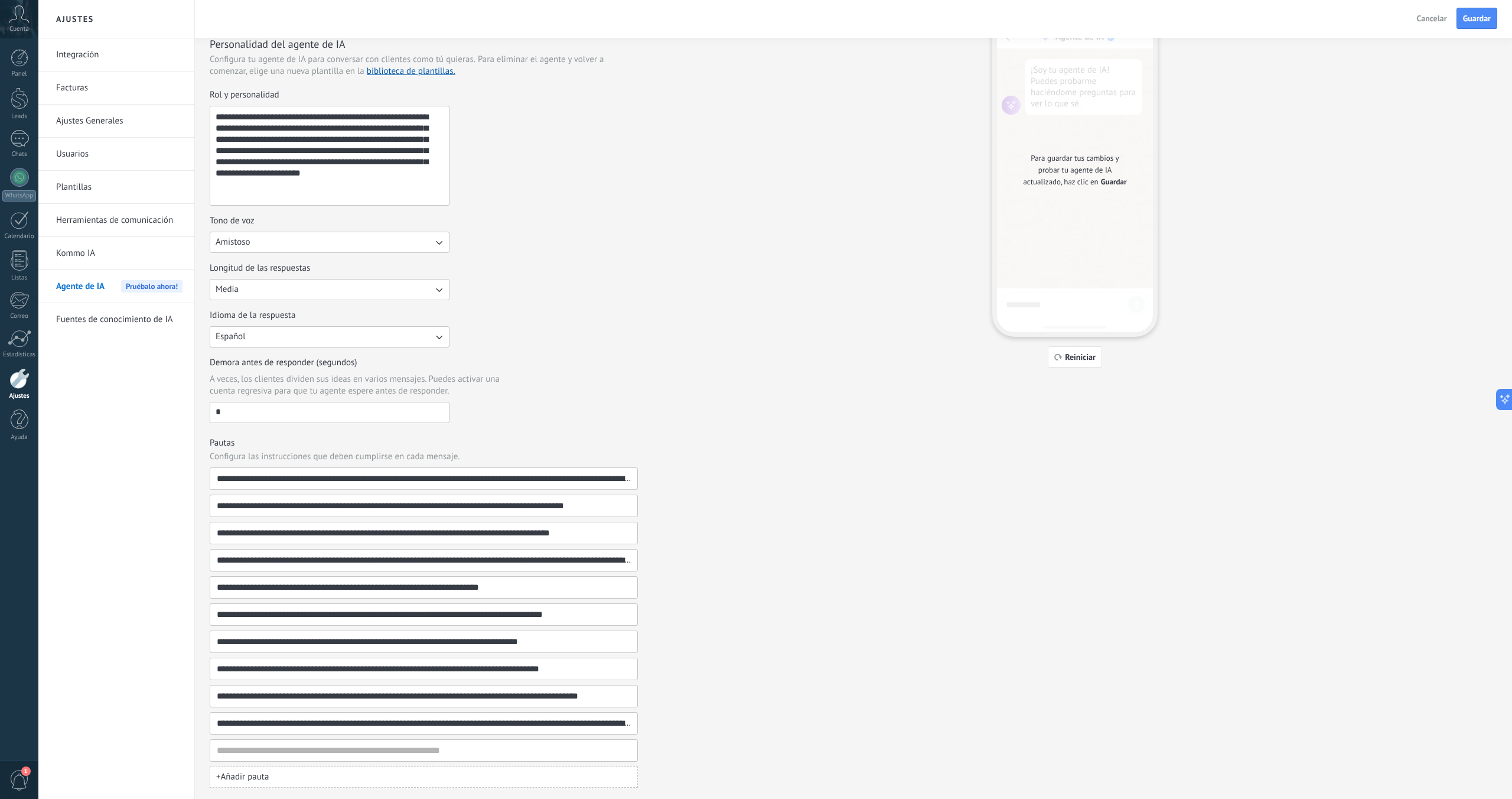
scroll to position [68, 0]
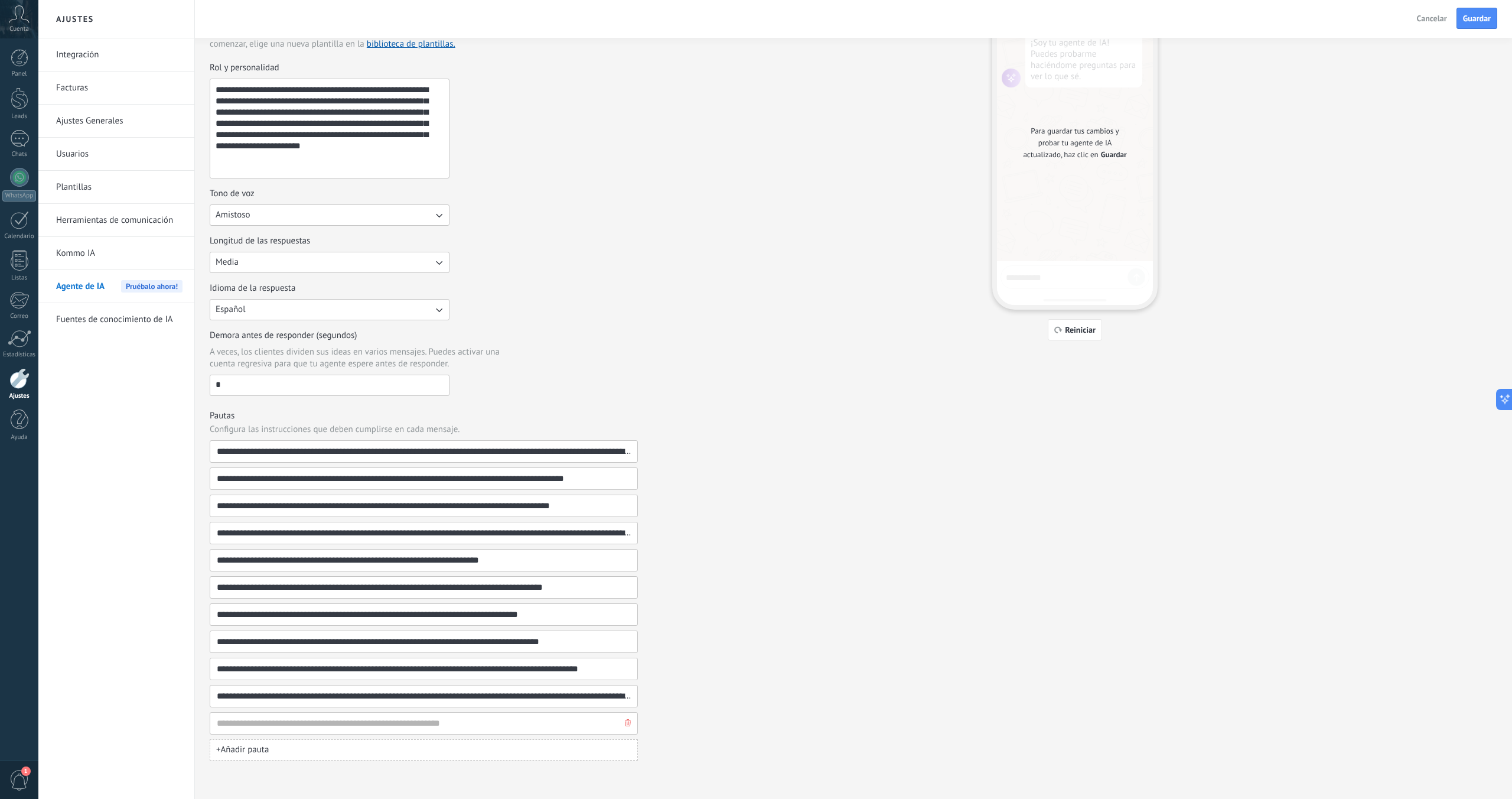
click at [625, 728] on button "button" at bounding box center [628, 723] width 12 height 22
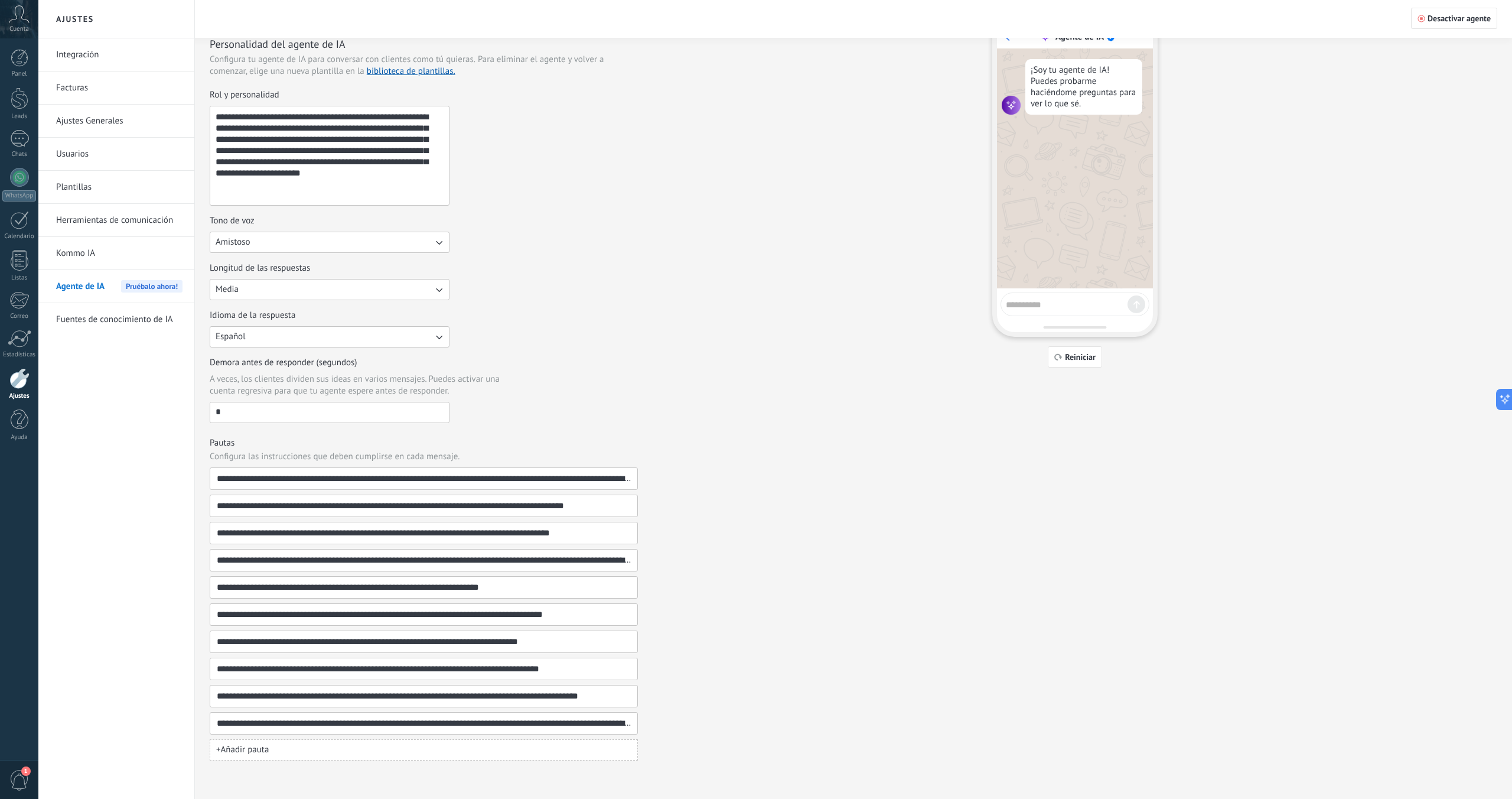
scroll to position [0, 0]
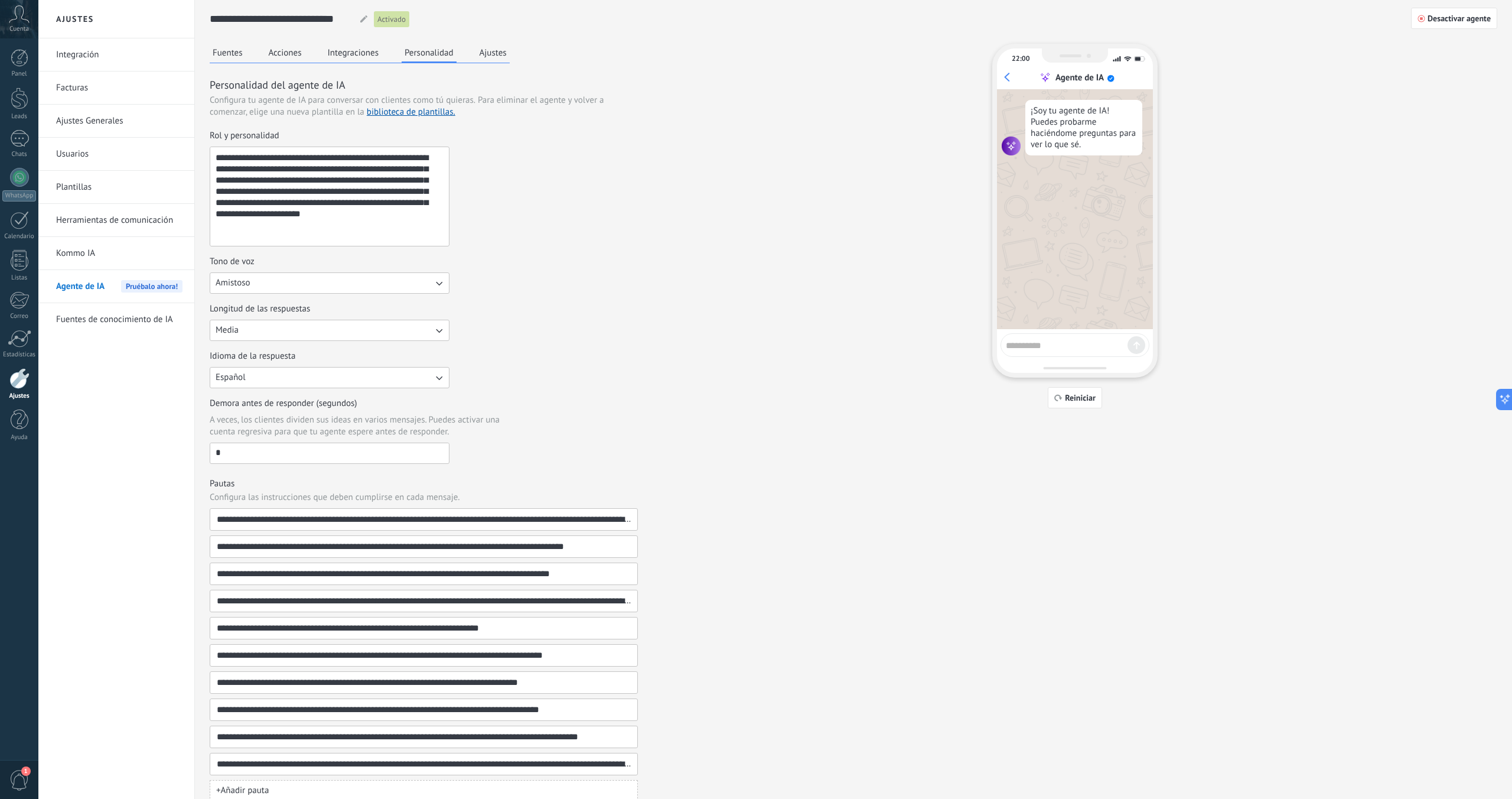
click at [497, 381] on div "Idioma de la respuesta Español" at bounding box center [424, 369] width 428 height 38
click at [411, 327] on button "Media" at bounding box center [329, 330] width 239 height 22
click at [399, 329] on li "Corta" at bounding box center [325, 329] width 246 height 20
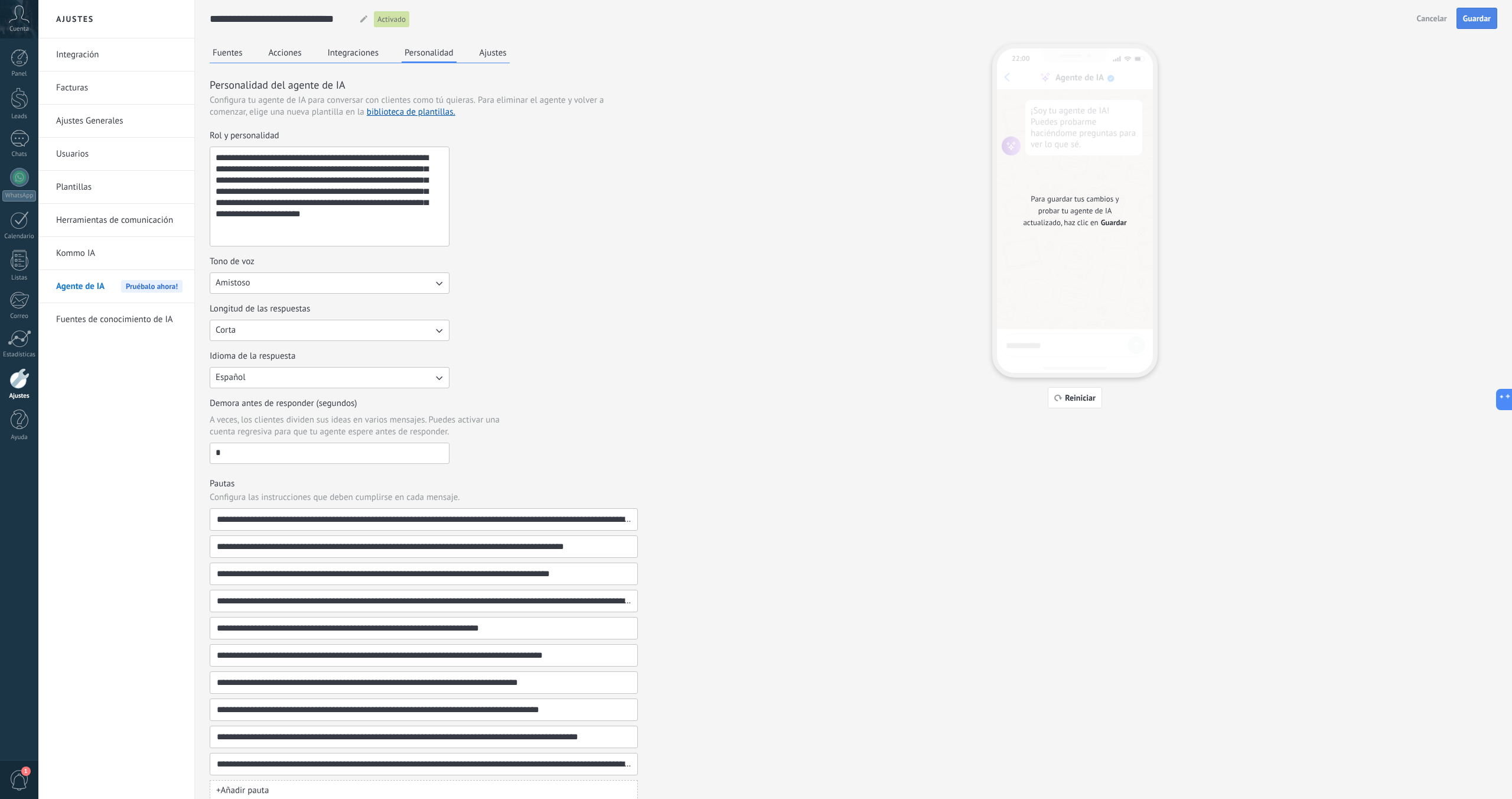
click at [1474, 16] on span "Guardar" at bounding box center [1477, 18] width 28 height 9
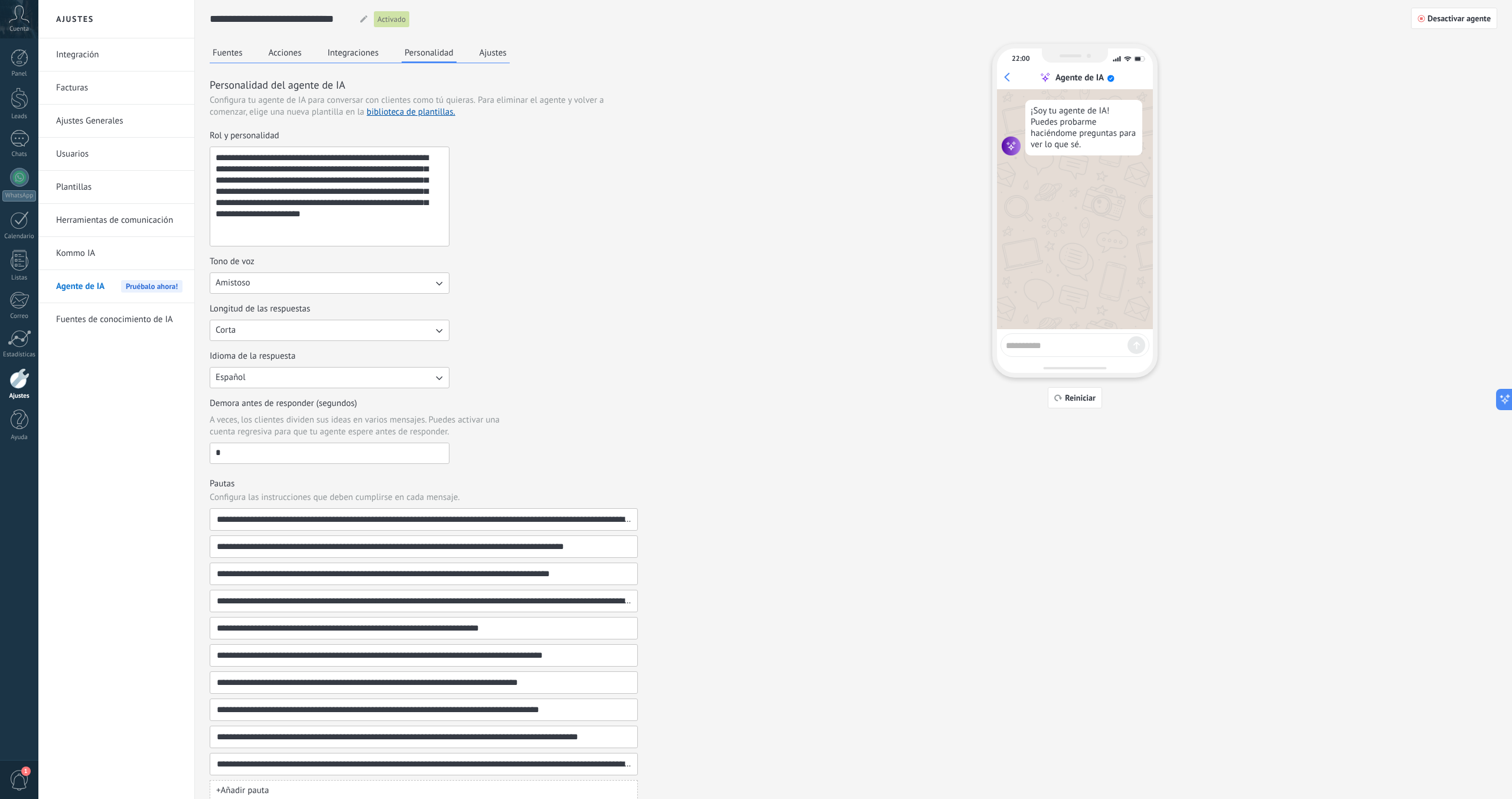
click at [350, 50] on button "Integraciones" at bounding box center [354, 53] width 57 height 18
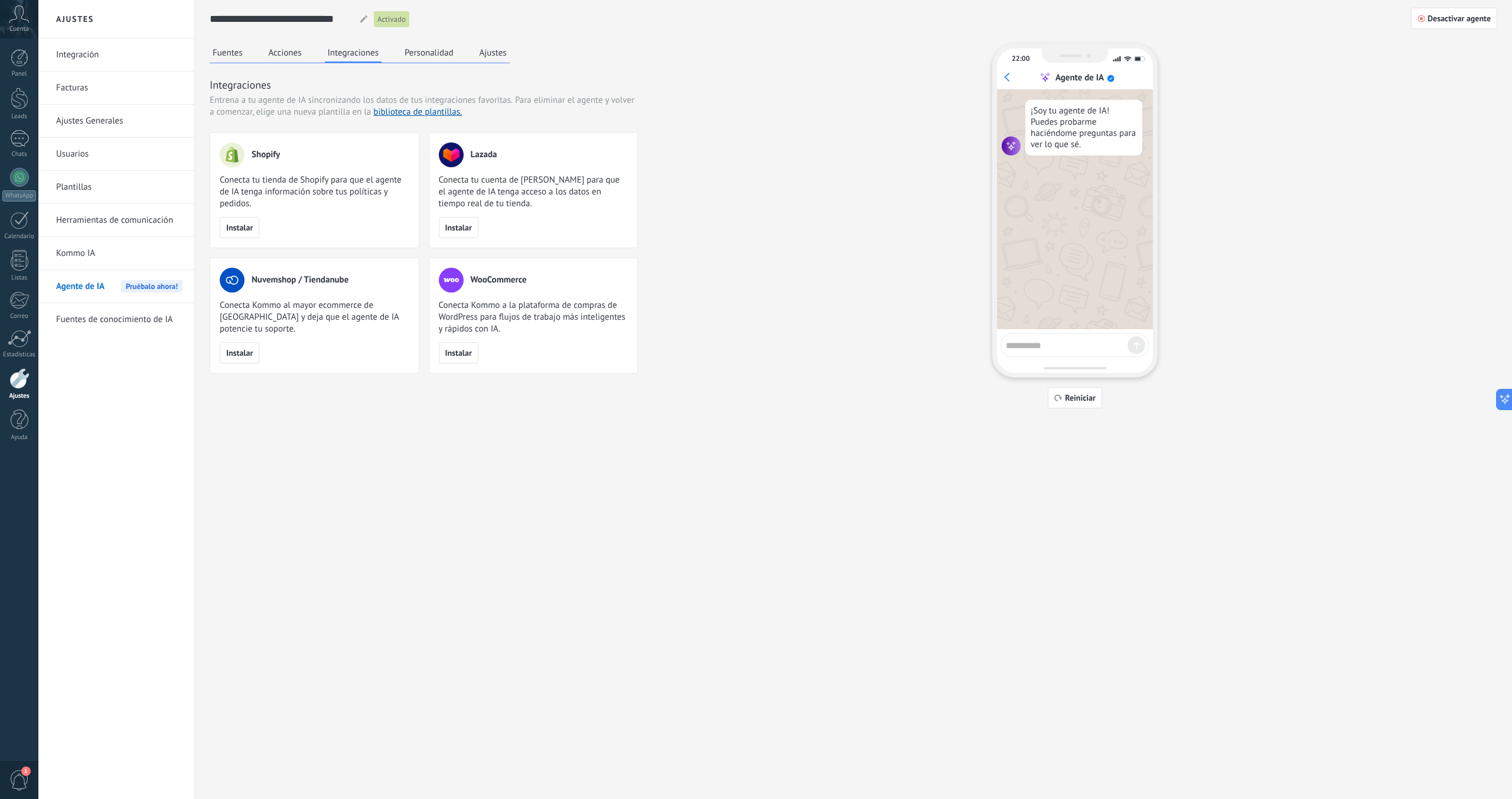
click at [297, 51] on button "Acciones" at bounding box center [285, 53] width 39 height 18
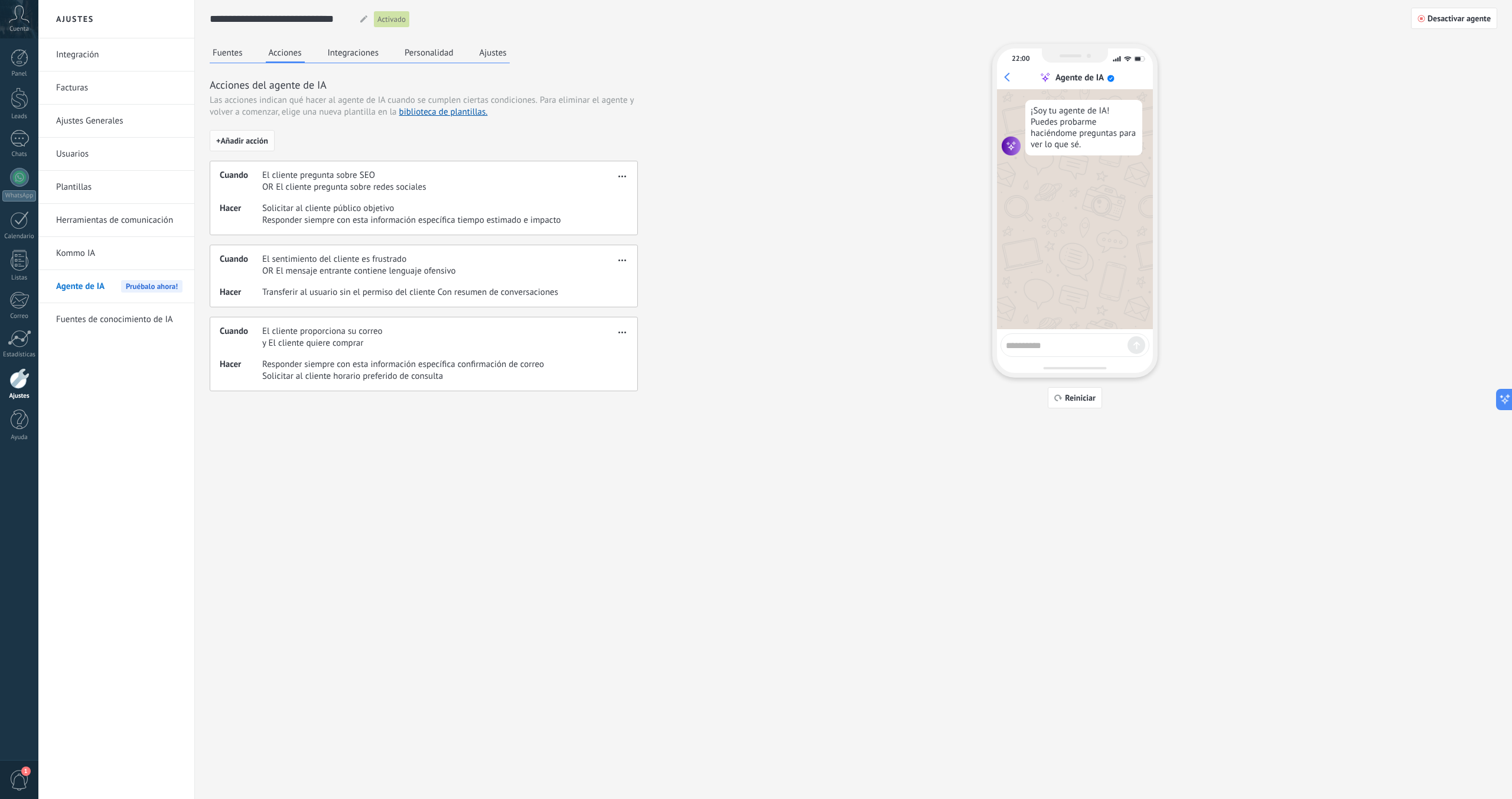
click at [239, 137] on span "+ Añadir acción" at bounding box center [242, 141] width 52 height 9
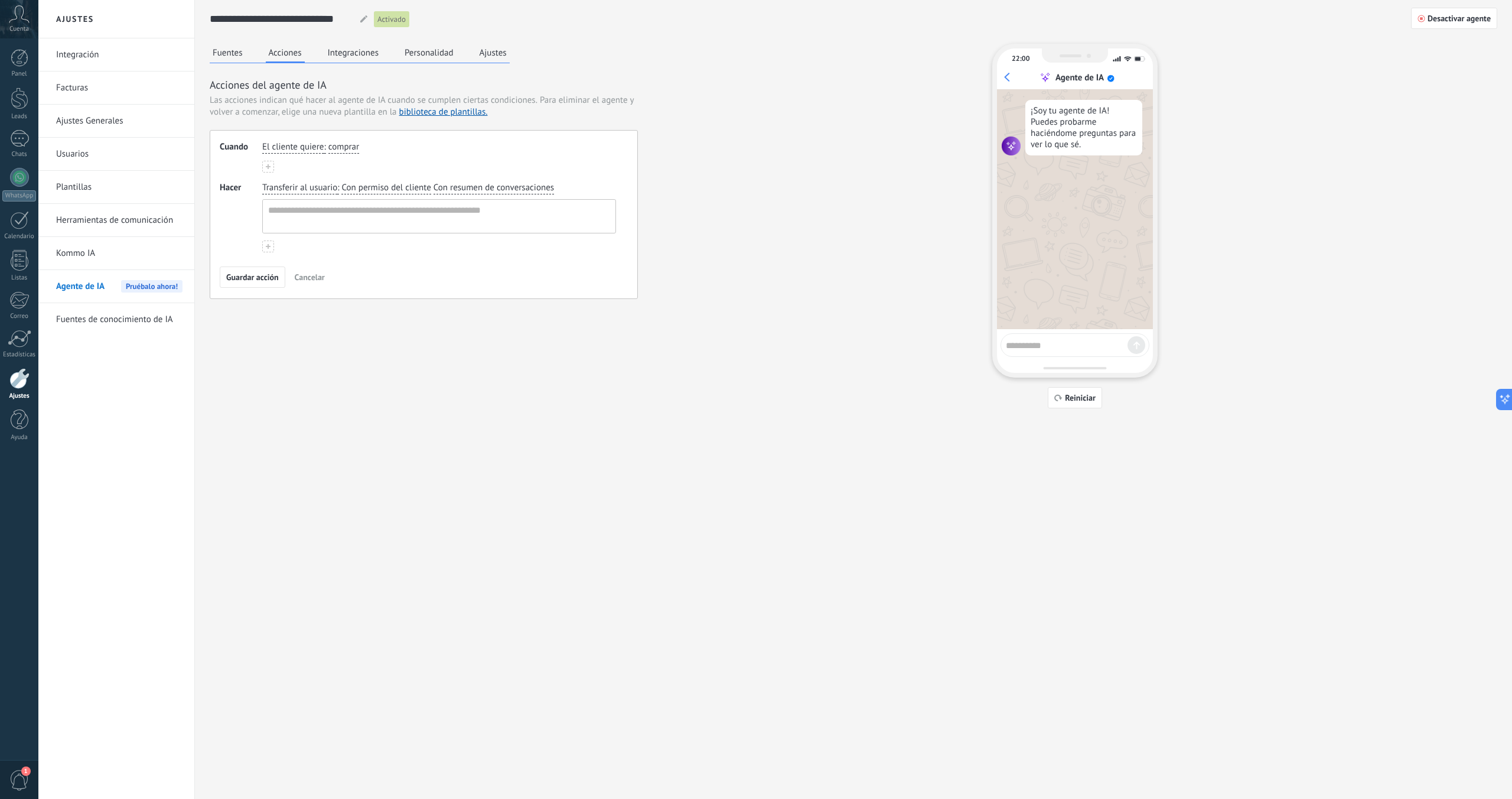
click at [322, 150] on span "El cliente quiere" at bounding box center [292, 147] width 61 height 12
click at [354, 283] on div "Guardar acción Cancelar" at bounding box center [424, 277] width 408 height 22
click at [339, 195] on div "Transferir al usuario : Con permiso del cliente Con resumen de conversaciones" at bounding box center [439, 208] width 359 height 56
click at [339, 188] on span ":" at bounding box center [338, 188] width 2 height 12
click at [434, 189] on span "Con resumen de conversaciones" at bounding box center [494, 188] width 120 height 12
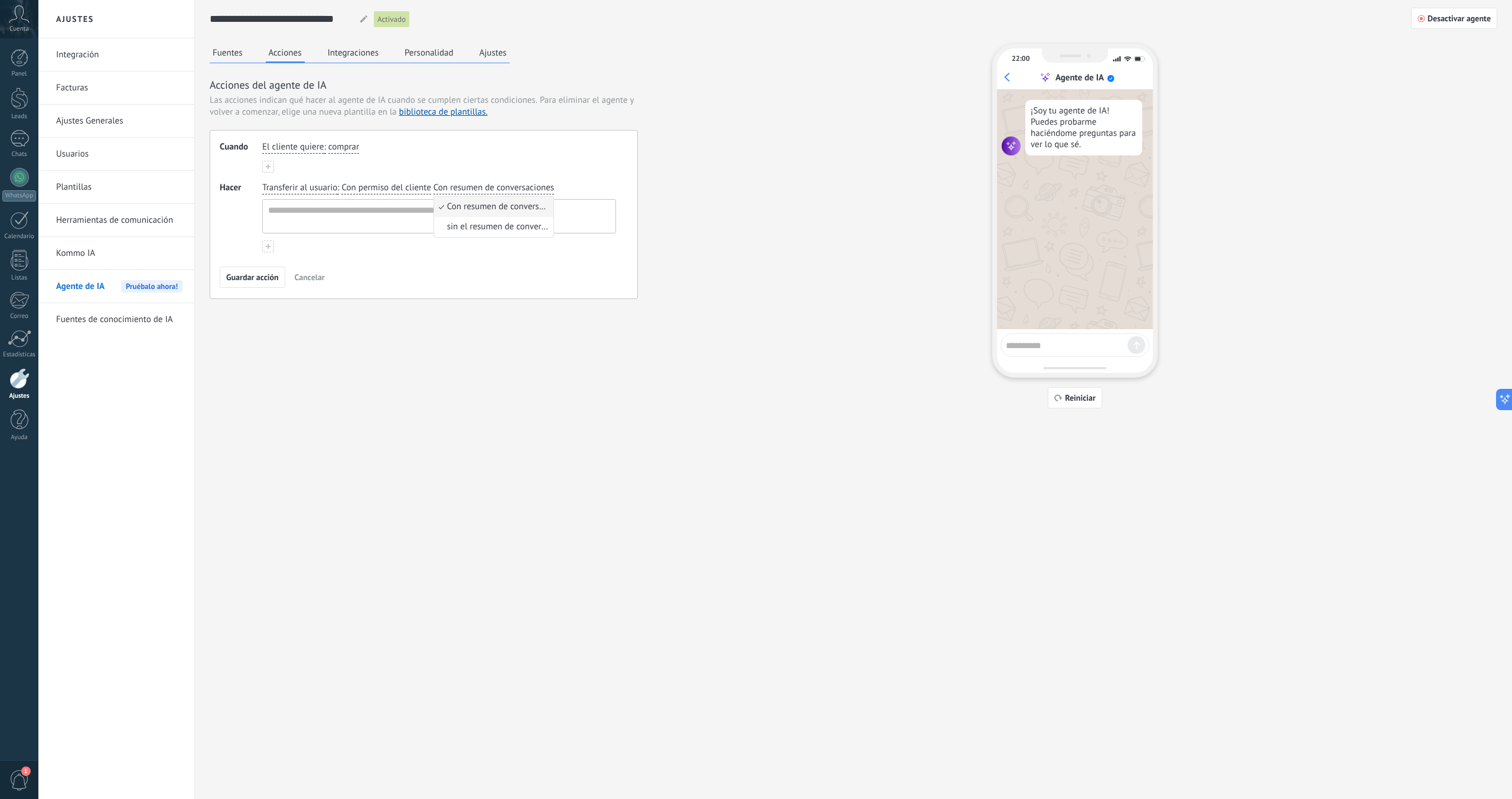
click at [404, 183] on span "Con permiso del cliente" at bounding box center [386, 188] width 89 height 12
click at [309, 176] on div "Cuando El cliente quiere : comprar Hacer Transferir al usuario : Con permiso de…" at bounding box center [424, 214] width 428 height 169
click at [310, 188] on span "Transferir al usuario" at bounding box center [299, 188] width 75 height 12
click at [533, 278] on div "Guardar acción Cancelar" at bounding box center [424, 277] width 408 height 22
click at [466, 190] on span "Con resumen de conversaciones" at bounding box center [494, 188] width 120 height 12
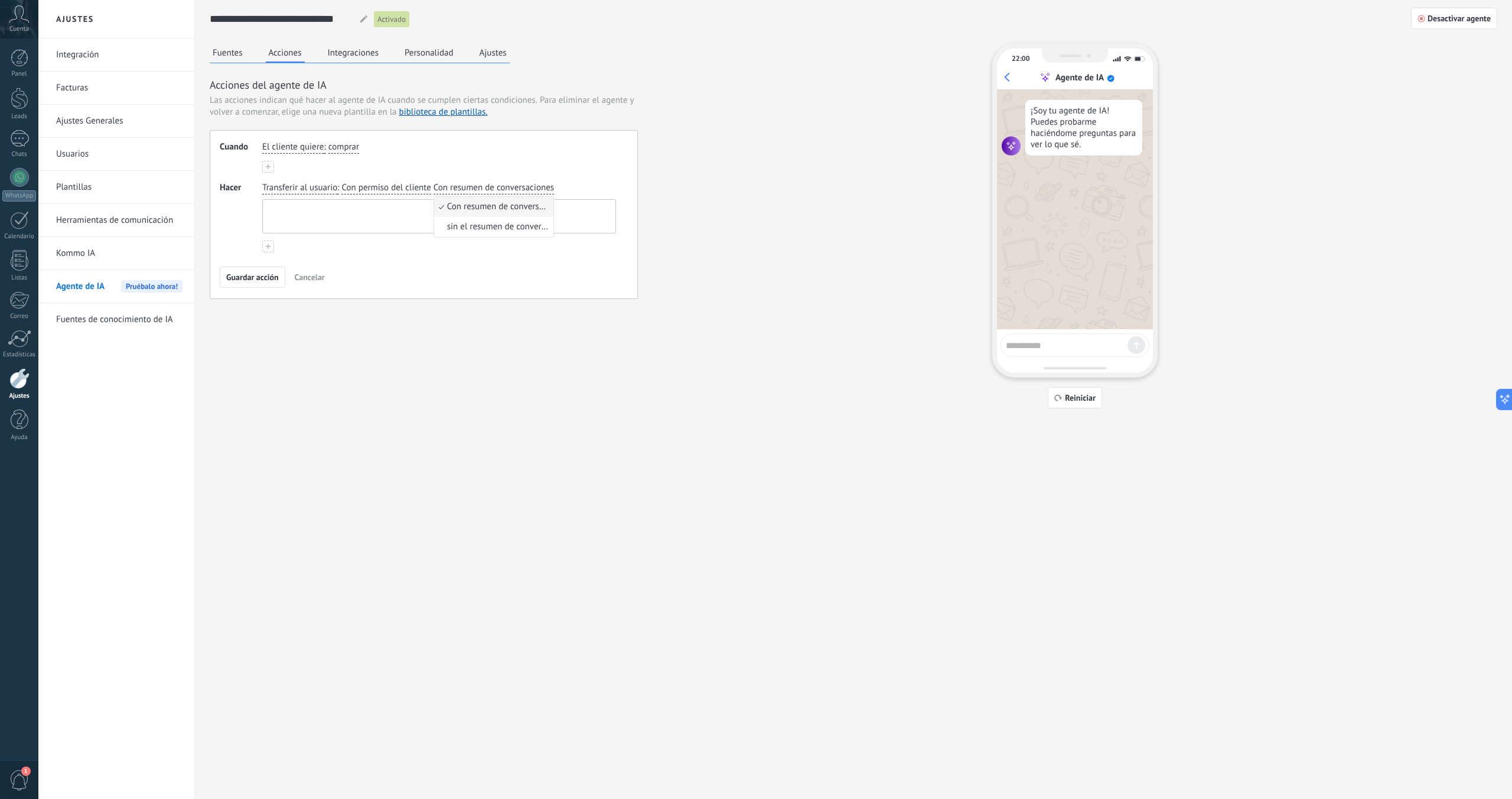
click at [357, 217] on textarea at bounding box center [437, 216] width 350 height 33
click at [399, 265] on div "Cuando El cliente quiere : comprar Hacer Transferir al usuario : Con permiso de…" at bounding box center [424, 214] width 428 height 169
click at [331, 220] on textarea at bounding box center [437, 216] width 350 height 33
type textarea "**********"
click at [238, 284] on button "Guardar acción" at bounding box center [252, 277] width 66 height 22
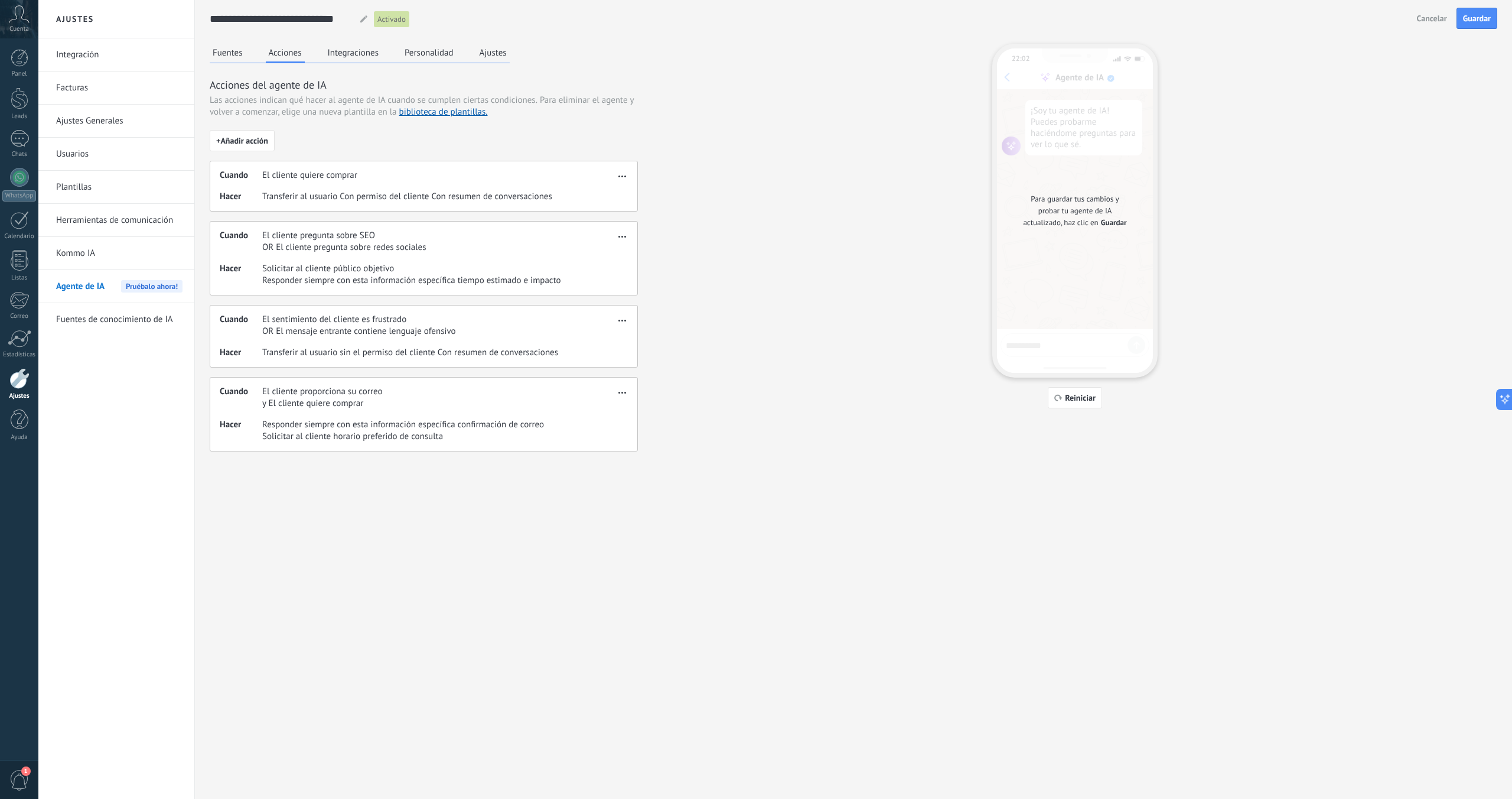
click at [1473, 31] on div "**********" at bounding box center [854, 19] width 1288 height 38
click at [1468, 23] on button "Guardar" at bounding box center [1477, 18] width 41 height 22
